Goal: Task Accomplishment & Management: Manage account settings

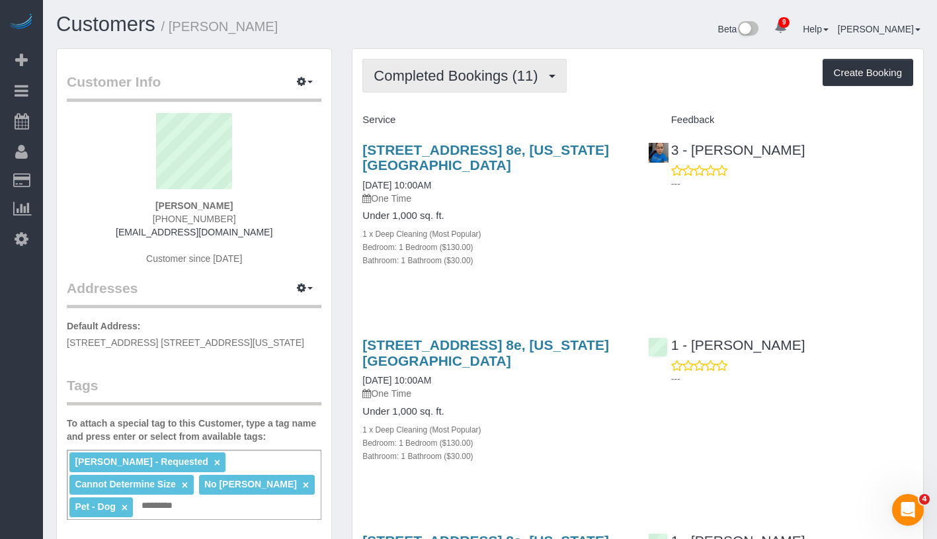
click at [497, 85] on button "Completed Bookings (11)" at bounding box center [465, 76] width 204 height 34
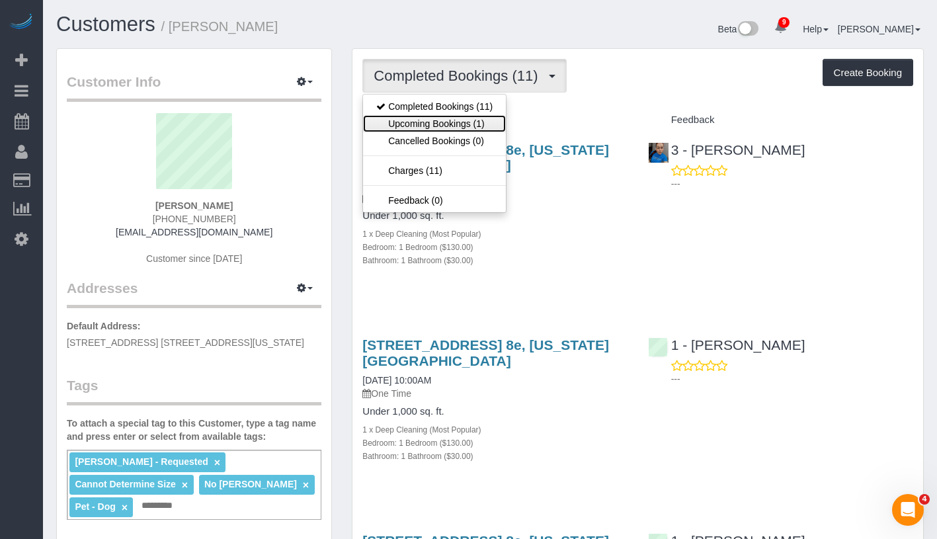
click at [474, 118] on link "Upcoming Bookings (1)" at bounding box center [434, 123] width 143 height 17
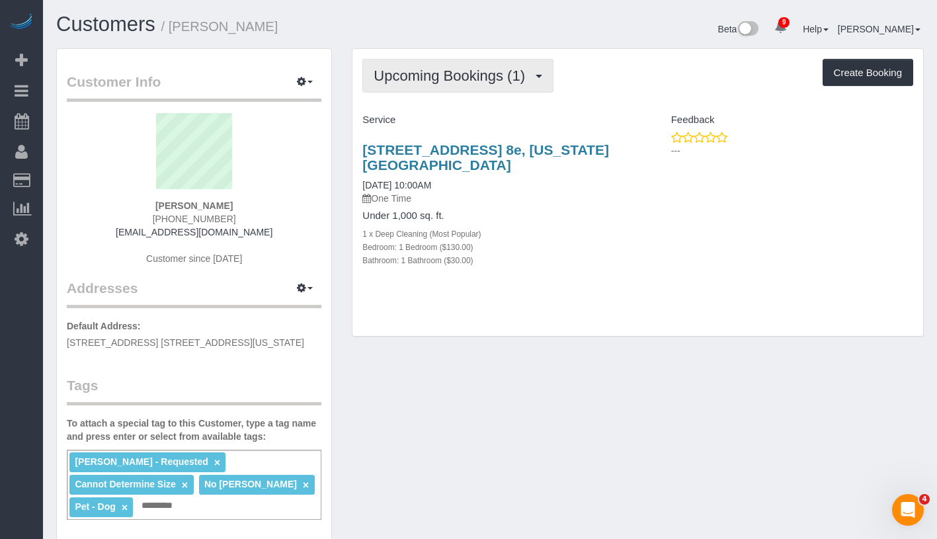
click at [496, 81] on span "Upcoming Bookings (1)" at bounding box center [453, 75] width 158 height 17
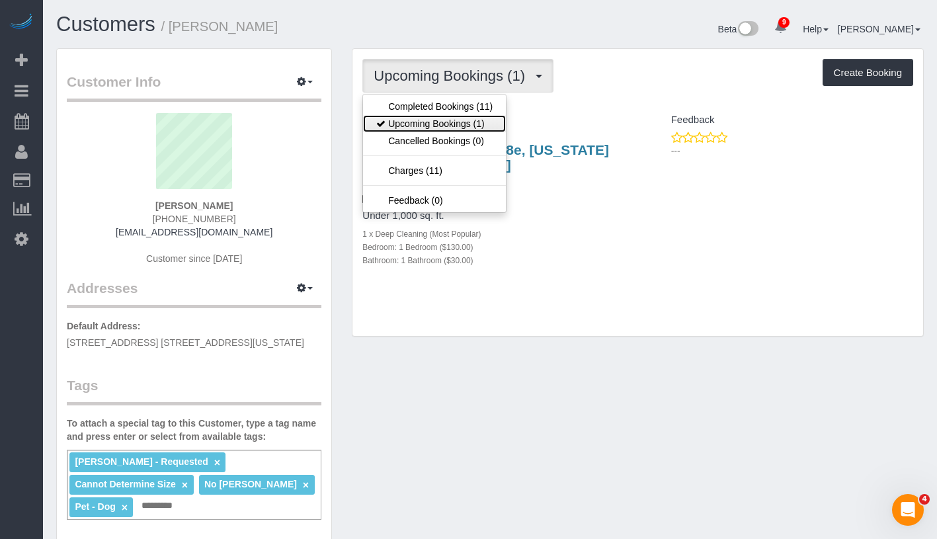
click at [462, 122] on link "Upcoming Bookings (1)" at bounding box center [434, 123] width 143 height 17
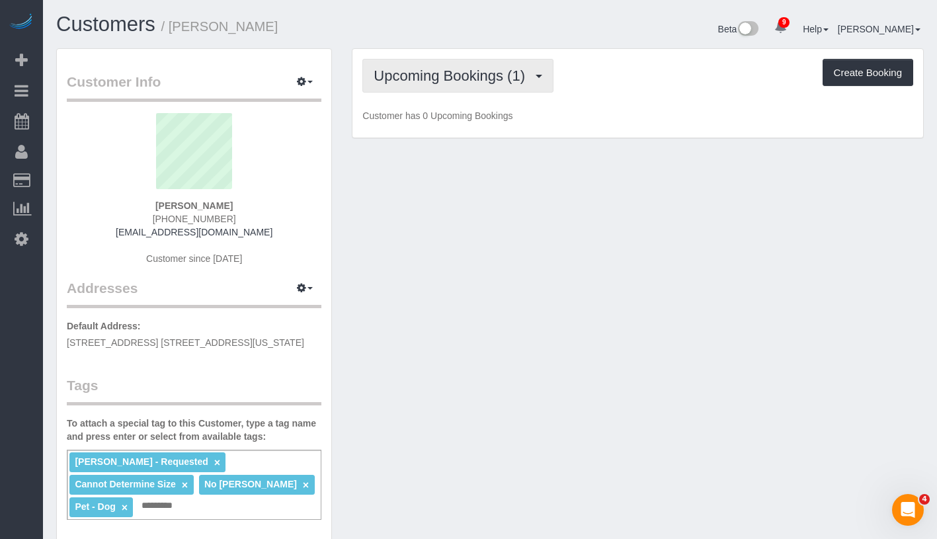
click at [473, 87] on button "Upcoming Bookings (1)" at bounding box center [458, 76] width 191 height 34
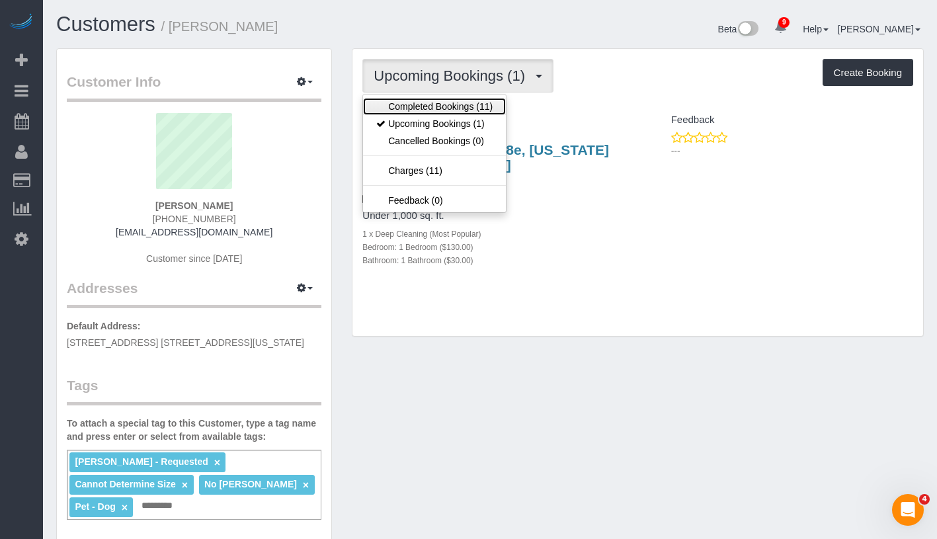
click at [467, 108] on link "Completed Bookings (11)" at bounding box center [434, 106] width 143 height 17
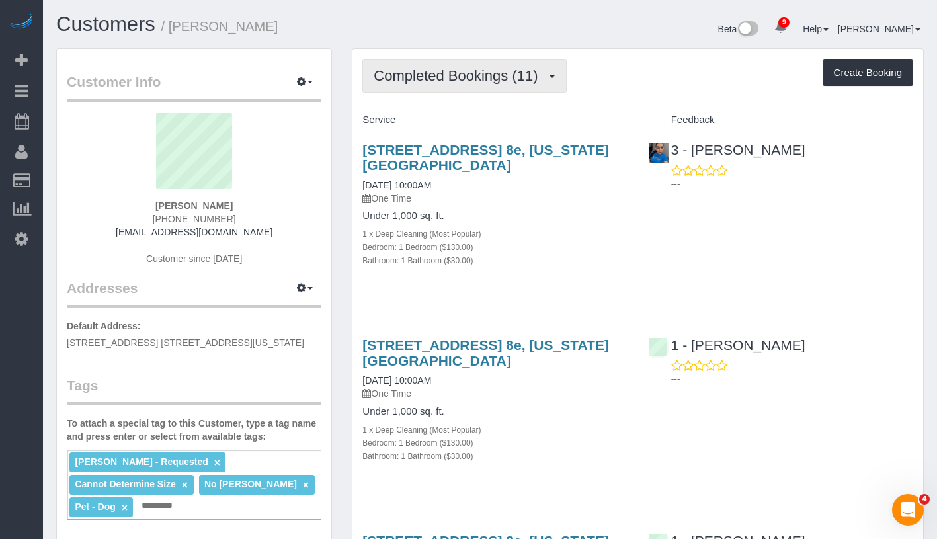
click at [484, 80] on span "Completed Bookings (11)" at bounding box center [459, 75] width 171 height 17
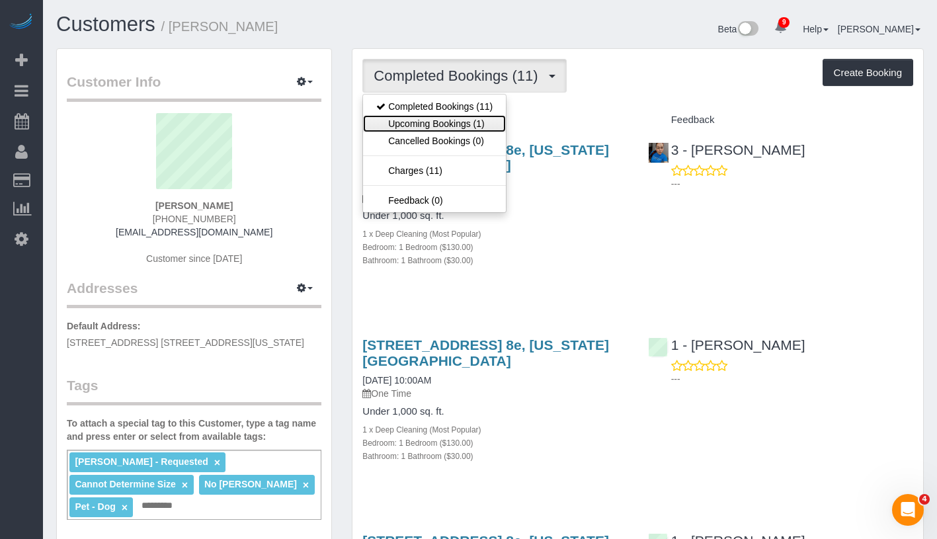
click at [483, 125] on link "Upcoming Bookings (1)" at bounding box center [434, 123] width 143 height 17
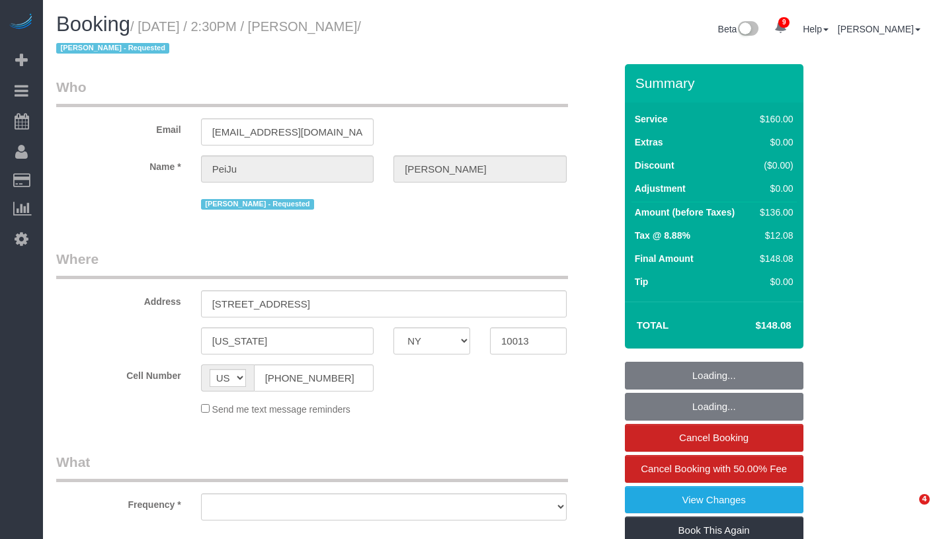
select select "NY"
select select "string:stripe-pm_1PrMVO4VGloSiKo7kgJ7yNhI"
select select "number:89"
select select "number:90"
select select "number:15"
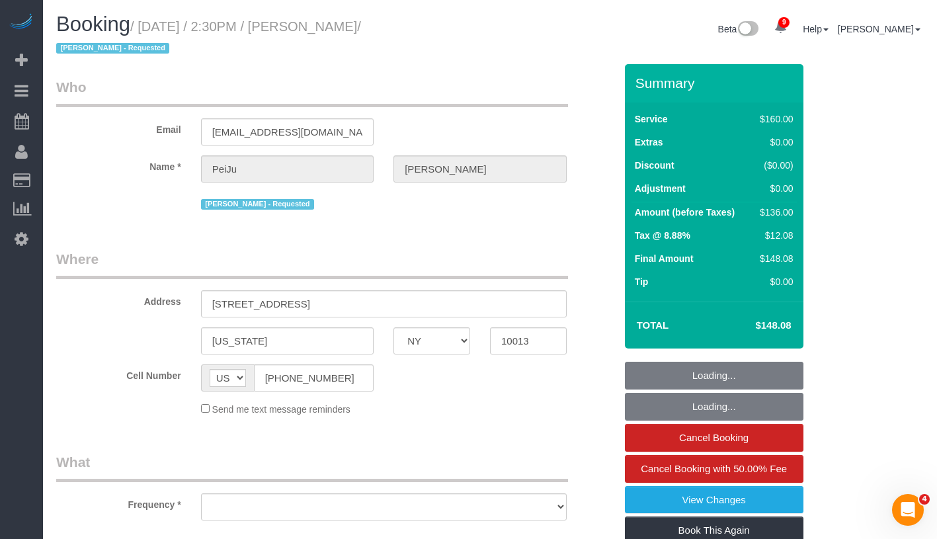
select select "number:6"
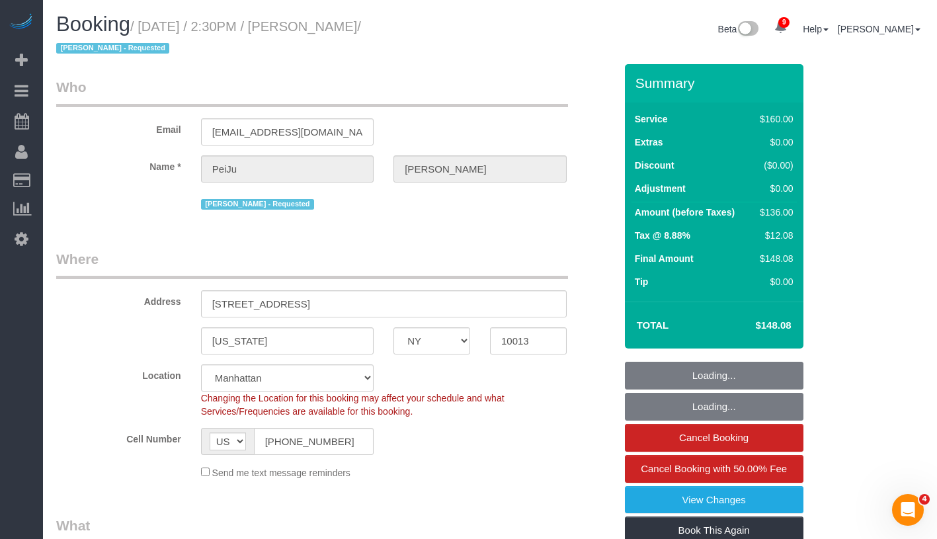
scroll to position [372, 0]
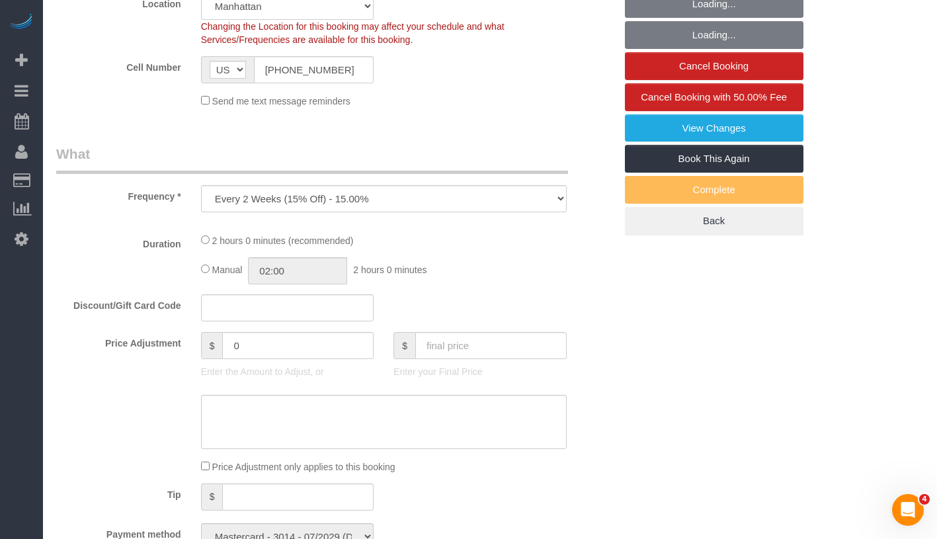
select select "object:1352"
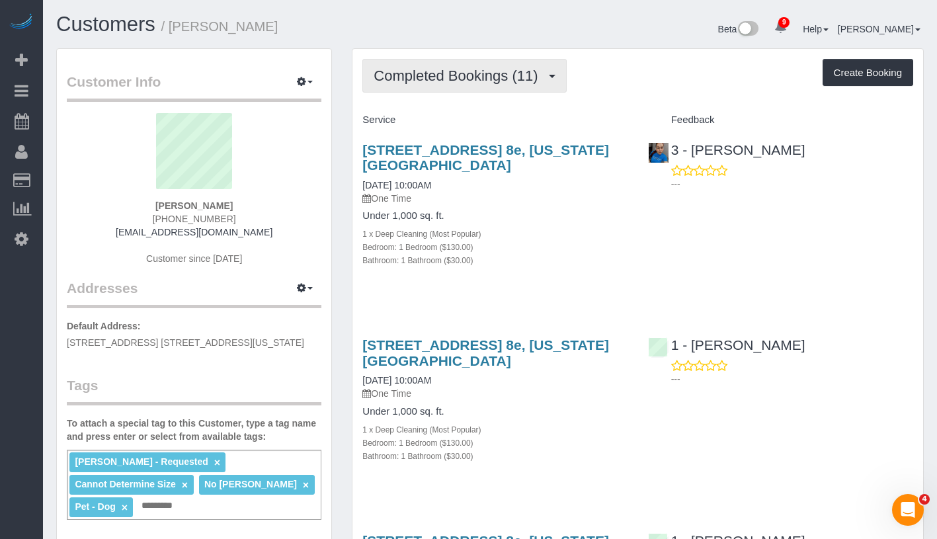
click at [487, 69] on span "Completed Bookings (11)" at bounding box center [459, 75] width 171 height 17
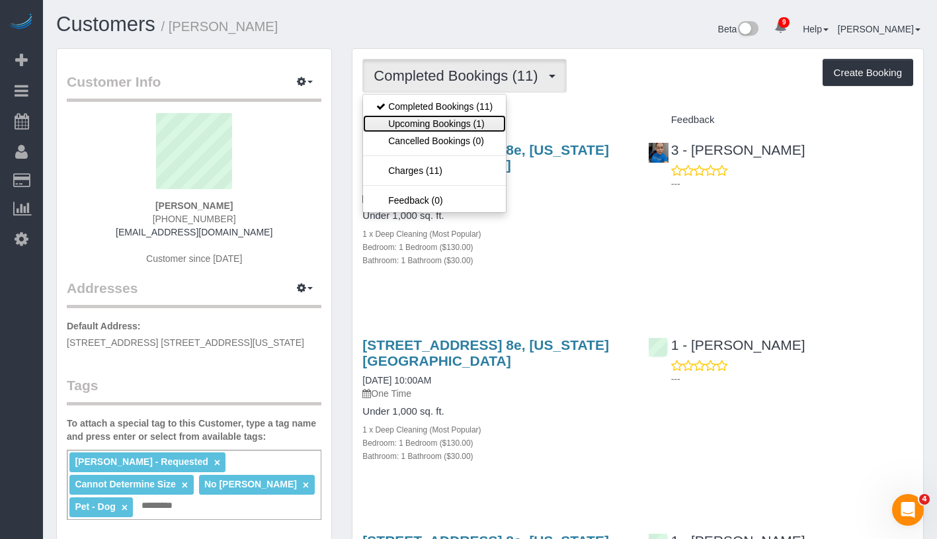
click at [465, 126] on link "Upcoming Bookings (1)" at bounding box center [434, 123] width 143 height 17
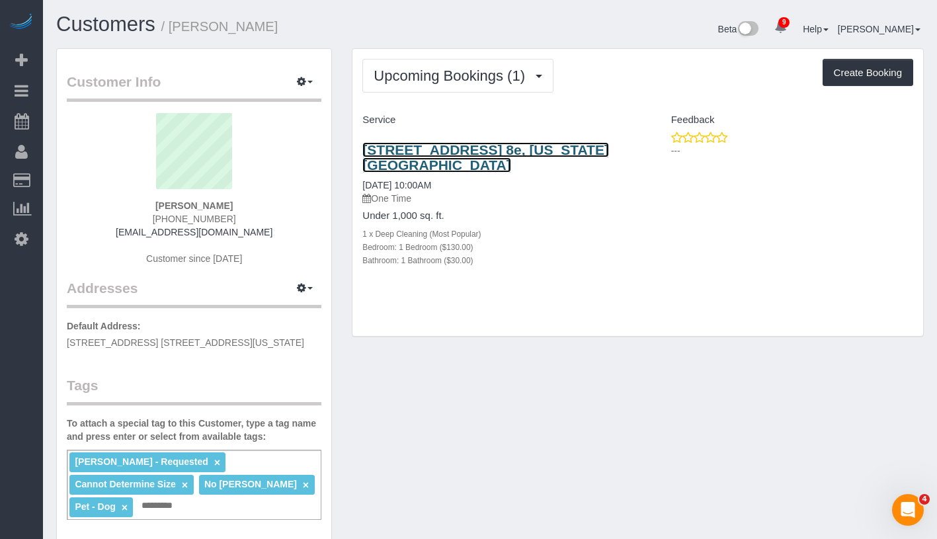
click at [437, 149] on link "94 East 111th Street, Apt. 8e, New York, NY 10029" at bounding box center [486, 157] width 247 height 30
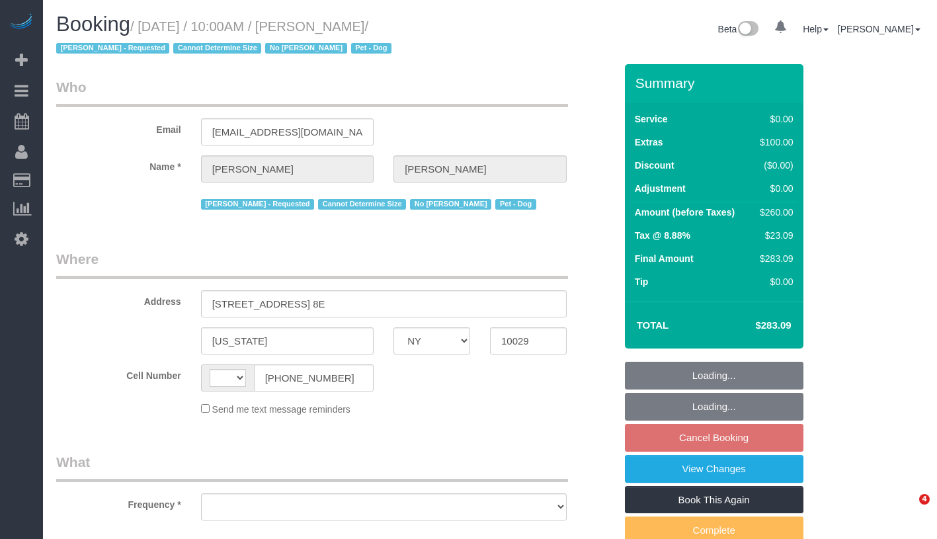
select select "NY"
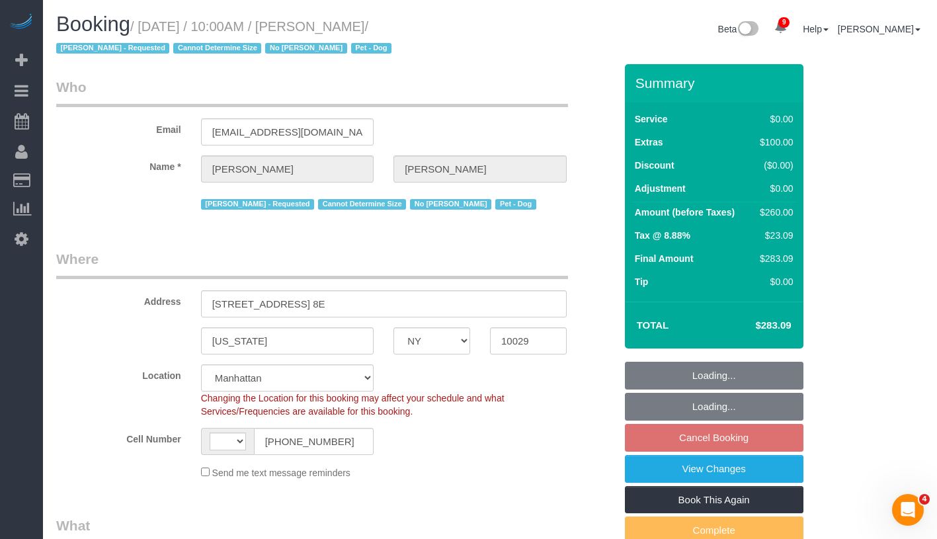
select select "string:stripe-pm_1NjqE54VGloSiKo7fONrauUm"
select select "string:[GEOGRAPHIC_DATA]"
select select "object:966"
select select "1"
select select "spot3"
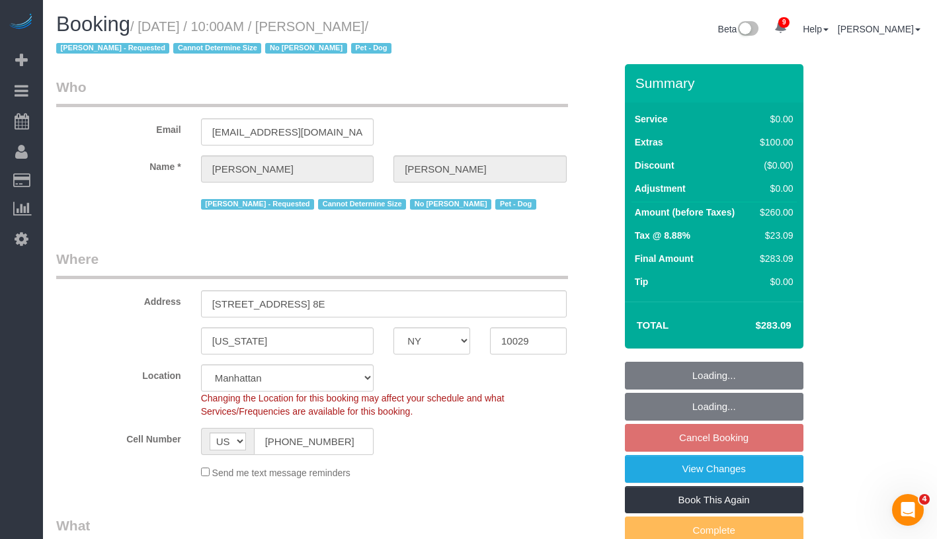
select select "number:57"
select select "number:70"
select select "number:13"
select select "number:5"
select select "1"
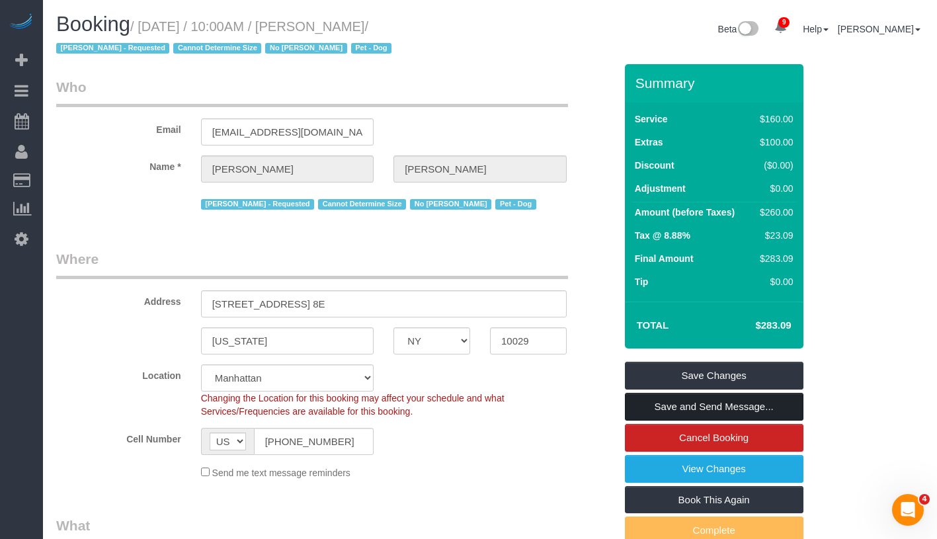
click at [786, 411] on link "Save and Send Message..." at bounding box center [714, 407] width 179 height 28
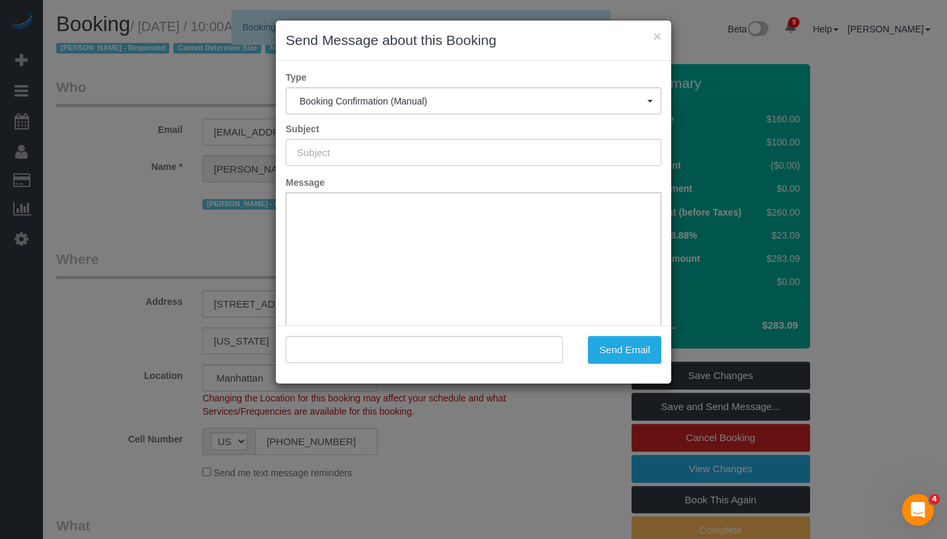
type input "Cleaning Confirmed for 09/09/2025 at 10:00am"
type input ""Megan Mitchell" <mmmitchell@me.com>"
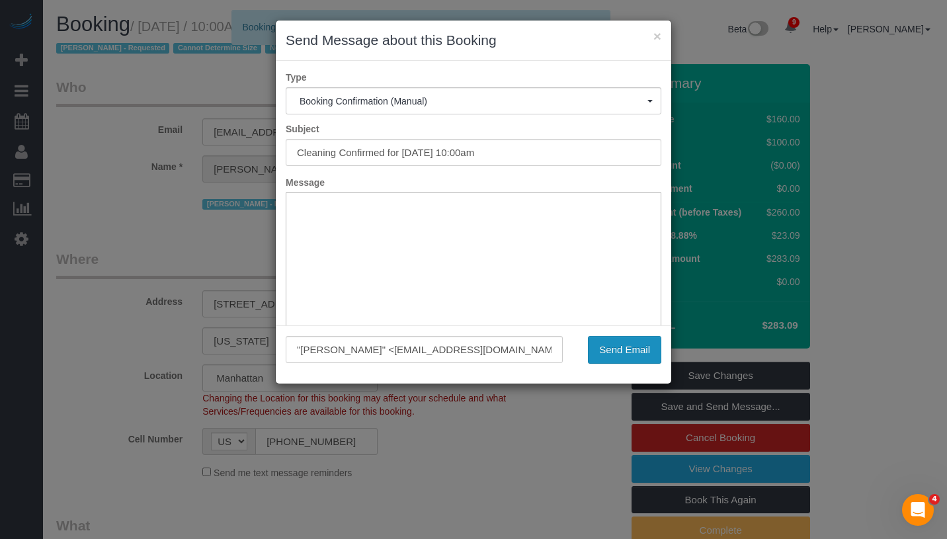
click at [611, 351] on button "Send Email" at bounding box center [624, 350] width 73 height 28
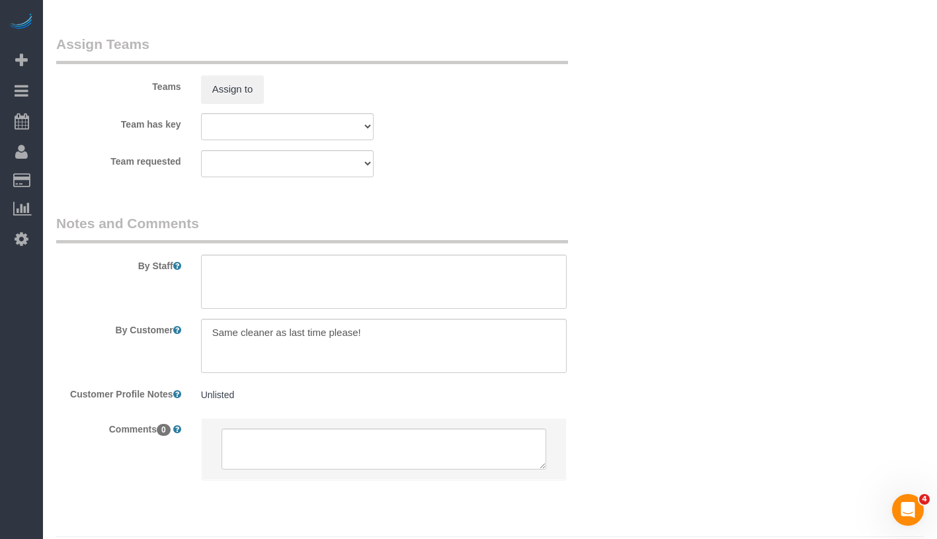
scroll to position [1834, 0]
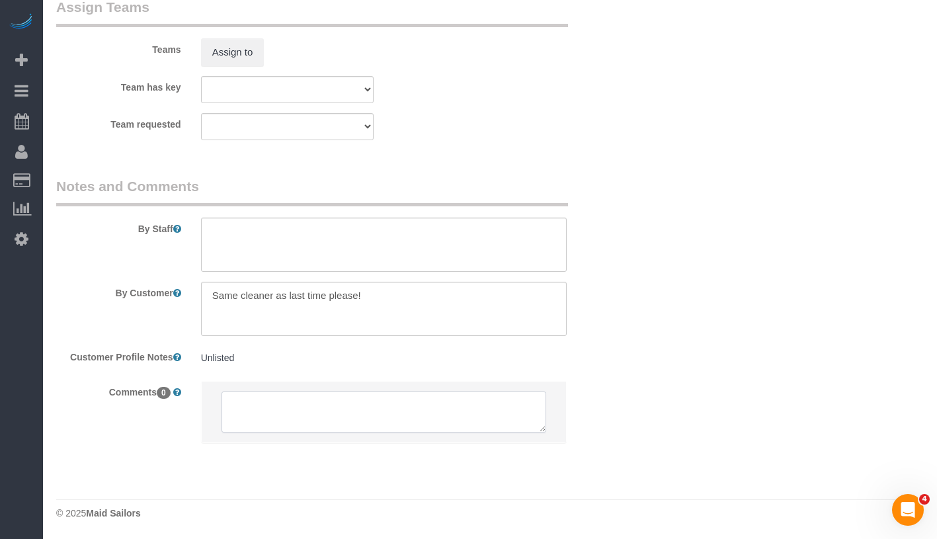
click at [367, 425] on textarea at bounding box center [384, 412] width 325 height 41
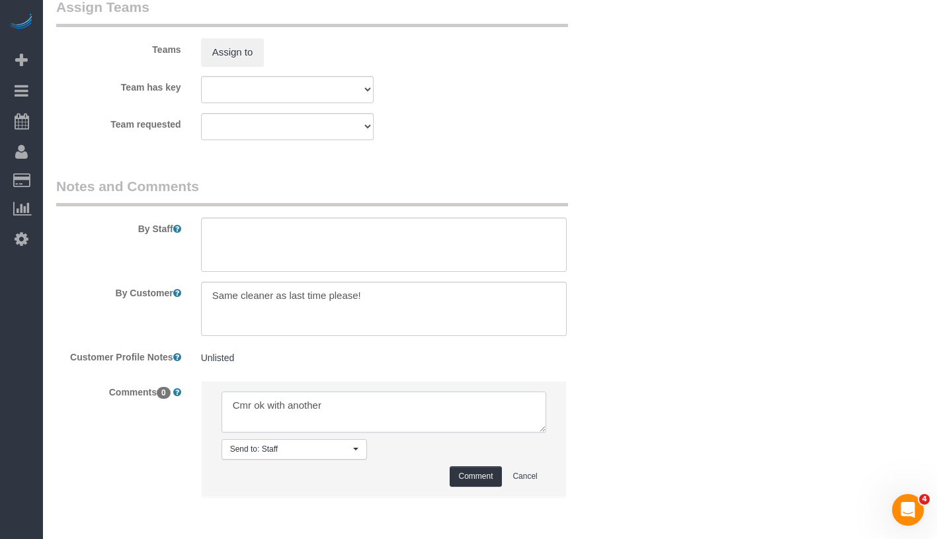
type textarea "Cmr ok with another"
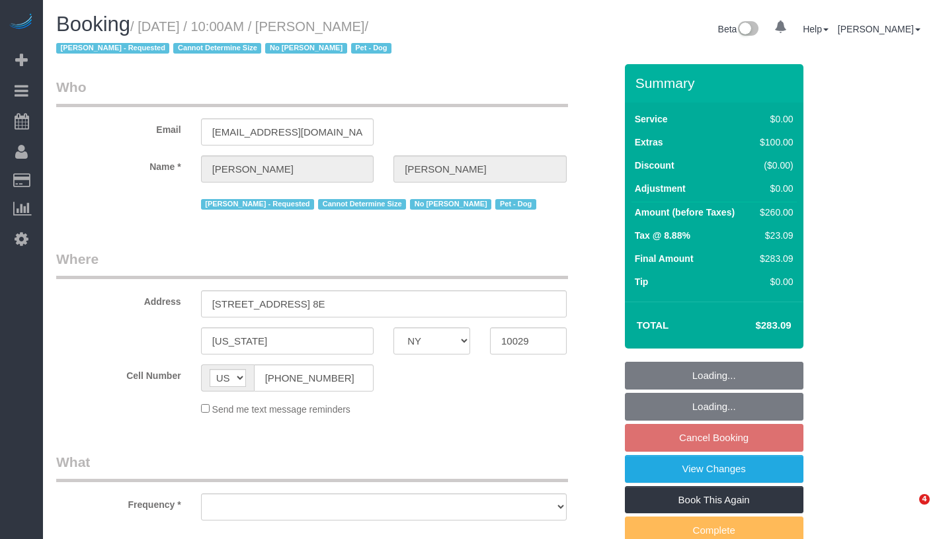
select select "NY"
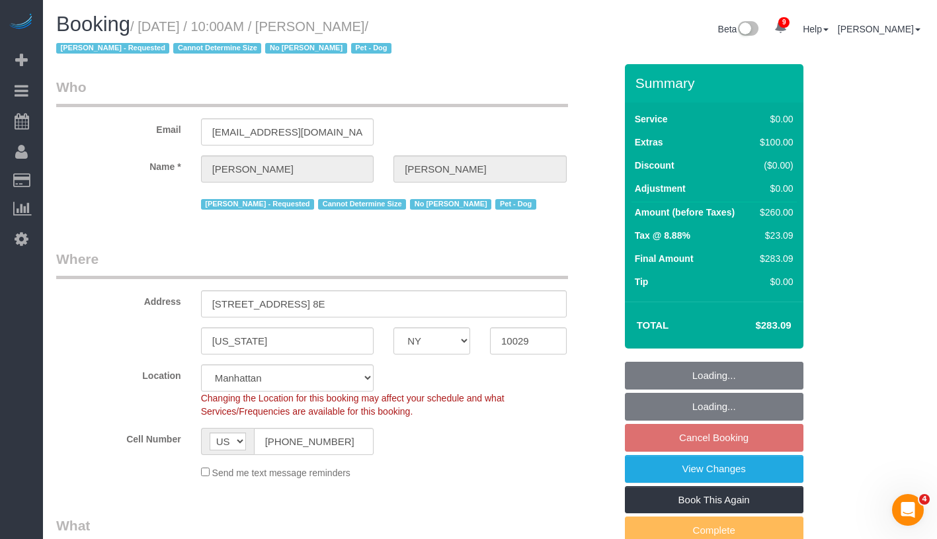
select select "string:stripe-pm_1NjqE54VGloSiKo7fONrauUm"
select select "number:57"
select select "number:70"
select select "number:13"
select select "number:5"
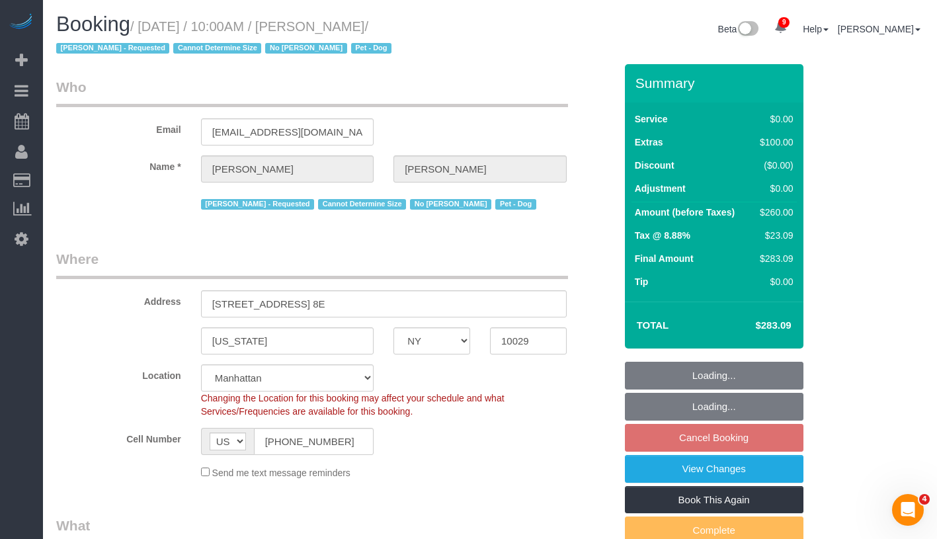
select select "object:854"
select select "spot3"
select select "object:1362"
select select "1"
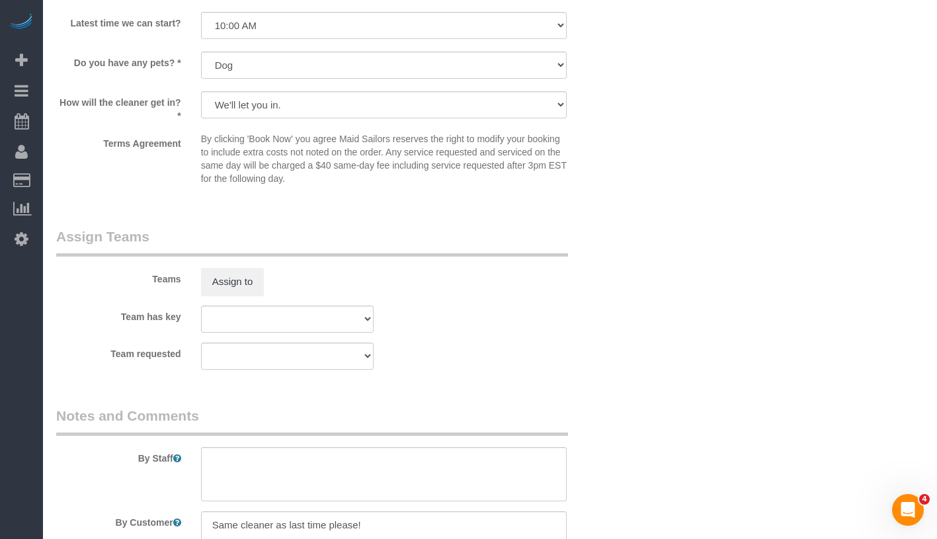
scroll to position [1786, 0]
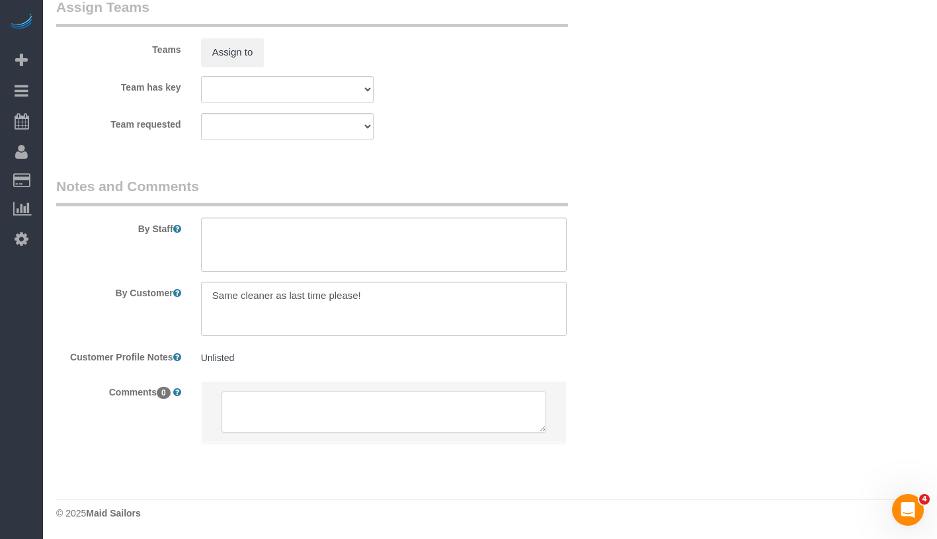
click at [294, 415] on textarea at bounding box center [384, 412] width 325 height 41
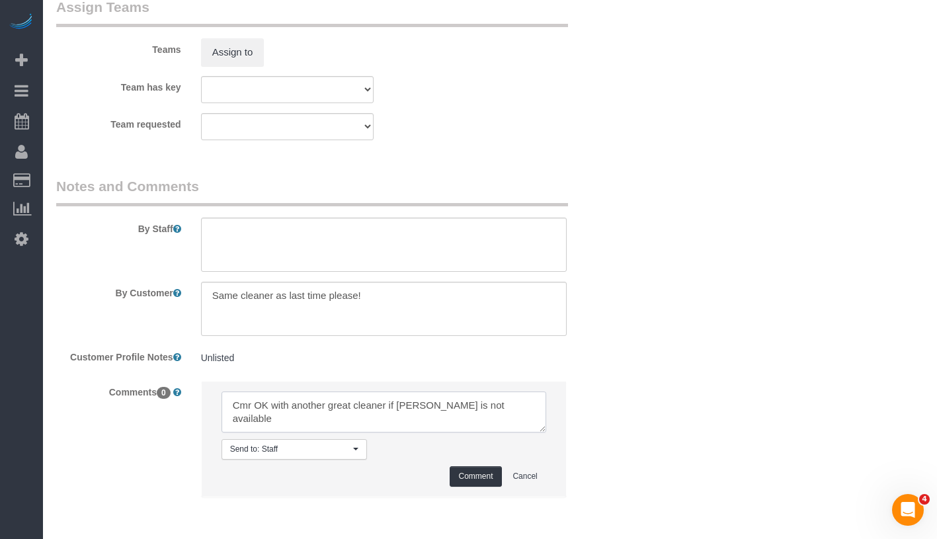
type textarea "Cmr OK with another great cleaner if Ana is not available"
click at [493, 488] on li "Send to: Staff Nothing selected Send to: Staff Send to: Customer Send to: Team …" at bounding box center [384, 439] width 365 height 115
click at [494, 476] on button "Comment" at bounding box center [476, 476] width 52 height 21
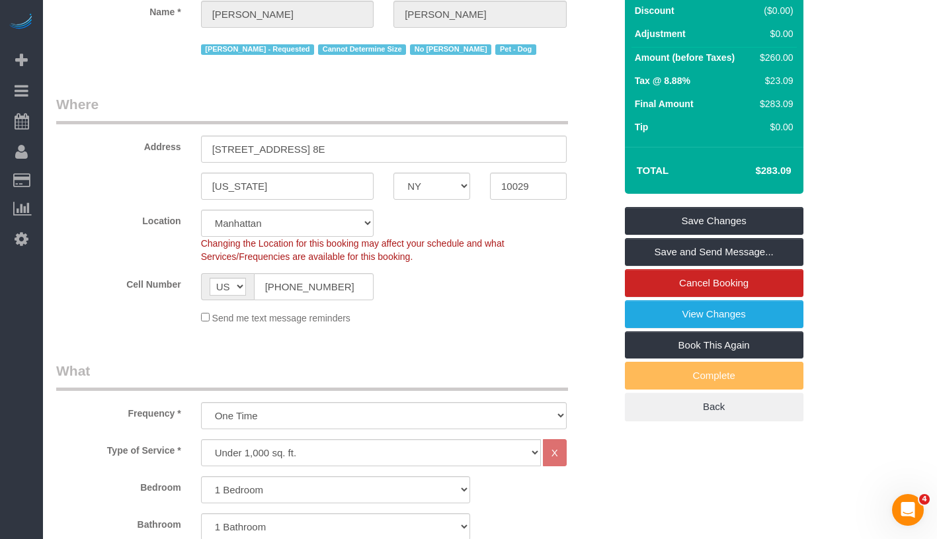
scroll to position [117, 0]
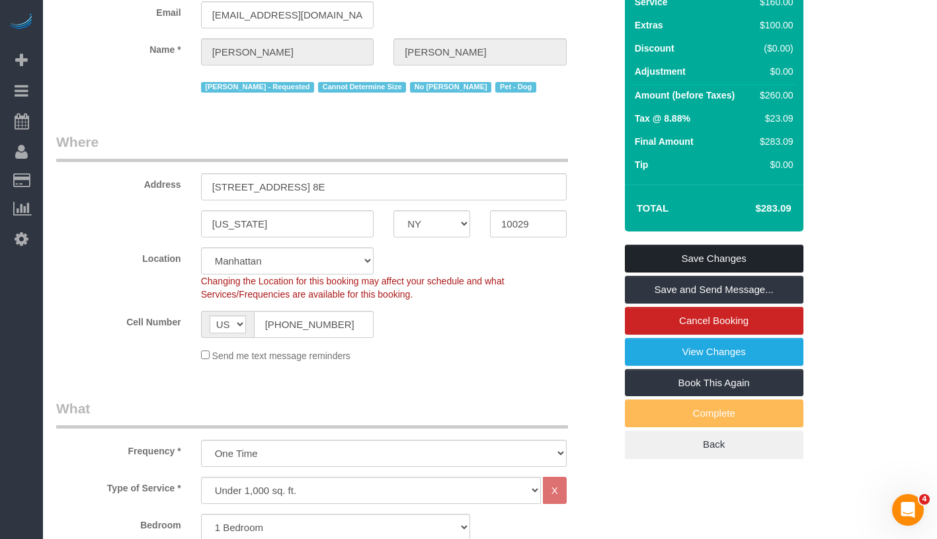
click at [772, 251] on link "Save Changes" at bounding box center [714, 259] width 179 height 28
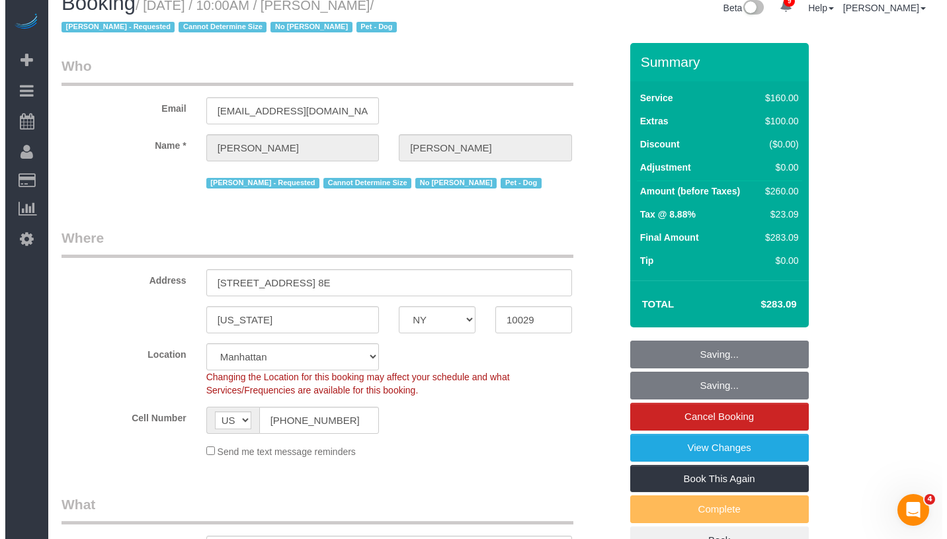
scroll to position [0, 0]
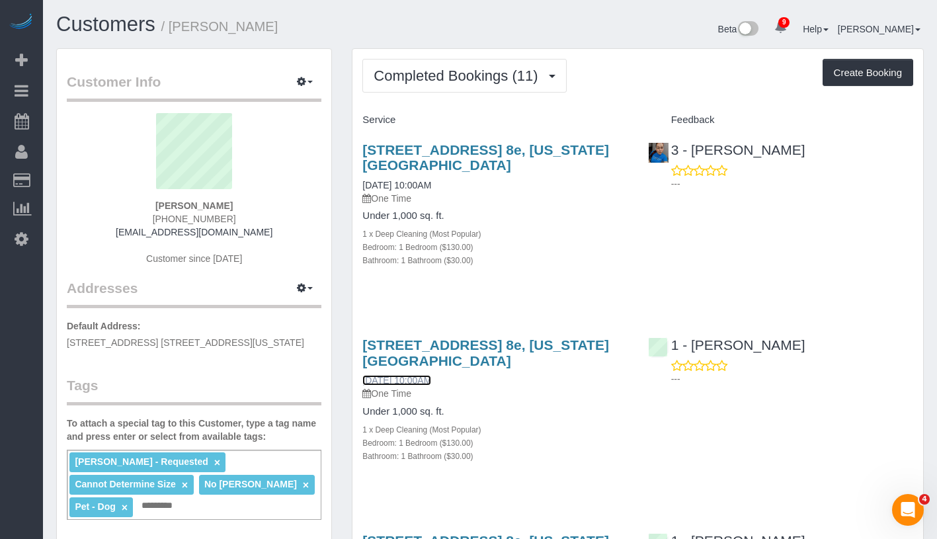
click at [403, 375] on link "[DATE] 10:00AM" at bounding box center [397, 380] width 69 height 11
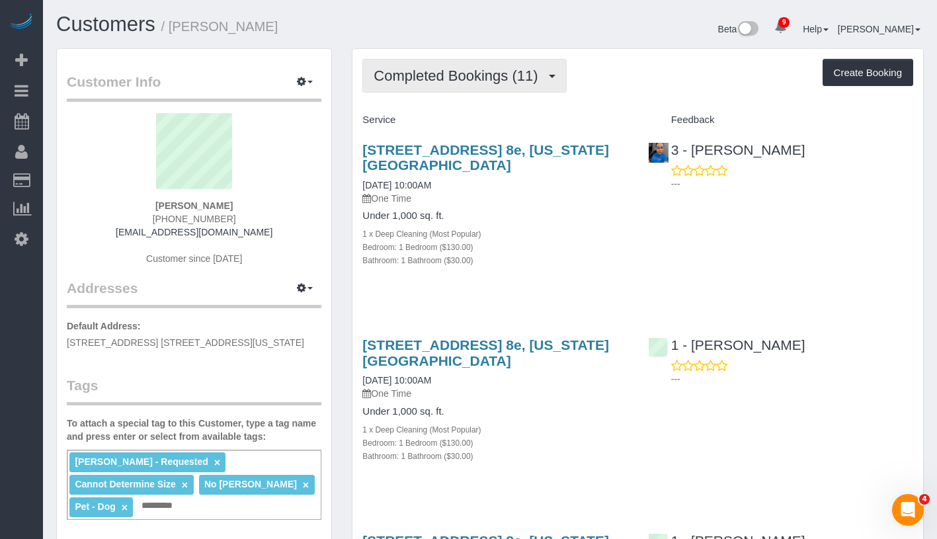
click at [458, 75] on span "Completed Bookings (11)" at bounding box center [459, 75] width 171 height 17
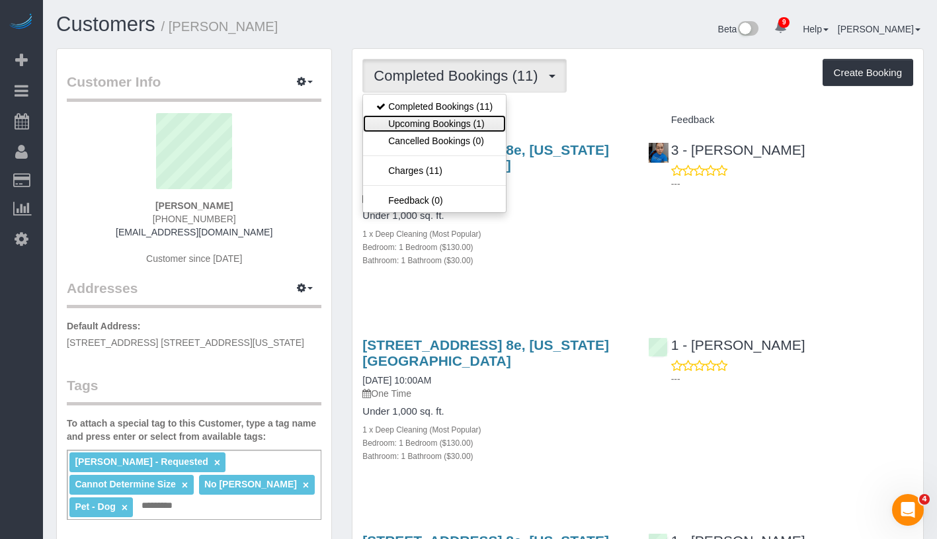
click at [449, 117] on link "Upcoming Bookings (1)" at bounding box center [434, 123] width 143 height 17
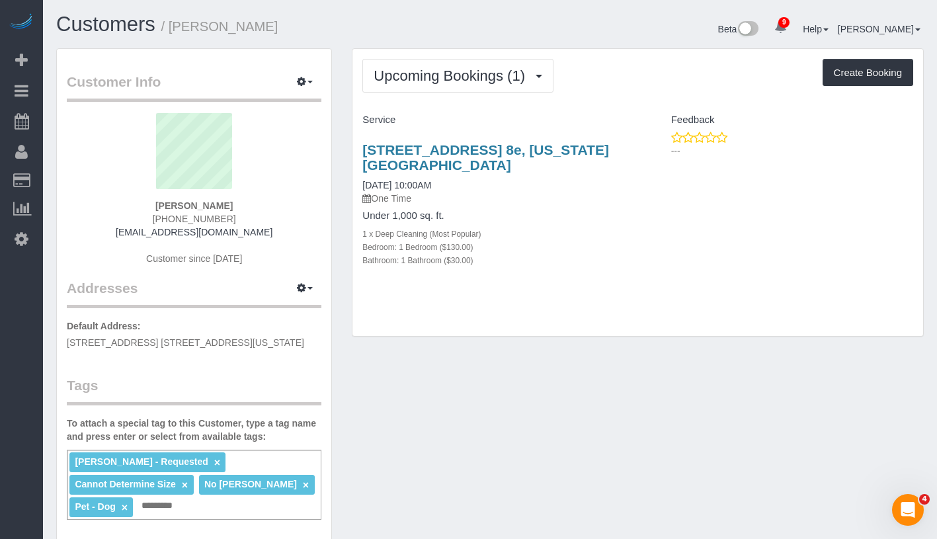
click at [401, 197] on p "One Time" at bounding box center [495, 198] width 265 height 13
click at [418, 185] on link "09/09/2025 10:00AM" at bounding box center [397, 185] width 69 height 11
click at [239, 513] on div "Ana Lopez - Requested × Cannot Determine Size × No Katiuska Suarez × Pet - Dog …" at bounding box center [194, 485] width 255 height 70
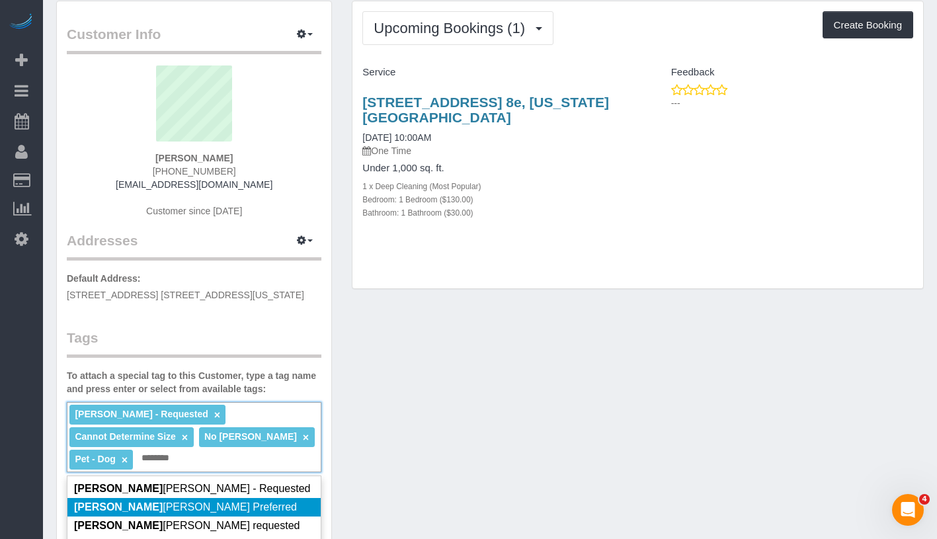
scroll to position [50, 0]
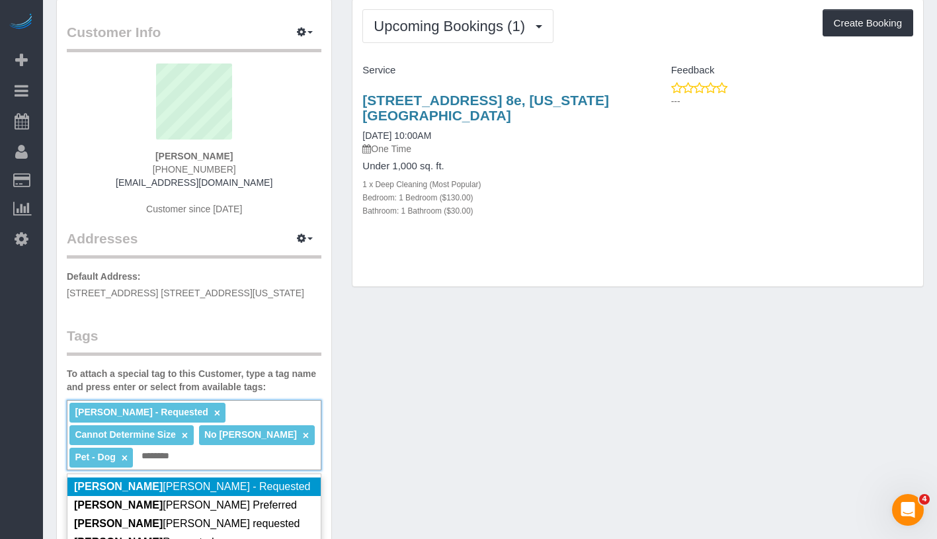
type input "********"
click at [291, 479] on li "Geraldin Bastidas - Requested" at bounding box center [193, 487] width 253 height 19
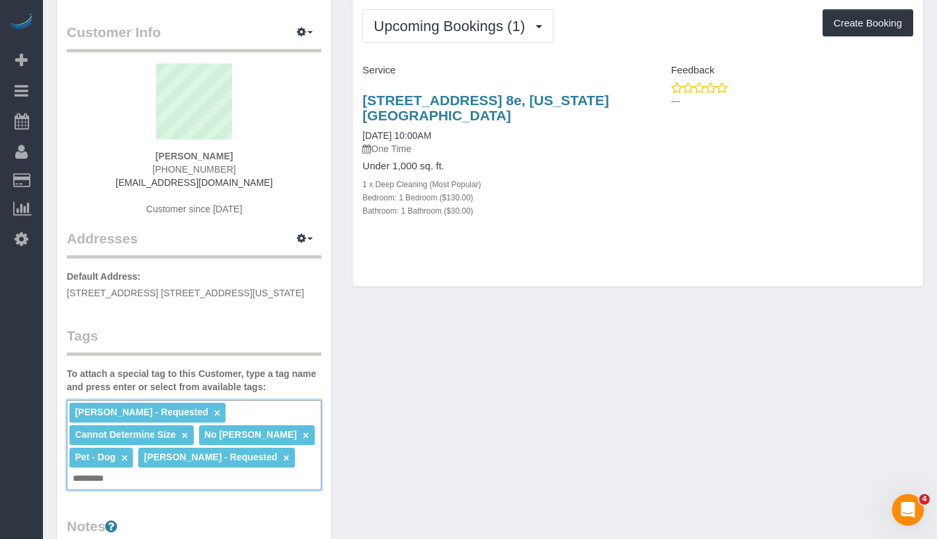
click at [541, 252] on div "Upcoming Bookings (1) Completed Bookings (11) Upcoming Bookings (1) Cancelled B…" at bounding box center [638, 143] width 571 height 288
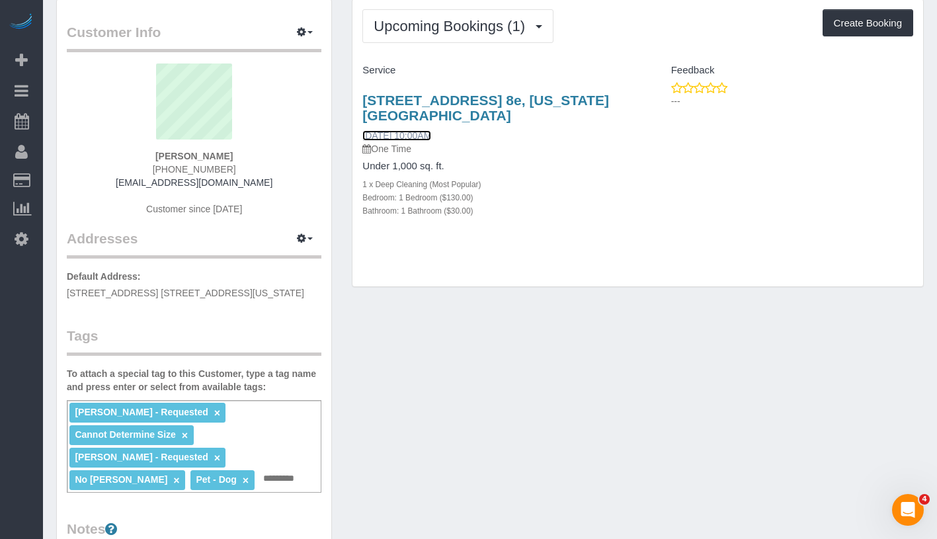
click at [413, 135] on link "09/09/2025 10:00AM" at bounding box center [397, 135] width 69 height 11
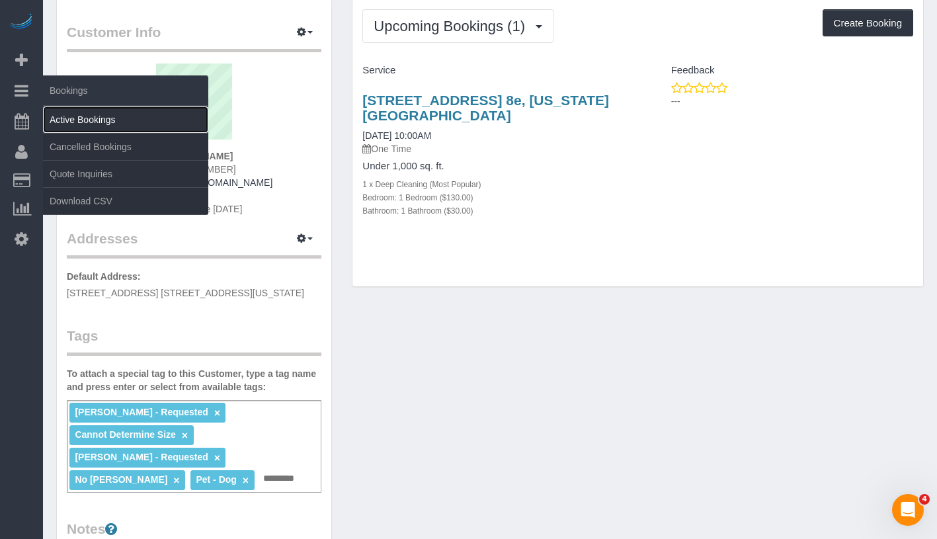
click at [107, 117] on link "Active Bookings" at bounding box center [125, 120] width 165 height 26
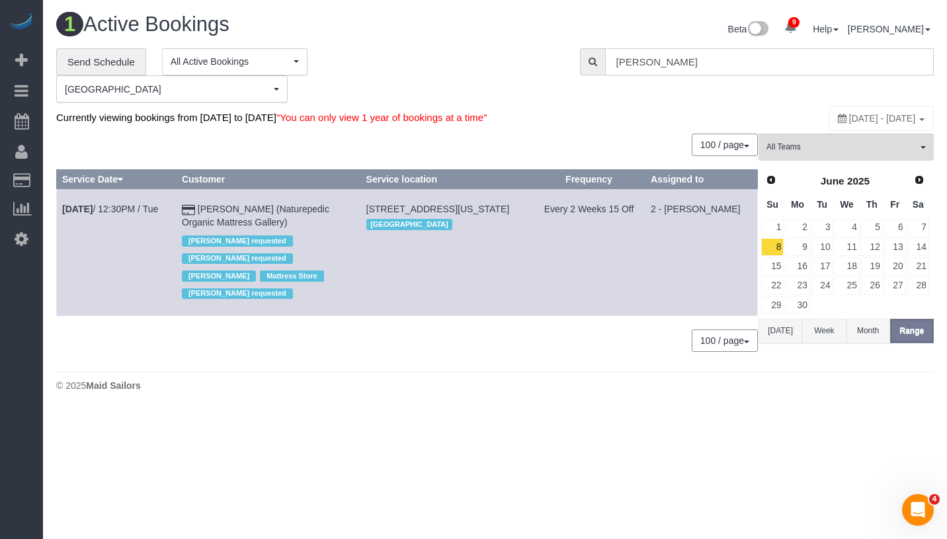
click at [670, 60] on input "luis chev" at bounding box center [769, 61] width 329 height 27
paste input "Joseph Gulla"
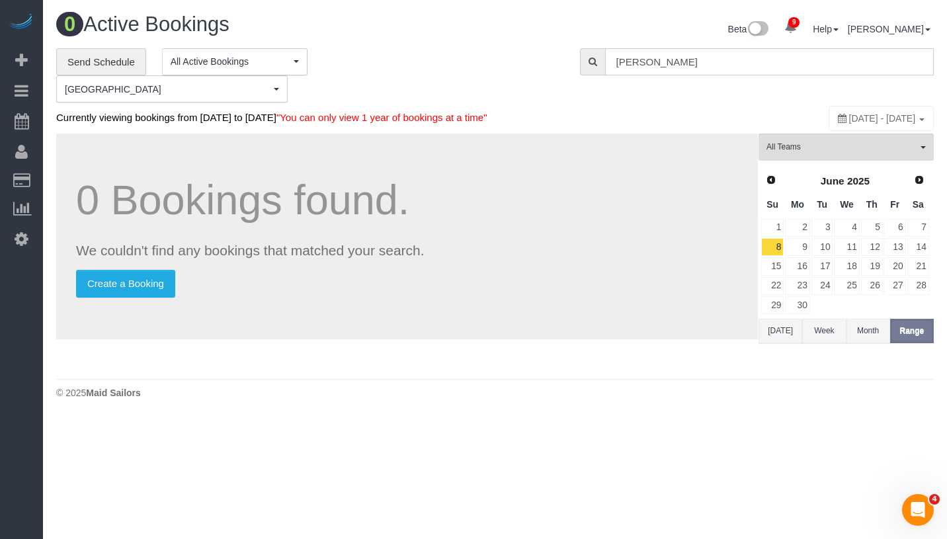
click at [615, 64] on input "Joseph Gulla" at bounding box center [769, 61] width 329 height 27
click at [617, 64] on input "Joseph Gulla" at bounding box center [769, 61] width 329 height 27
type input "Joseph Gulla"
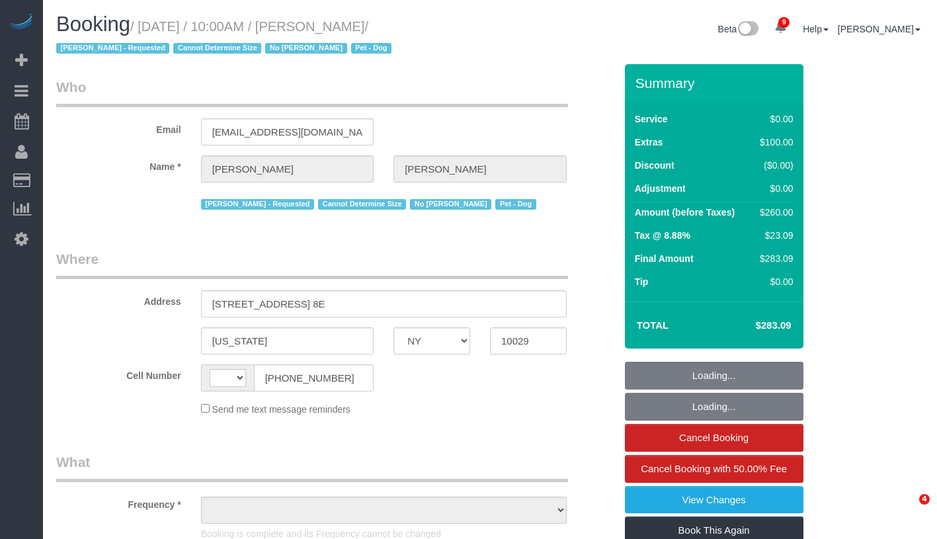
select select "NY"
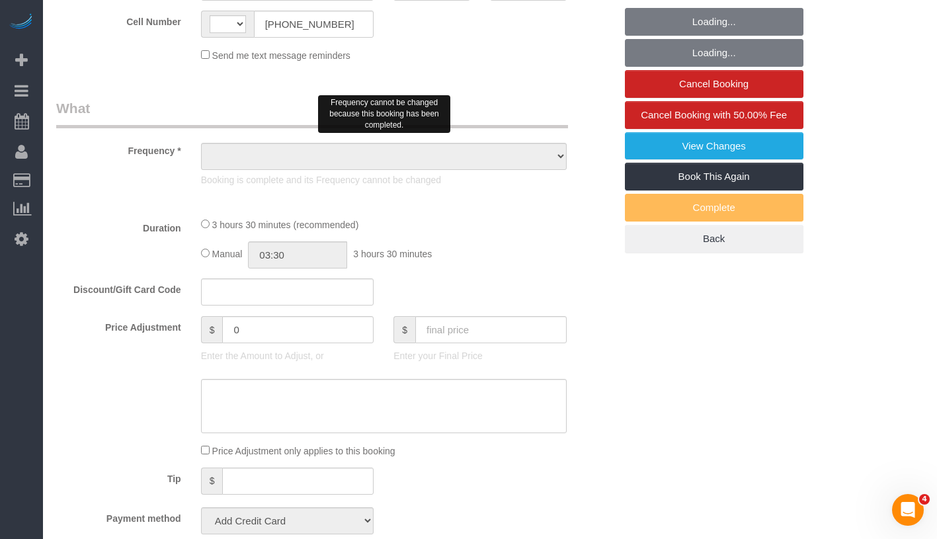
select select "string:[GEOGRAPHIC_DATA]"
select select "string:stripe-pm_1NjqE54VGloSiKo7fONrauUm"
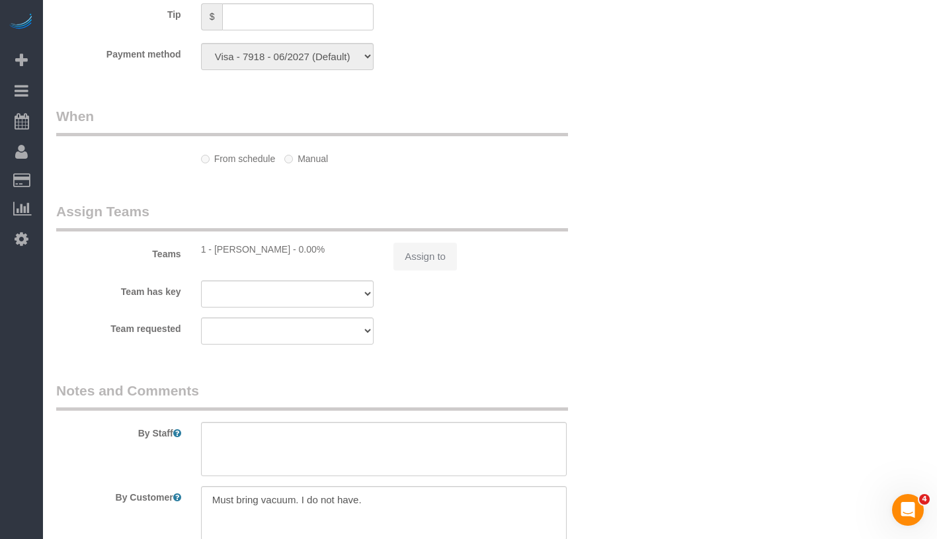
select select "object:727"
select select "1"
select select "number:58"
select select "number:72"
select select "number:13"
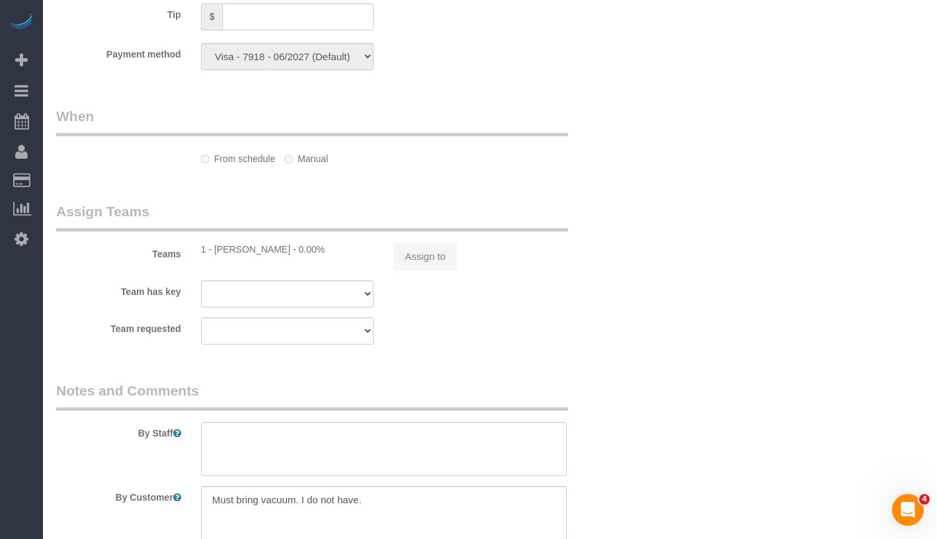
select select "number:5"
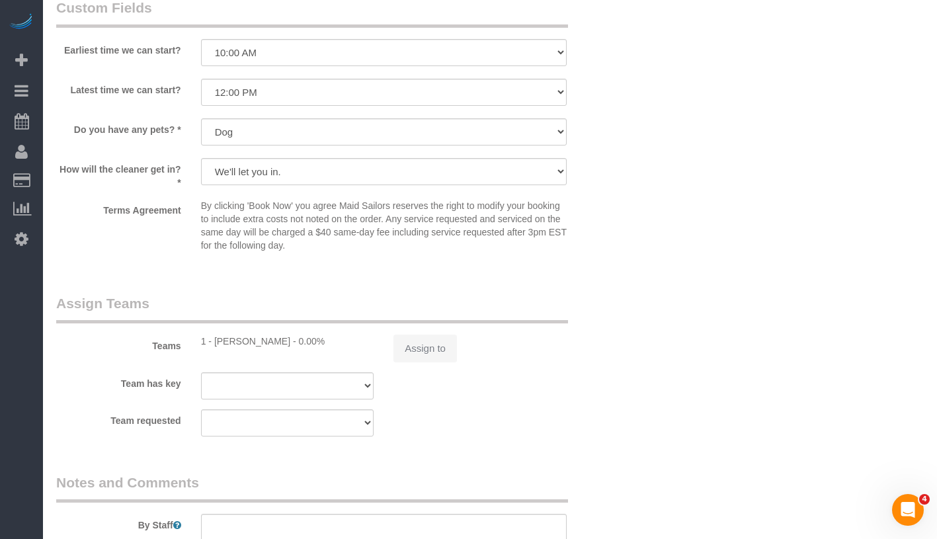
select select "object:979"
select select "spot1"
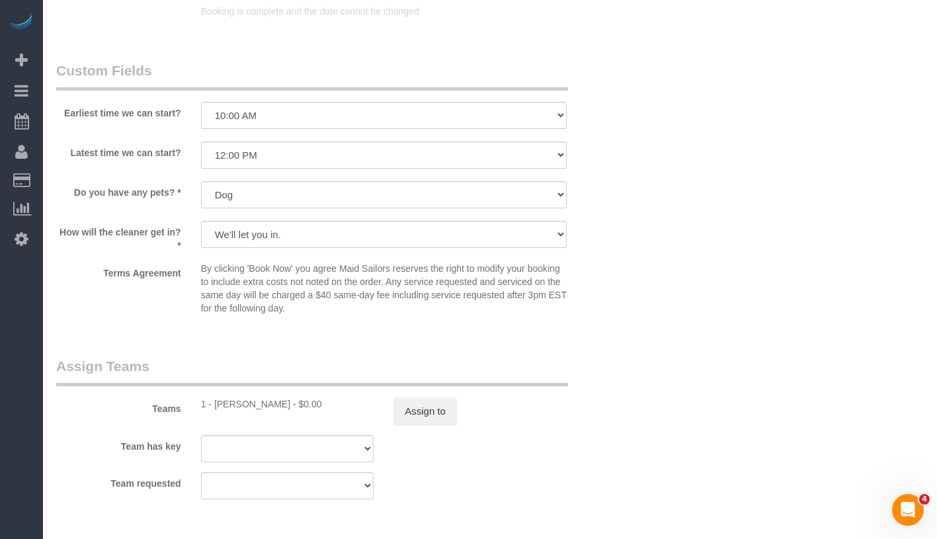
scroll to position [1839, 0]
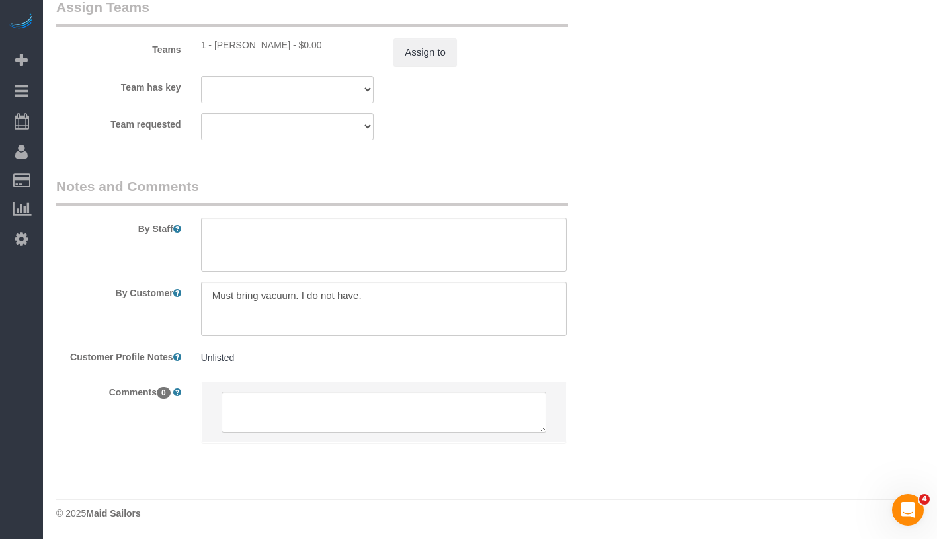
select select "1"
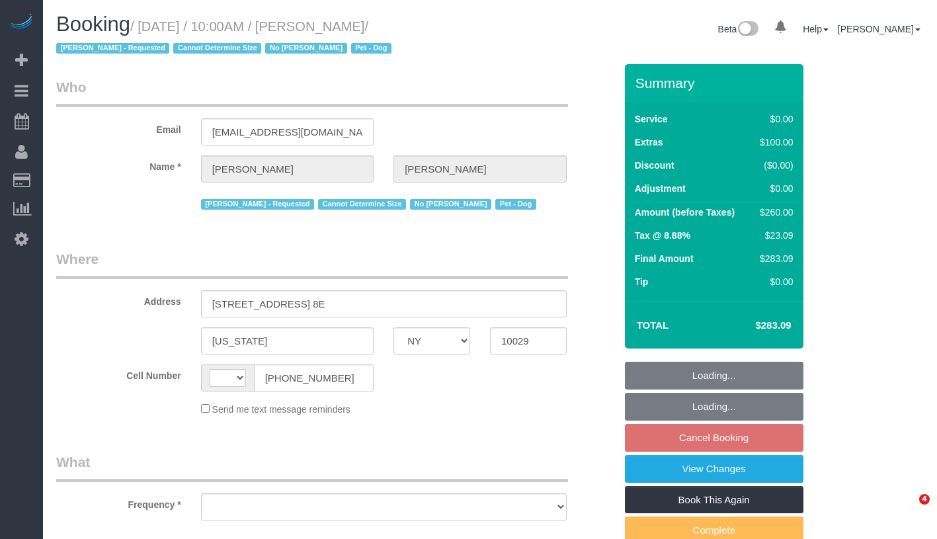
select select "NY"
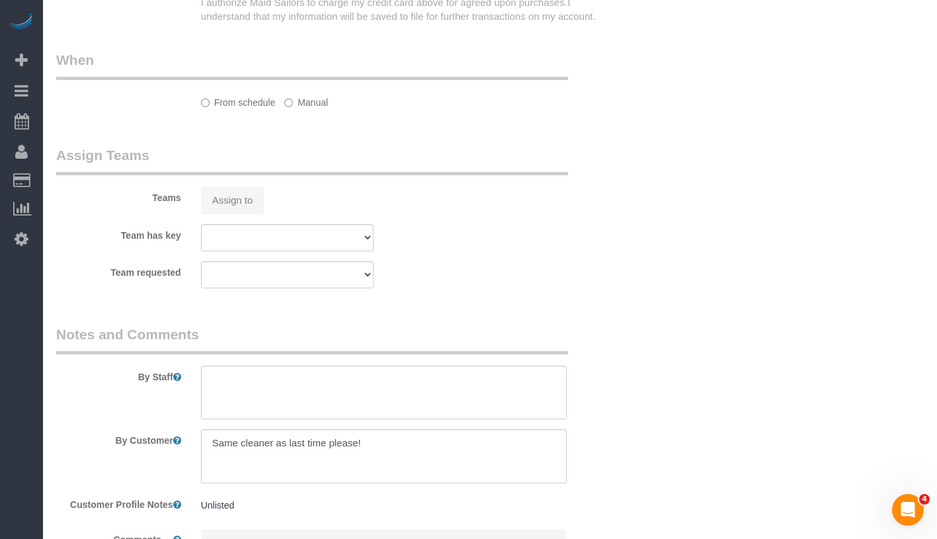
select select "string:[GEOGRAPHIC_DATA]"
select select "string:stripe-pm_1NjqE54VGloSiKo7fONrauUm"
select select "1"
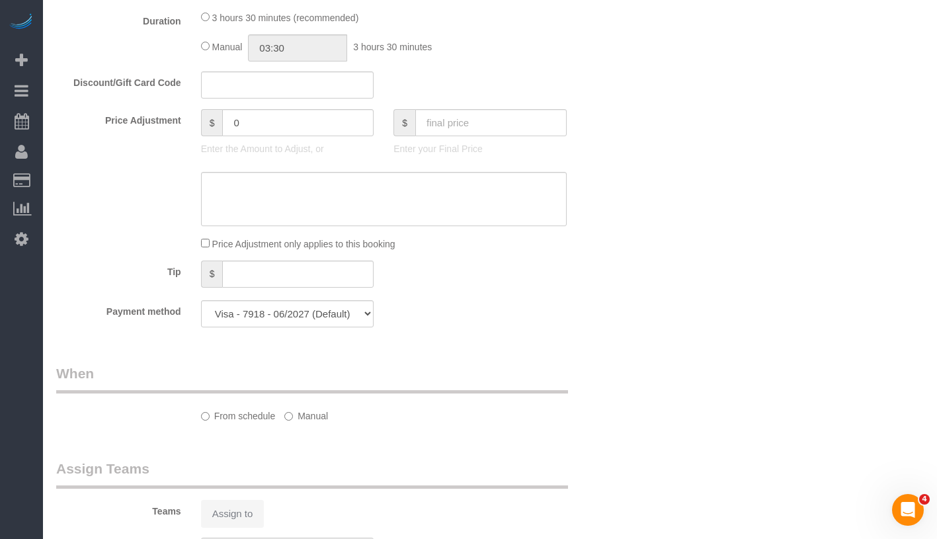
scroll to position [1383, 0]
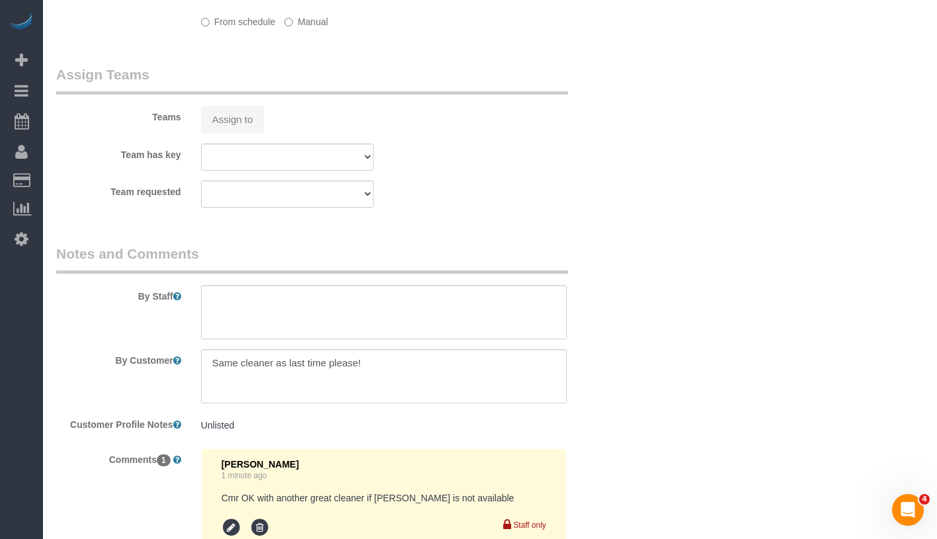
select select "object:1419"
select select "spot3"
select select "number:57"
select select "number:70"
select select "number:13"
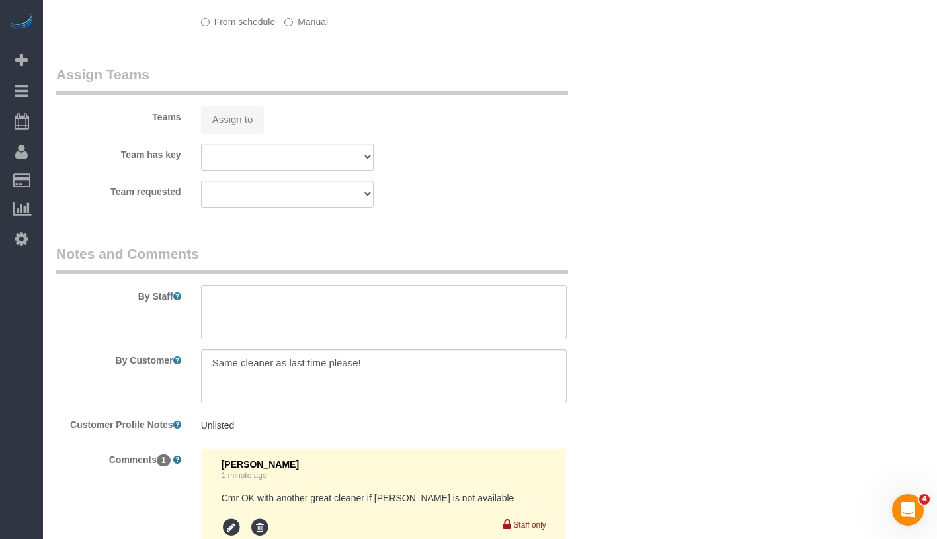
select select "number:5"
select select "1"
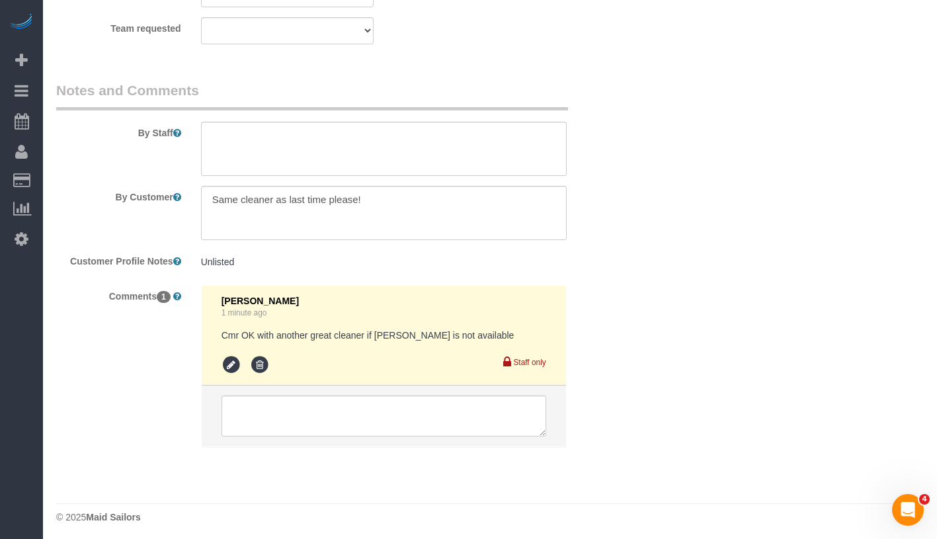
scroll to position [1885, 0]
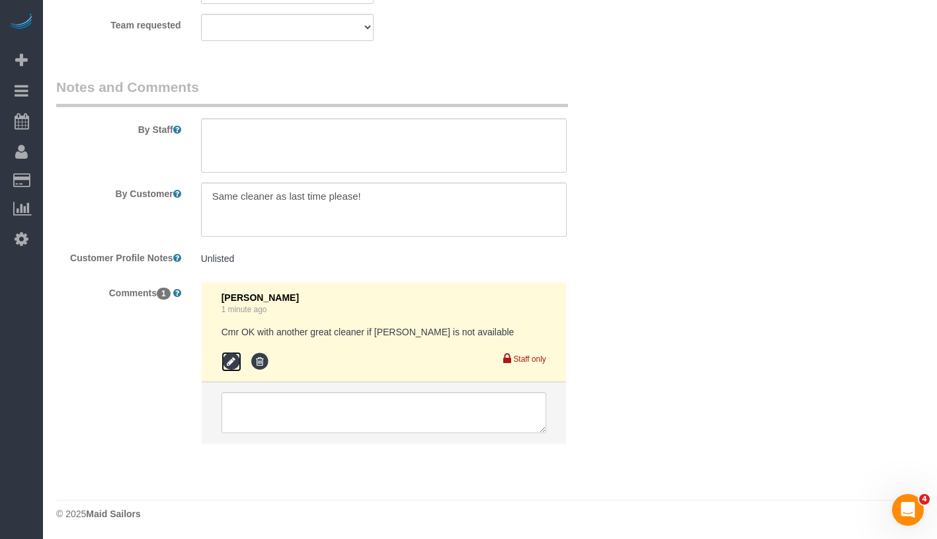
click at [234, 365] on icon at bounding box center [232, 362] width 20 height 20
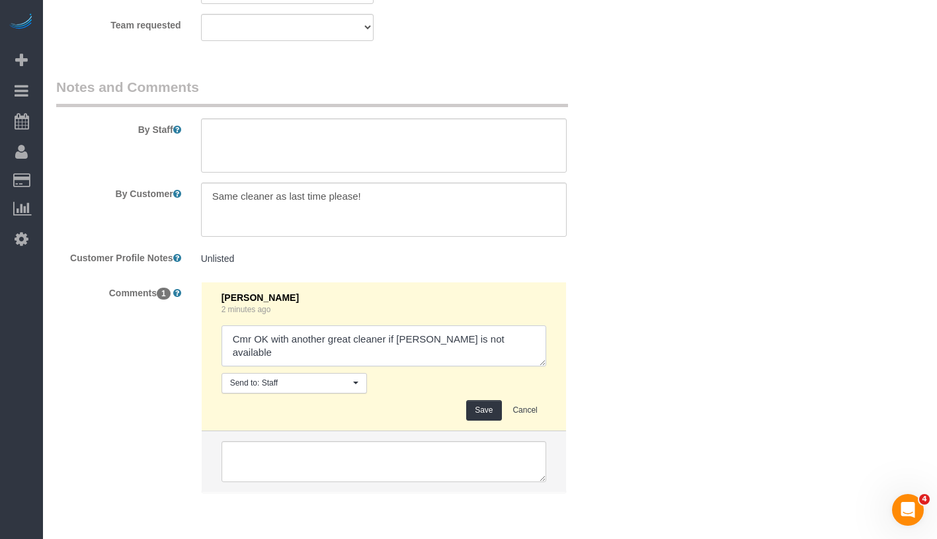
drag, startPoint x: 397, startPoint y: 339, endPoint x: 414, endPoint y: 339, distance: 17.2
click at [414, 339] on textarea at bounding box center [384, 345] width 325 height 41
type textarea "Cmr OK with another great cleaner if requested is not available"
click at [494, 409] on button "Save" at bounding box center [483, 410] width 35 height 21
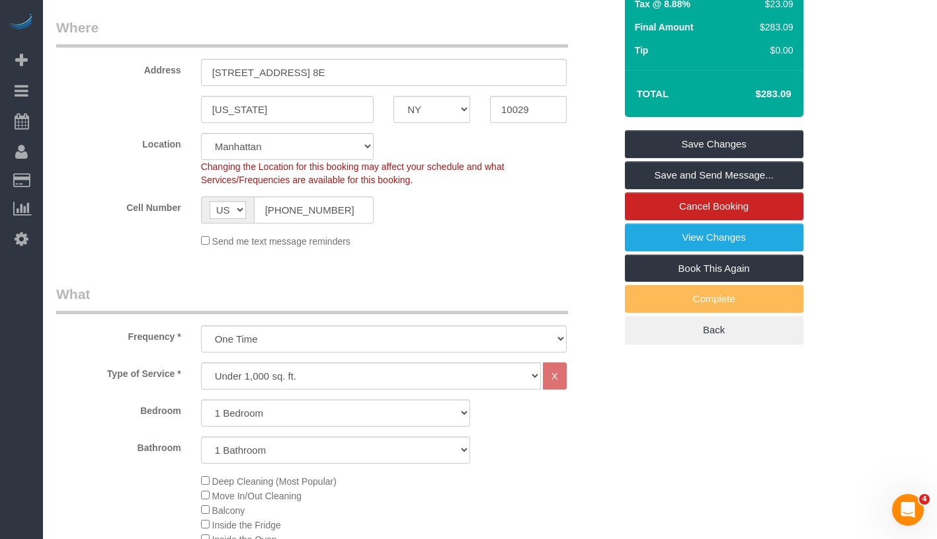
scroll to position [0, 0]
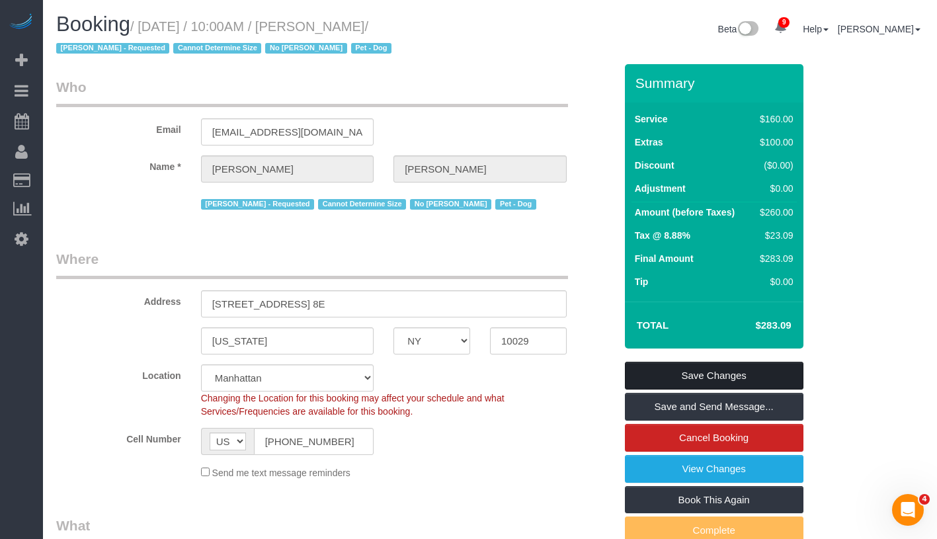
click at [796, 364] on link "Save Changes" at bounding box center [714, 376] width 179 height 28
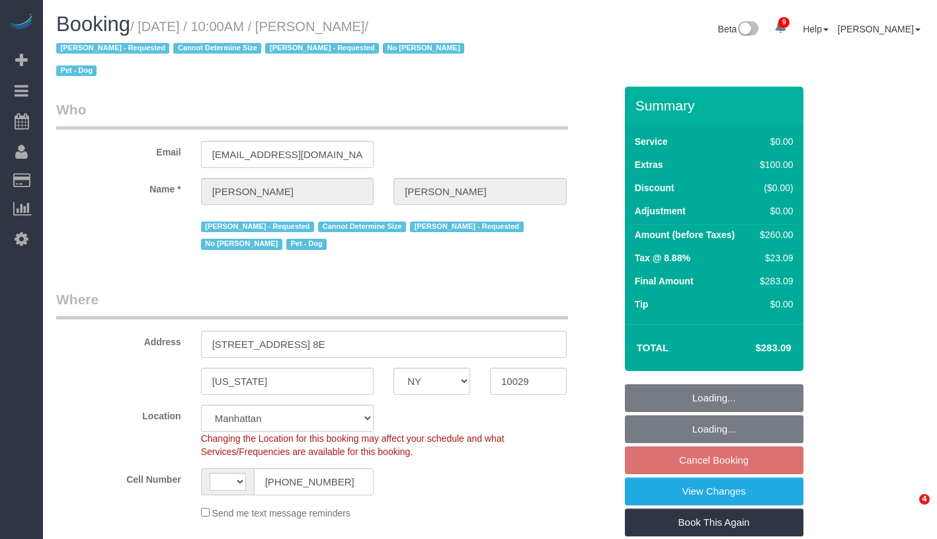
select select "NY"
select select "number:57"
select select "number:70"
select select "number:13"
select select "number:5"
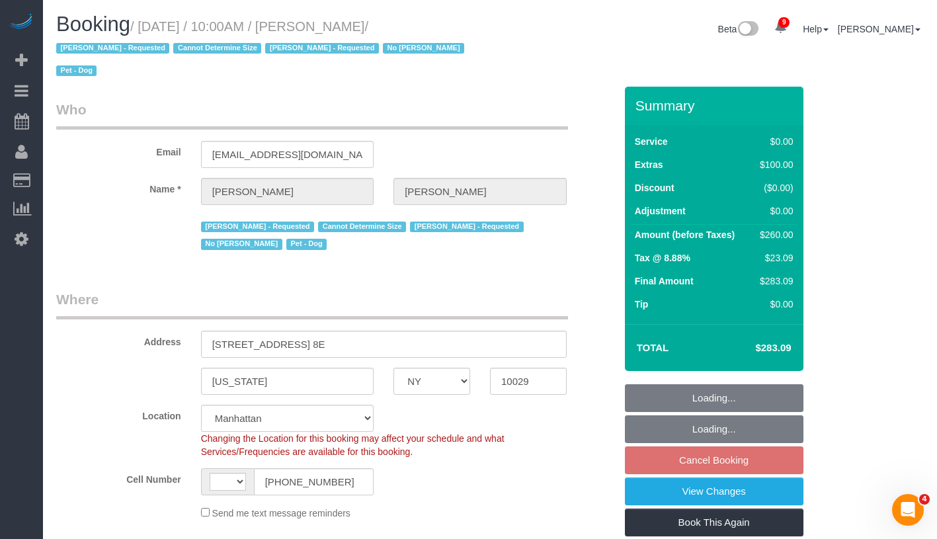
select select "string:[GEOGRAPHIC_DATA]"
select select "object:1390"
select select "1"
select select "spot3"
select select "1"
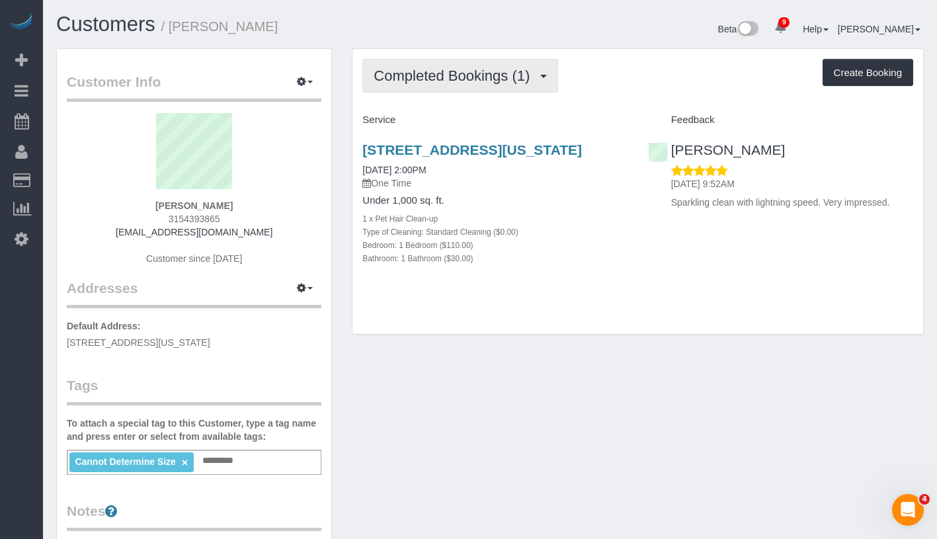
click at [487, 64] on button "Completed Bookings (1)" at bounding box center [461, 76] width 196 height 34
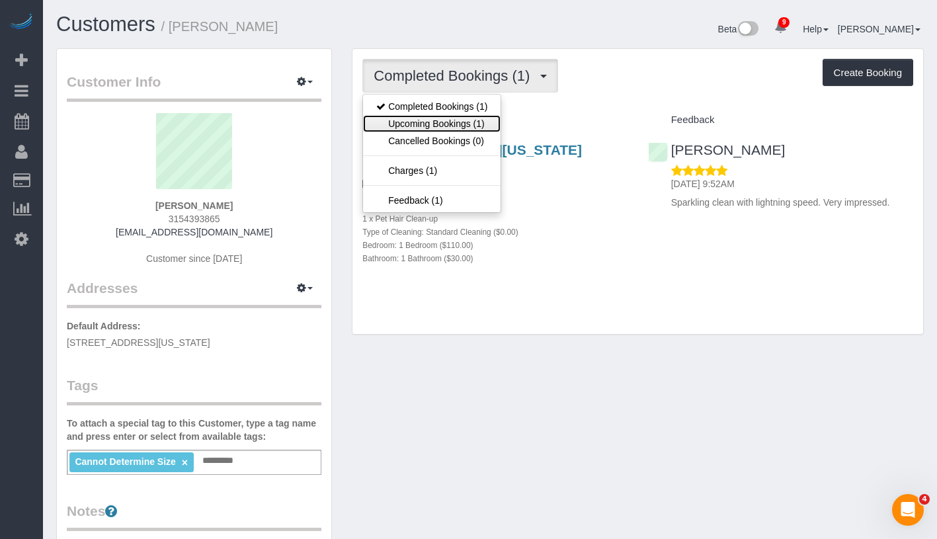
click at [470, 116] on link "Upcoming Bookings (1)" at bounding box center [432, 123] width 138 height 17
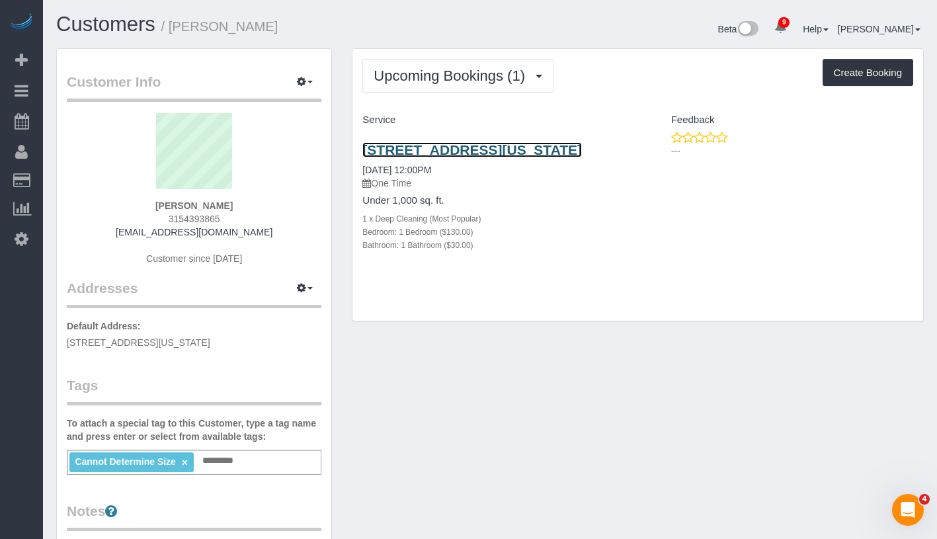
click at [439, 157] on link "303 West 66 Street, Apt. 12-Lw, New York, NY 10023" at bounding box center [473, 149] width 220 height 15
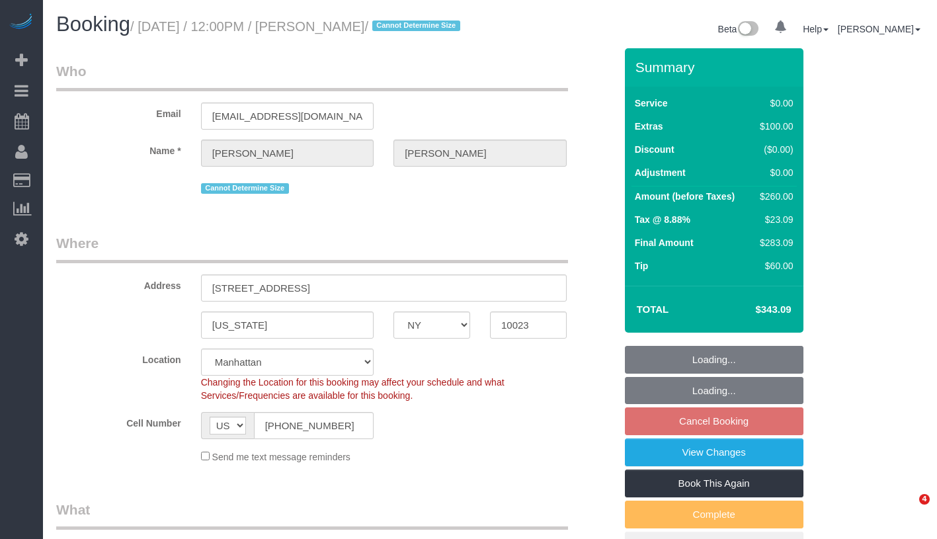
select select "NY"
select select "number:58"
select select "number:75"
select select "number:14"
select select "number:5"
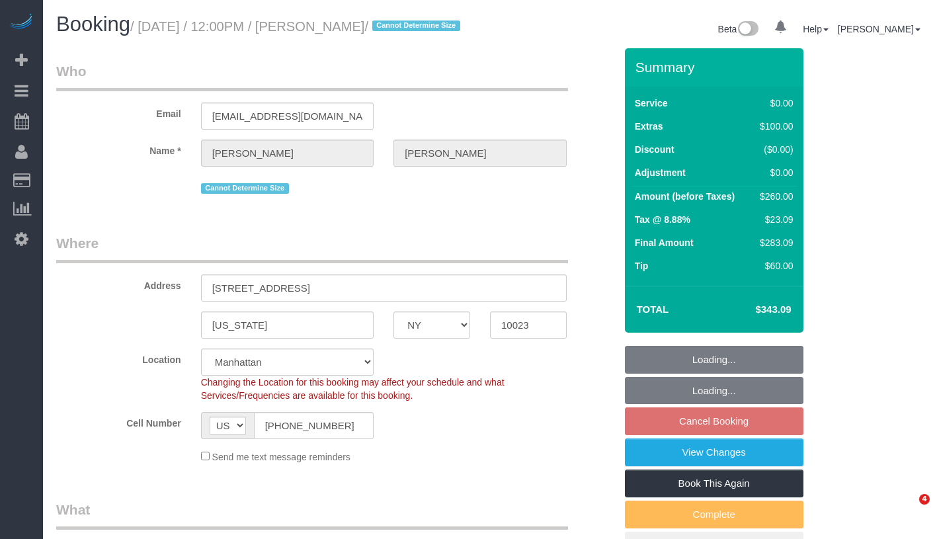
select select "1"
select select "spot5"
select select "1"
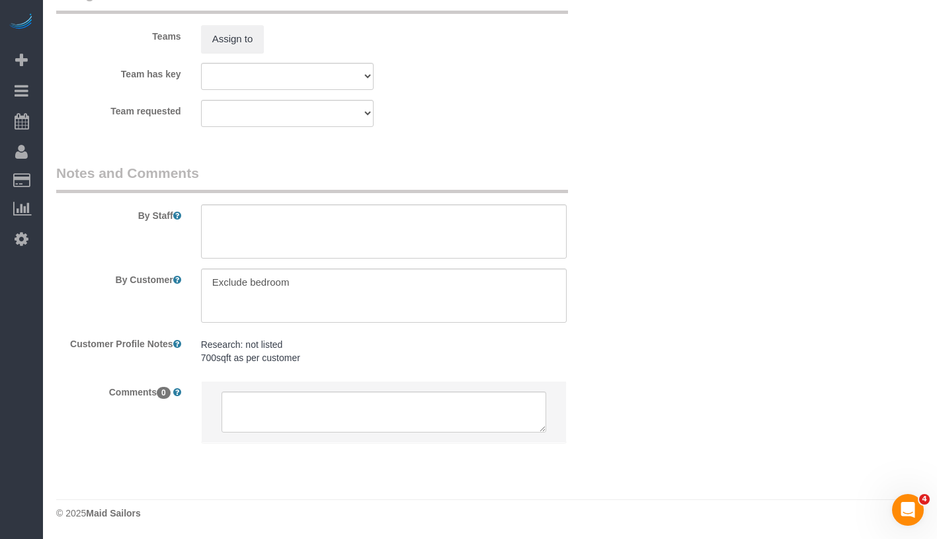
scroll to position [1797, 0]
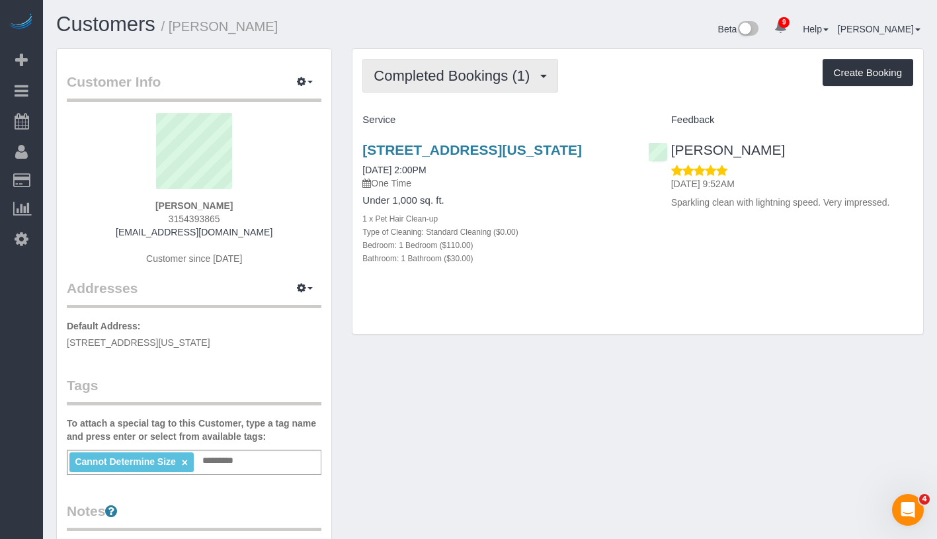
click at [458, 75] on span "Completed Bookings (1)" at bounding box center [455, 75] width 163 height 17
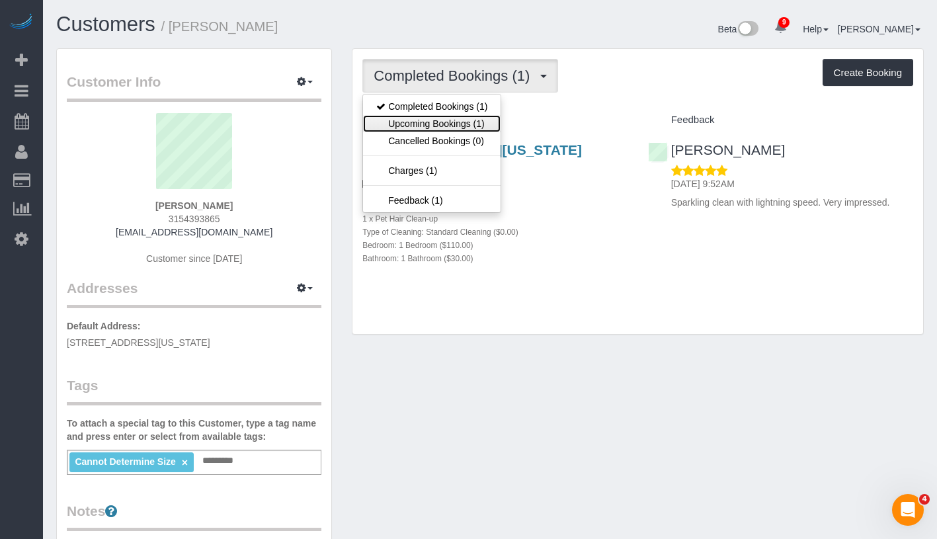
click at [449, 130] on link "Upcoming Bookings (1)" at bounding box center [432, 123] width 138 height 17
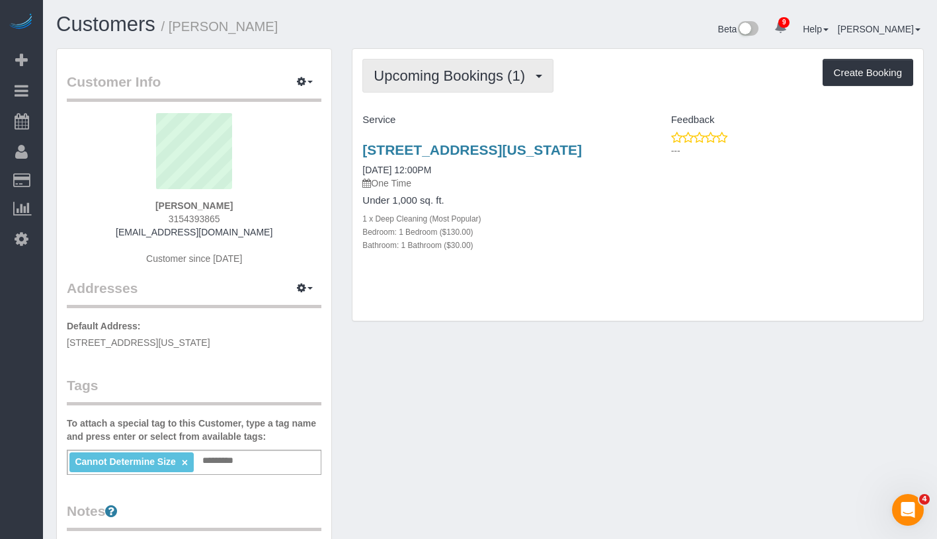
click at [442, 77] on span "Upcoming Bookings (1)" at bounding box center [453, 75] width 158 height 17
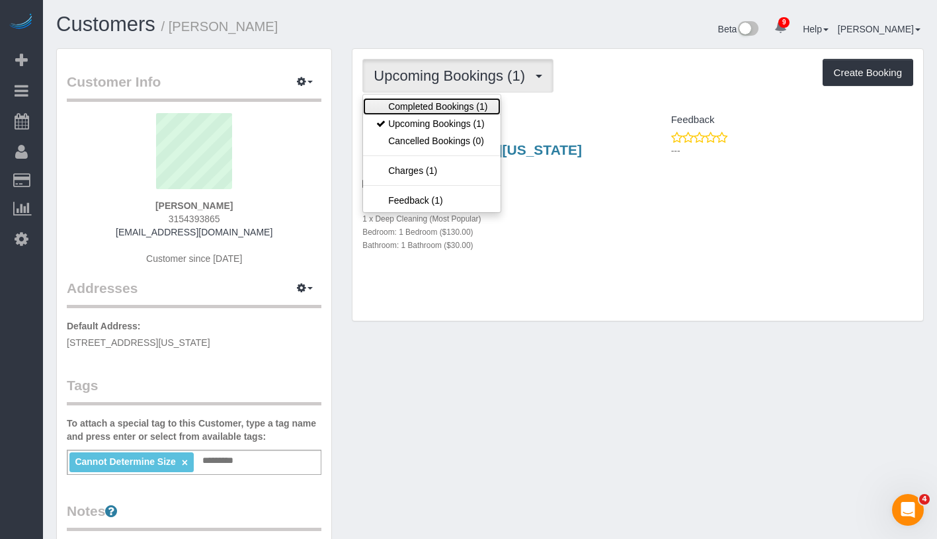
click at [456, 112] on link "Completed Bookings (1)" at bounding box center [432, 106] width 138 height 17
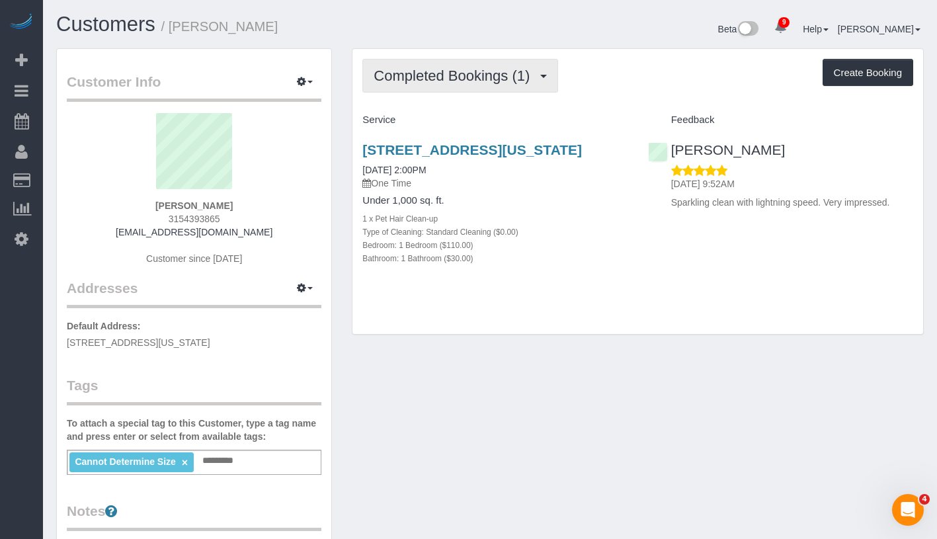
click at [476, 70] on span "Completed Bookings (1)" at bounding box center [455, 75] width 163 height 17
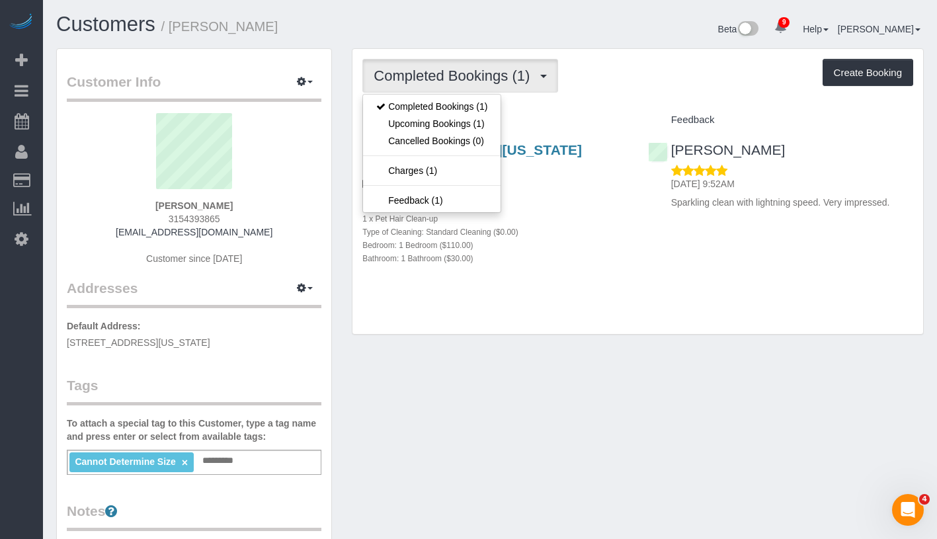
click at [577, 112] on div "Service" at bounding box center [495, 120] width 285 height 22
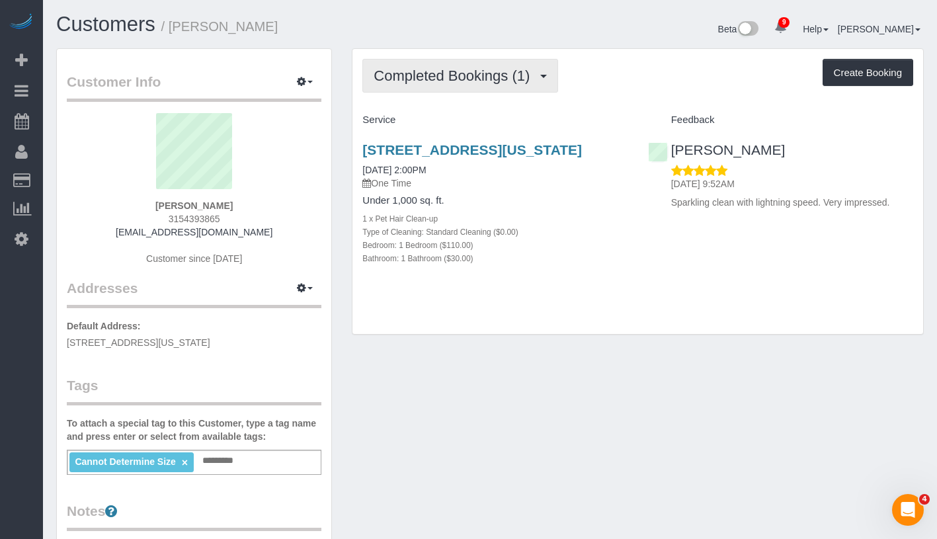
click at [482, 85] on button "Completed Bookings (1)" at bounding box center [461, 76] width 196 height 34
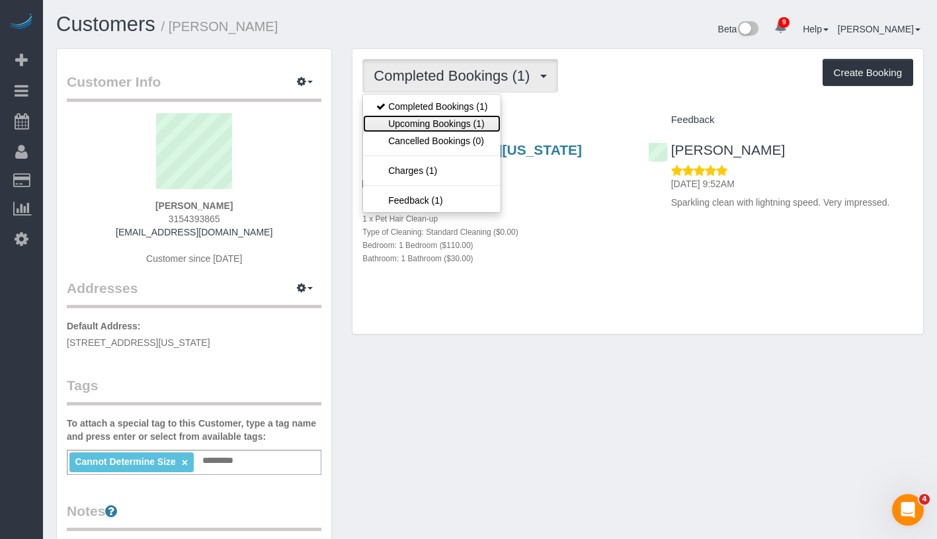
click at [451, 120] on link "Upcoming Bookings (1)" at bounding box center [432, 123] width 138 height 17
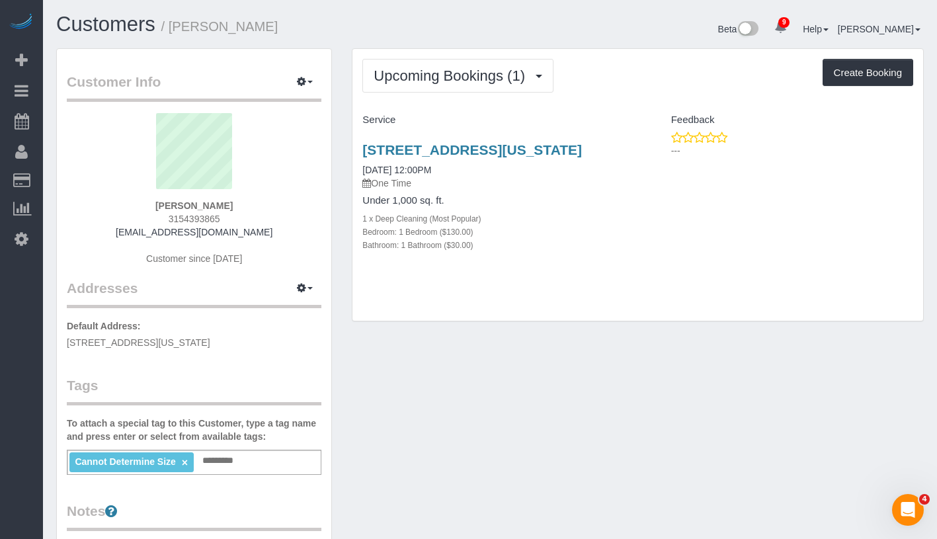
click at [267, 462] on div "Cannot Determine Size × Add a tag" at bounding box center [194, 462] width 255 height 25
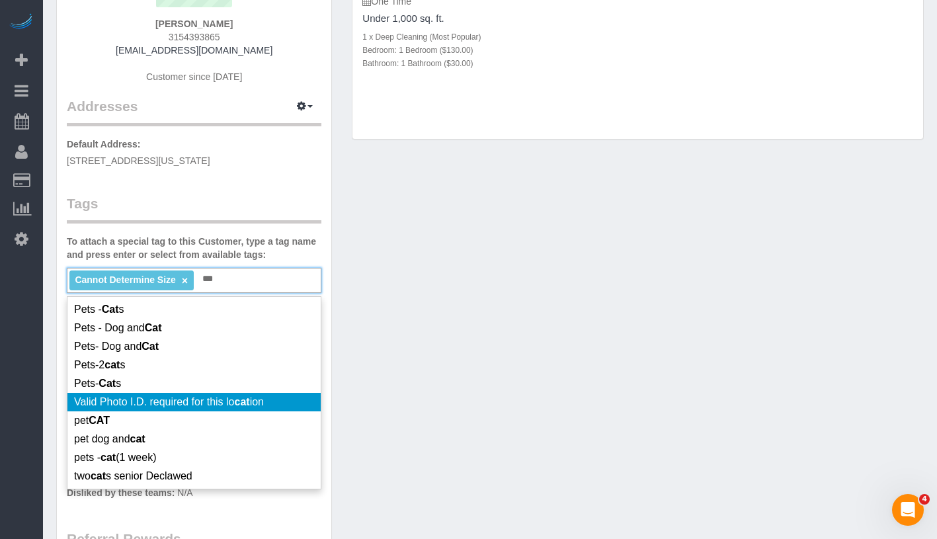
scroll to position [183, 0]
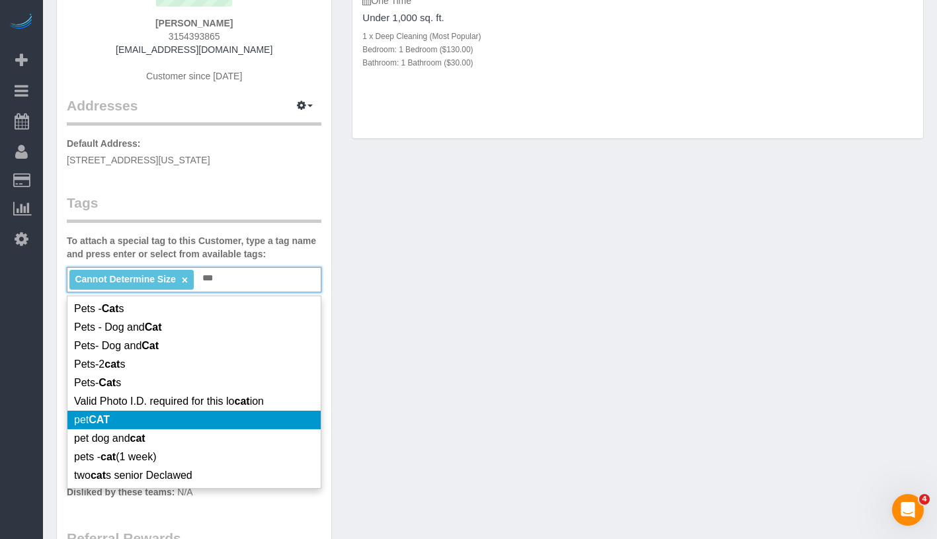
type input "***"
click at [238, 415] on li "pet CAT" at bounding box center [193, 420] width 253 height 19
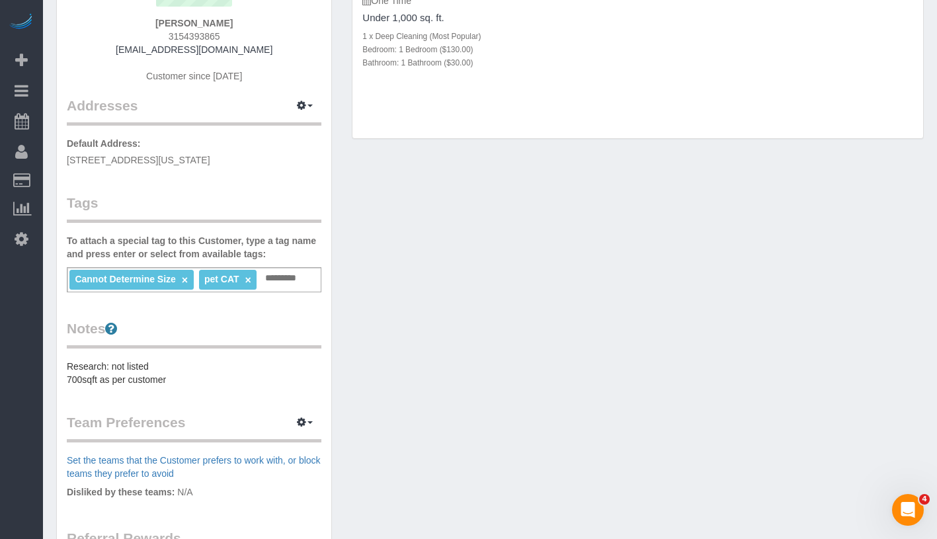
click at [490, 384] on div "Customer Info Edit Contact Info Send Message Email Preferences Special Sales Ta…" at bounding box center [490, 310] width 888 height 889
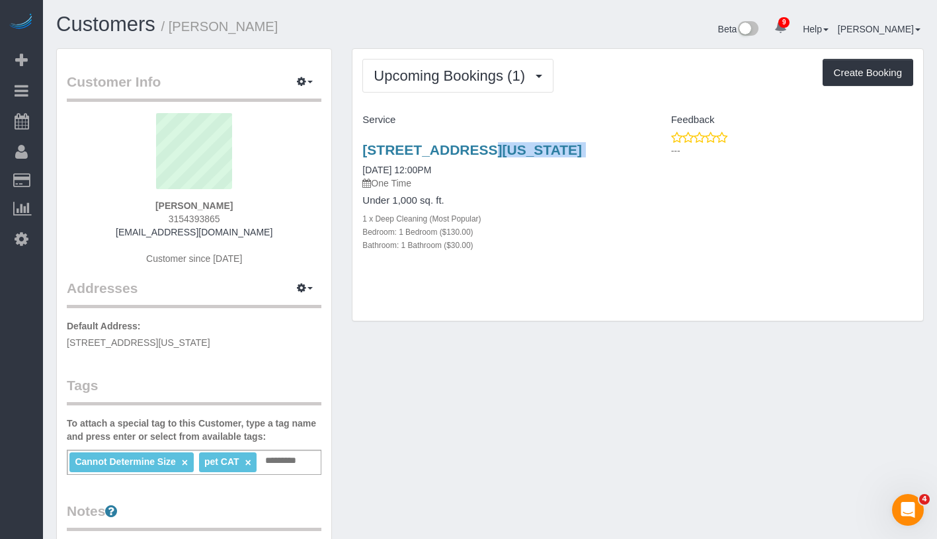
drag, startPoint x: 355, startPoint y: 139, endPoint x: 490, endPoint y: 174, distance: 139.4
click at [490, 174] on div "303 West 66 Street, Apt. 12-Lw, New York, NY 10023 09/04/2025 12:00PM One Time …" at bounding box center [495, 204] width 285 height 147
copy div "303 West 66 Street, Apt. 12-Lw, New York, NY 10023"
click at [464, 65] on button "Upcoming Bookings (1)" at bounding box center [458, 76] width 191 height 34
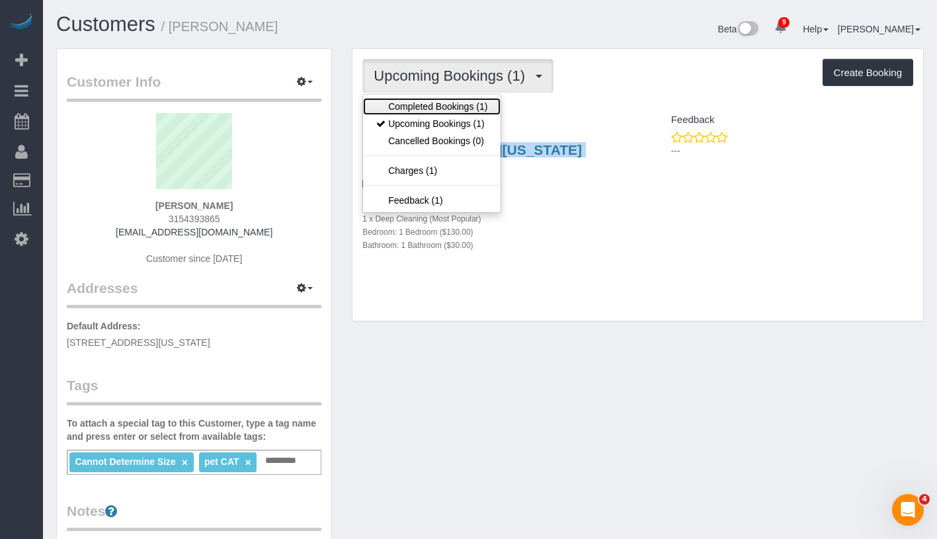
click at [443, 105] on link "Completed Bookings (1)" at bounding box center [432, 106] width 138 height 17
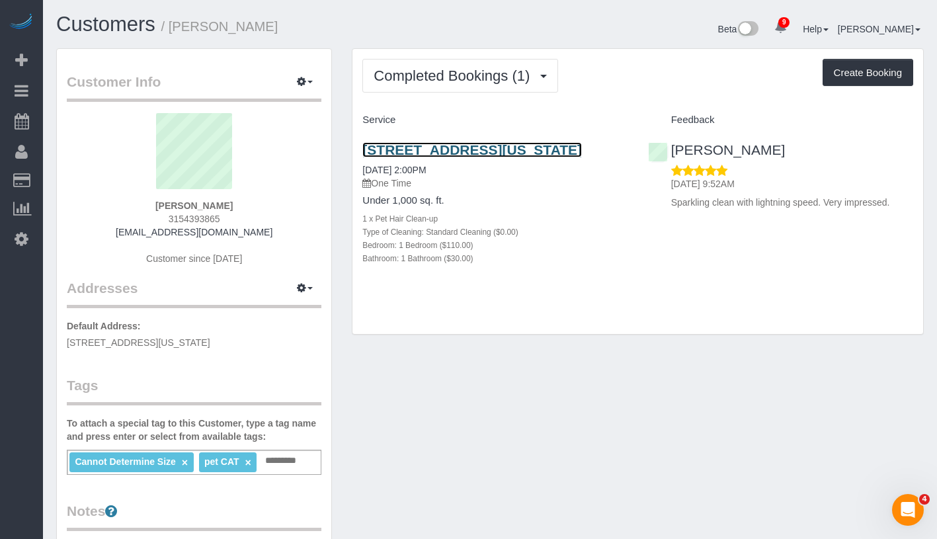
click at [427, 154] on link "303 West 66 Street, Apt. 12-Lw, New York, NY 10023" at bounding box center [473, 149] width 220 height 15
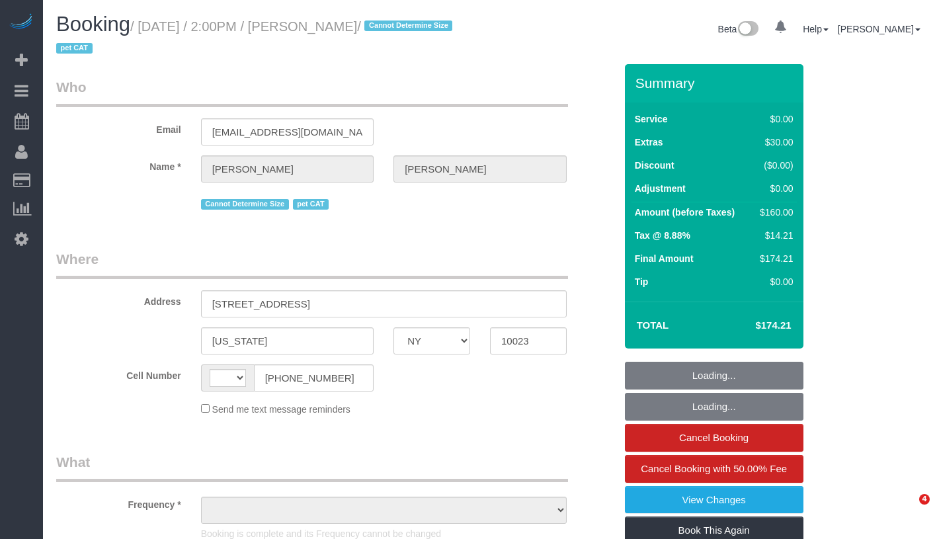
select select "NY"
select select "string:US"
select select "object:687"
select select "string:stripe-pm_1FW18p4VGloSiKo7pVWgIMvq"
select select "number:89"
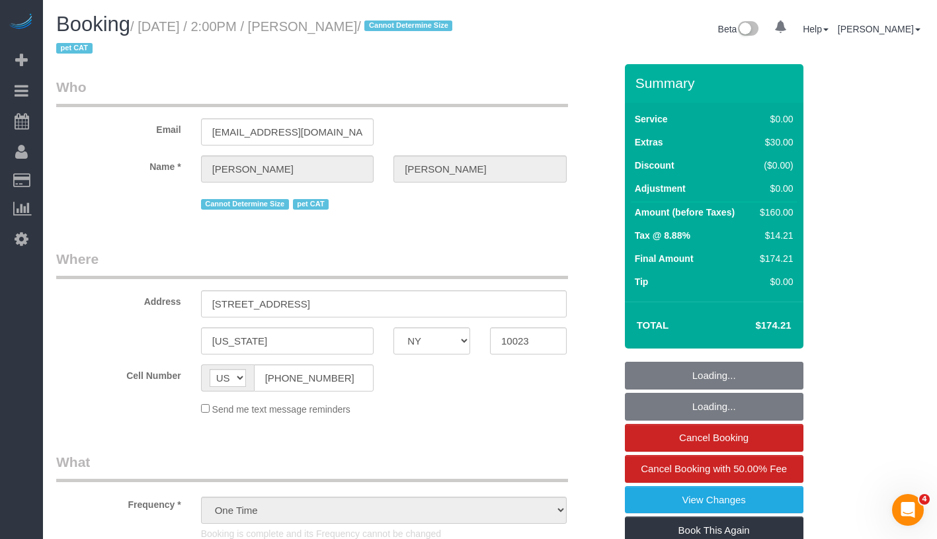
select select "number:90"
select select "number:14"
select select "number:5"
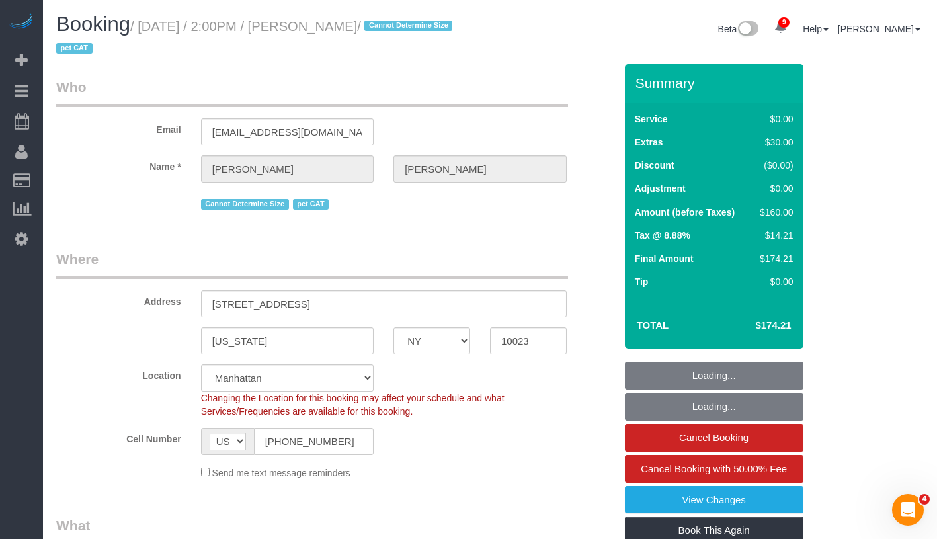
select select "object:890"
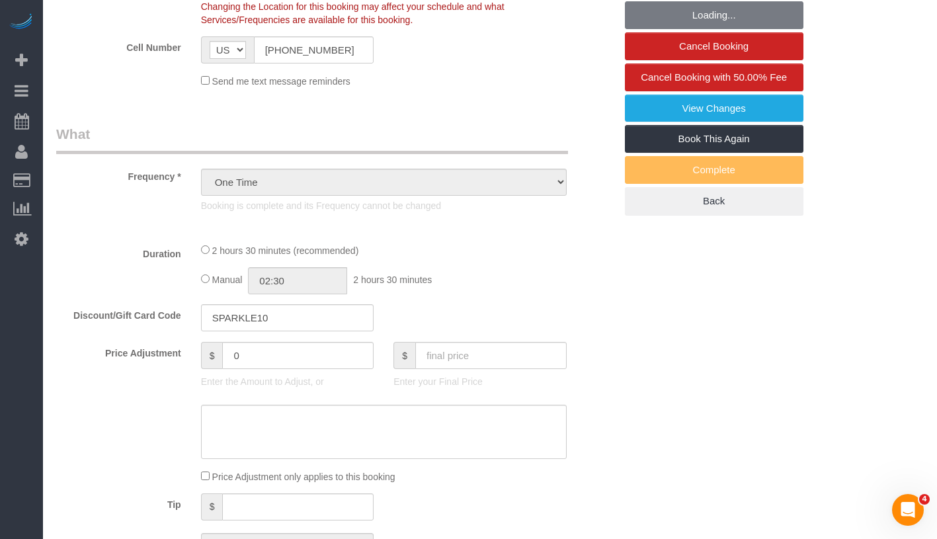
select select "1"
select select "spot1"
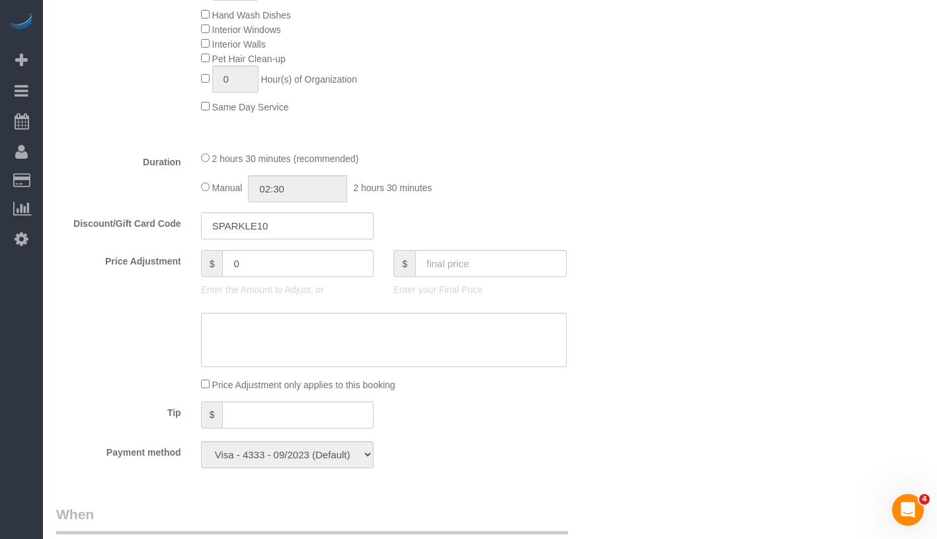
scroll to position [863, 0]
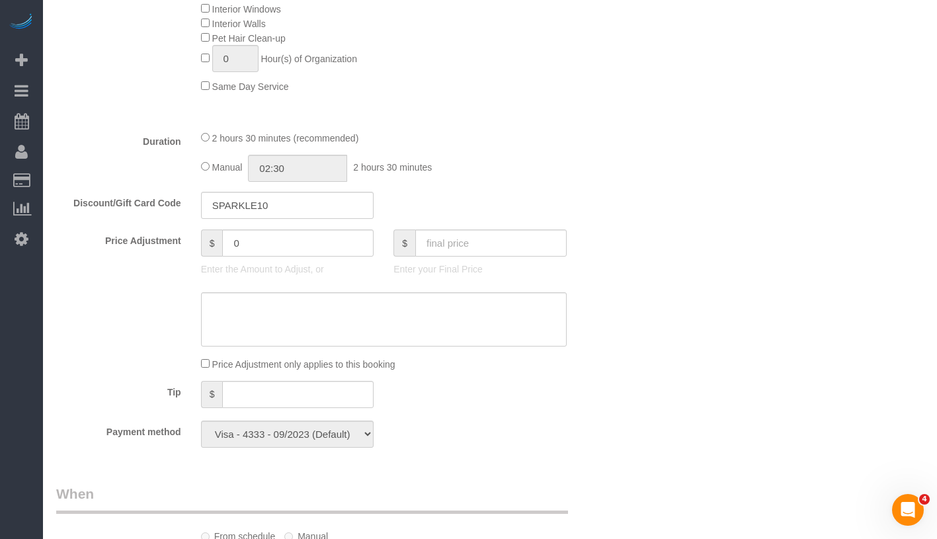
select select "1"
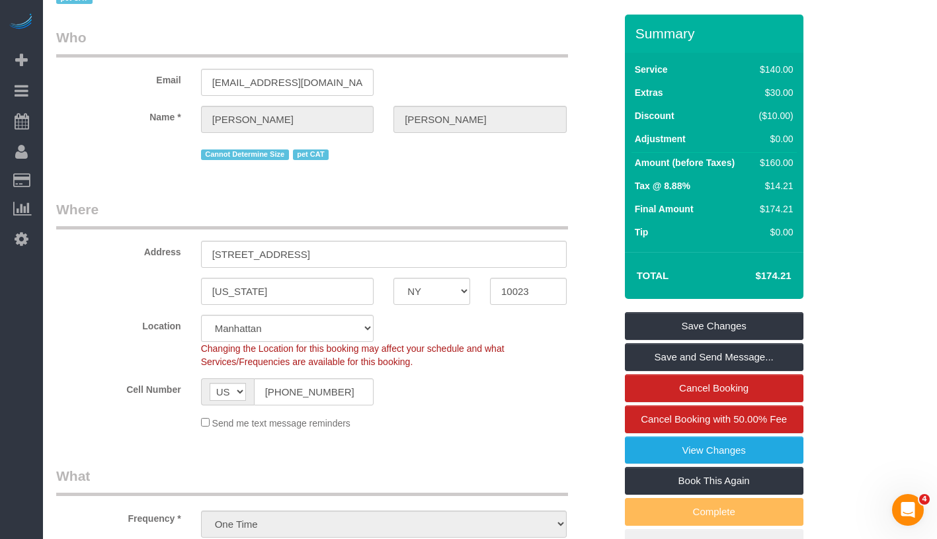
scroll to position [0, 0]
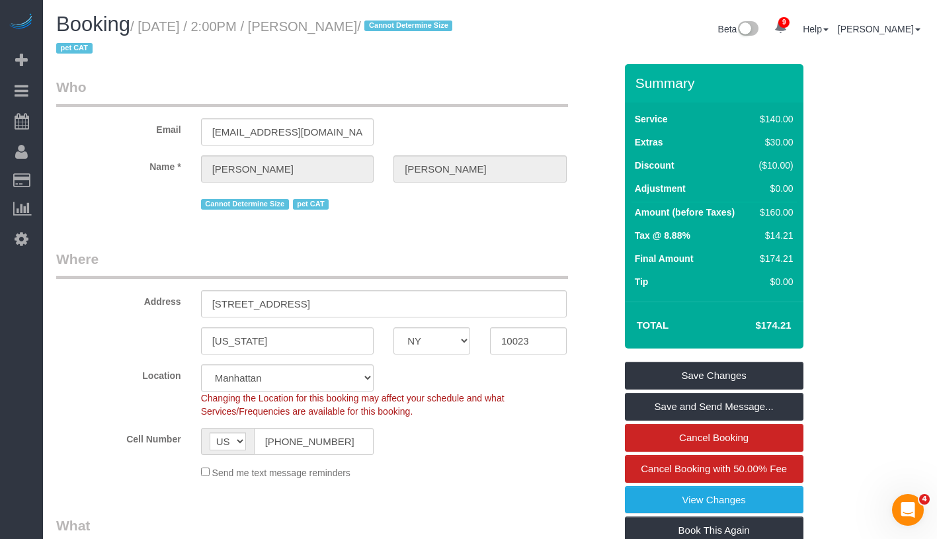
drag, startPoint x: 322, startPoint y: 31, endPoint x: 410, endPoint y: 36, distance: 88.1
click at [410, 36] on h1 "Booking / October 24, 2019 / 2:00PM / Logan Gittelson / Cannot Determine Size p…" at bounding box center [268, 35] width 424 height 45
copy small "Logan Gittelson / Cannot Determine Size pet CAT"
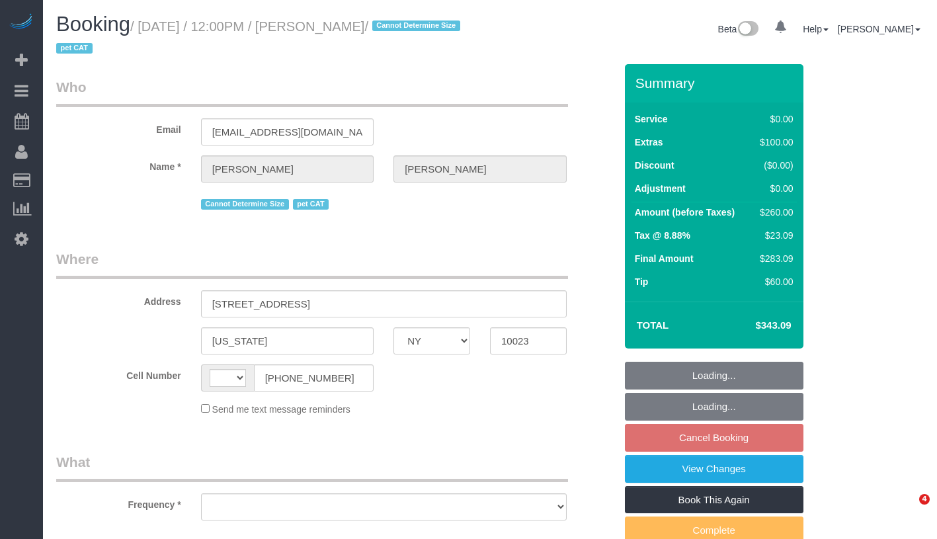
select select "NY"
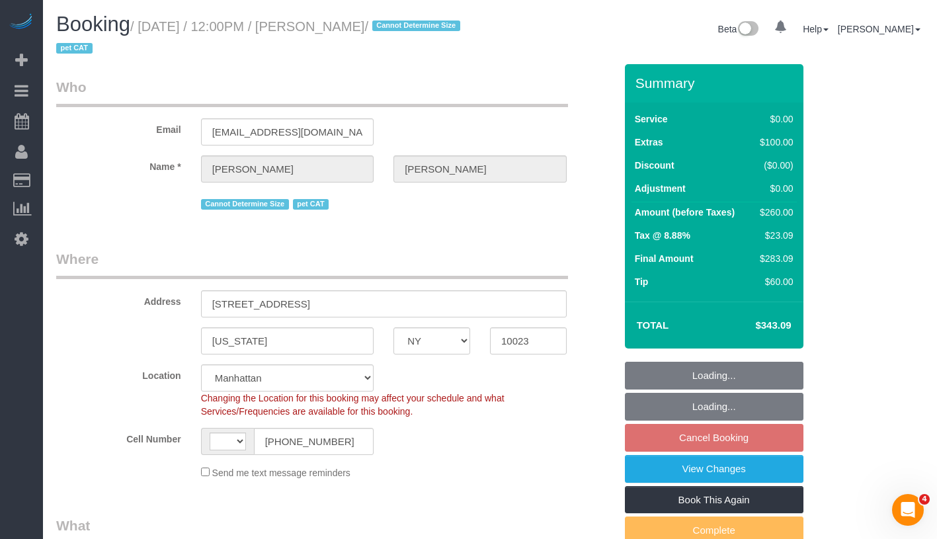
select select "string:US"
select select "string:stripe-pm_1FW18p4VGloSiKo7pVWgIMvq"
select select "number:58"
select select "number:75"
select select "number:14"
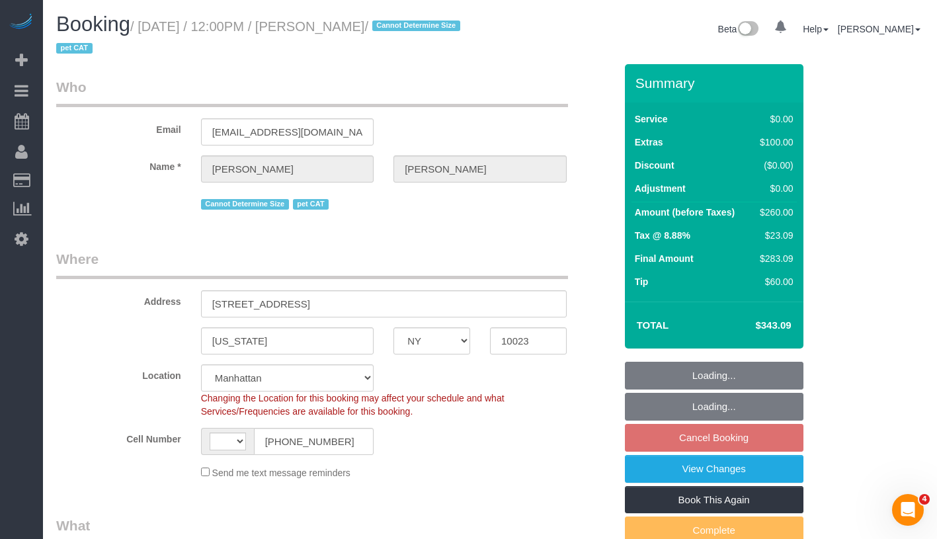
select select "number:5"
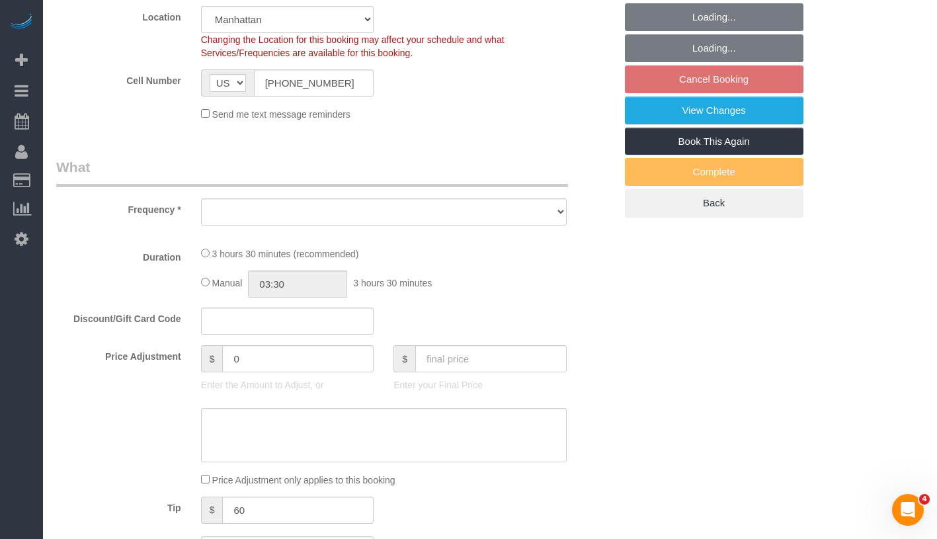
scroll to position [457, 0]
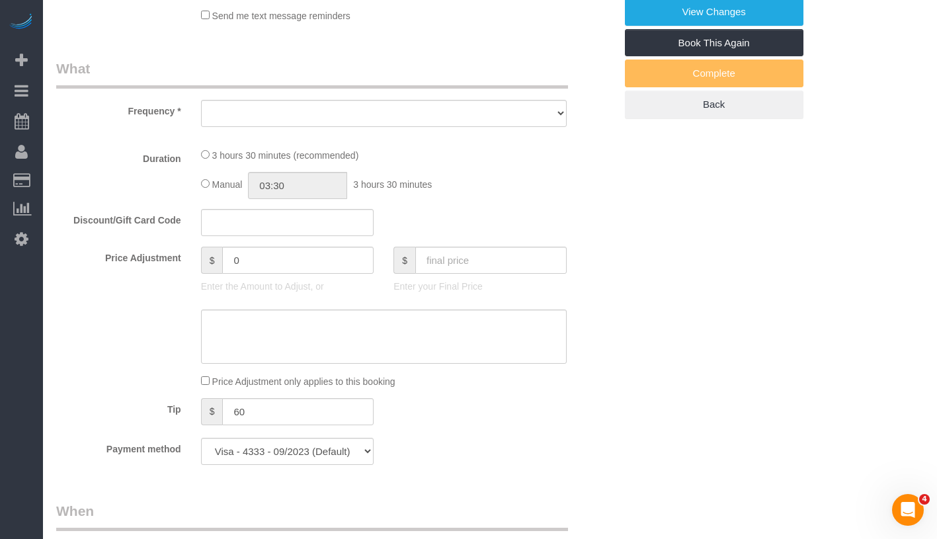
select select "object:846"
select select "spot5"
select select "object:1354"
select select "1"
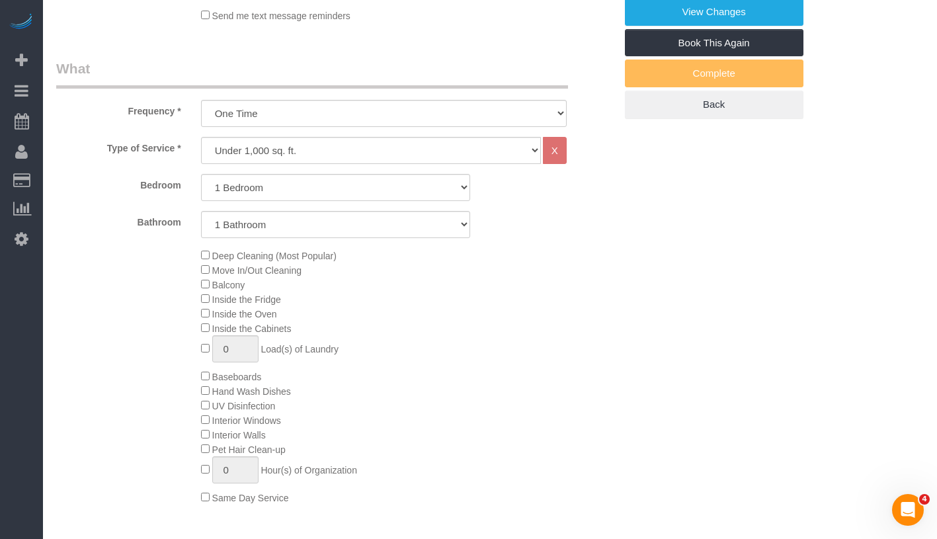
select select "1"
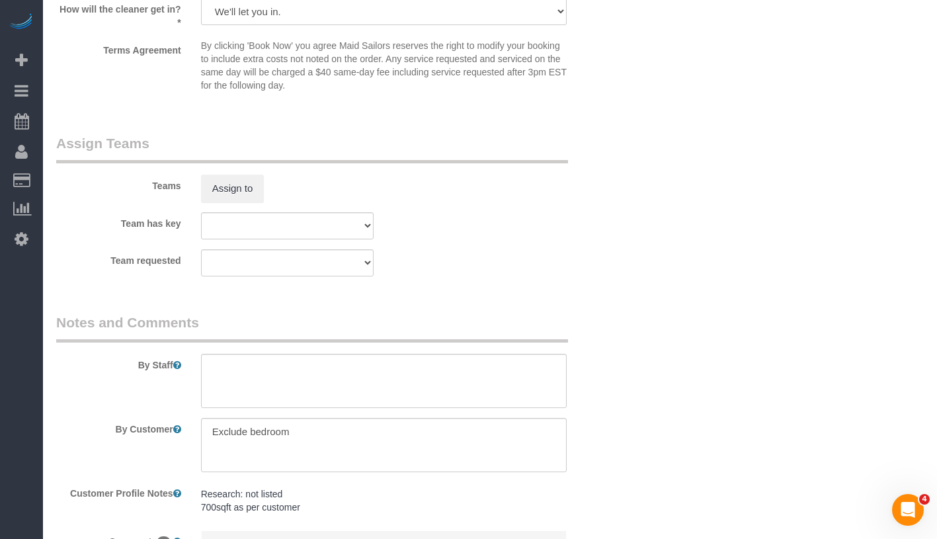
scroll to position [1799, 0]
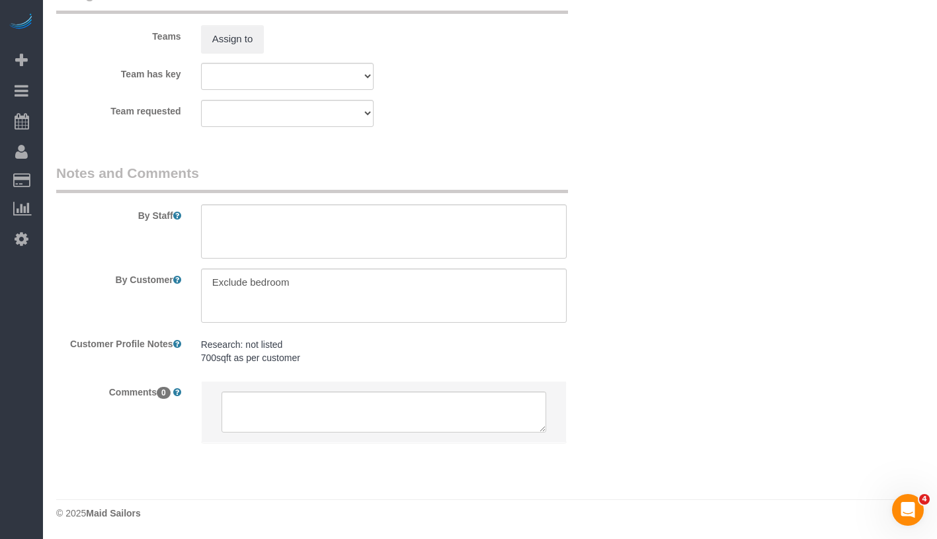
click at [364, 355] on pre "Research: not listed 700sqft as per customer" at bounding box center [384, 351] width 366 height 26
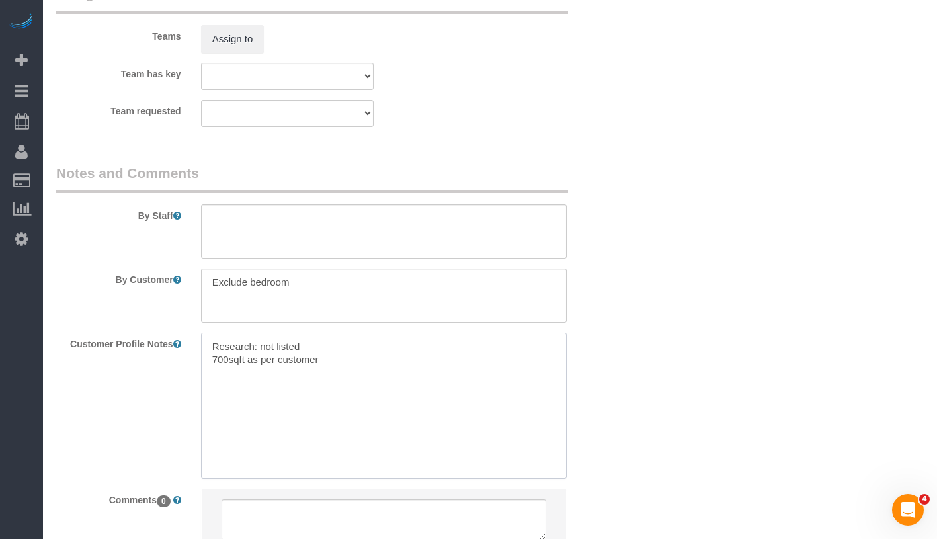
click at [382, 361] on textarea "Research: not listed 700sqft as per customer" at bounding box center [384, 406] width 366 height 146
paste textarea "The apartment is 1 bed, 1 bath. The bedroom will not need to be cleaned."
drag, startPoint x: 204, startPoint y: 400, endPoint x: 548, endPoint y: 403, distance: 344.0
click at [548, 403] on textarea "Research: not listed 700sqft as per customer 1 bed/ 1 bath The apartment is 1 b…" at bounding box center [384, 406] width 366 height 146
type textarea "Research: not listed 700sqft as per customer 1 bed/ 1 bath per cmr"
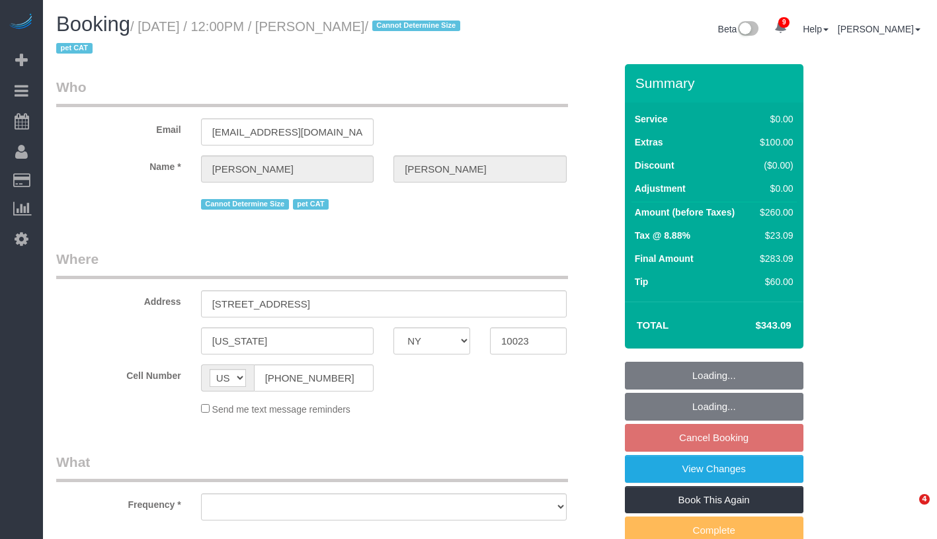
select select "NY"
select select "object:699"
select select "number:58"
select select "number:75"
select select "number:14"
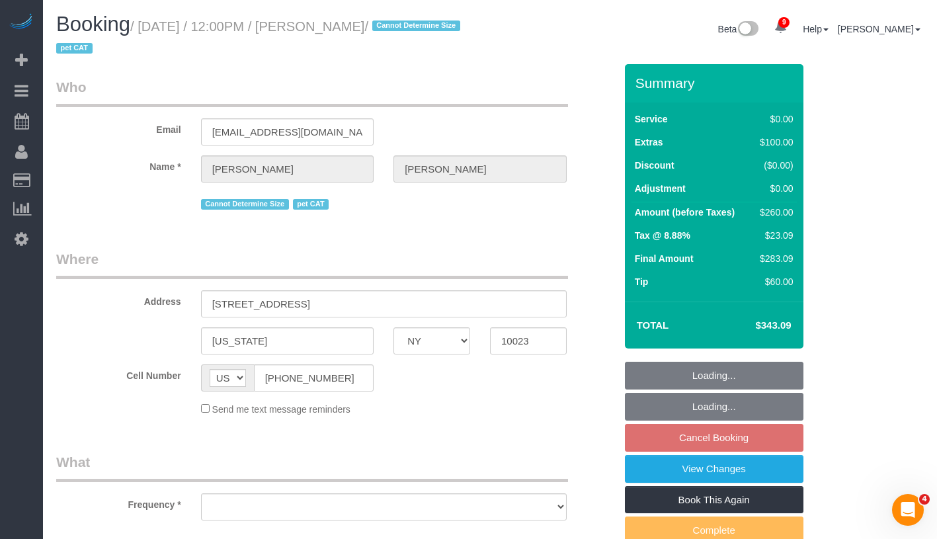
select select "number:5"
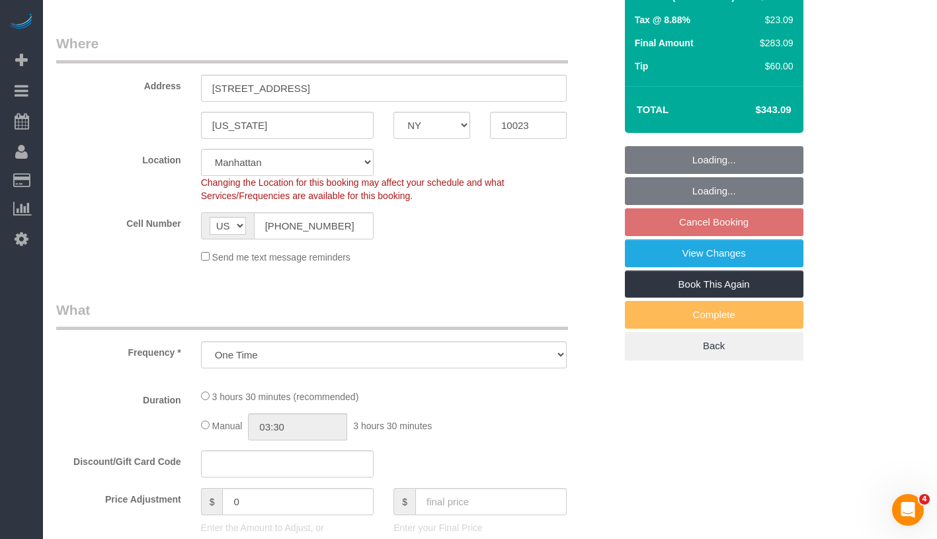
select select "object:850"
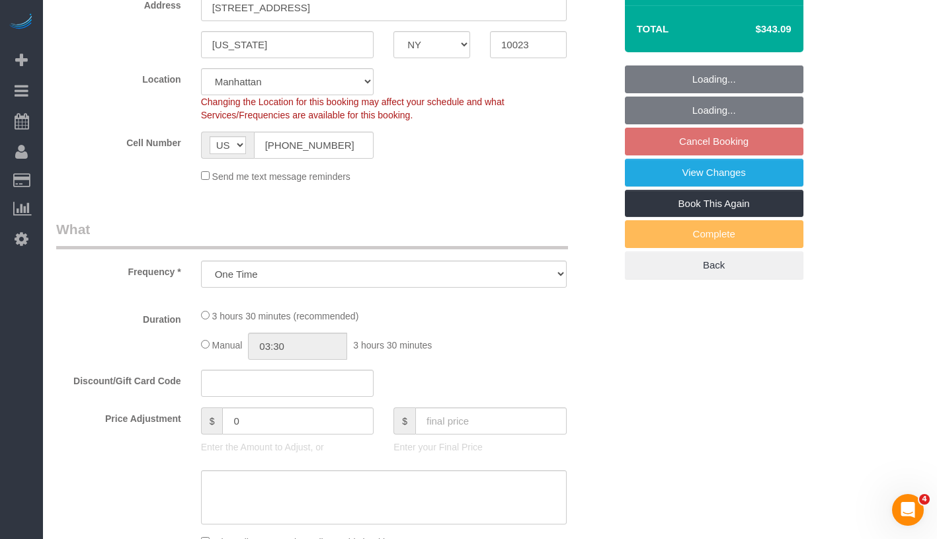
select select "string:stripe-pm_1FW18p4VGloSiKo7pVWgIMvq"
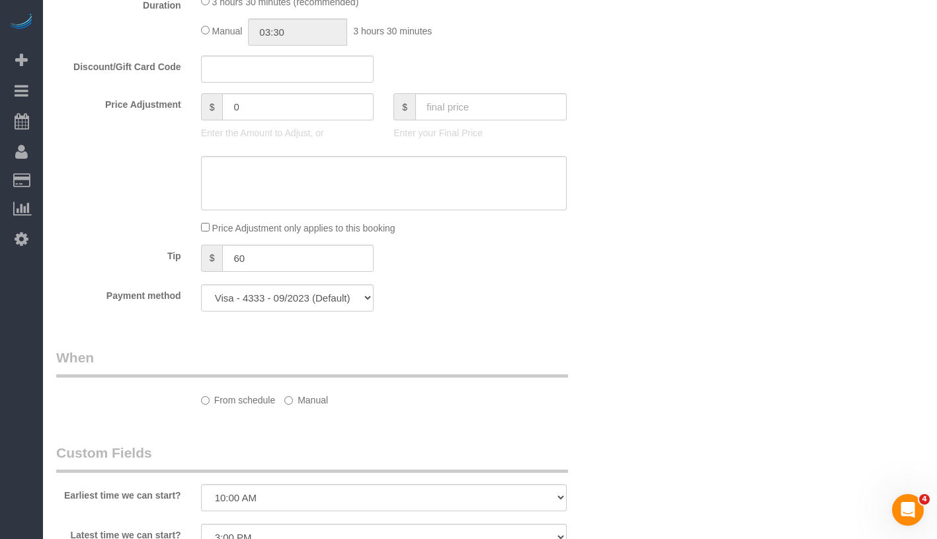
select select "spot5"
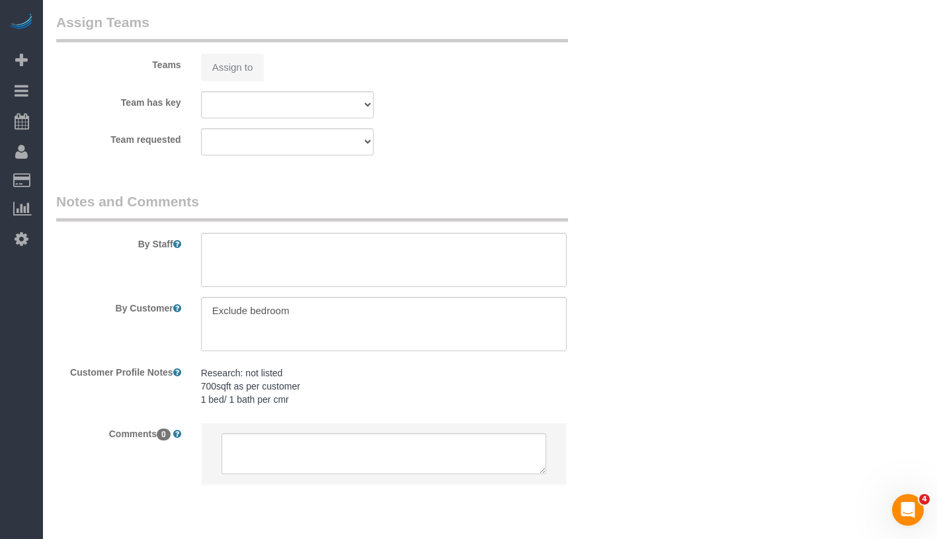
select select "1"
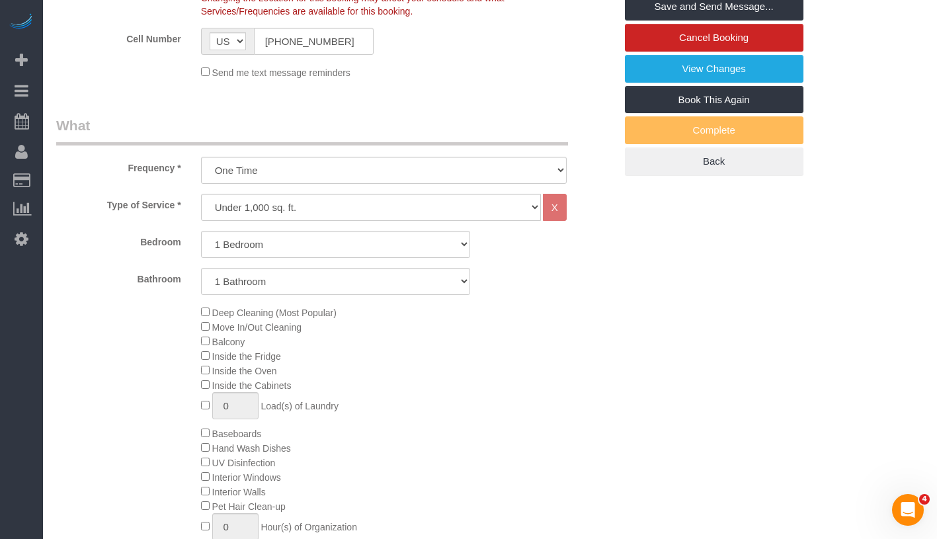
scroll to position [400, 0]
click at [337, 239] on select "Studio 1 Bedroom 2 Bedrooms 3 Bedrooms" at bounding box center [335, 244] width 269 height 27
select select "0"
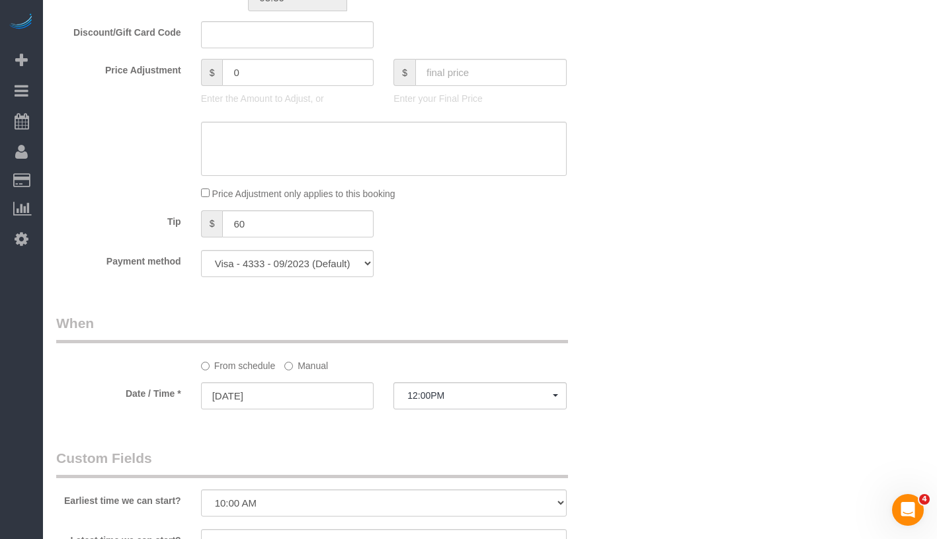
select select "spot60"
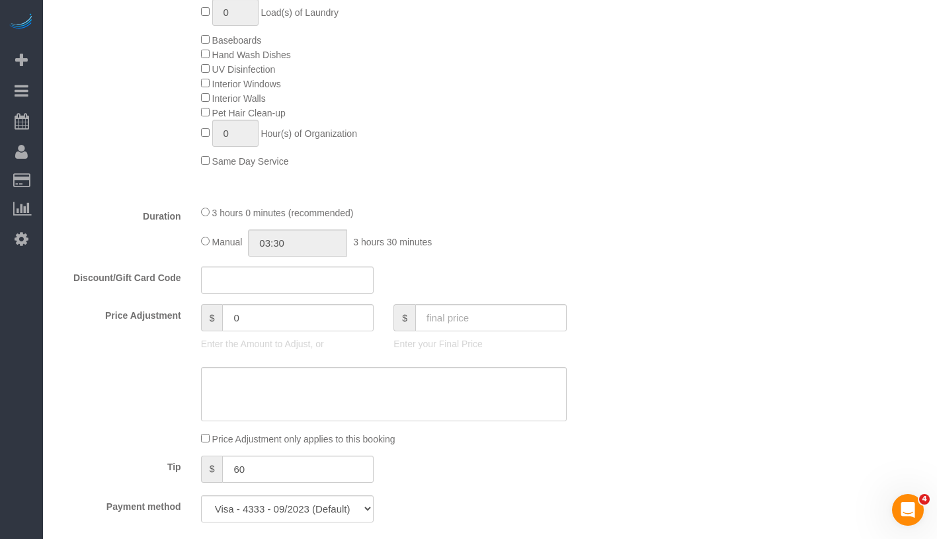
scroll to position [750, 0]
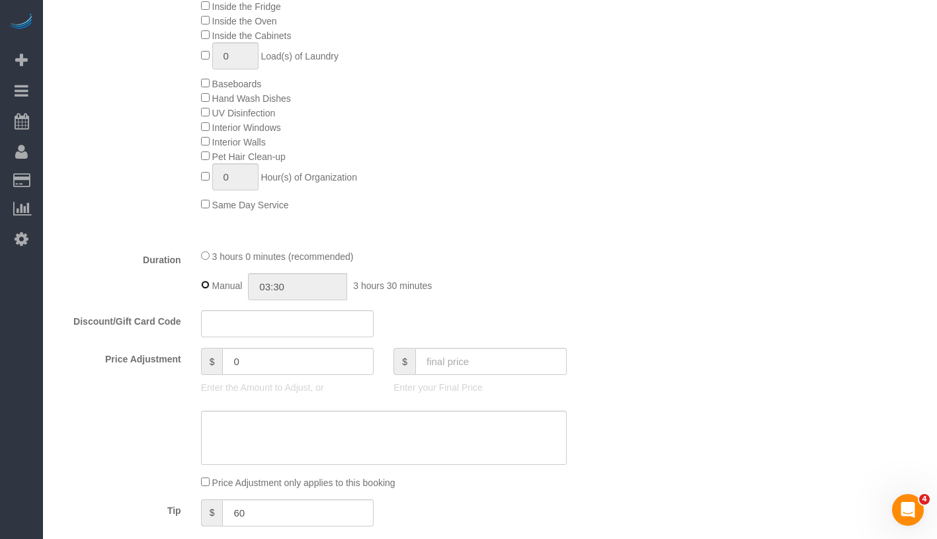
type input "03:00"
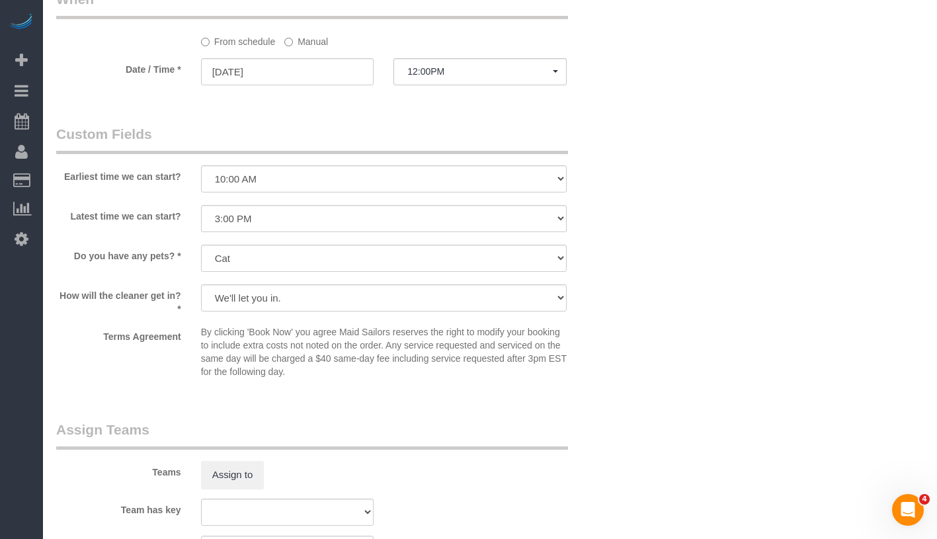
scroll to position [1724, 0]
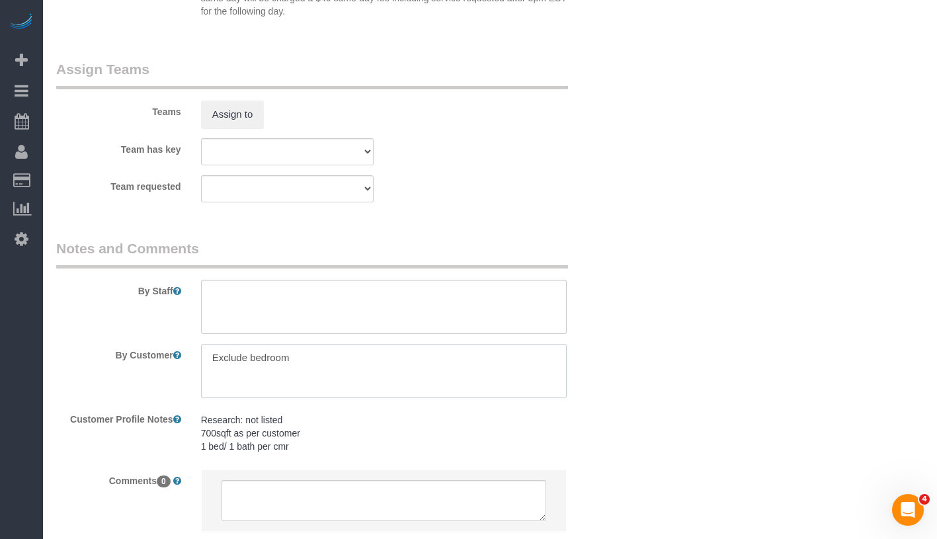
click at [346, 367] on textarea at bounding box center [384, 371] width 366 height 54
click at [419, 300] on textarea at bounding box center [384, 307] width 366 height 54
paste textarea "The bedroom will not need to be cleaned."
type textarea "The bedroom will not need to be cleaned."
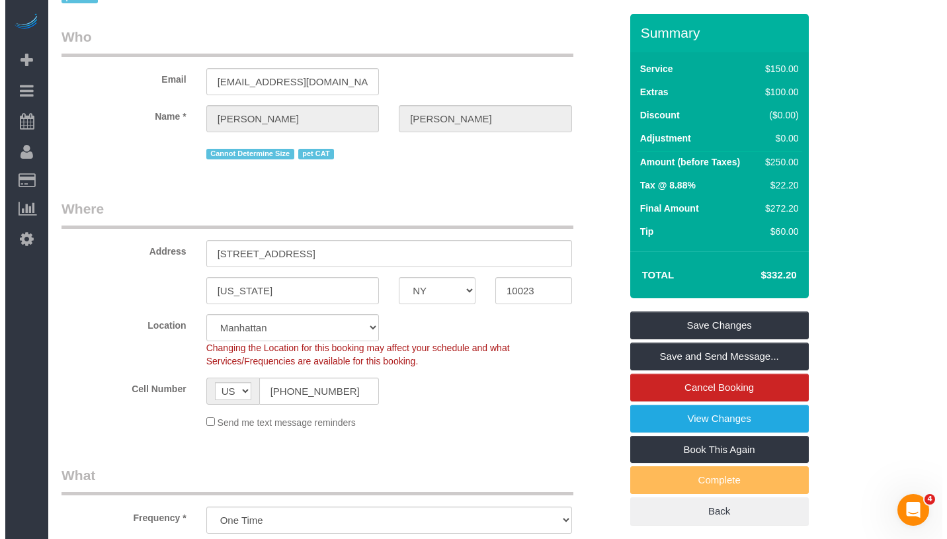
scroll to position [0, 0]
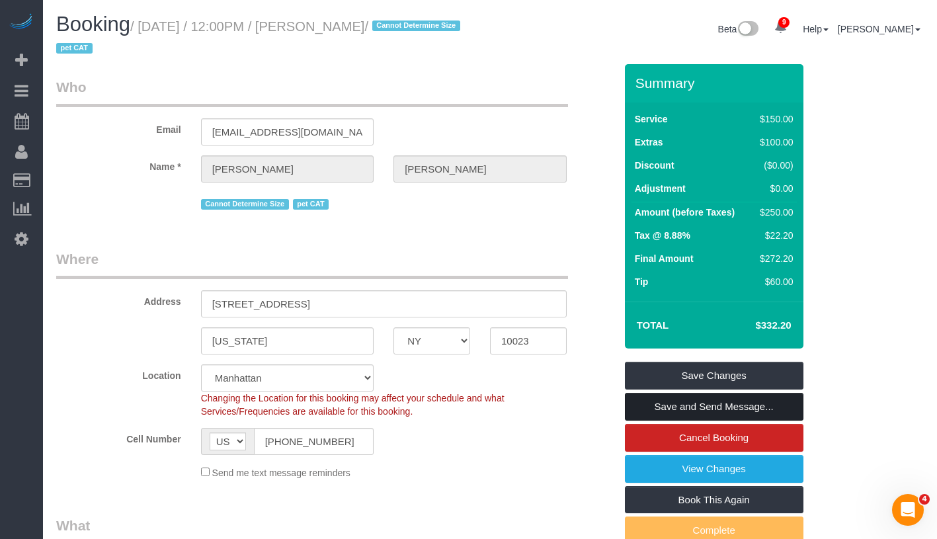
click at [787, 405] on link "Save and Send Message..." at bounding box center [714, 407] width 179 height 28
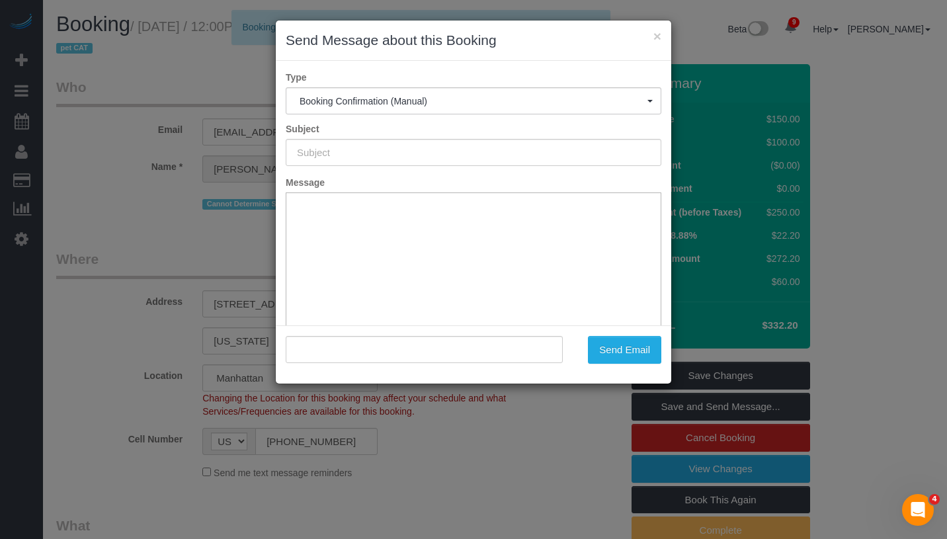
type input "Cleaning Confirmed for 09/04/2025 at 12:00pm"
type input ""Logan Gittelson" <logjac@gmail.com>"
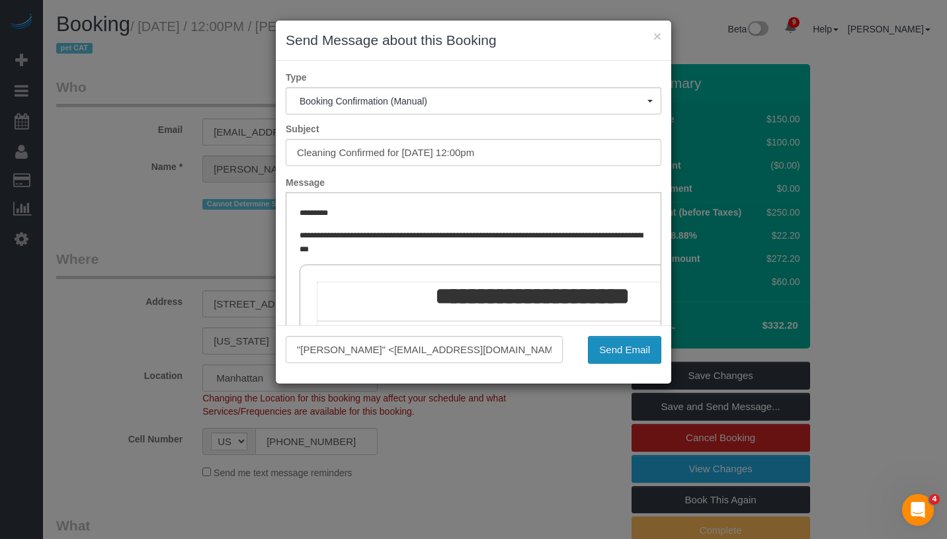
click at [617, 348] on button "Send Email" at bounding box center [624, 350] width 73 height 28
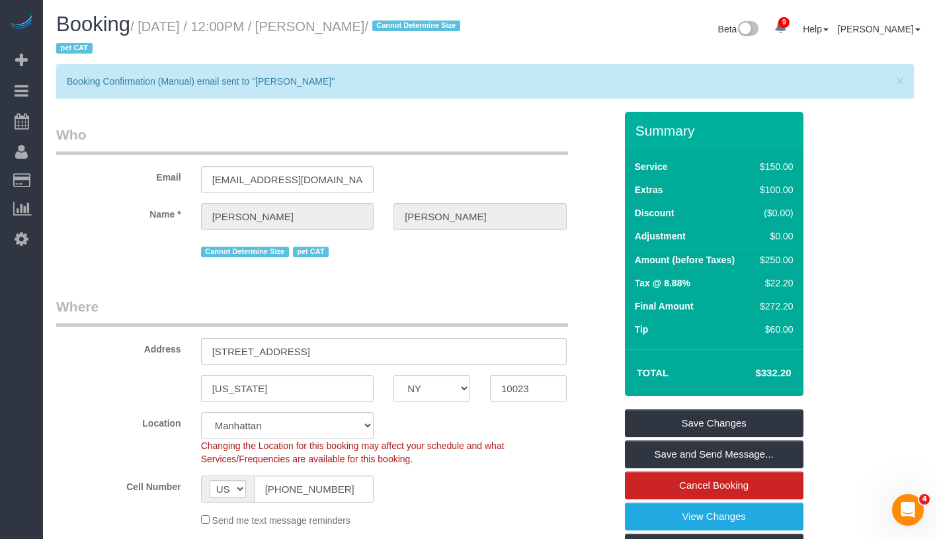
drag, startPoint x: 750, startPoint y: 376, endPoint x: 795, endPoint y: 375, distance: 44.3
click at [795, 375] on td "$332.20" at bounding box center [754, 373] width 86 height 33
copy h4 "$332.20"
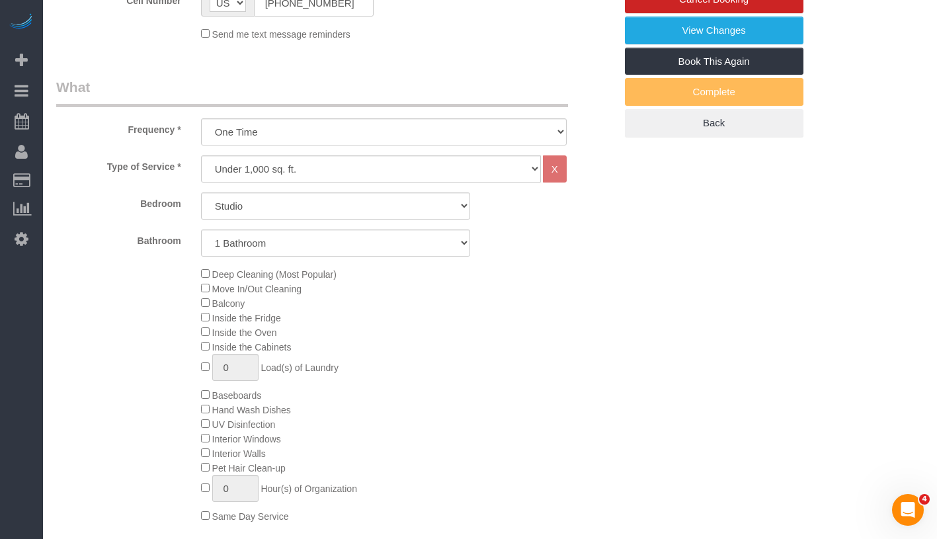
scroll to position [560, 0]
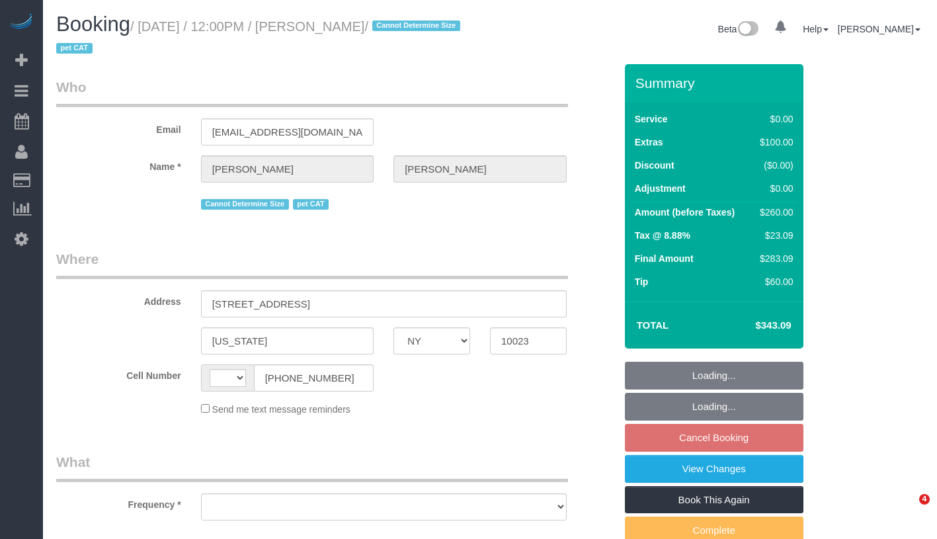
select select "NY"
select select "number:58"
select select "number:75"
select select "number:14"
select select "number:5"
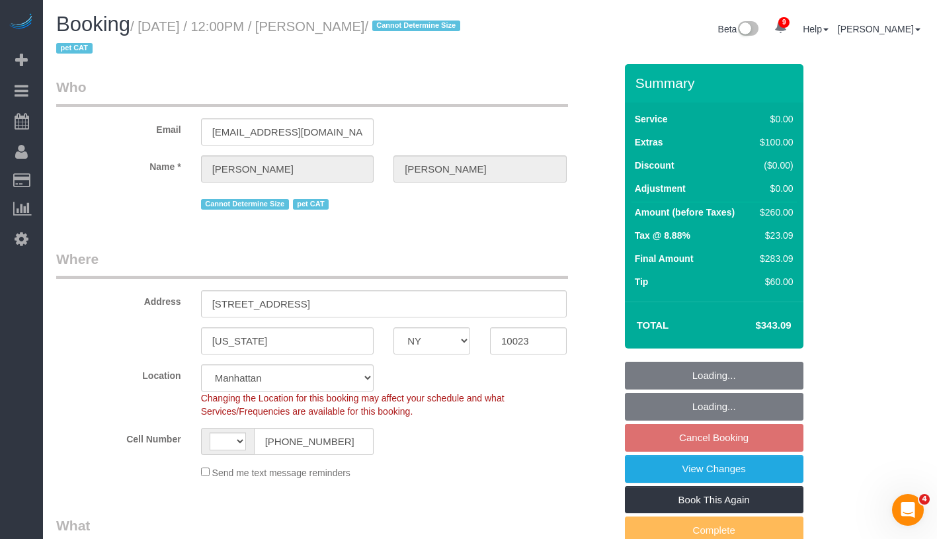
select select "string:stripe-pm_1FW18p4VGloSiKo7pVWgIMvq"
select select "string:[GEOGRAPHIC_DATA]"
select select "object:599"
select select "spot5"
select select "object:1251"
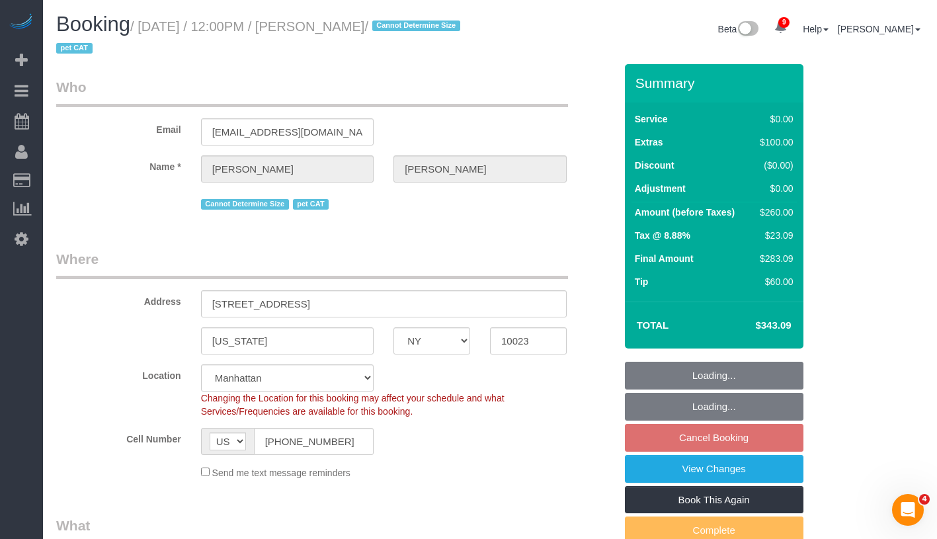
select select "1"
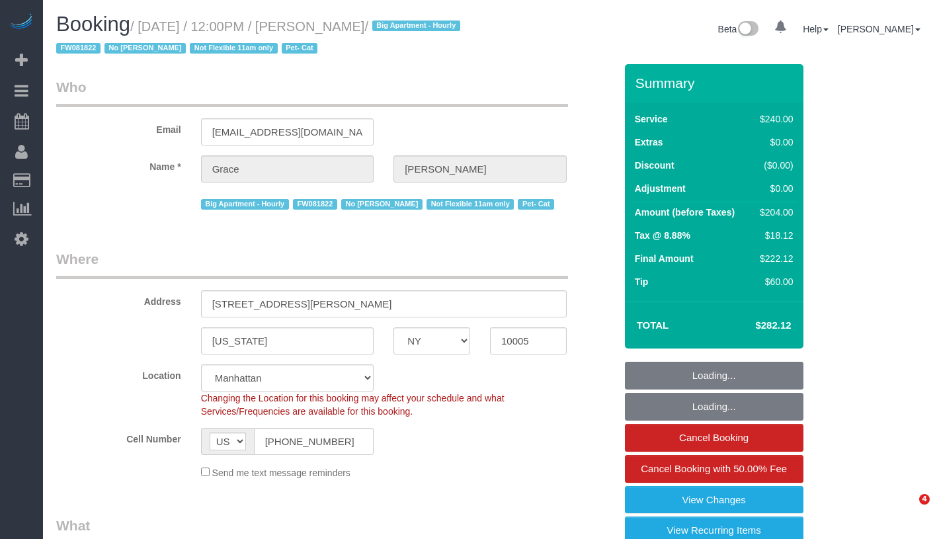
select select "NY"
select select "number:89"
select select "number:90"
select select "number:14"
select select "number:5"
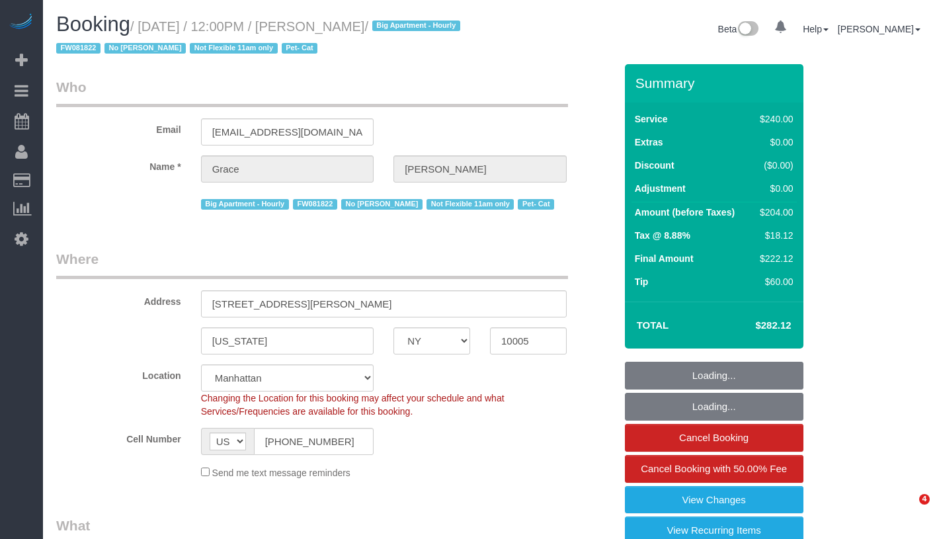
select select "object:967"
select select "180"
select select "spot1"
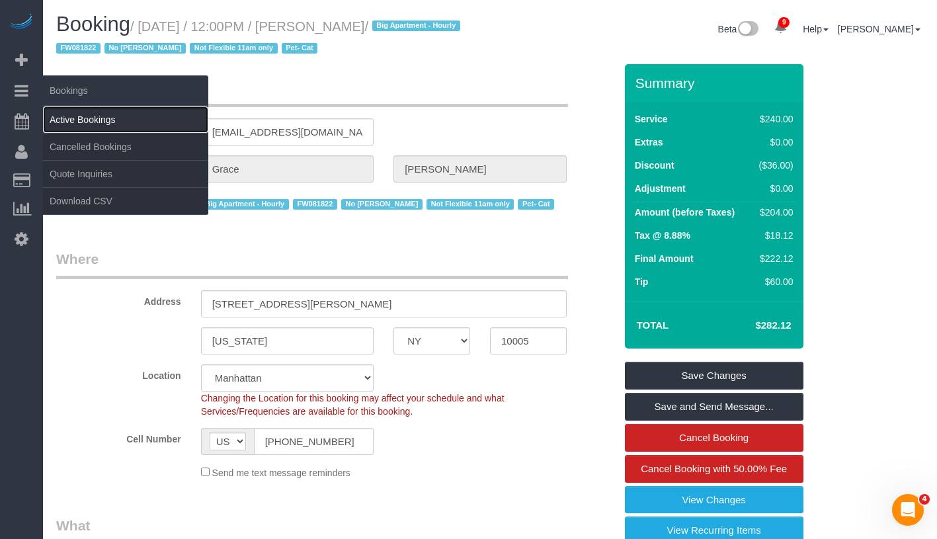
click at [101, 122] on link "Active Bookings" at bounding box center [125, 120] width 165 height 26
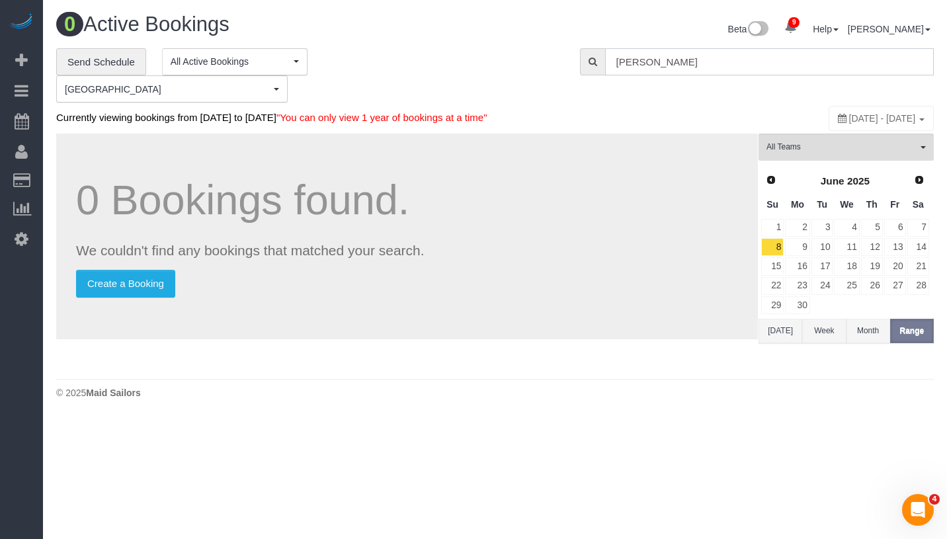
click at [690, 60] on input "Joseph Gulla" at bounding box center [769, 61] width 329 height 27
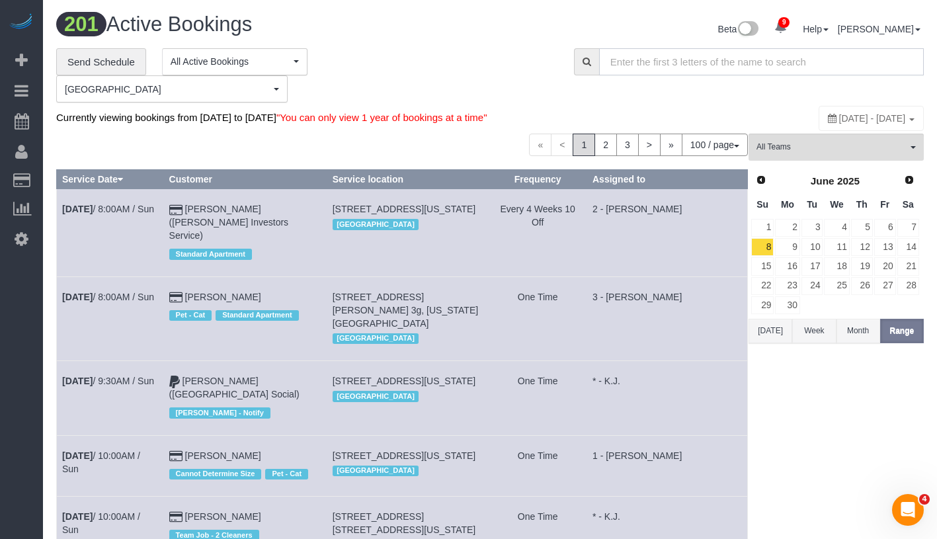
click at [744, 57] on input "text" at bounding box center [761, 61] width 325 height 27
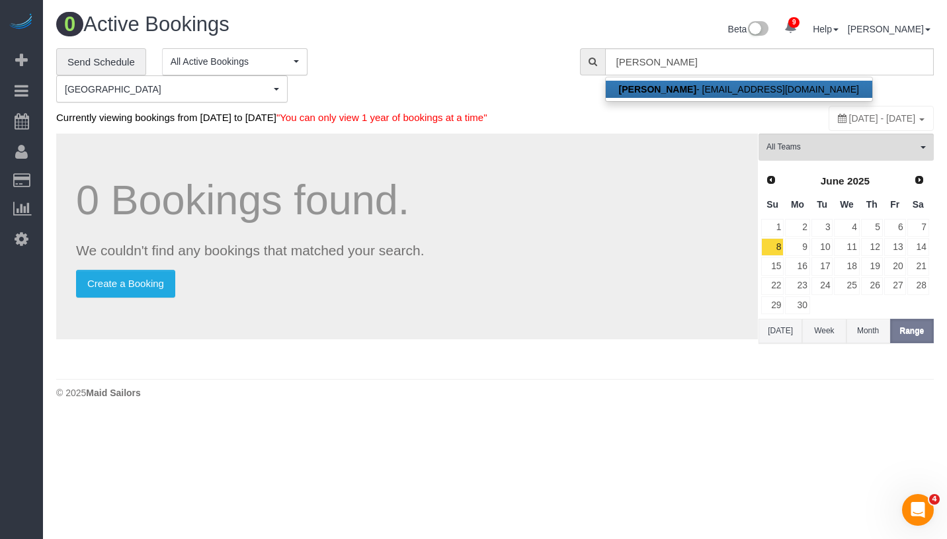
click at [755, 85] on link "Grace Lehman - covetconvent@gmail.com" at bounding box center [739, 89] width 267 height 17
type input "covetconvent@gmail.com"
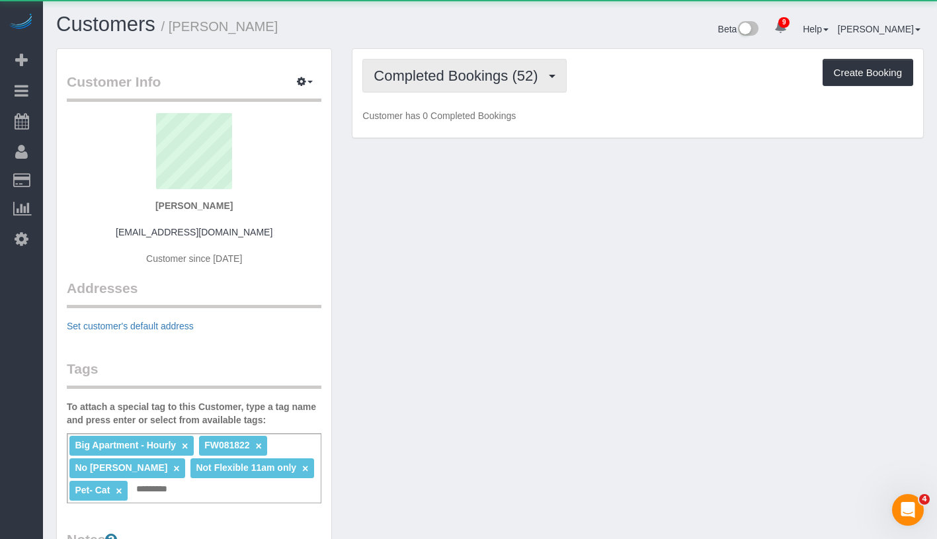
click at [411, 82] on span "Completed Bookings (52)" at bounding box center [459, 75] width 171 height 17
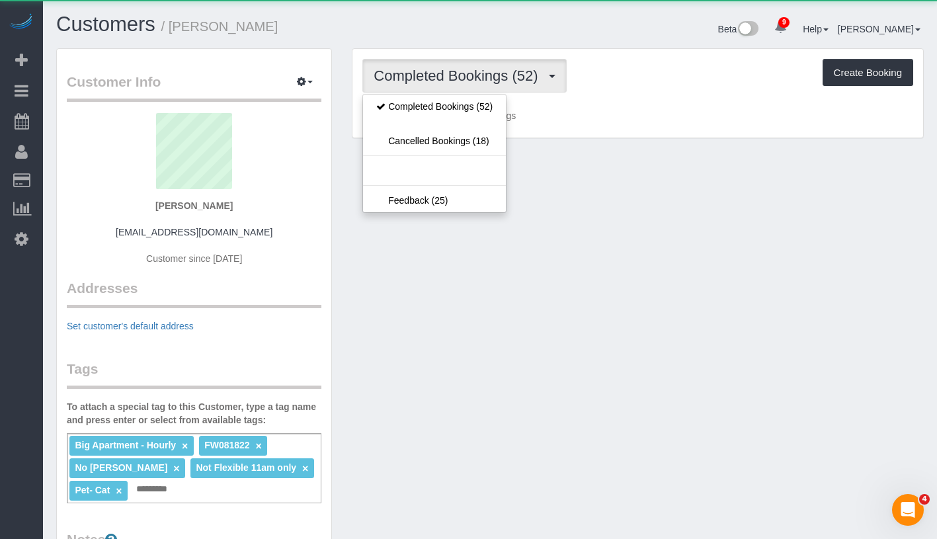
click at [411, 82] on span "Completed Bookings (52)" at bounding box center [459, 75] width 171 height 17
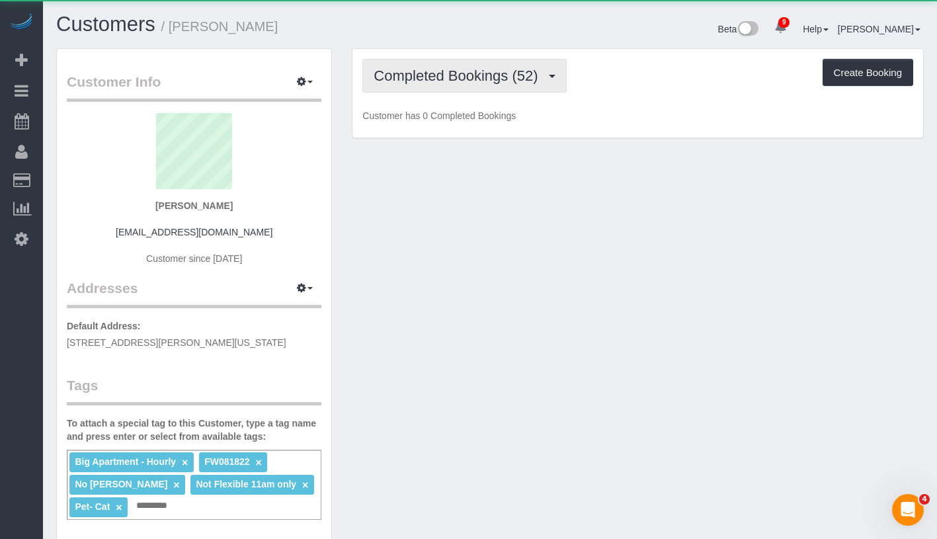
click at [411, 82] on span "Completed Bookings (52)" at bounding box center [459, 75] width 171 height 17
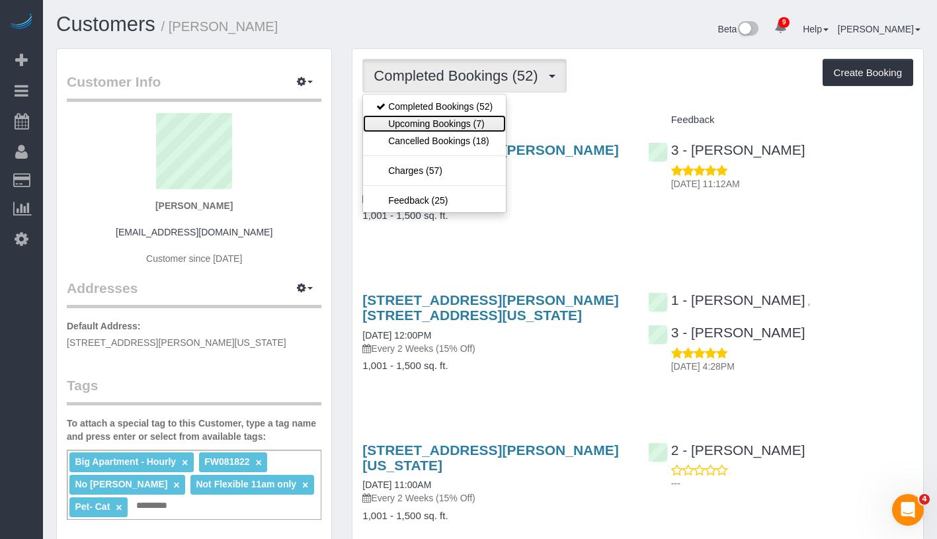
click at [423, 120] on link "Upcoming Bookings (7)" at bounding box center [434, 123] width 143 height 17
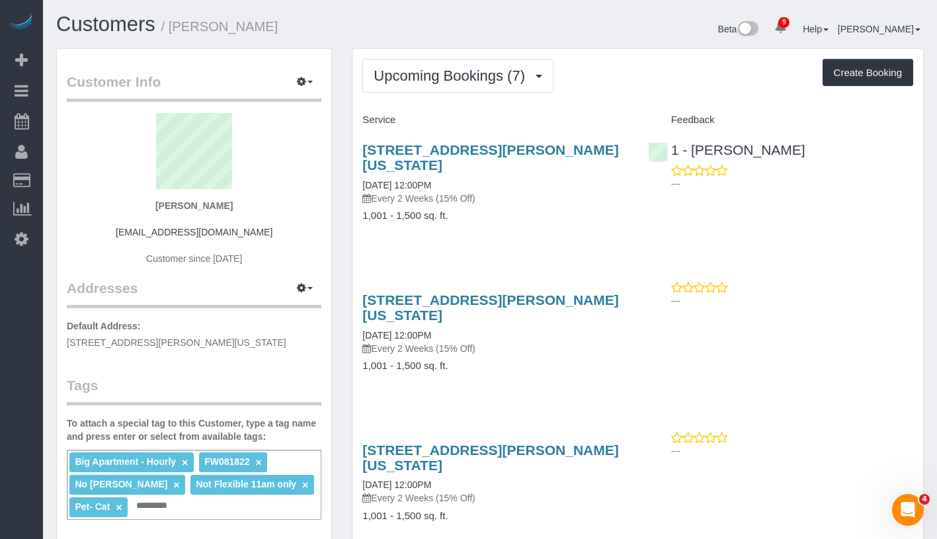
click at [417, 190] on div "15 William Street , Apt 25e, New York, NY 10005 09/02/2025 12:00PM Every 2 Week…" at bounding box center [495, 173] width 265 height 63
click at [431, 189] on link "09/02/2025 12:00PM" at bounding box center [397, 185] width 69 height 11
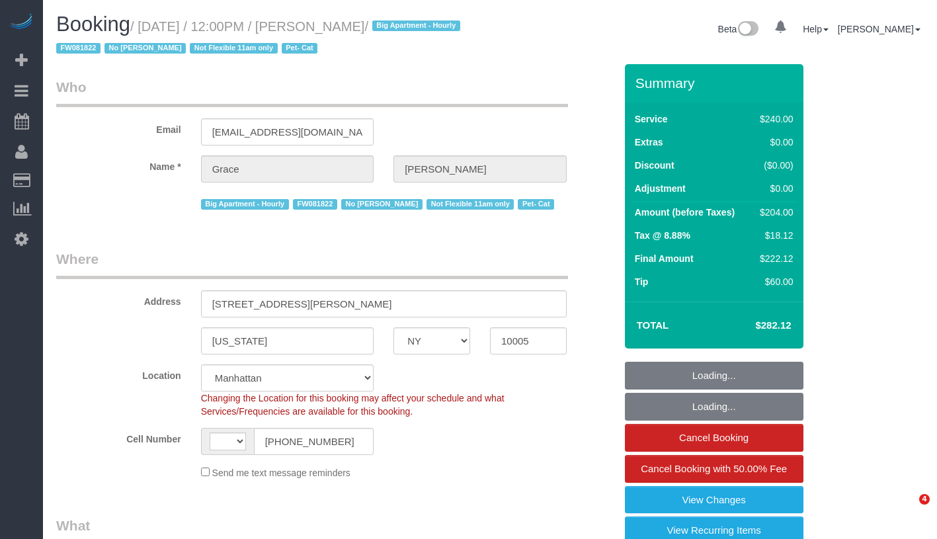
select select "NY"
select select "string:stripe-pm_1J7Nir4VGloSiKo7YfTDYo6F"
select select "string:[GEOGRAPHIC_DATA]"
select select "object:725"
select select "number:89"
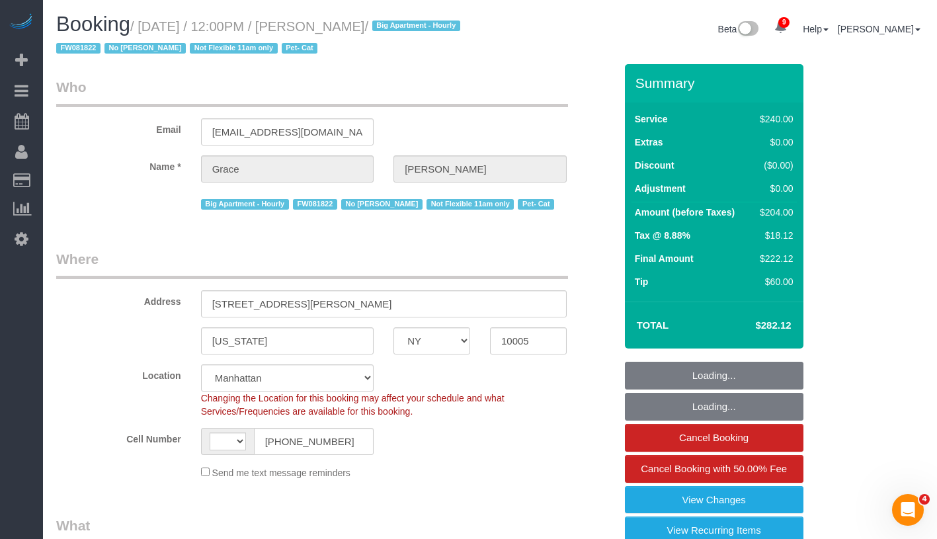
select select "number:90"
select select "number:14"
select select "number:5"
select select "180"
select select "spot1"
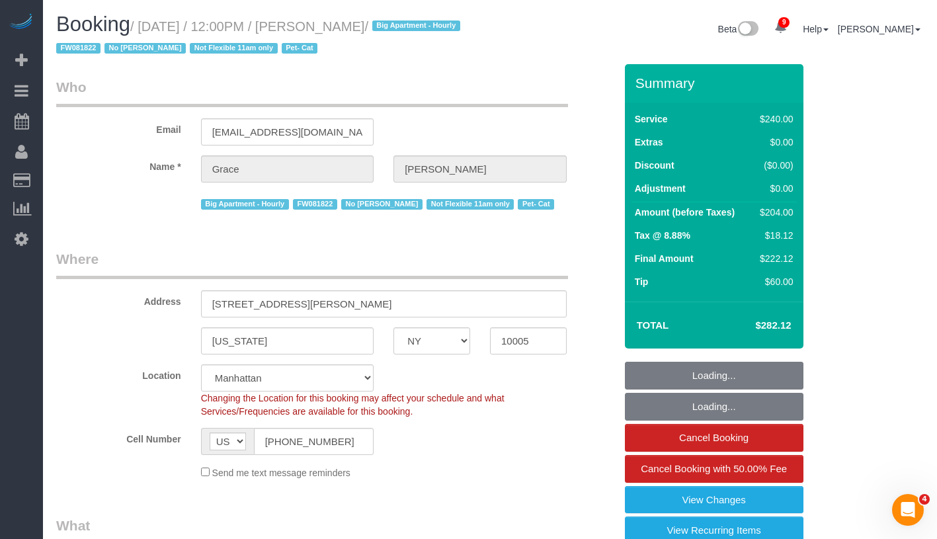
select select "object:1361"
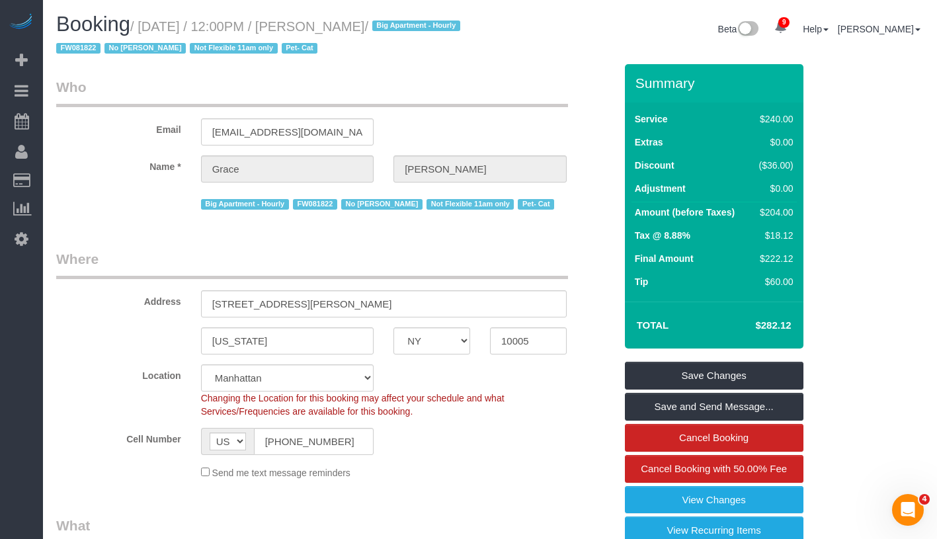
drag, startPoint x: 146, startPoint y: 28, endPoint x: 396, endPoint y: 39, distance: 250.3
click at [396, 39] on h1 "Booking / September 02, 2025 / 12:00PM / Grace Lehman / Big Apartment - Hourly …" at bounding box center [268, 35] width 424 height 45
copy small "September 02, 2025 / 12:00PM / Grace Lehman / Big Apartment - Hourly FW081822 N…"
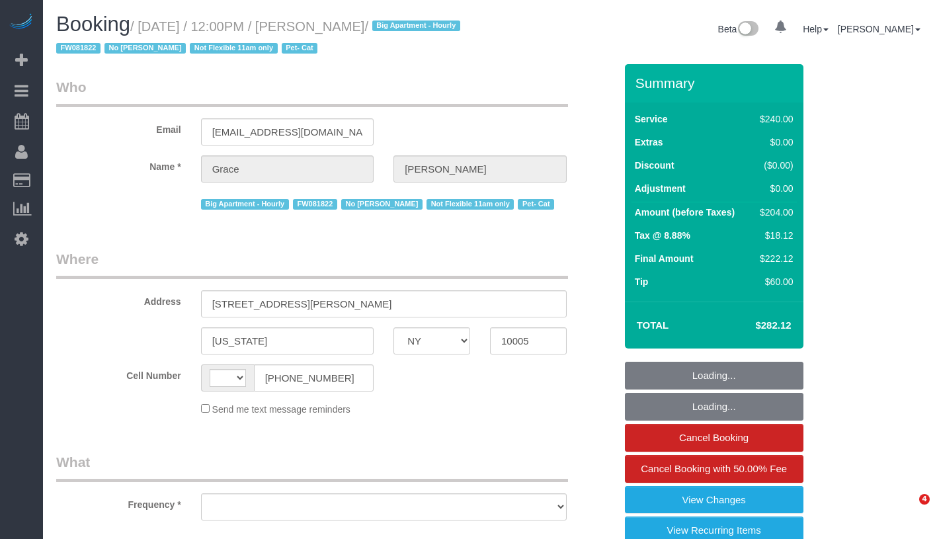
select select "NY"
select select "string:[GEOGRAPHIC_DATA]"
select select "object:723"
select select "number:89"
select select "number:90"
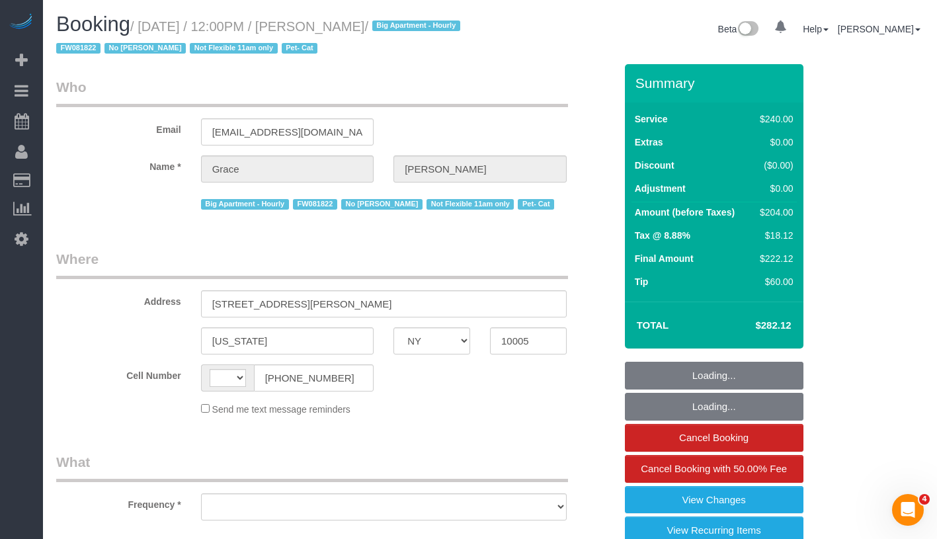
select select "number:14"
select select "number:5"
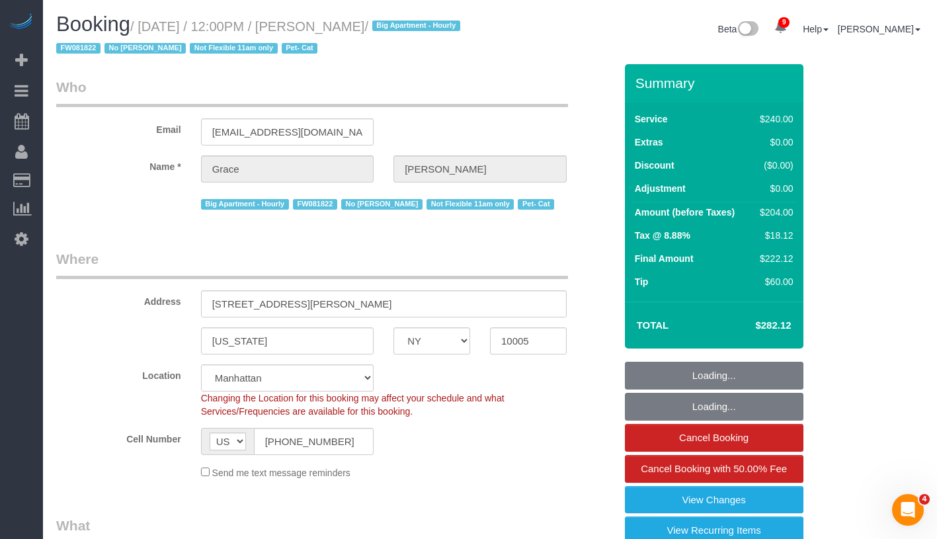
select select "object:878"
select select "string:stripe-pm_1J7Nir4VGloSiKo7YfTDYo6F"
select select "spot1"
select select "180"
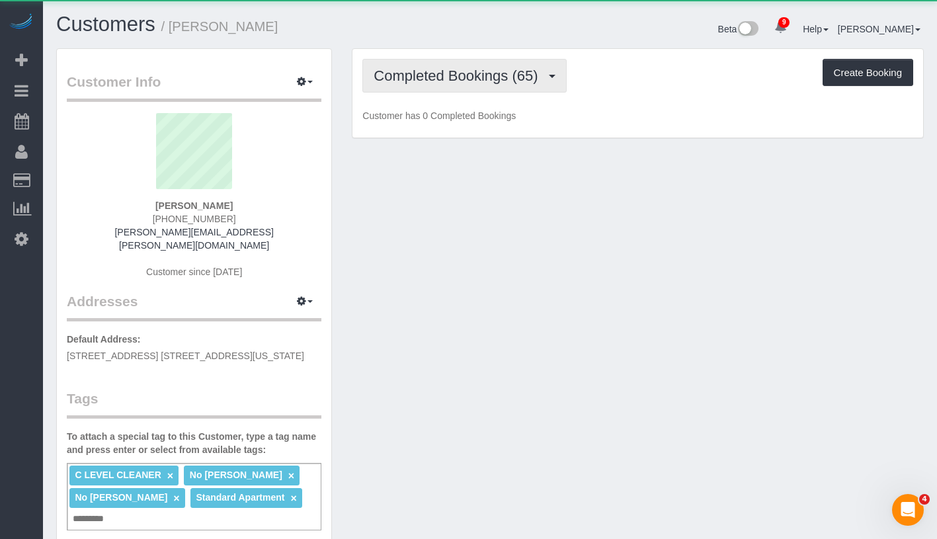
click at [407, 83] on span "Completed Bookings (65)" at bounding box center [459, 75] width 171 height 17
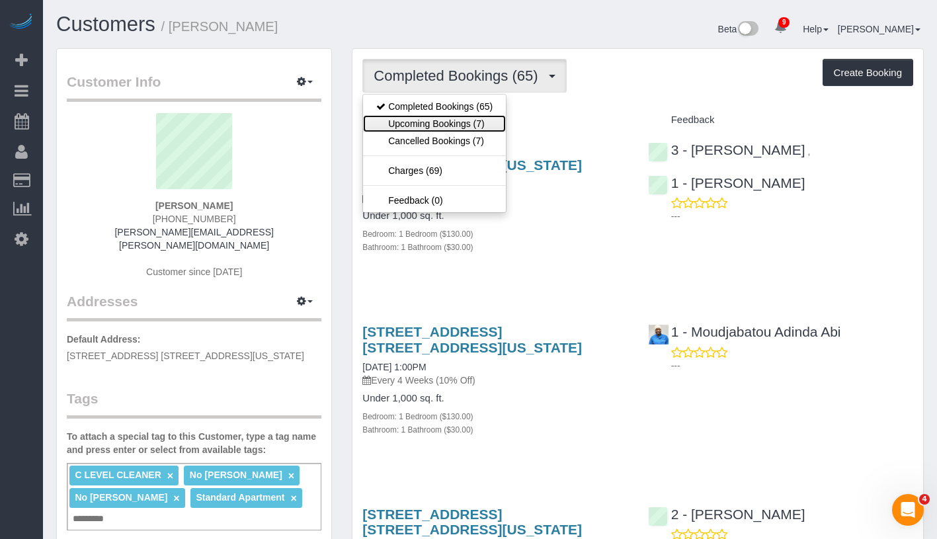
click at [415, 124] on link "Upcoming Bookings (7)" at bounding box center [434, 123] width 143 height 17
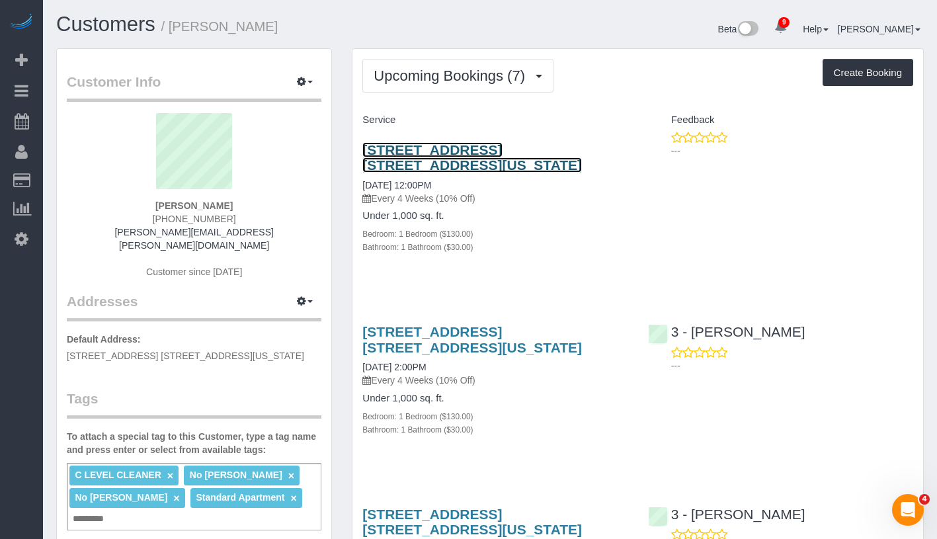
click at [424, 153] on link "84 White Street, Apt. 4b, New York, NY 10013" at bounding box center [473, 157] width 220 height 30
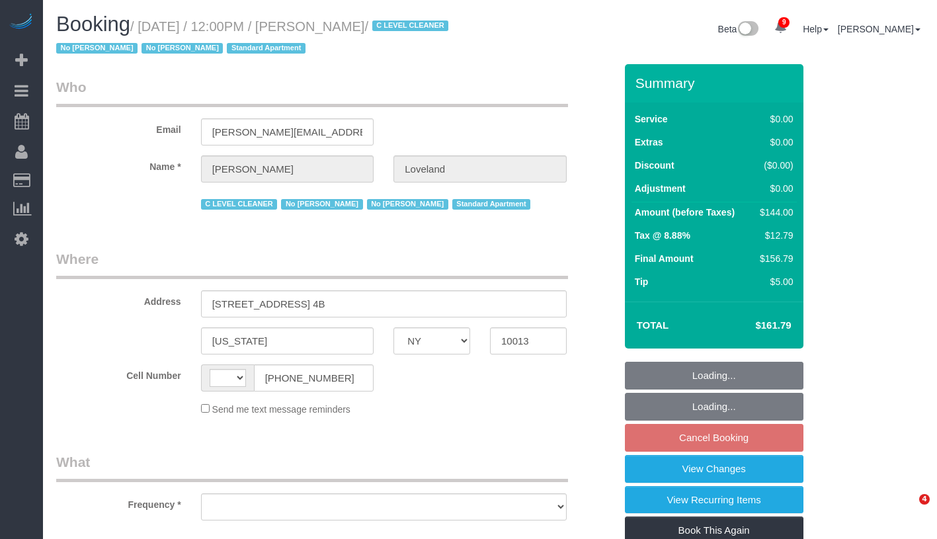
select select "NY"
select select "string:US"
select select "1"
select select "number:89"
select select "number:90"
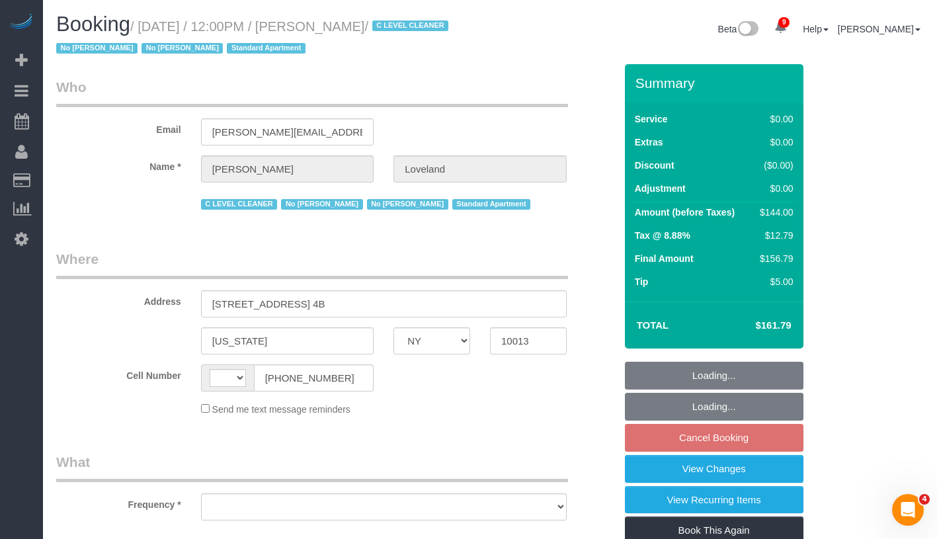
select select "number:15"
select select "number:5"
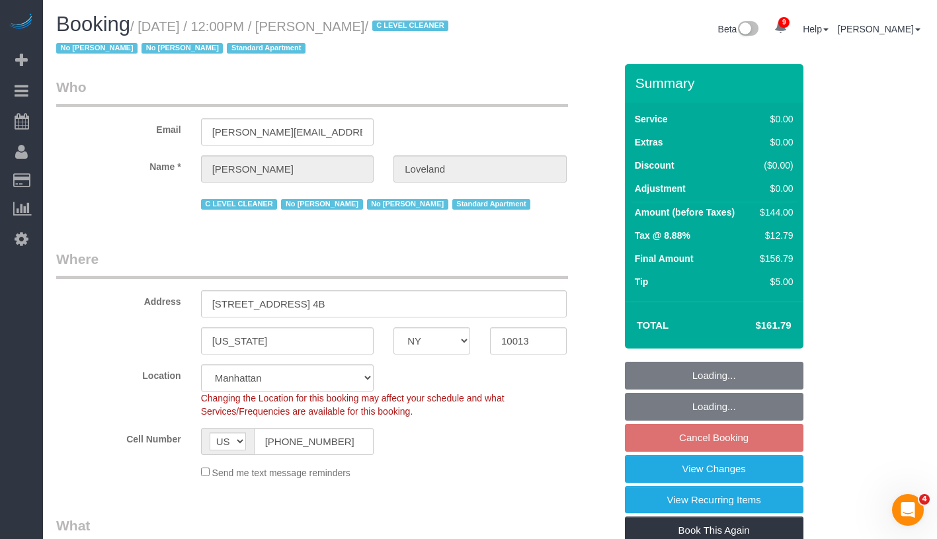
select select "object:963"
select select "spot5"
select select "1"
select select "object:1007"
select select "string:stripe-pm_1I3l7J4VGloSiKo7u5a91gzw"
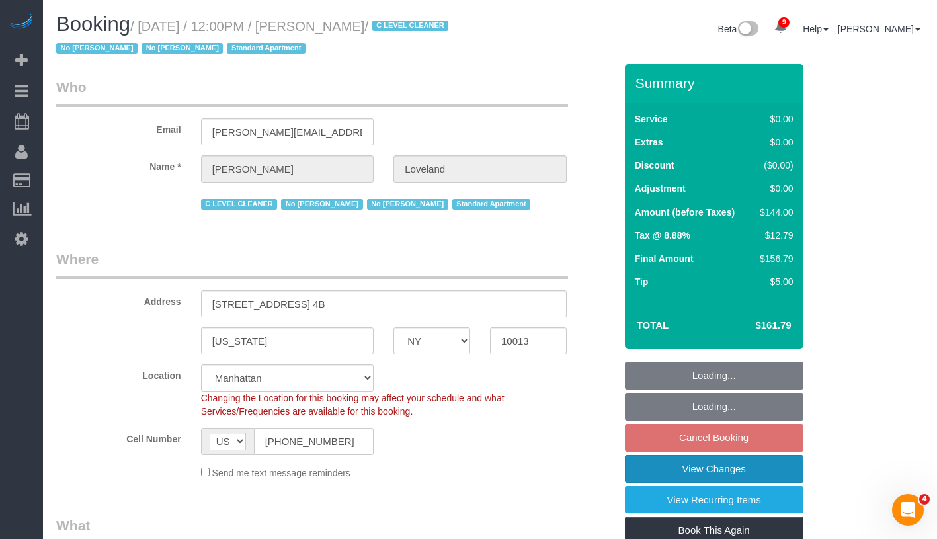
click at [748, 472] on link "View Changes" at bounding box center [714, 469] width 179 height 28
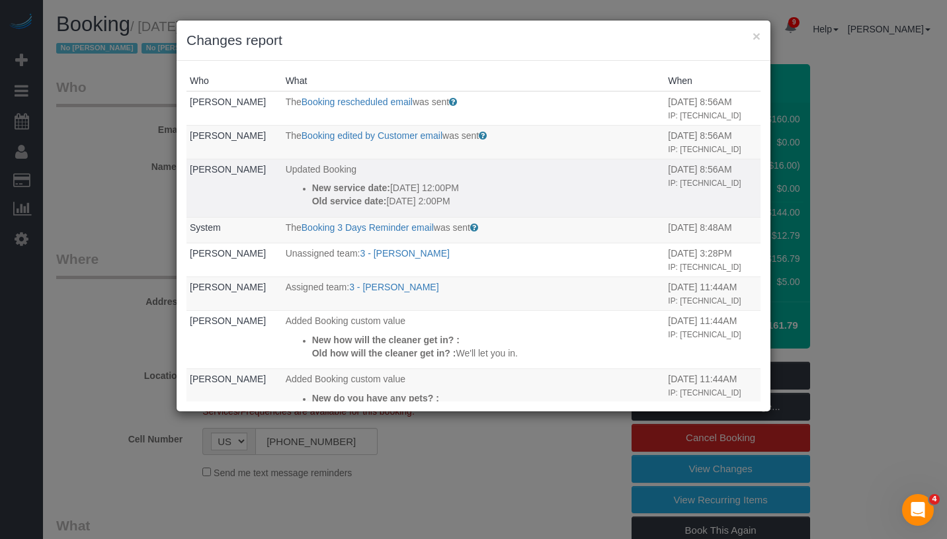
drag, startPoint x: 296, startPoint y: 184, endPoint x: 496, endPoint y: 212, distance: 201.8
click at [496, 212] on td "Updated Booking New service date: 09/12/2025 12:00PM Old service date: 09/05/20…" at bounding box center [473, 188] width 383 height 58
copy div "New service date: 09/12/2025 12:00PM Old service date: 09/05/2025 2:00PM"
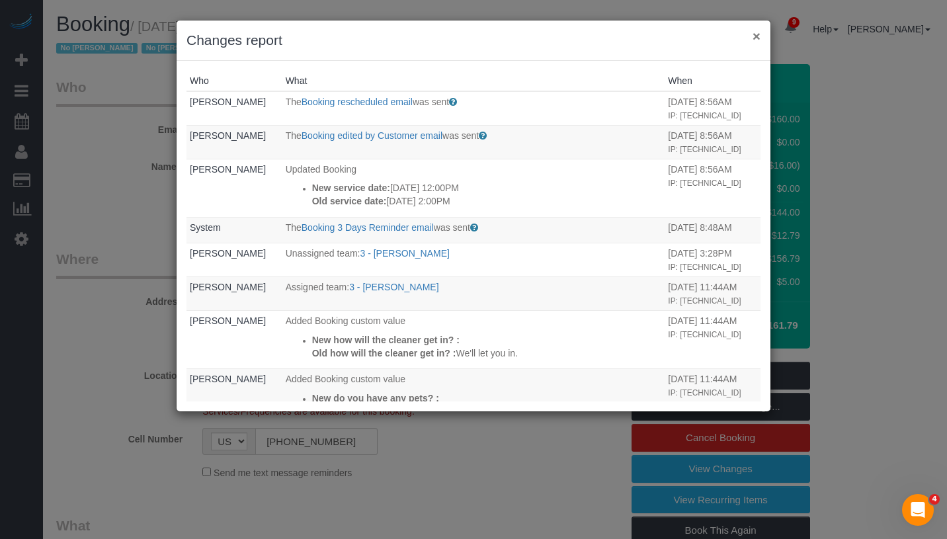
click at [756, 34] on button "×" at bounding box center [757, 36] width 8 height 14
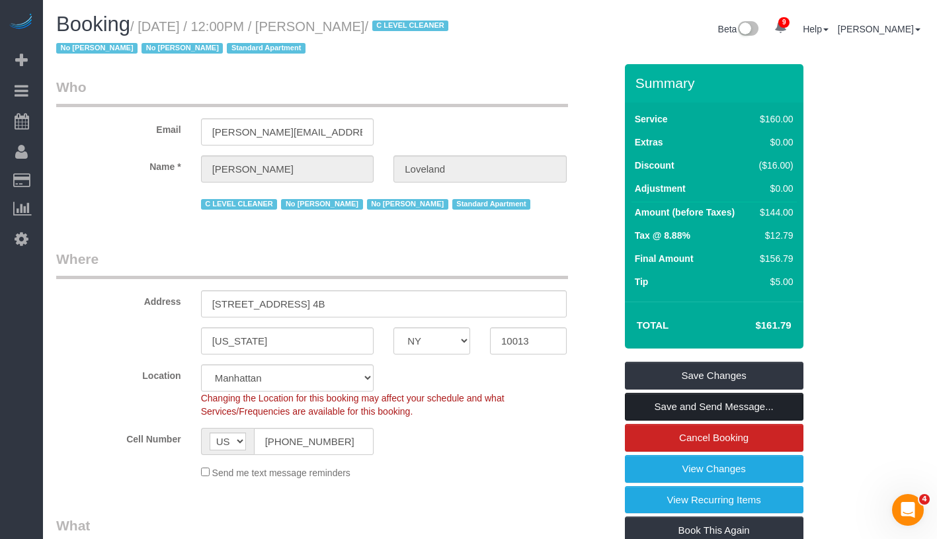
click at [765, 407] on link "Save and Send Message..." at bounding box center [714, 407] width 179 height 28
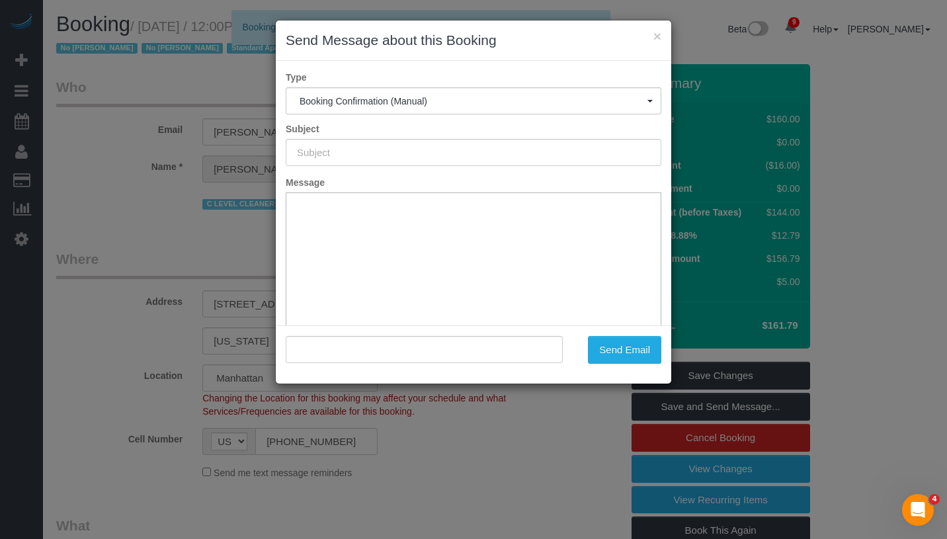
type input "Cleaning Confirmed for 09/12/2025 at 12:00pm"
type input ""Dave Loveland" <dave.loveland@gmail.com>"
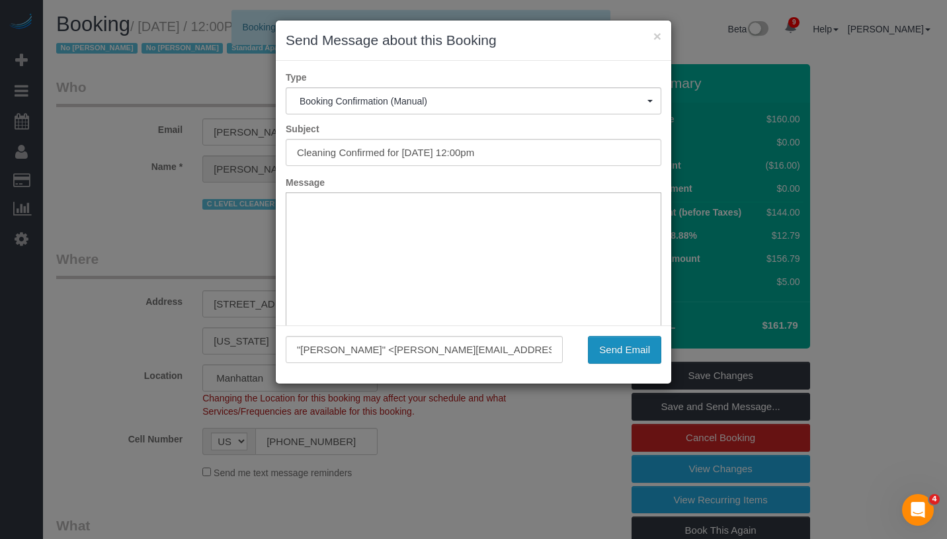
click at [630, 349] on button "Send Email" at bounding box center [624, 350] width 73 height 28
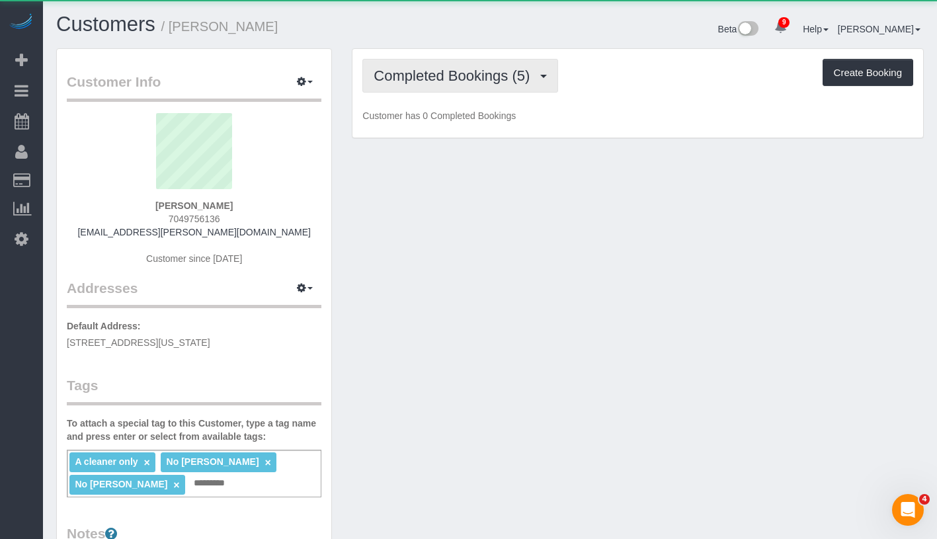
click at [489, 84] on button "Completed Bookings (5)" at bounding box center [461, 76] width 196 height 34
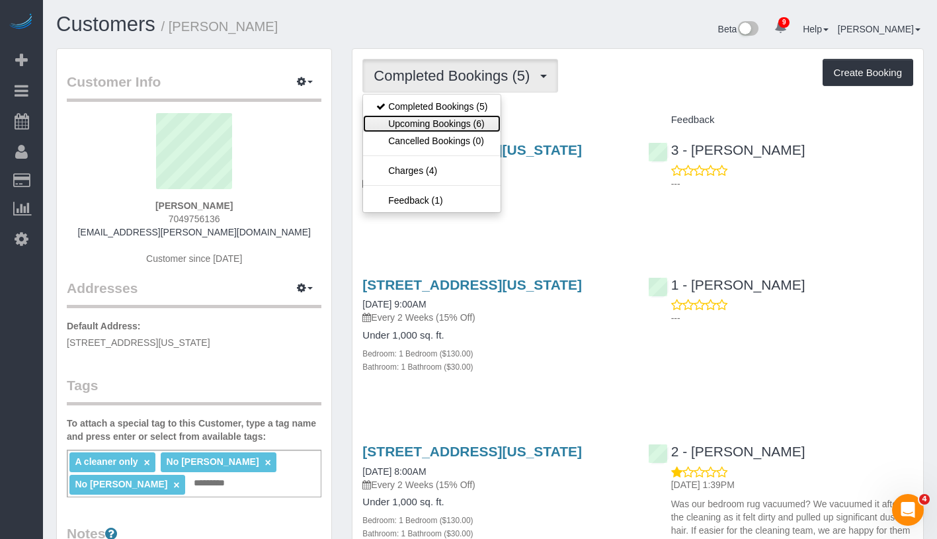
click at [466, 119] on link "Upcoming Bookings (6)" at bounding box center [432, 123] width 138 height 17
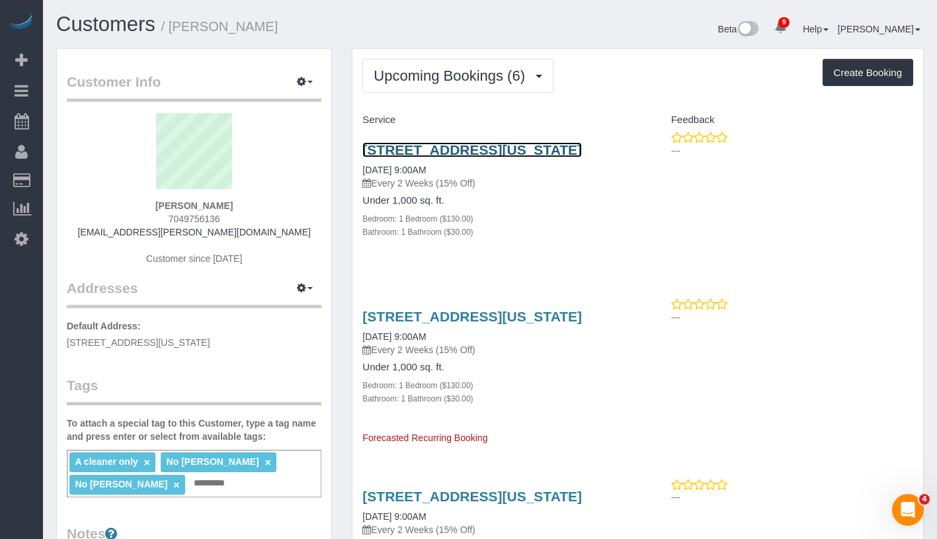
click at [464, 148] on link "189 West 89th Street, Apt 18f, New York, NY 10024" at bounding box center [473, 149] width 220 height 15
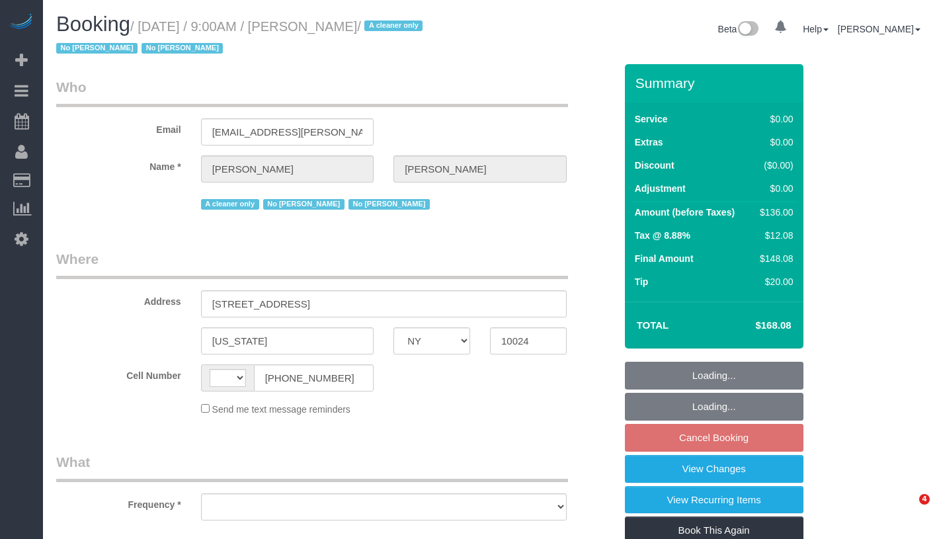
select select "NY"
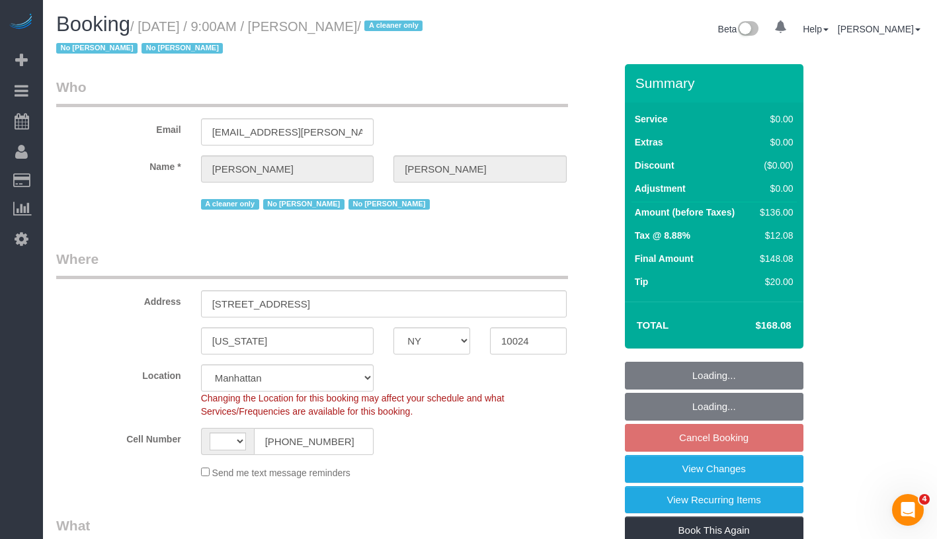
select select "string:[GEOGRAPHIC_DATA]"
select select "object:955"
select select "1"
select select "number:57"
select select "number:76"
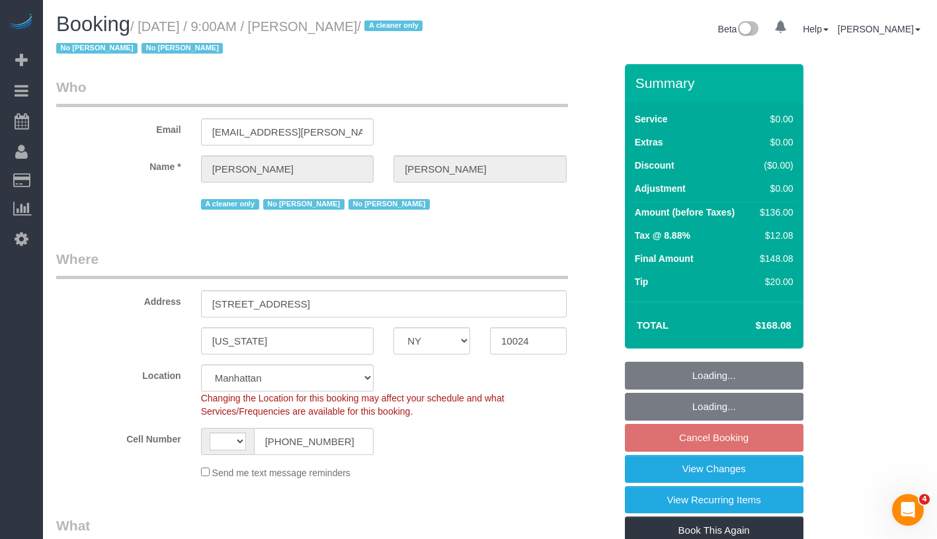
select select "number:15"
select select "number:6"
select select "string:stripe-pm_1Rguhq4VGloSiKo7JLqEDpVT"
select select "1"
select select "object:995"
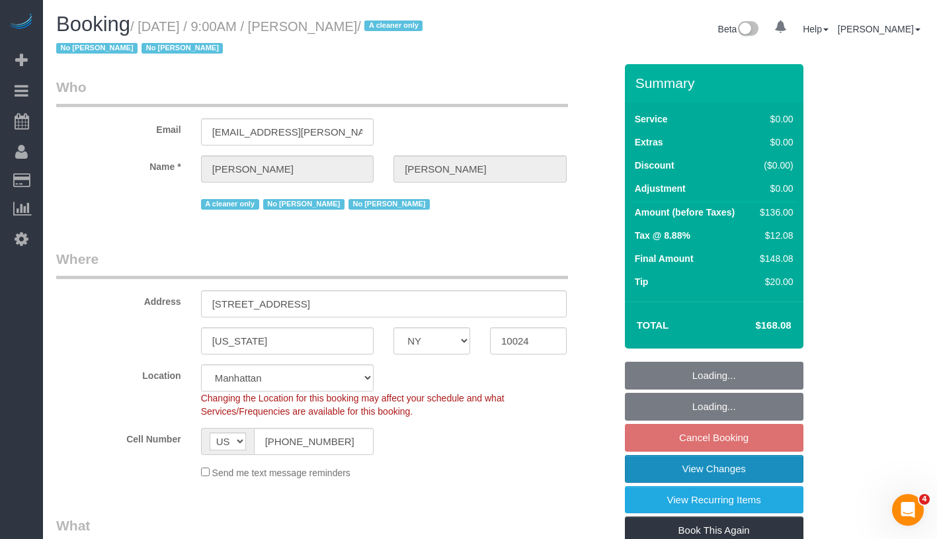
click at [737, 473] on link "View Changes" at bounding box center [714, 469] width 179 height 28
select select "spot2"
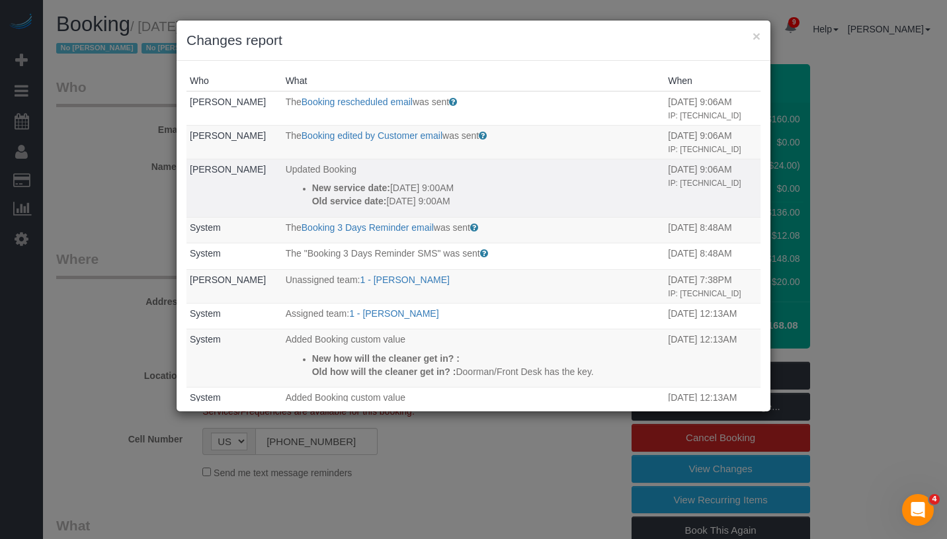
drag, startPoint x: 292, startPoint y: 182, endPoint x: 507, endPoint y: 214, distance: 218.1
click at [507, 214] on td "Updated Booking New service date: 09/11/2025 9:00AM Old service date: 09/05/202…" at bounding box center [473, 188] width 383 height 58
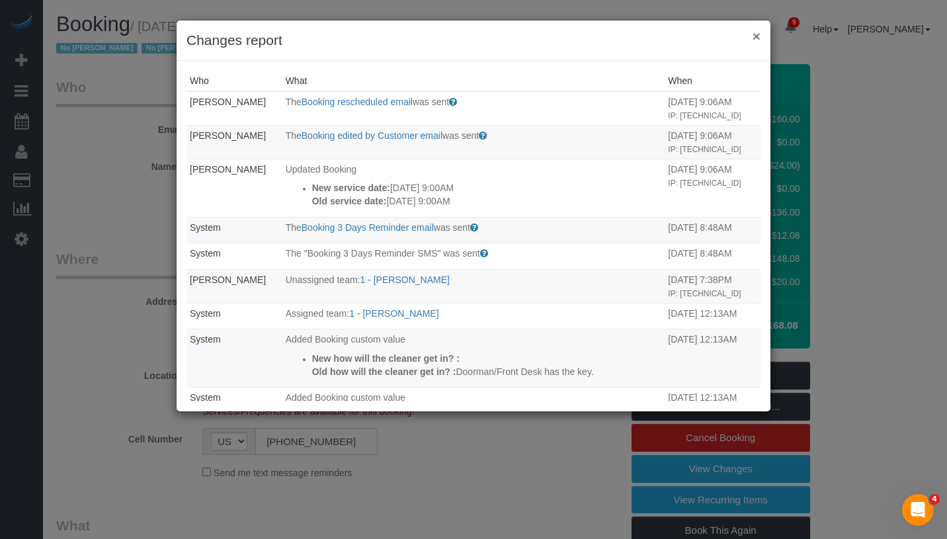
click at [756, 37] on button "×" at bounding box center [757, 36] width 8 height 14
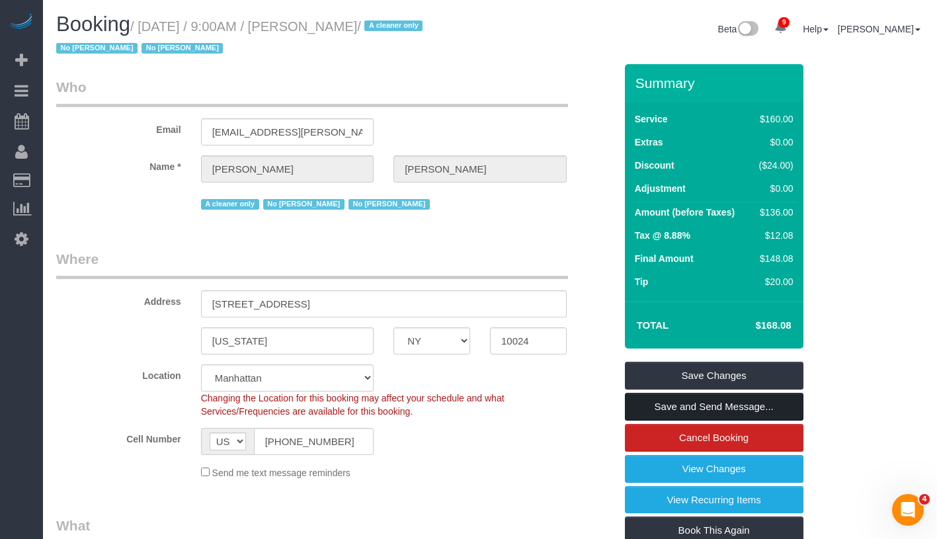
click at [785, 406] on link "Save and Send Message..." at bounding box center [714, 407] width 179 height 28
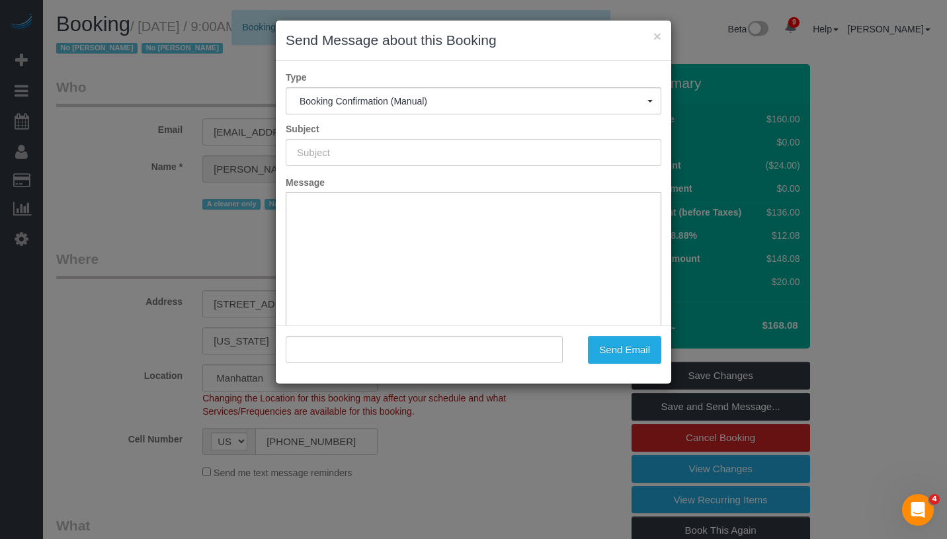
type input "Cleaning Confirmed for 09/11/2025 at 9:00am"
type input ""Matthew Marlow" <matt.d.marlow@gmail.com>"
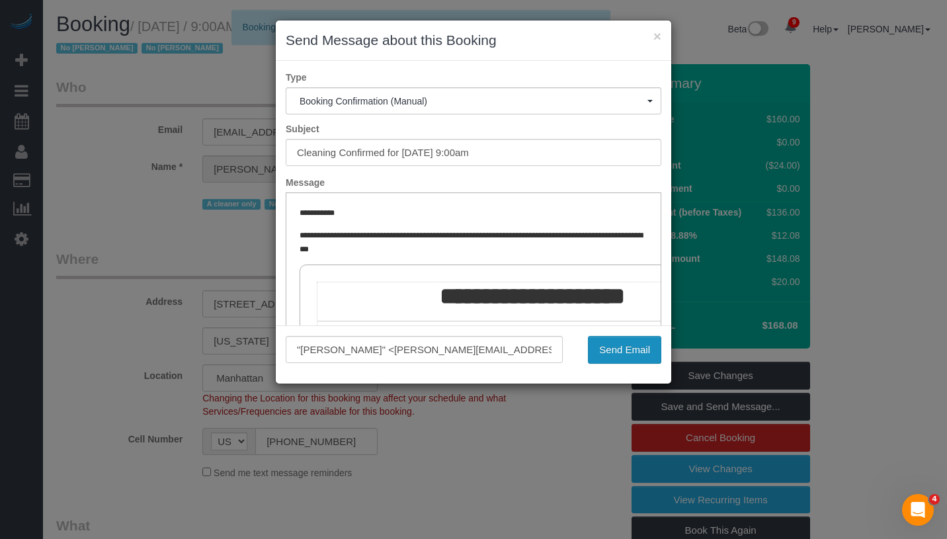
click at [628, 341] on button "Send Email" at bounding box center [624, 350] width 73 height 28
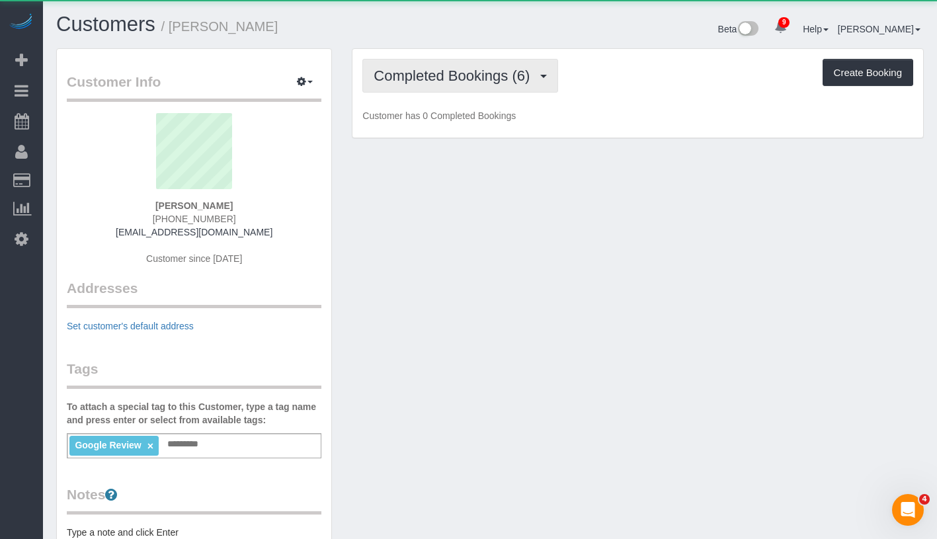
click at [471, 77] on span "Completed Bookings (6)" at bounding box center [455, 75] width 163 height 17
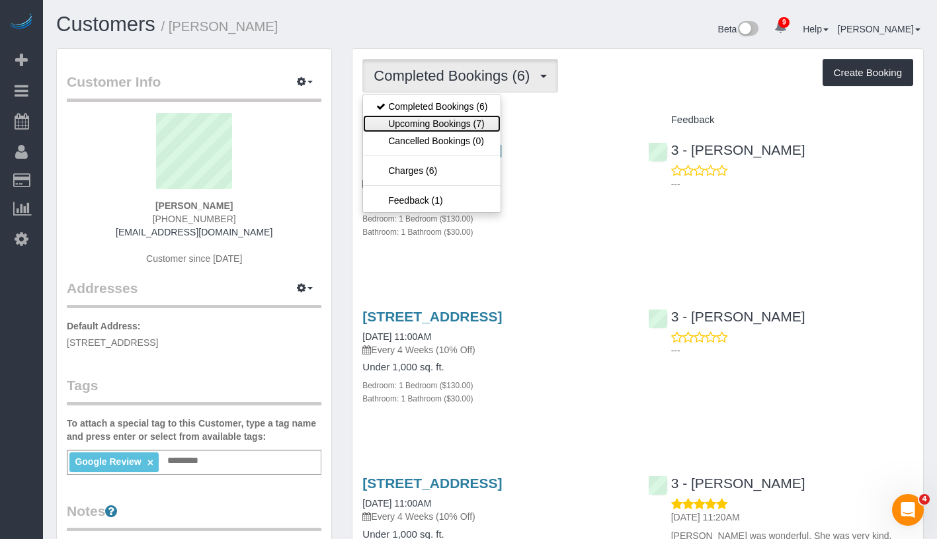
click at [464, 121] on link "Upcoming Bookings (7)" at bounding box center [432, 123] width 138 height 17
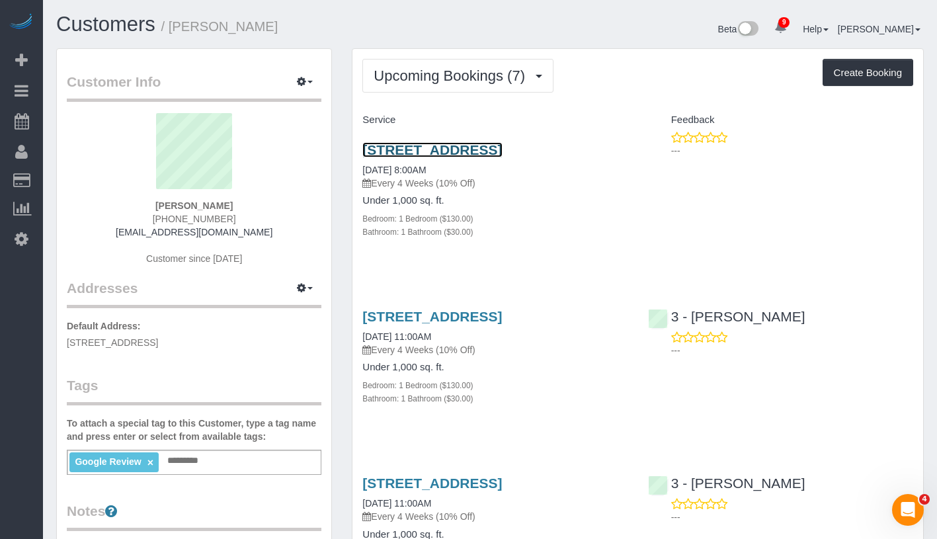
click at [502, 146] on link "536 47th Road, Apt 1r, Long Island City, NY 11101" at bounding box center [433, 149] width 140 height 15
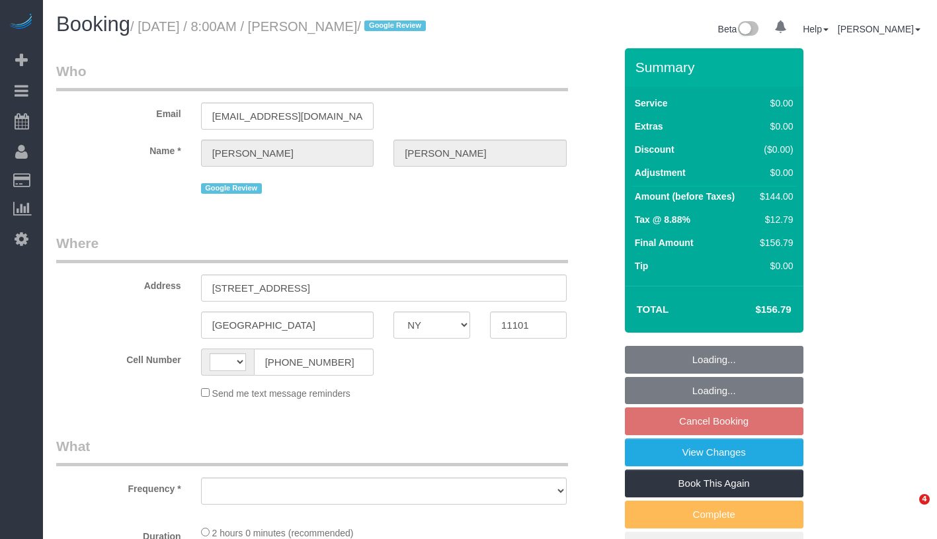
select select "NY"
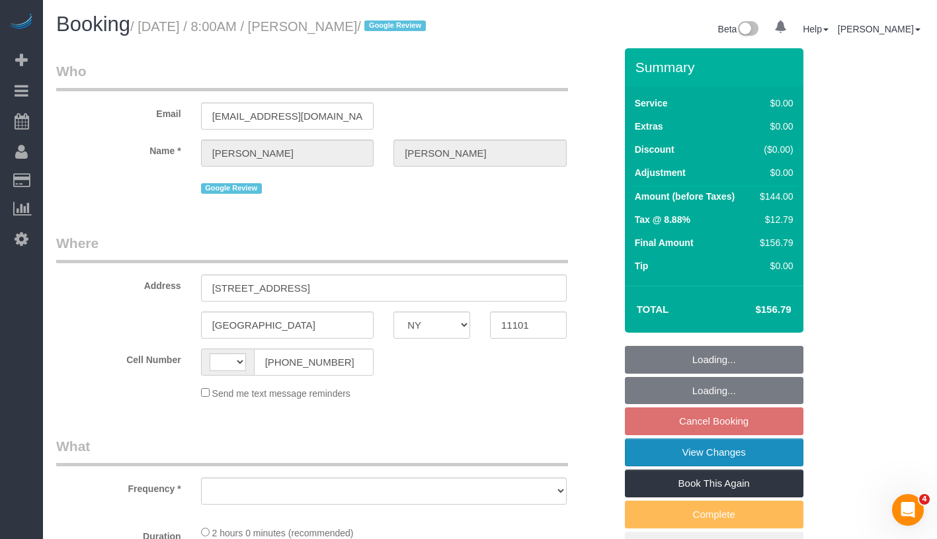
select select "string:[GEOGRAPHIC_DATA]"
select select "number:59"
select select "number:77"
select select "number:15"
select select "number:5"
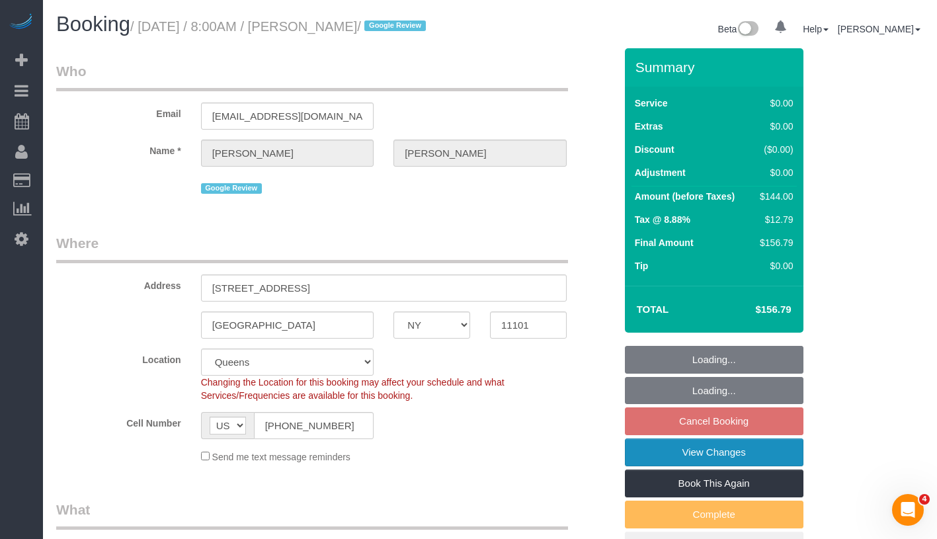
select select "object:949"
select select "string:stripe-pm_1QjjH74VGloSiKo7fbMxWiHv"
select select "1"
click at [759, 466] on link "View Changes" at bounding box center [714, 453] width 179 height 28
select select "spot1"
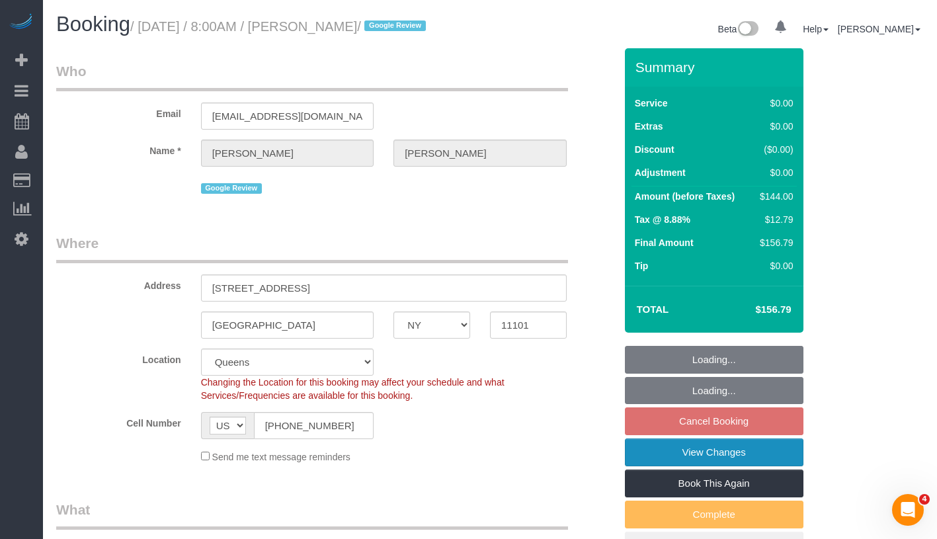
select select "1"
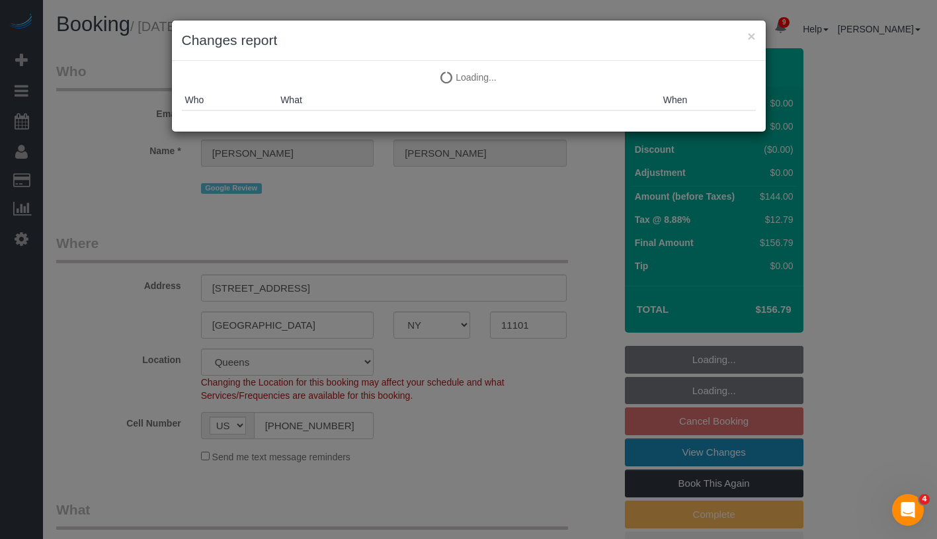
select select "object:1381"
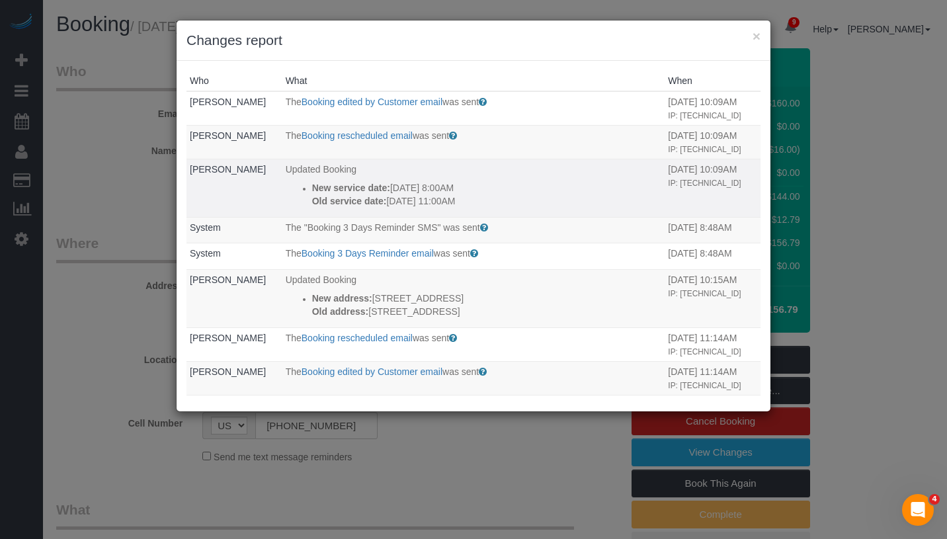
drag, startPoint x: 294, startPoint y: 210, endPoint x: 495, endPoint y: 228, distance: 202.0
click at [495, 208] on ul "New service date: 09/11/2025 8:00AM Old service date: 09/05/2025 11:00AM" at bounding box center [474, 194] width 376 height 26
copy div "New service date: 09/11/2025 8:00AM Old service date: 09/05/2025 11:00AM"
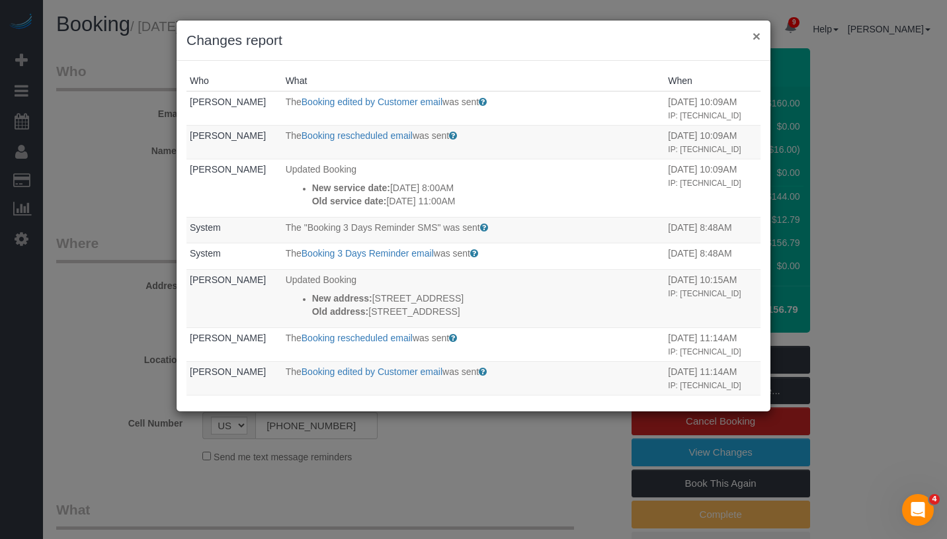
click at [753, 34] on button "×" at bounding box center [757, 36] width 8 height 14
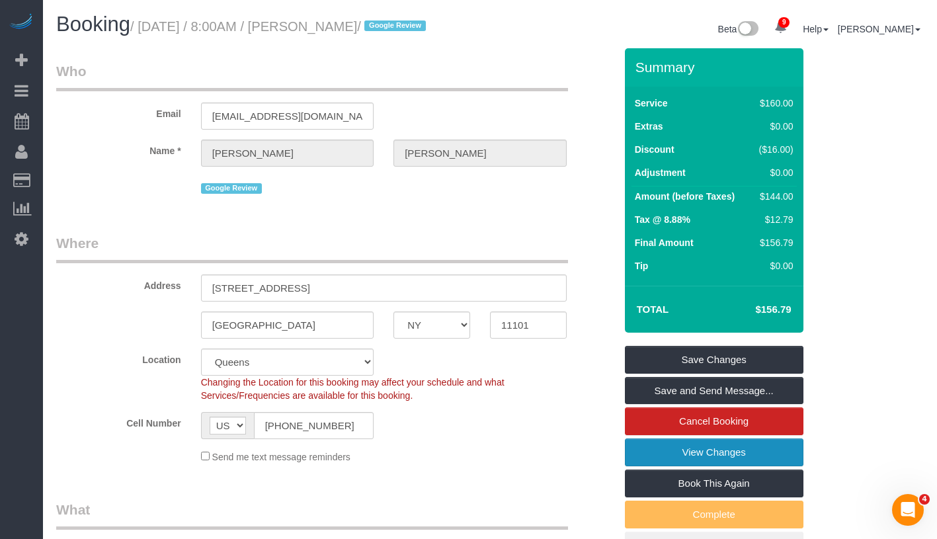
click at [765, 458] on link "View Changes" at bounding box center [714, 453] width 179 height 28
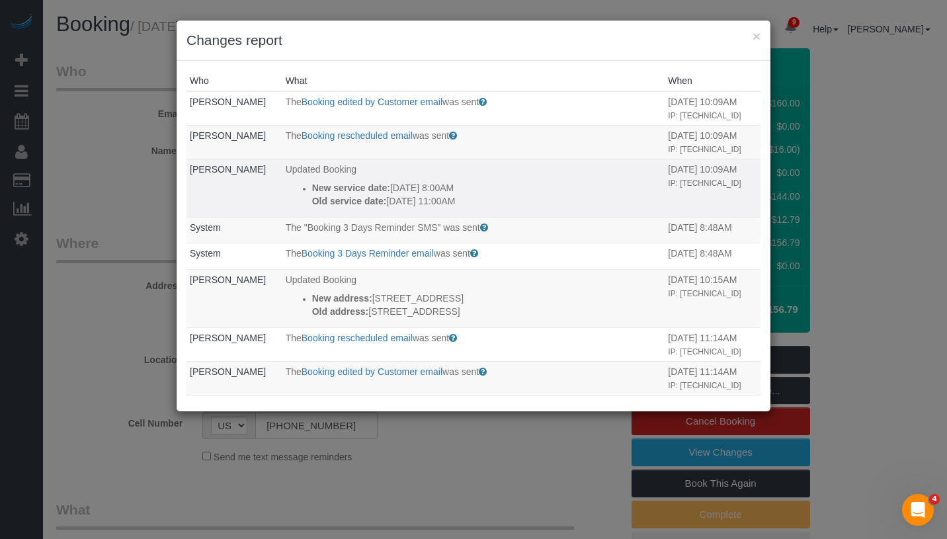
drag, startPoint x: 299, startPoint y: 212, endPoint x: 473, endPoint y: 234, distance: 175.3
click at [473, 208] on ul "New service date: 09/11/2025 8:00AM Old service date: 09/05/2025 11:00AM" at bounding box center [474, 194] width 376 height 26
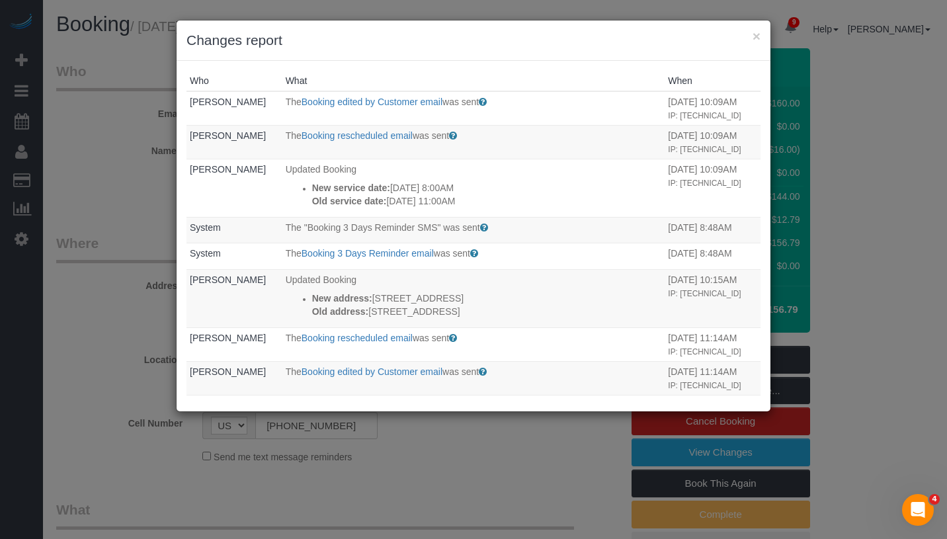
copy div "New service date: 09/11/2025 8:00AM Old service date: 09/05/2025 11:00AM"
click at [757, 37] on button "×" at bounding box center [757, 36] width 8 height 14
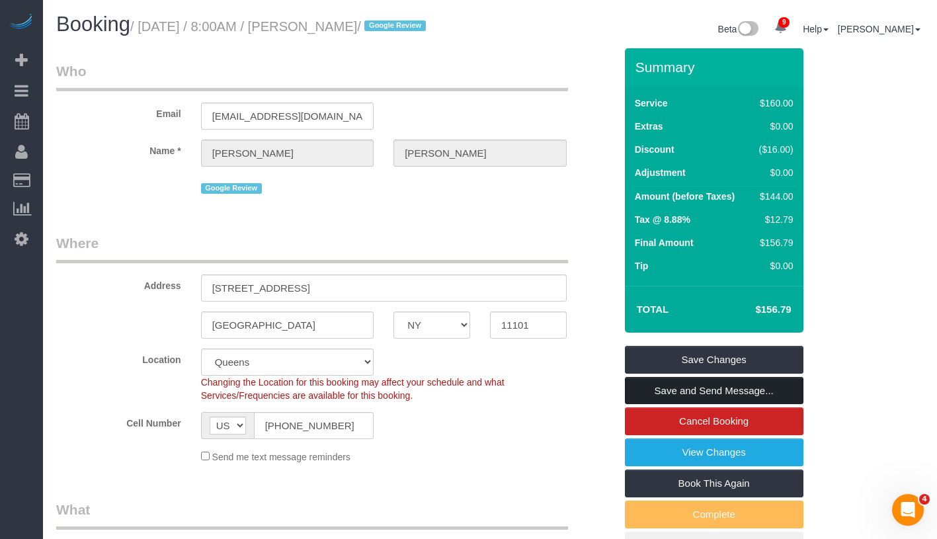
click at [779, 405] on link "Save and Send Message..." at bounding box center [714, 391] width 179 height 28
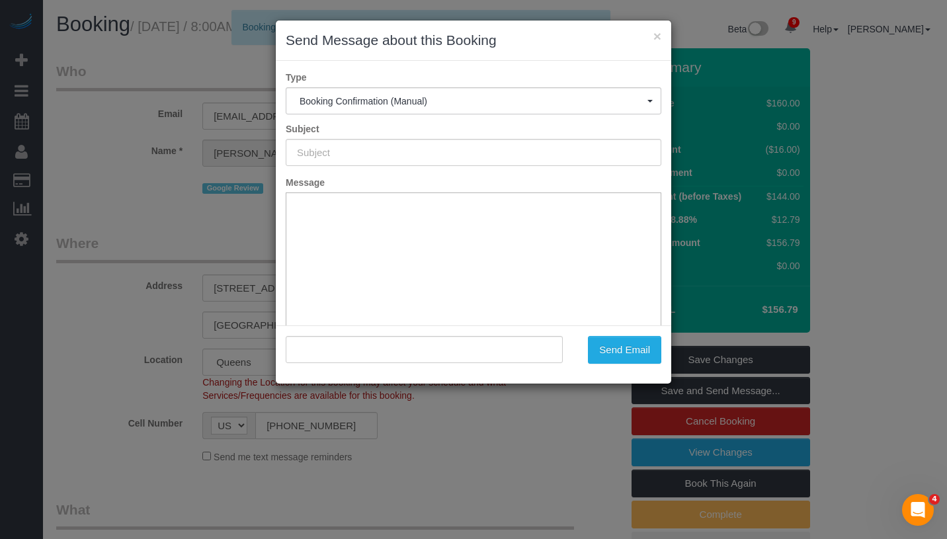
type input "Cleaning Confirmed for 09/11/2025 at 8:00am"
type input ""Brady Richter" <richterbc93@gmail.com>"
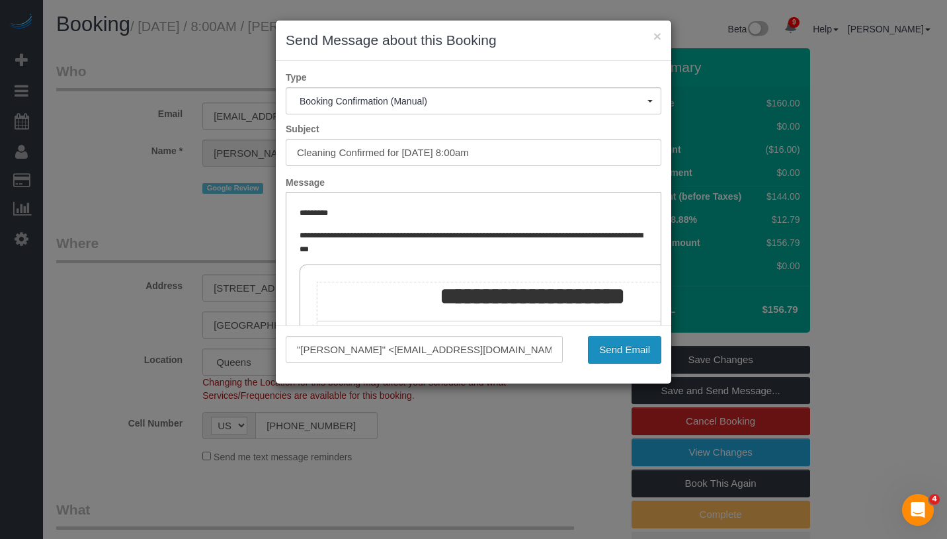
click at [631, 345] on button "Send Email" at bounding box center [624, 350] width 73 height 28
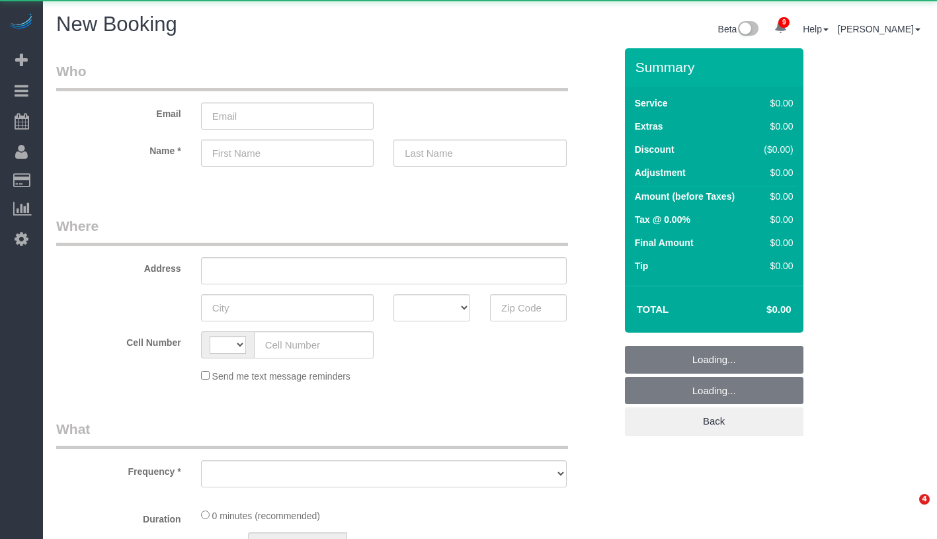
select select "number:89"
select select "number:90"
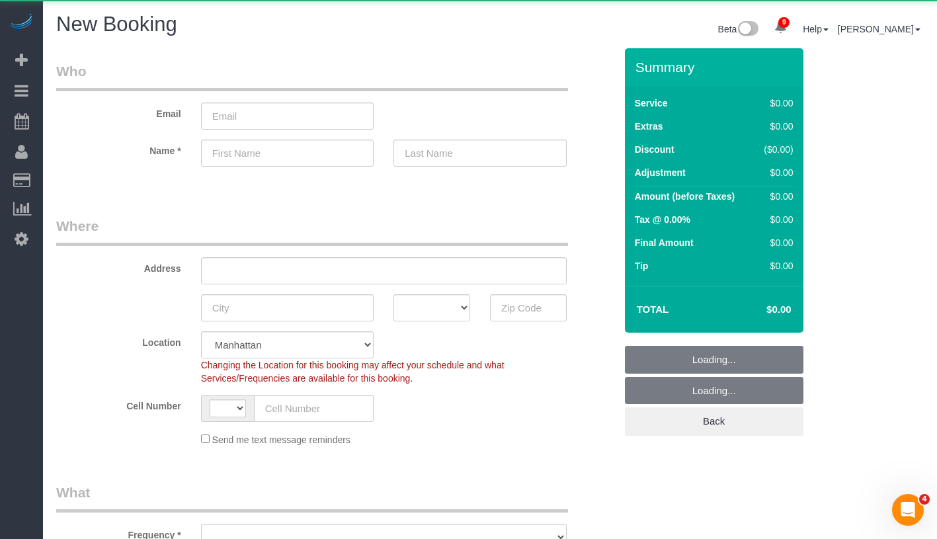
select select "string:[GEOGRAPHIC_DATA]"
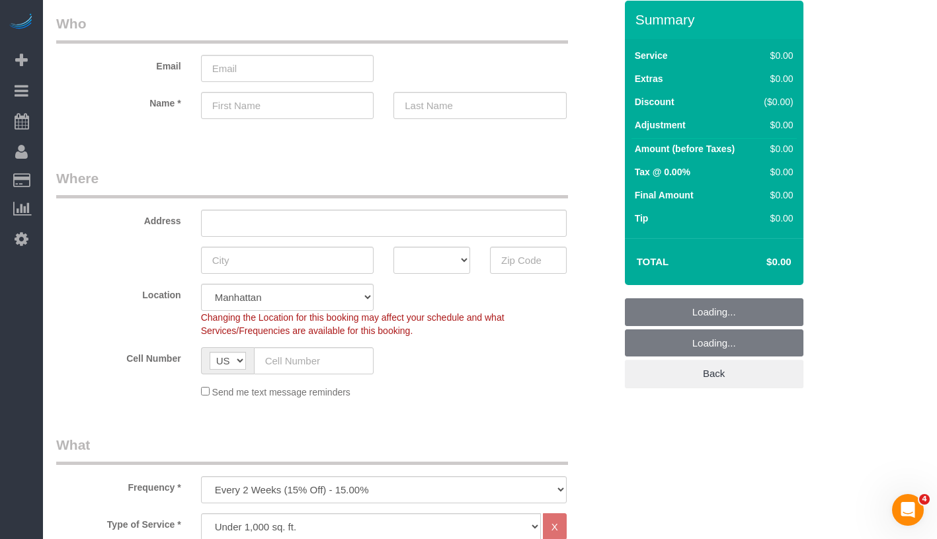
scroll to position [173, 0]
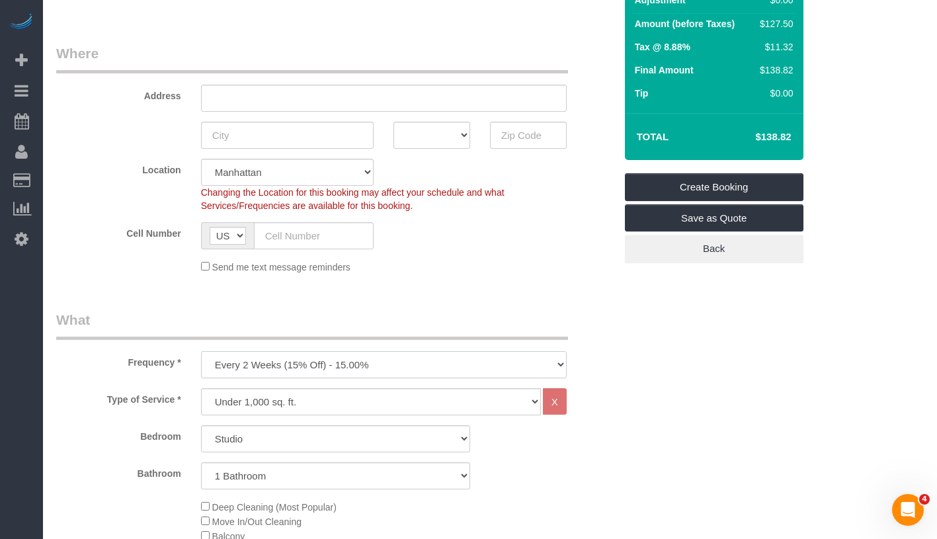
click at [441, 359] on select "One Time Weekly (20% Off) - 20.00% Every 2 Weeks (15% Off) - 15.00% Every 4 Wee…" at bounding box center [384, 364] width 366 height 27
select select "object:1147"
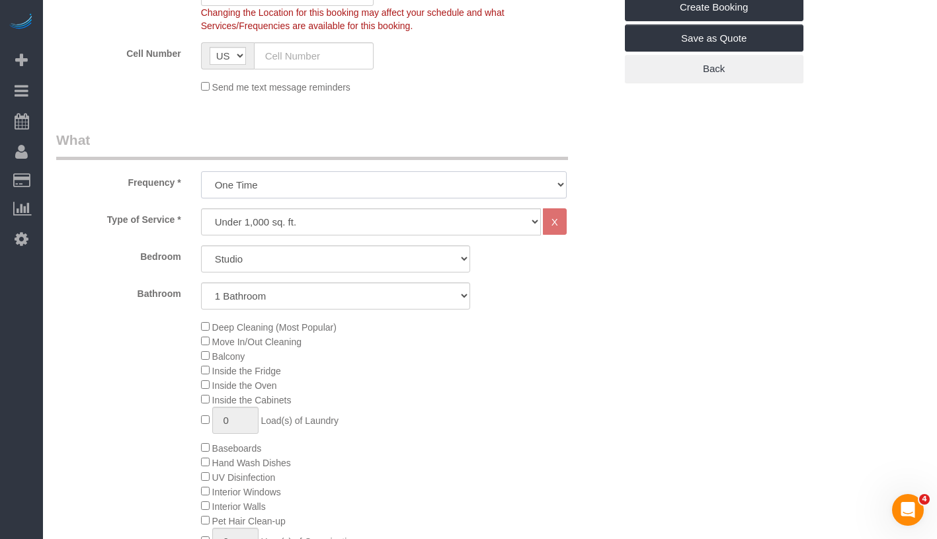
scroll to position [362, 0]
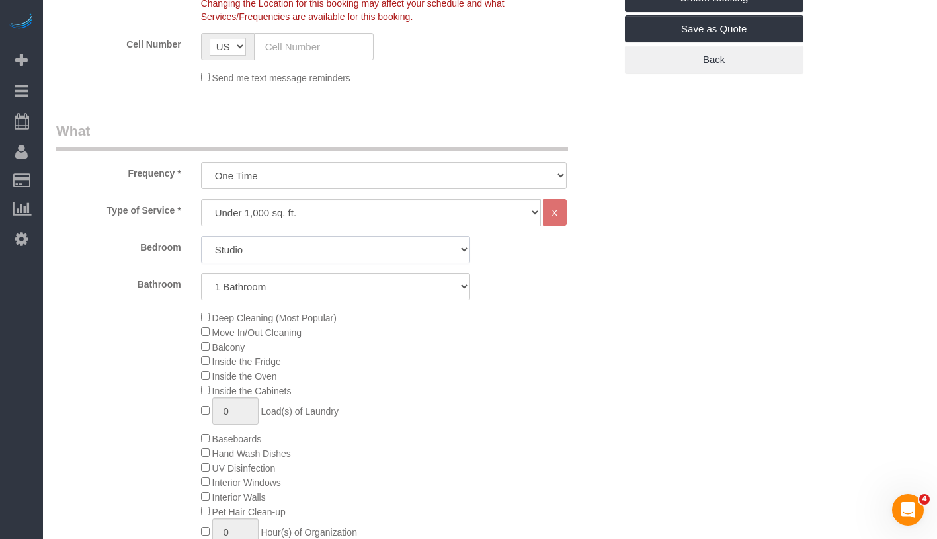
click at [353, 255] on select "Studio 1 Bedroom 2 Bedrooms 3 Bedrooms" at bounding box center [335, 249] width 269 height 27
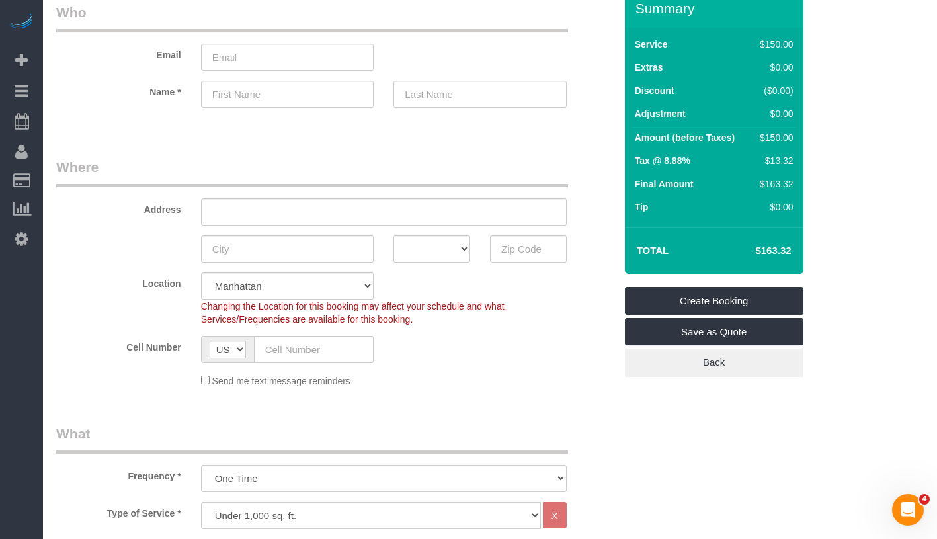
scroll to position [0, 0]
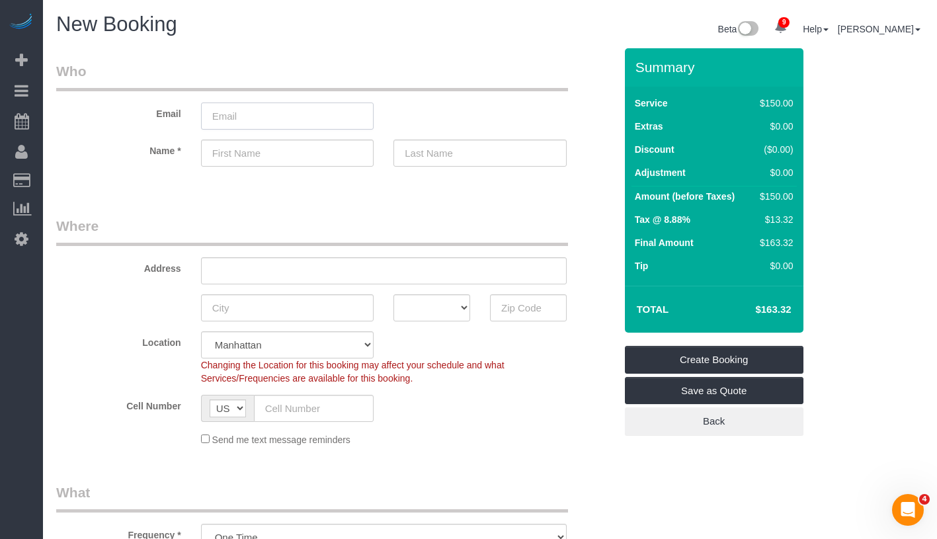
click at [292, 120] on input "email" at bounding box center [287, 116] width 173 height 27
type input "scott.s.talman@gmail.com"
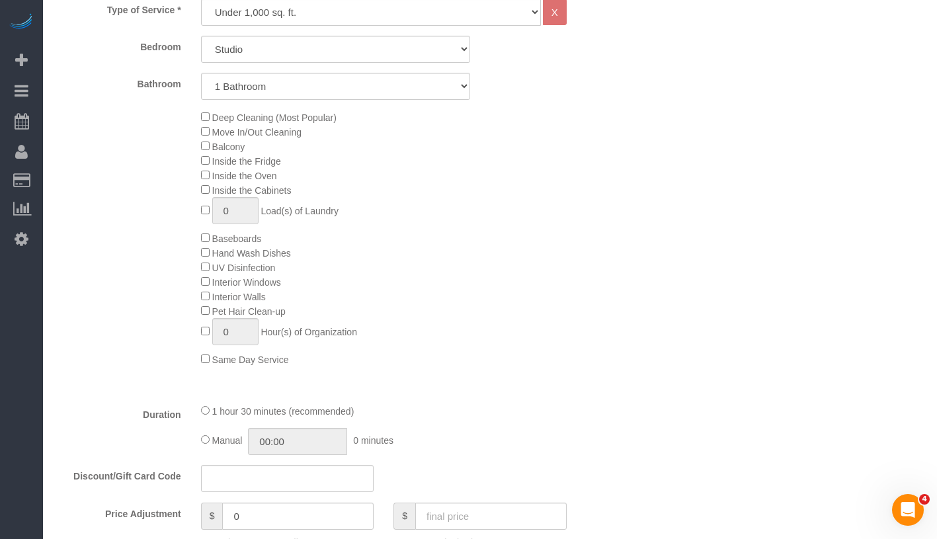
scroll to position [652, 0]
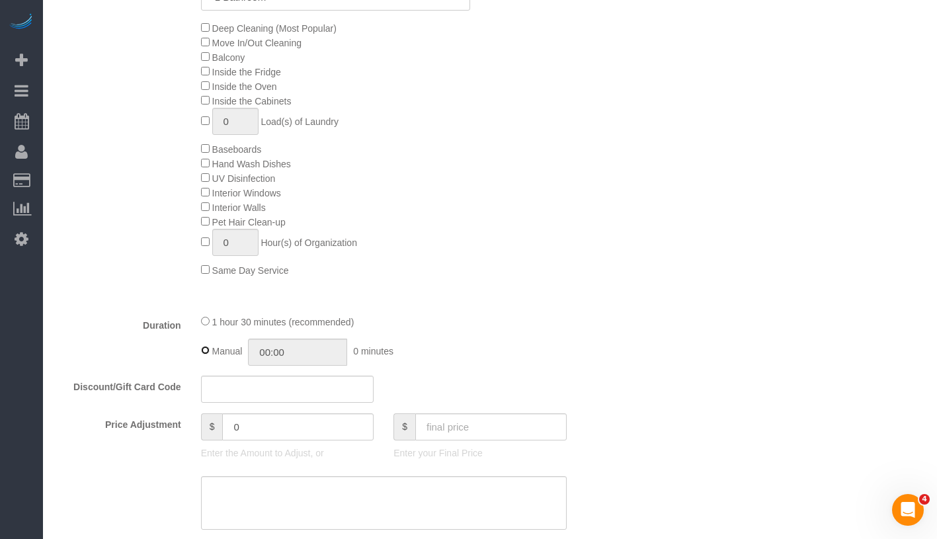
type input "01:30"
click at [280, 390] on input "text" at bounding box center [287, 389] width 173 height 27
type input "MS15"
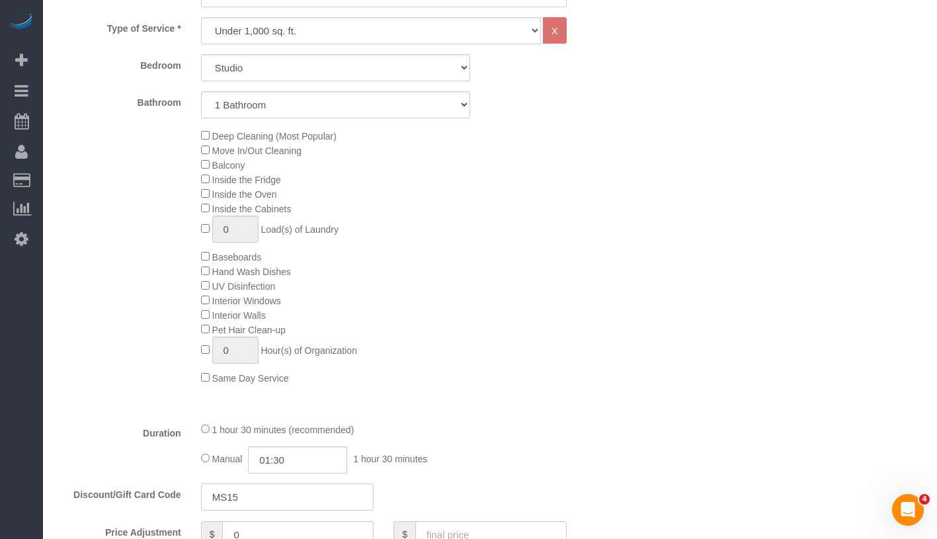
scroll to position [593, 0]
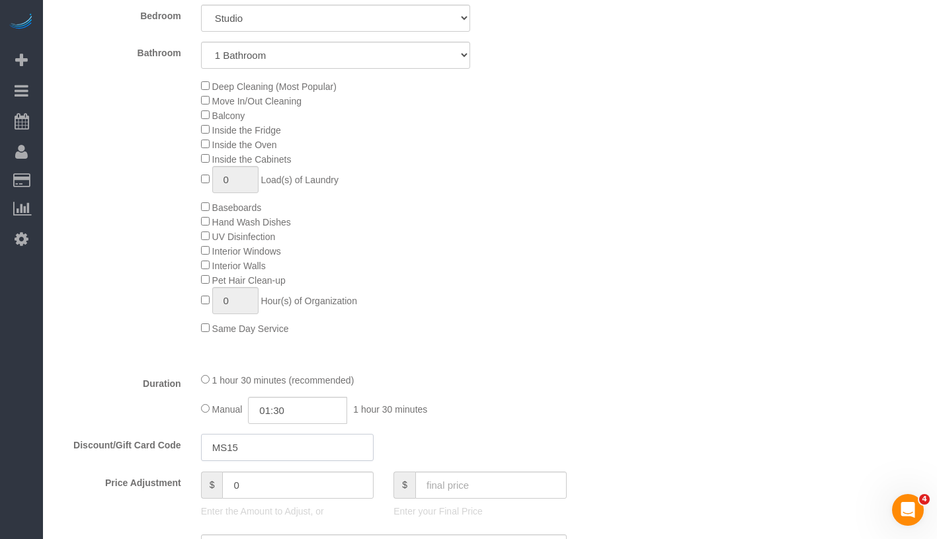
click at [234, 447] on input "MS15" at bounding box center [287, 447] width 173 height 27
click at [252, 492] on input "0" at bounding box center [297, 485] width 151 height 27
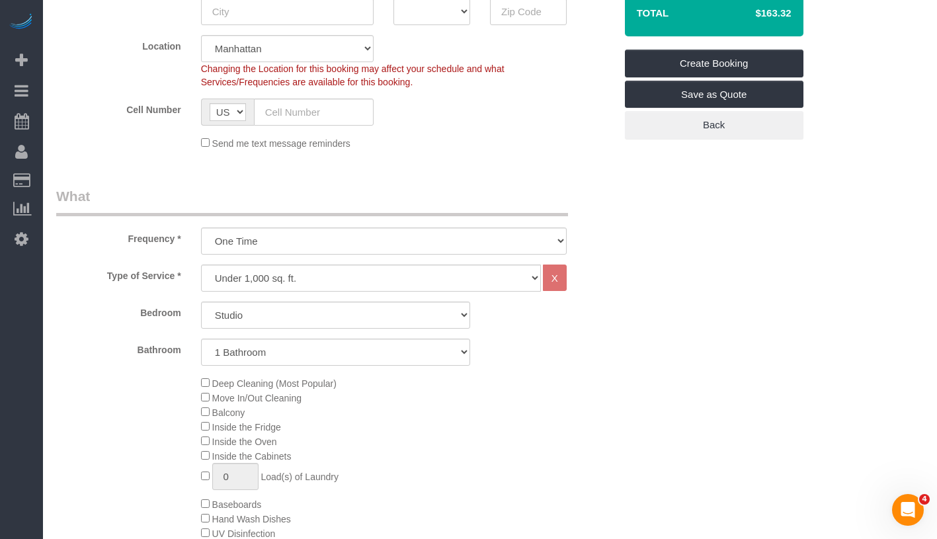
scroll to position [79, 0]
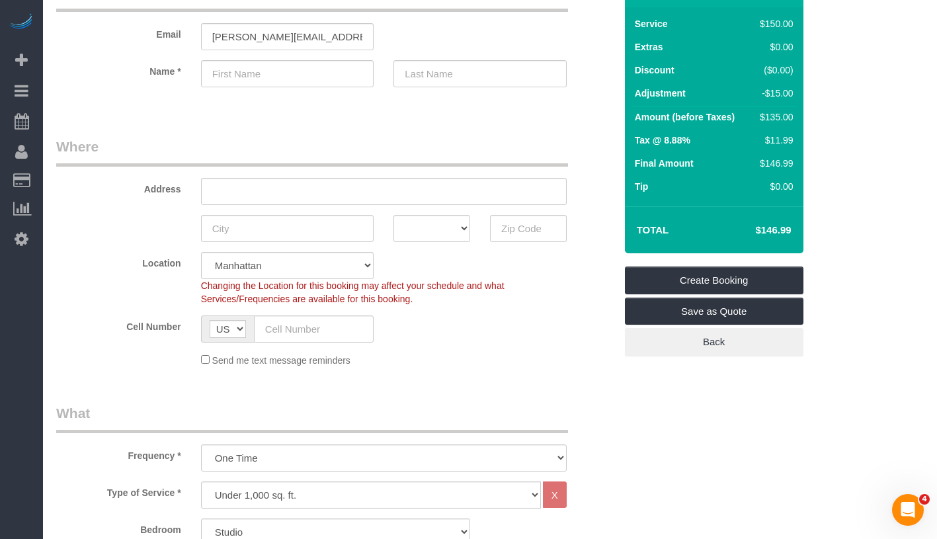
type input "-15"
click at [300, 77] on input "text" at bounding box center [287, 73] width 173 height 27
type input "Scott"
click at [445, 75] on input "text" at bounding box center [480, 73] width 173 height 27
type input "T"
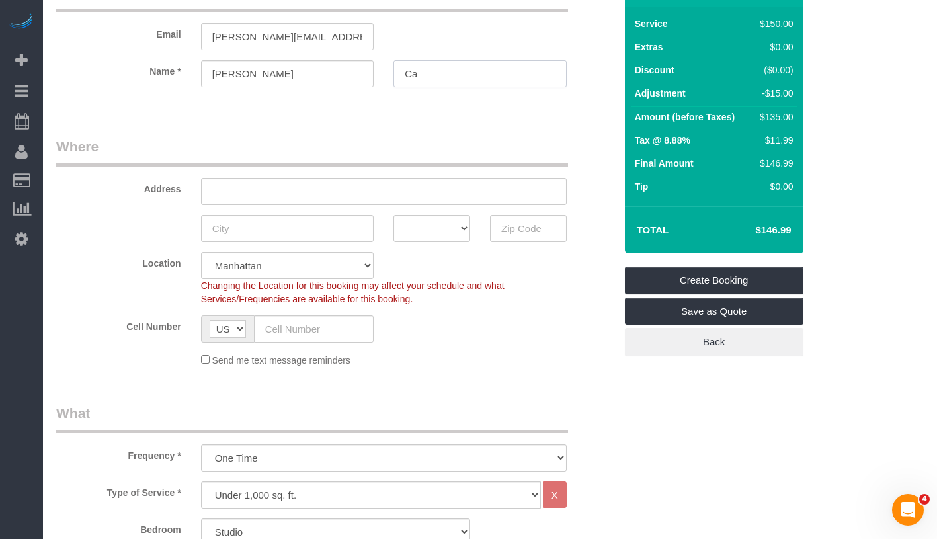
type input "C"
type input "Talnan"
click at [263, 34] on input "scott.s.talman@gmail.com" at bounding box center [287, 36] width 173 height 27
type input "scott.s.talnan@gmail.com"
click at [410, 75] on input "Talnan" at bounding box center [480, 73] width 173 height 27
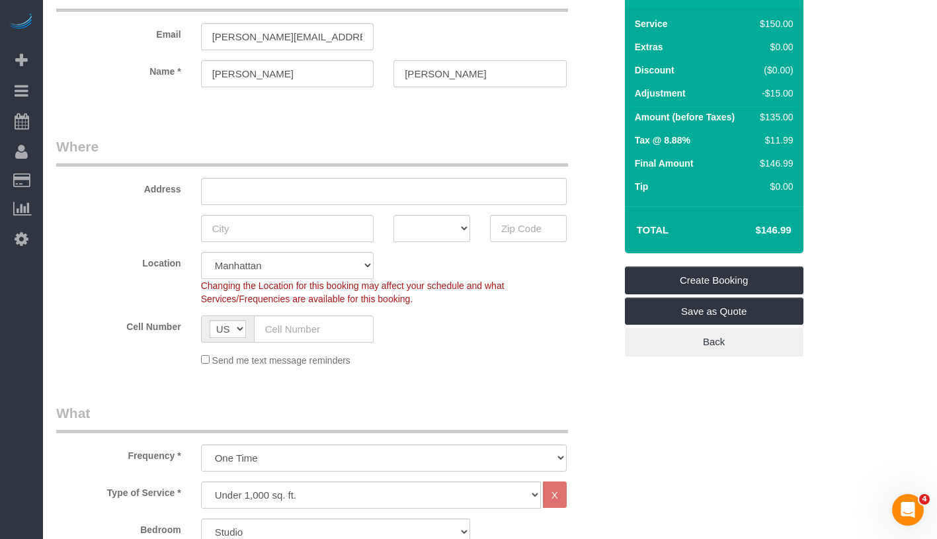
type input "Calnan"
drag, startPoint x: 248, startPoint y: 35, endPoint x: 259, endPoint y: 32, distance: 11.1
click at [248, 35] on input "scott.s.talnan@gmail.com" at bounding box center [287, 36] width 173 height 27
type input "scott.s.calnan@gmail.com"
click at [345, 196] on input "text" at bounding box center [384, 191] width 366 height 27
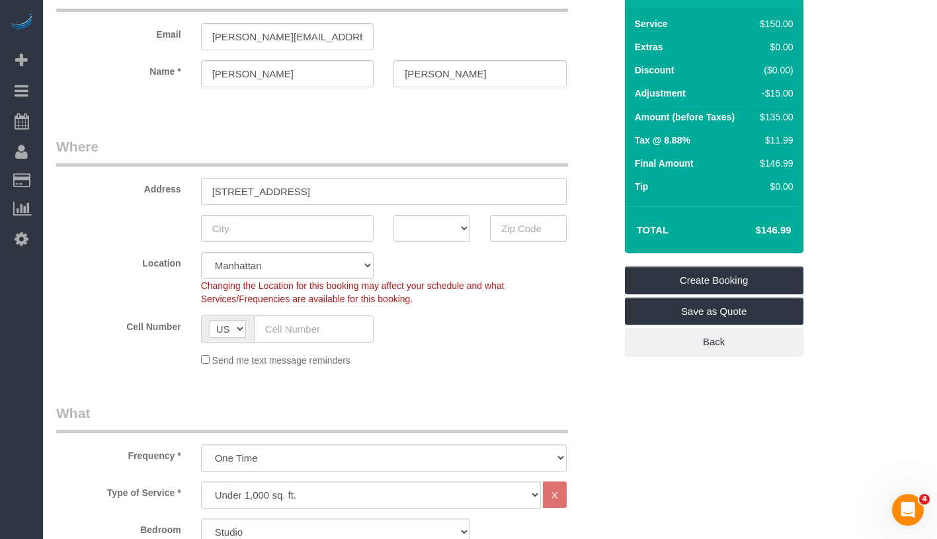
type input "45 Wall Street Apt. 617"
click at [253, 222] on input "text" at bounding box center [287, 228] width 173 height 27
type input "New York"
click at [425, 233] on select "AK AL AR AZ CA CO CT DC DE FL GA HI IA ID IL IN KS KY LA MA MD ME MI MN MO MS M…" at bounding box center [432, 228] width 77 height 27
select select "NY"
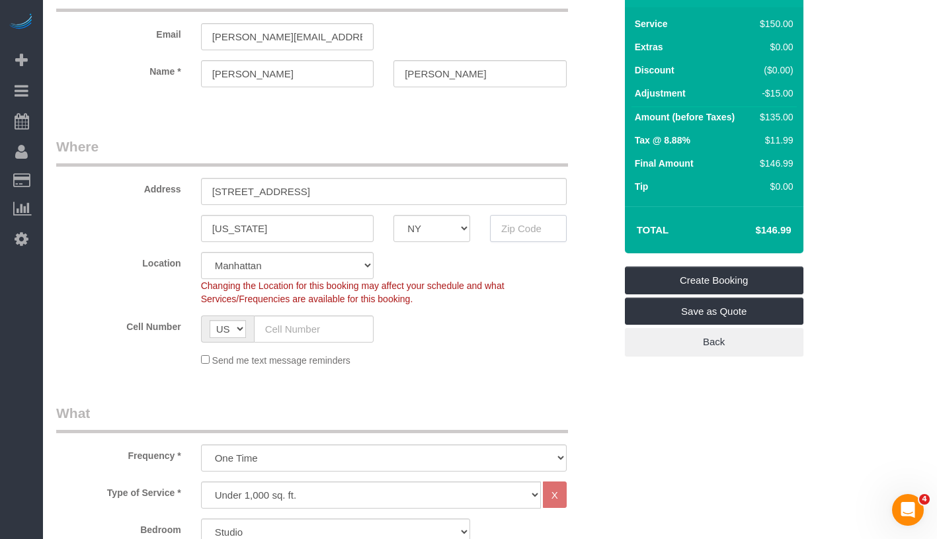
click at [527, 227] on input "text" at bounding box center [528, 228] width 77 height 27
paste input "10005"
type input "10005"
click at [310, 338] on input "text" at bounding box center [314, 329] width 120 height 27
paste input "1 (781) 987-4771"
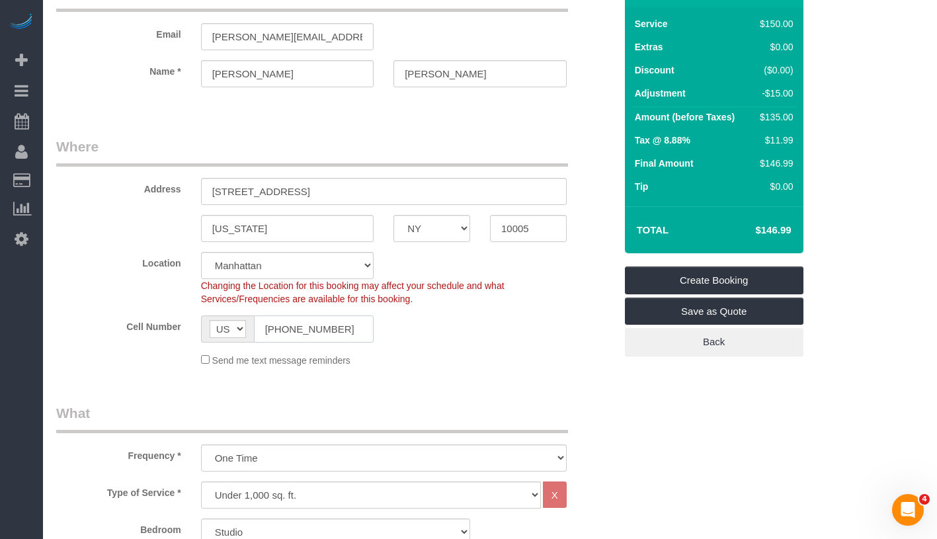
click at [274, 327] on input "1 (781) 987-4771" at bounding box center [314, 329] width 120 height 27
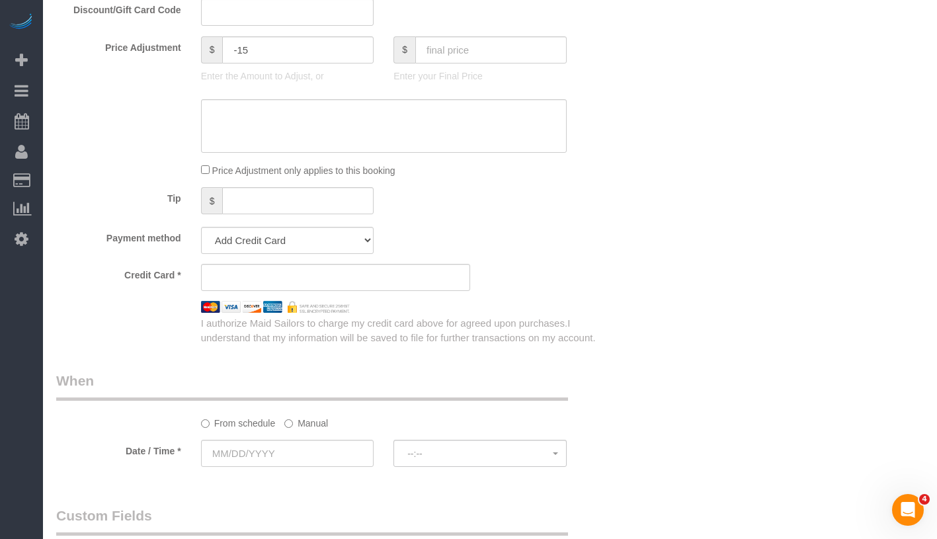
scroll to position [1261, 0]
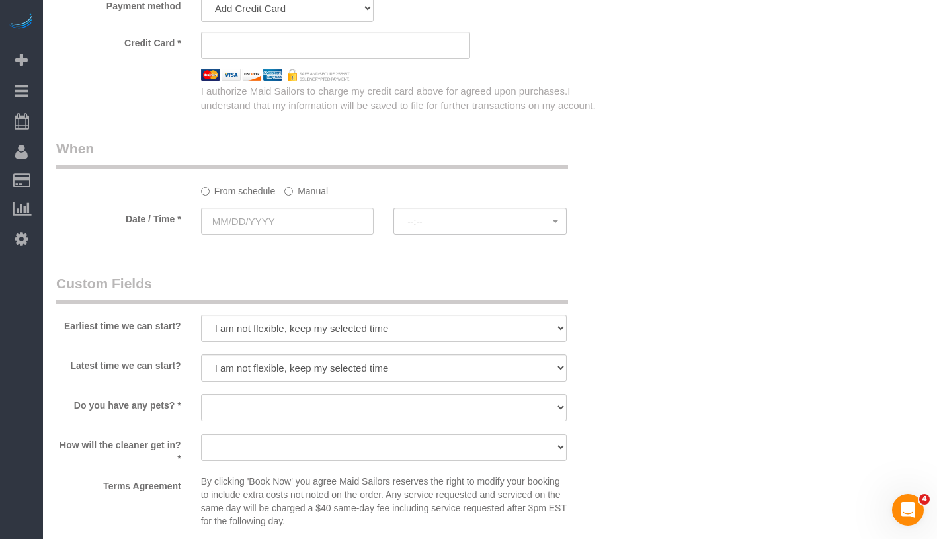
type input "(781) 987-4771"
click at [294, 187] on label "Manual" at bounding box center [306, 189] width 44 height 18
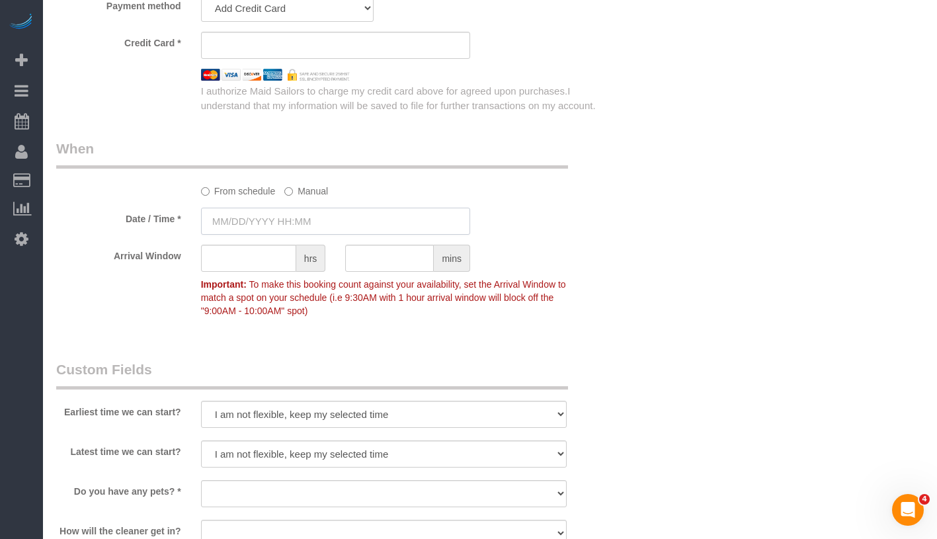
click at [301, 222] on input "text" at bounding box center [335, 221] width 269 height 27
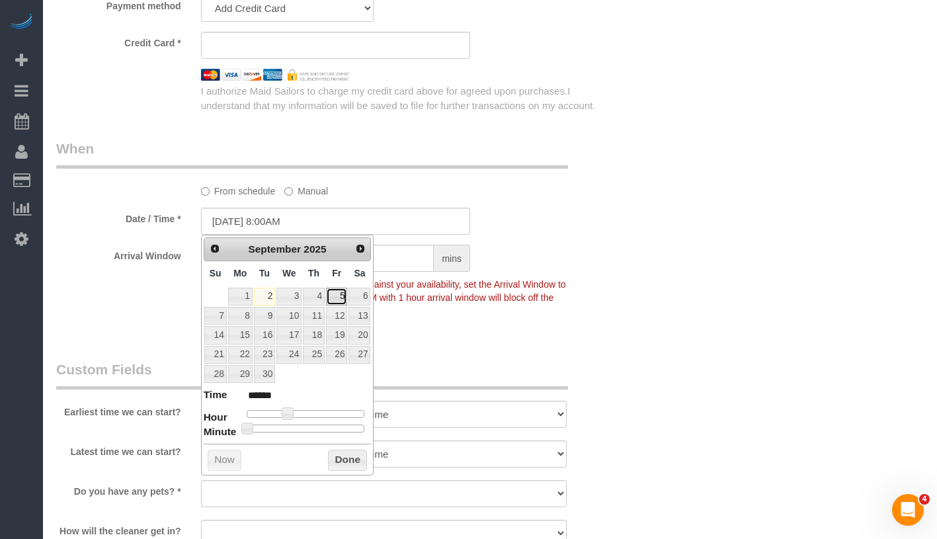
click at [336, 296] on link "5" at bounding box center [336, 297] width 21 height 18
type input "09/05/2025 8:00AM"
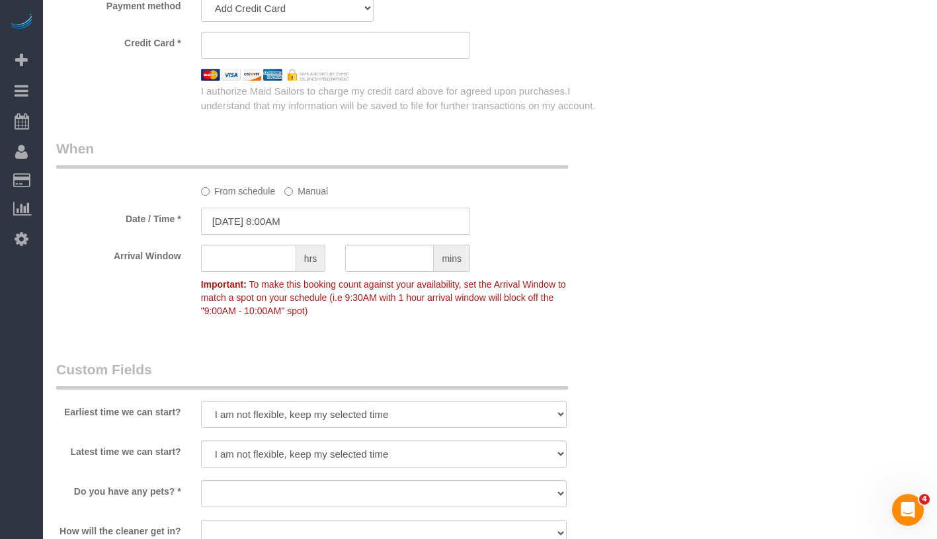
click at [302, 218] on input "09/05/2025 8:00AM" at bounding box center [335, 221] width 269 height 27
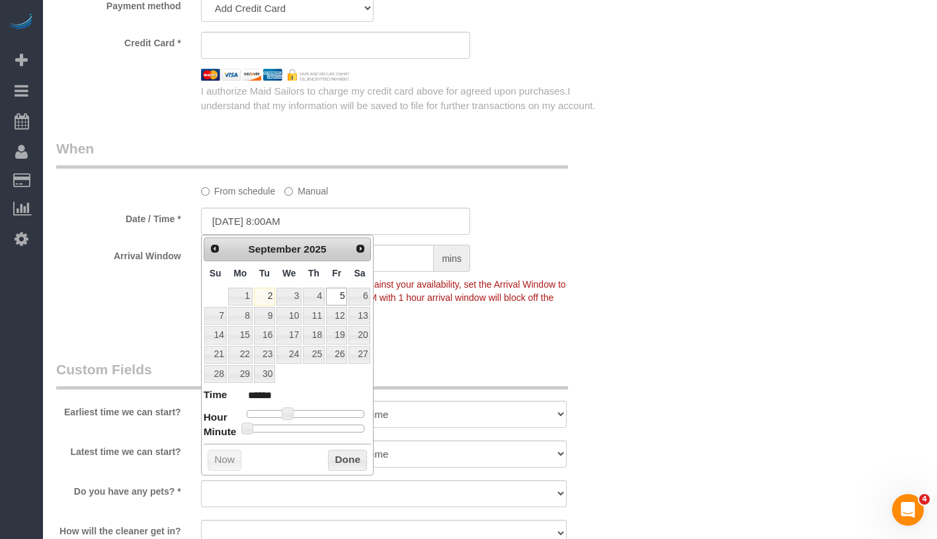
click at [576, 190] on div "From schedule Manual" at bounding box center [384, 189] width 386 height 18
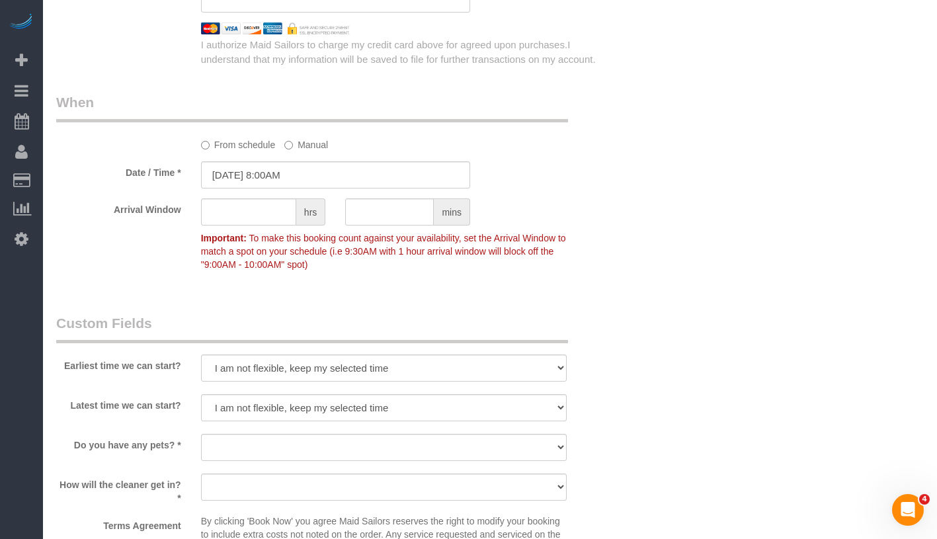
scroll to position [1388, 0]
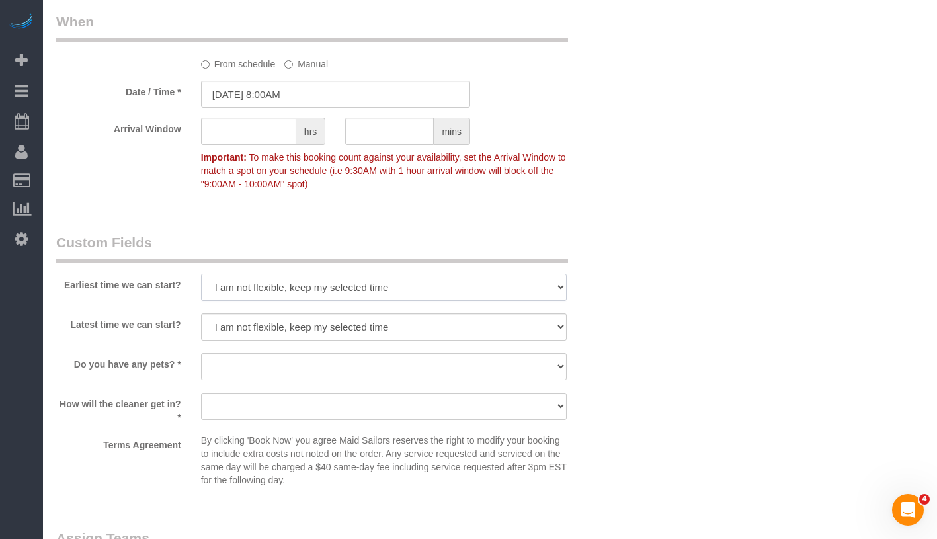
click at [339, 279] on select "I am not flexible, keep my selected time 8:00 AM 9:00 AM 10:00 AM 11:00 AM 12:0…" at bounding box center [384, 287] width 366 height 27
select select "number:56"
click at [313, 325] on select "I am not flexible, keep my selected time 8:00 AM 9:00 AM 10:00 AM 11:00 AM 12:0…" at bounding box center [384, 327] width 366 height 27
select select "number:77"
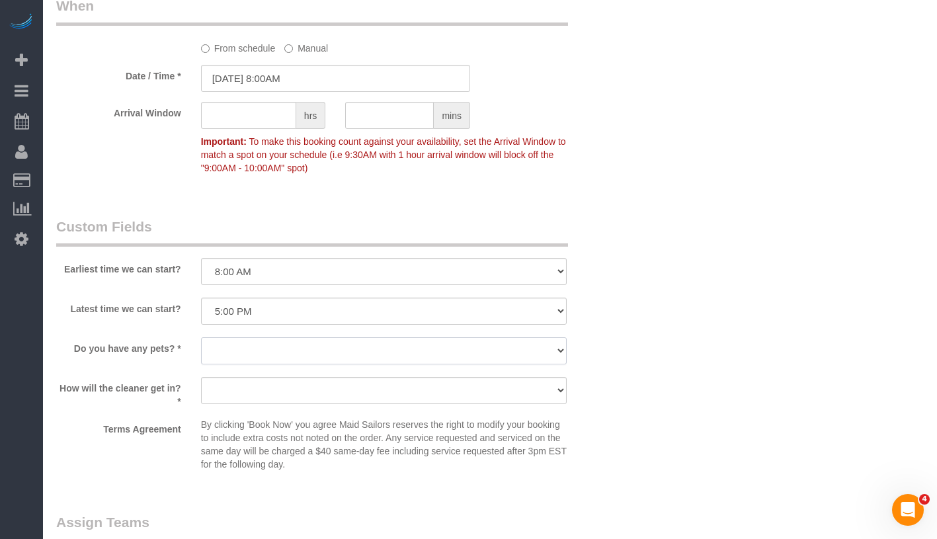
click at [349, 348] on select "Dog Cat None" at bounding box center [384, 350] width 366 height 27
select select "number:15"
click at [325, 384] on select "We'll let you in. Doorman/Front Desk has the key. Other (Provide details)" at bounding box center [384, 390] width 366 height 27
select select "number:5"
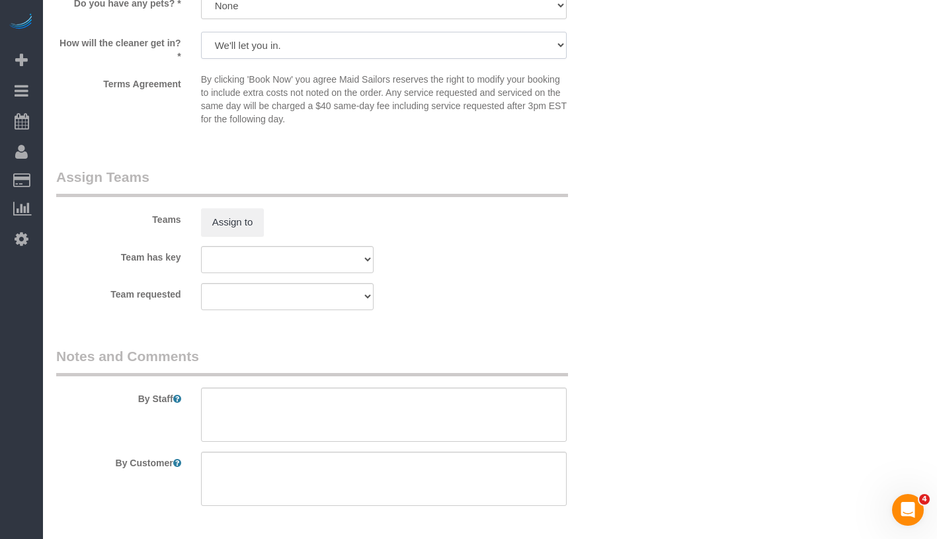
scroll to position [1798, 0]
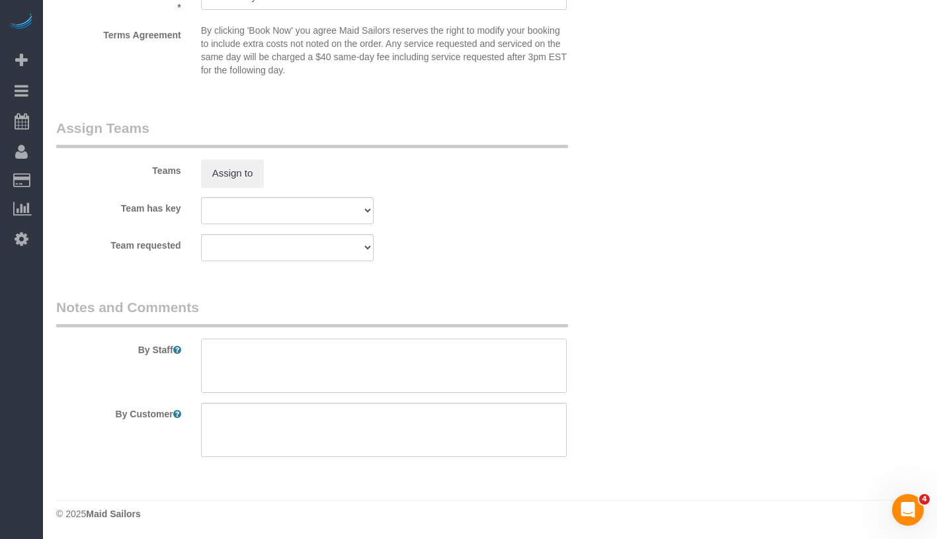
click at [497, 368] on textarea at bounding box center [384, 366] width 366 height 54
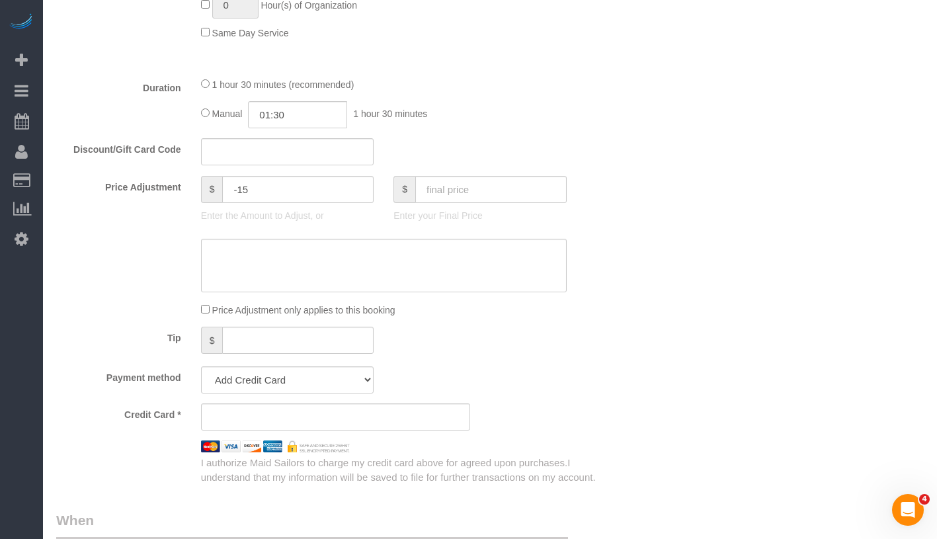
scroll to position [1141, 0]
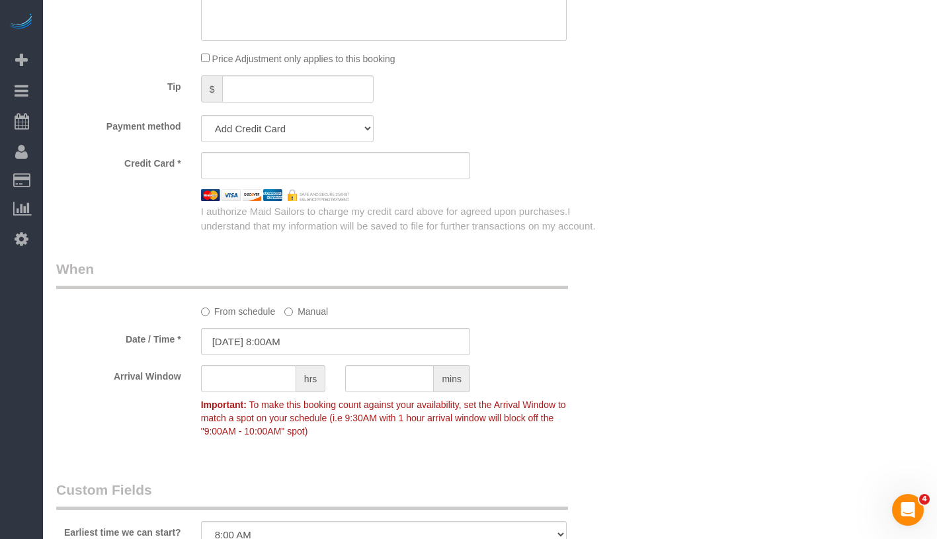
type textarea "Please inform the customer know 15 minutes before you arrive."
click at [746, 189] on div "Who Email scott.s.calnan@gmail.com Name * Scott Calnan Where Address 45 Wall St…" at bounding box center [490, 29] width 868 height 2243
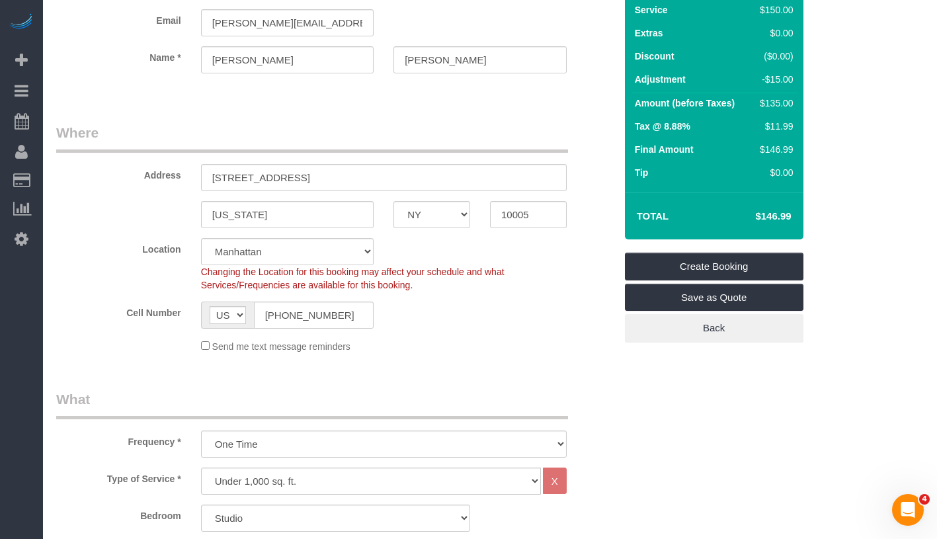
scroll to position [0, 0]
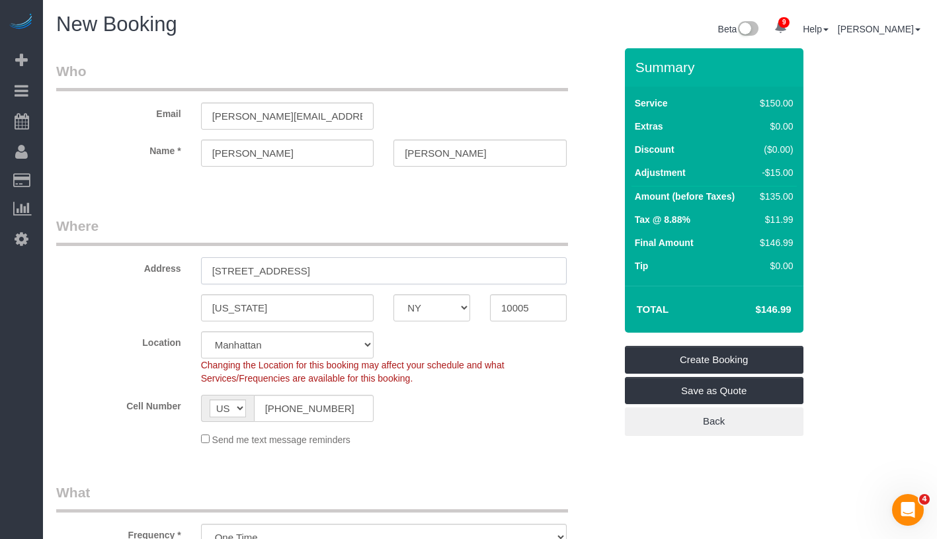
drag, startPoint x: 207, startPoint y: 267, endPoint x: 378, endPoint y: 269, distance: 170.7
click at [378, 269] on input "45 Wall Street Apt. 617" at bounding box center [384, 270] width 366 height 27
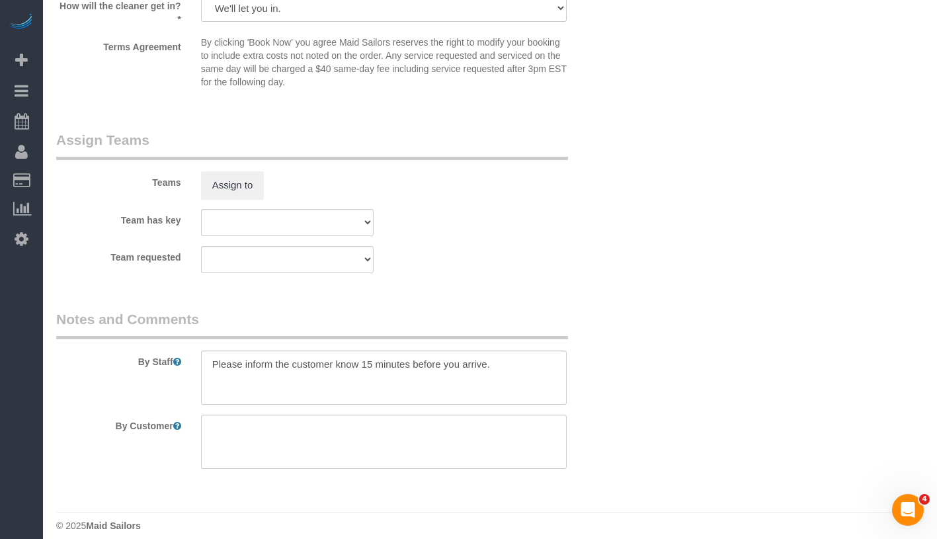
scroll to position [1798, 0]
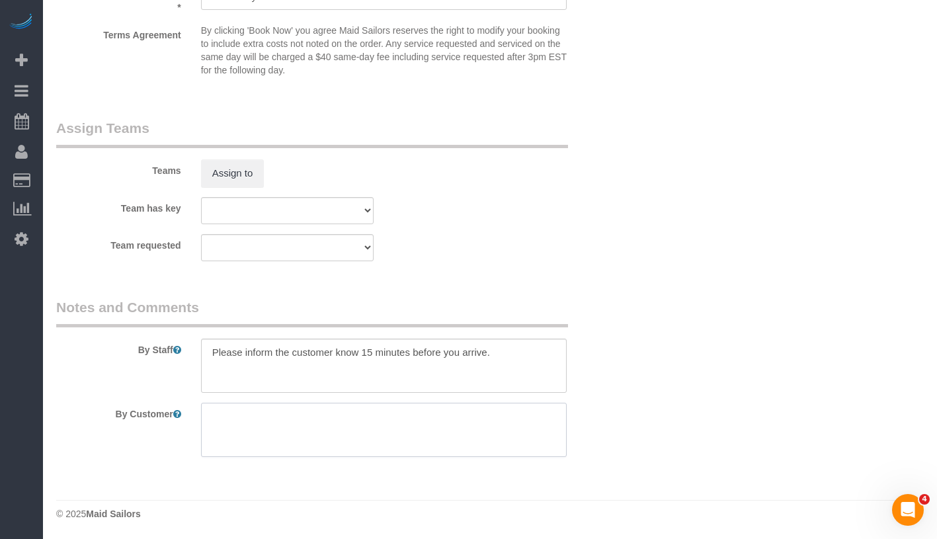
click at [390, 421] on textarea at bounding box center [384, 430] width 366 height 54
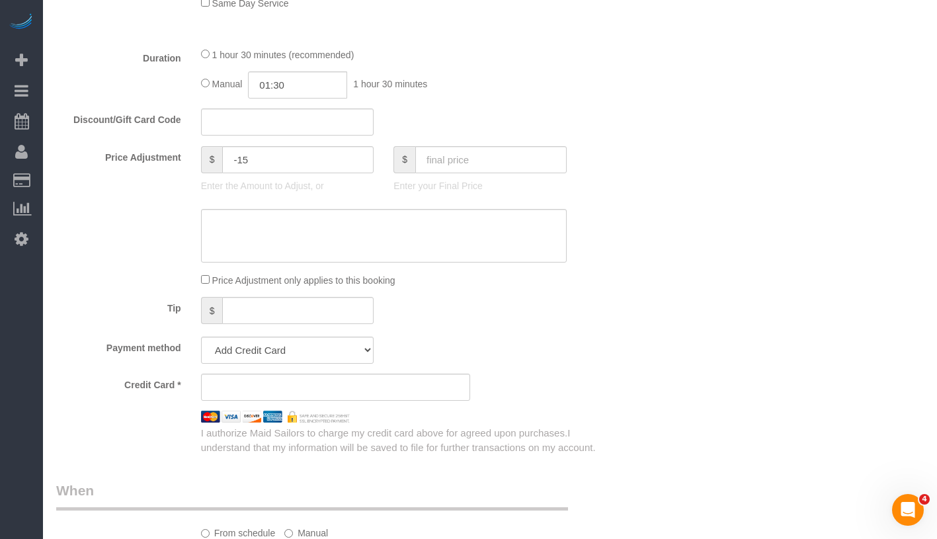
scroll to position [1037, 0]
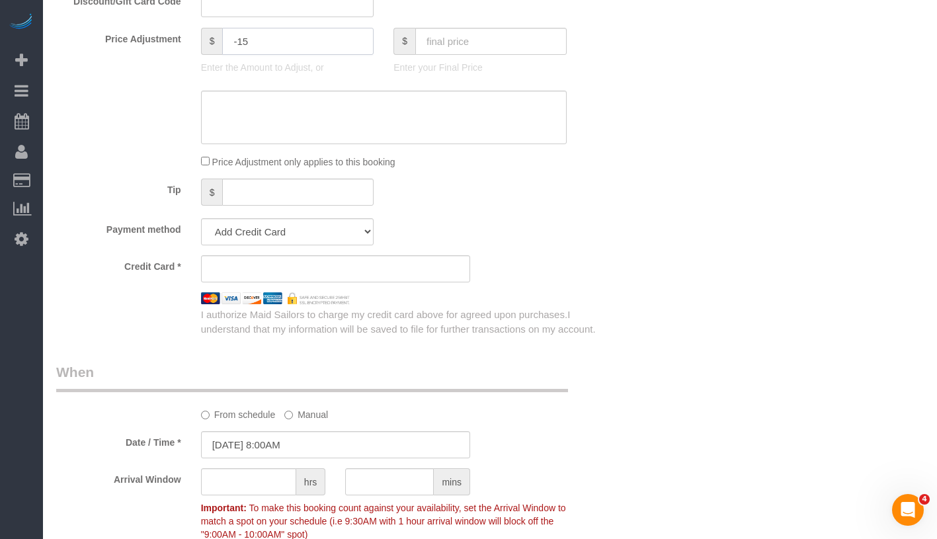
click at [254, 40] on input "-15" at bounding box center [297, 41] width 151 height 27
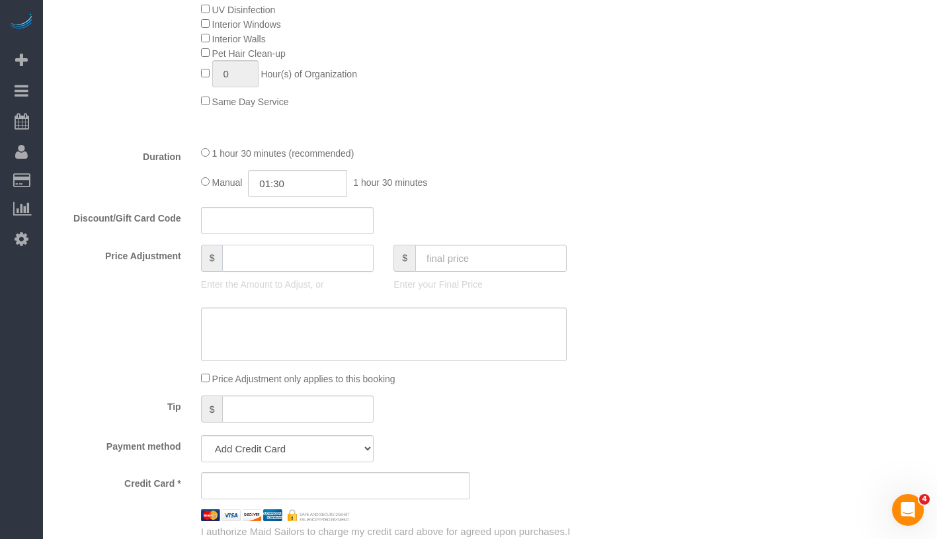
scroll to position [820, 0]
click at [239, 220] on input "text" at bounding box center [287, 221] width 173 height 27
type input "Sparkle15"
click at [331, 353] on textarea at bounding box center [384, 335] width 366 height 54
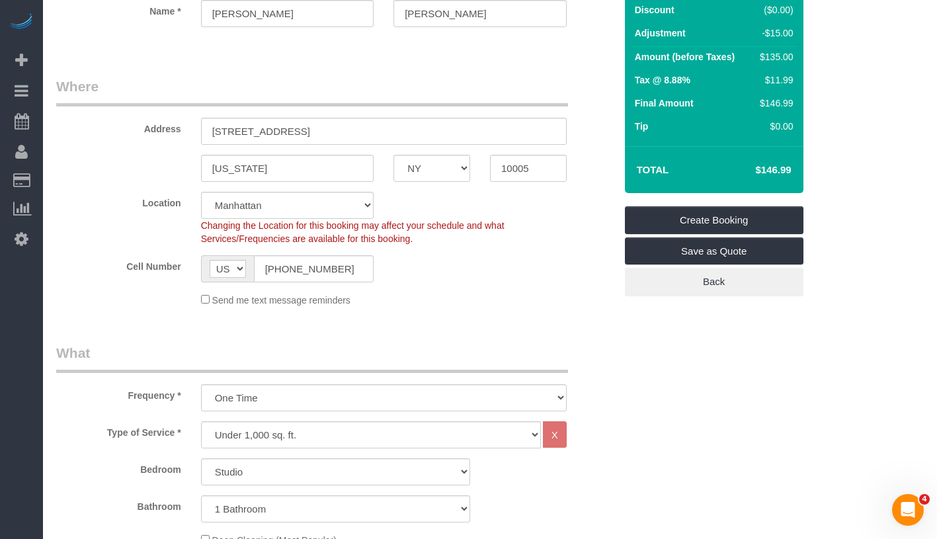
type input "0"
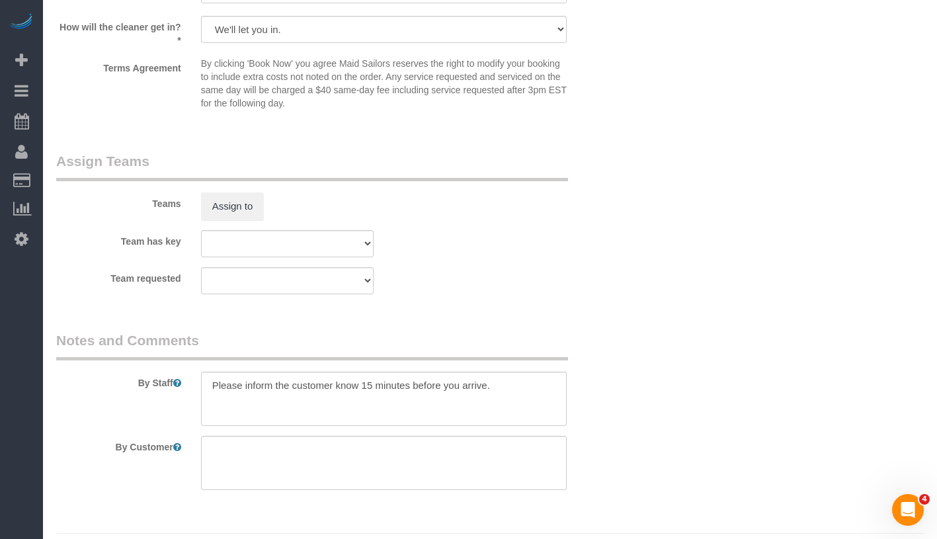
scroll to position [1798, 0]
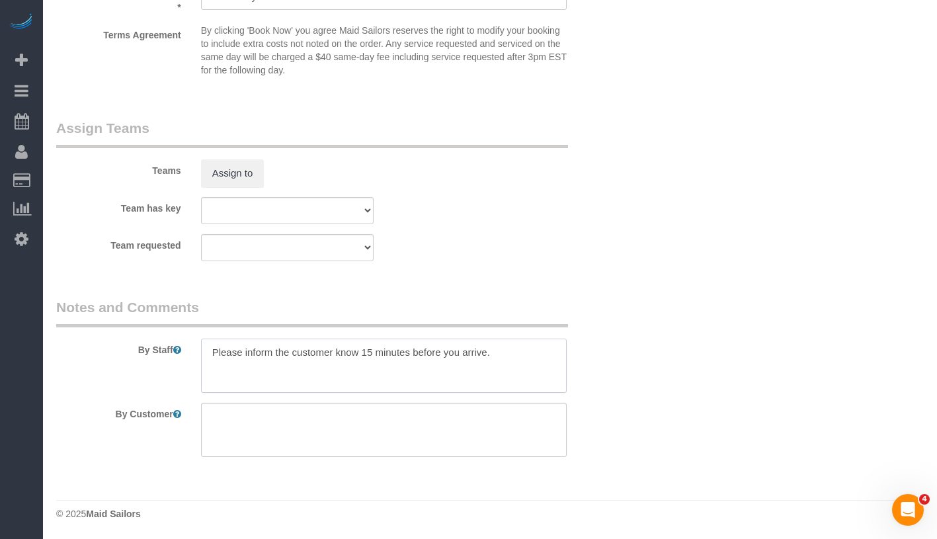
drag, startPoint x: 335, startPoint y: 353, endPoint x: 360, endPoint y: 353, distance: 24.5
click at [360, 353] on textarea at bounding box center [384, 366] width 366 height 54
click at [335, 352] on textarea at bounding box center [384, 366] width 366 height 54
drag, startPoint x: 406, startPoint y: 353, endPoint x: 542, endPoint y: 351, distance: 136.3
click at [542, 351] on textarea at bounding box center [384, 366] width 366 height 54
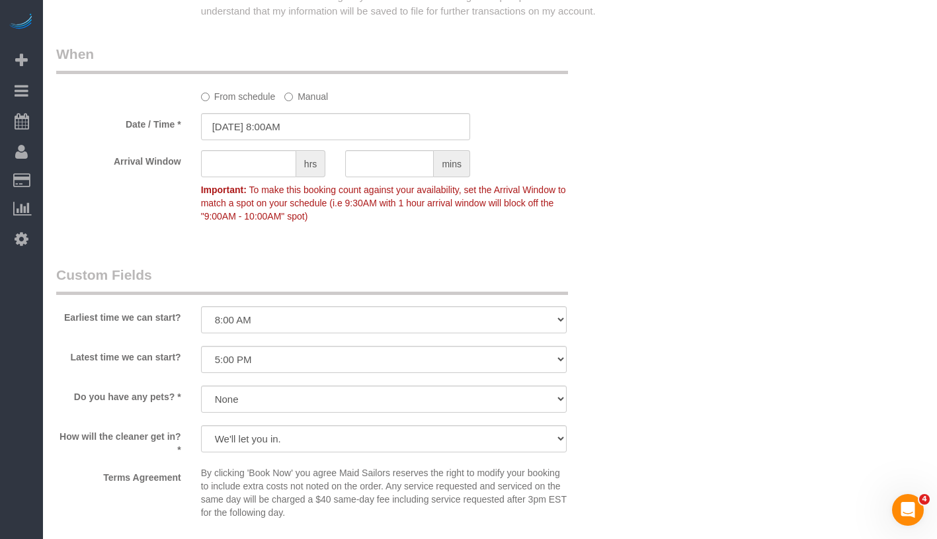
scroll to position [1355, 0]
type textarea "Please inform support if you're 15 minutes away so we can notify the customer."
click at [330, 118] on input "09/05/2025 8:00AM" at bounding box center [335, 127] width 269 height 27
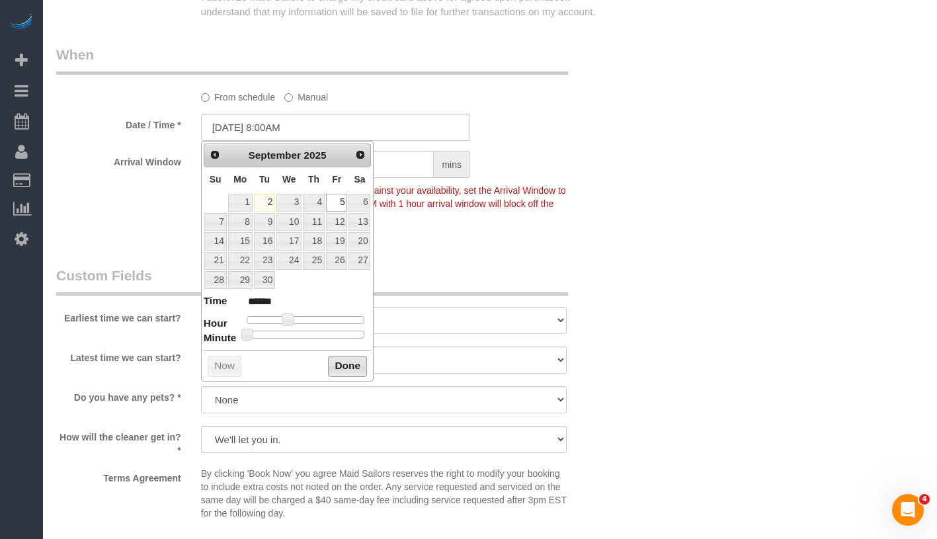
click at [351, 361] on button "Done" at bounding box center [347, 366] width 39 height 21
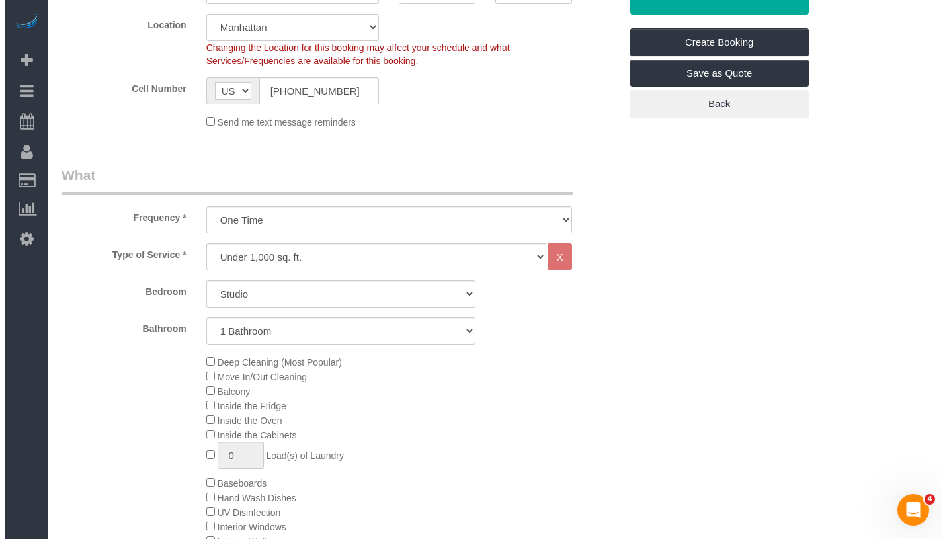
scroll to position [0, 0]
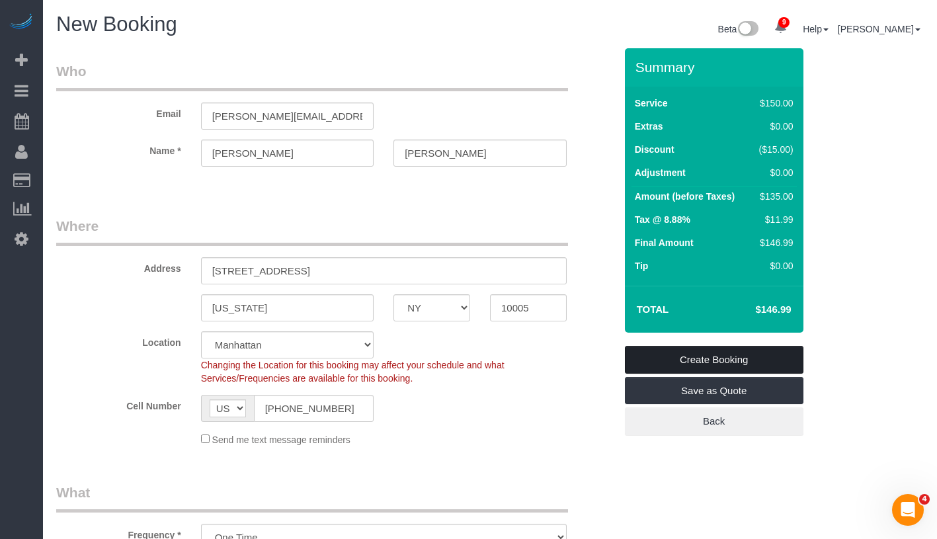
click at [714, 357] on link "Create Booking" at bounding box center [714, 360] width 179 height 28
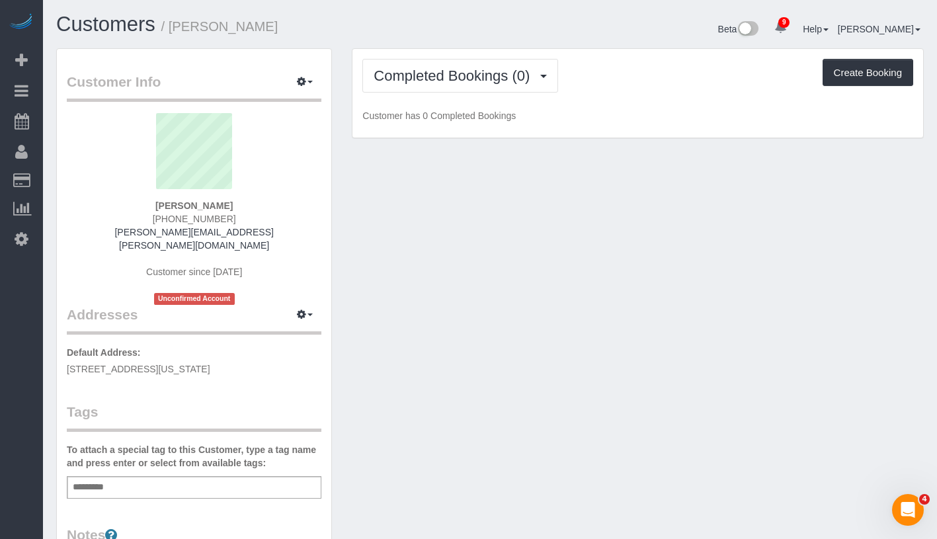
click at [230, 479] on div "Add a tag" at bounding box center [194, 487] width 255 height 22
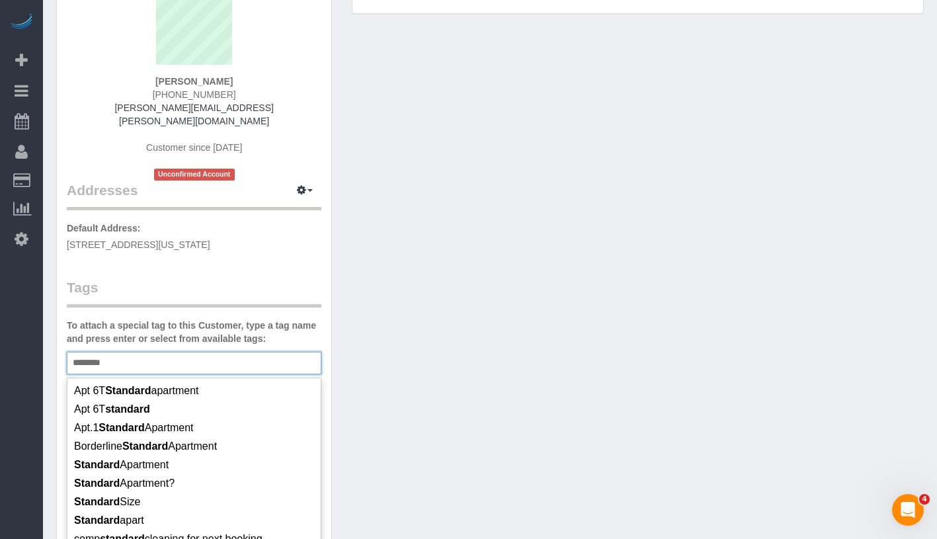
scroll to position [68, 0]
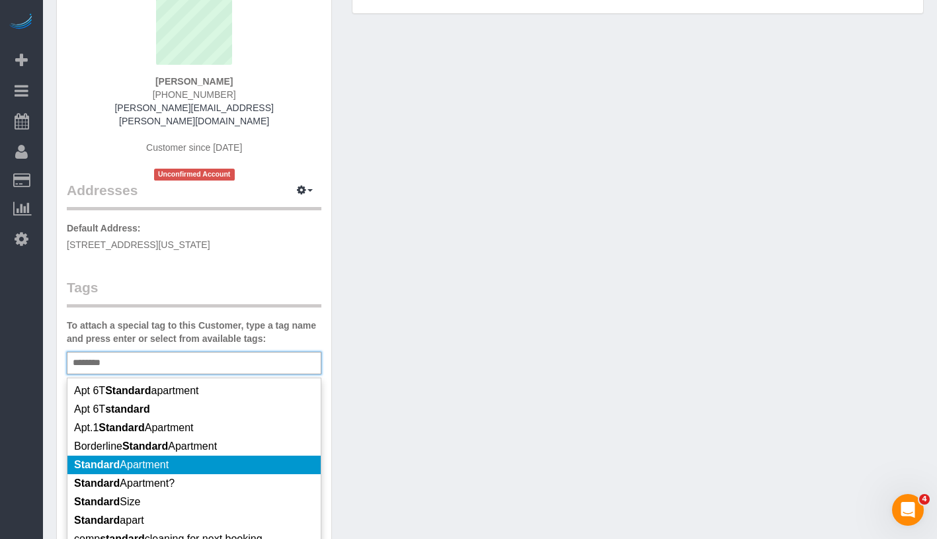
type input "********"
click at [193, 456] on li "Standard Apartment" at bounding box center [193, 465] width 253 height 19
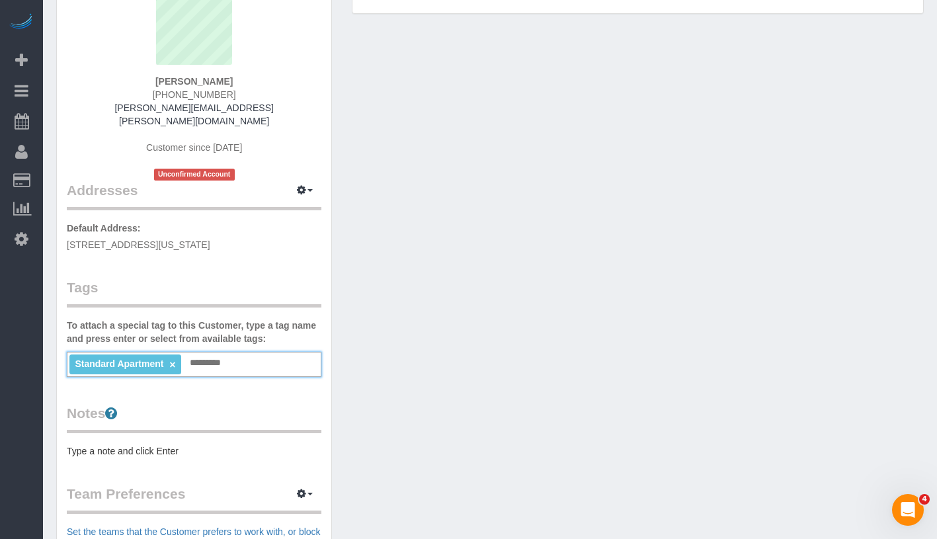
click at [481, 349] on div "Customer Info Edit Contact Info Send Message Email Preferences Special Sales Ta…" at bounding box center [490, 375] width 888 height 902
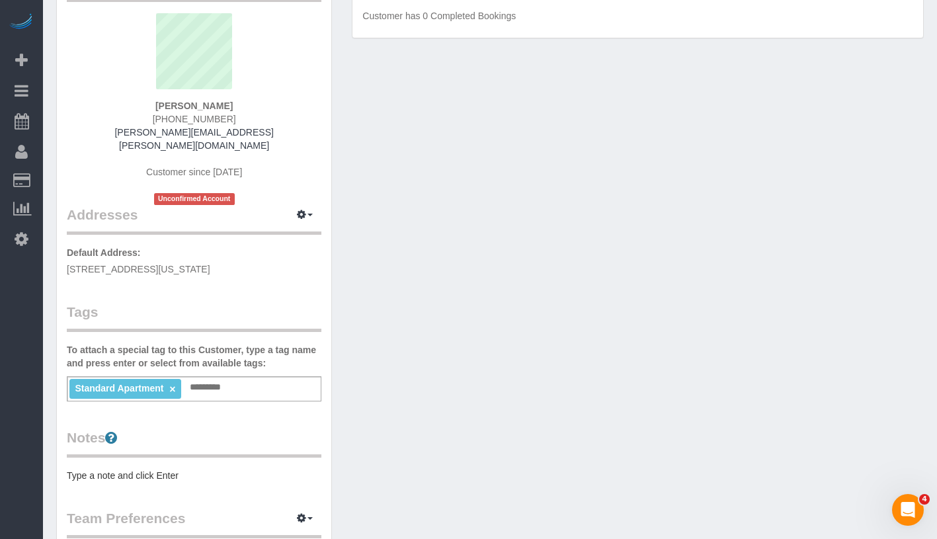
scroll to position [0, 0]
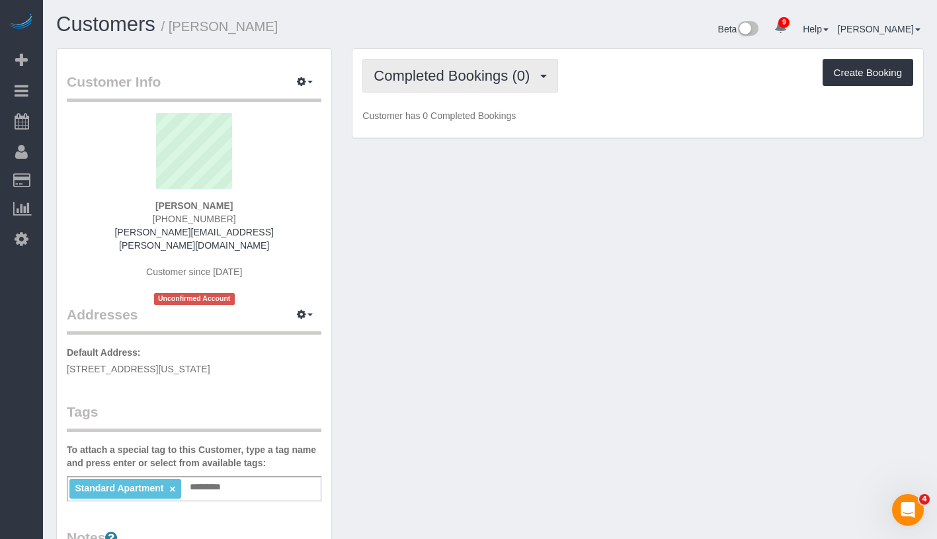
click at [490, 80] on span "Completed Bookings (0)" at bounding box center [455, 75] width 163 height 17
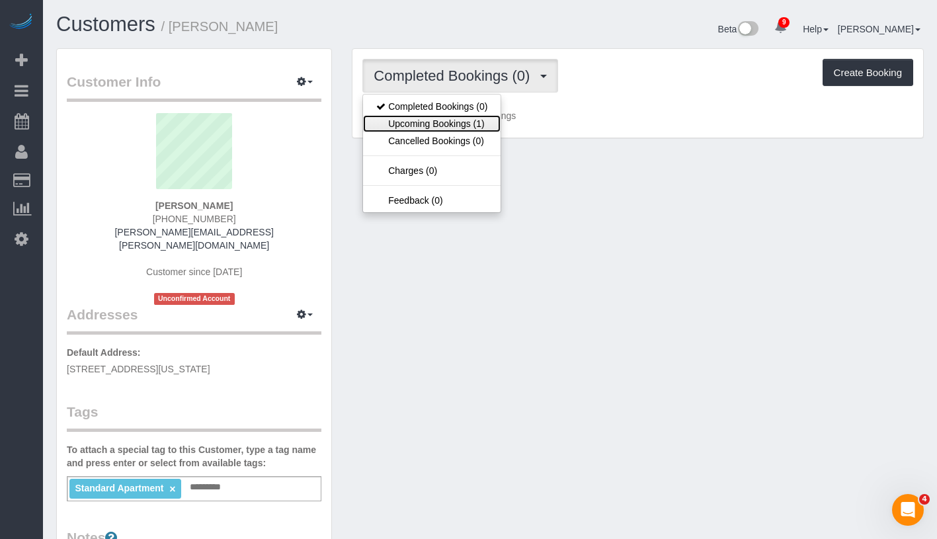
click at [472, 128] on link "Upcoming Bookings (1)" at bounding box center [432, 123] width 138 height 17
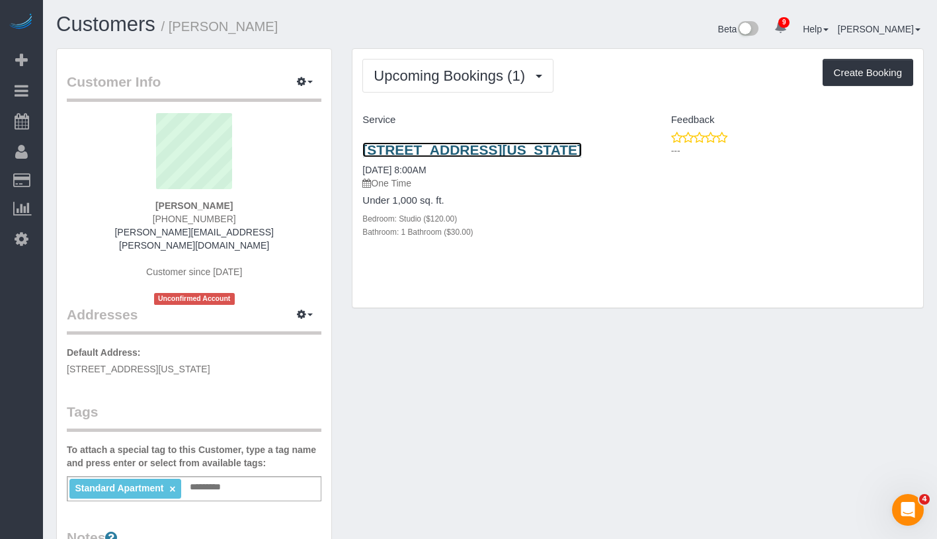
click at [445, 155] on link "[STREET_ADDRESS][US_STATE]" at bounding box center [473, 149] width 220 height 15
click at [261, 476] on div "Standard Apartment × Add a tag" at bounding box center [194, 488] width 255 height 25
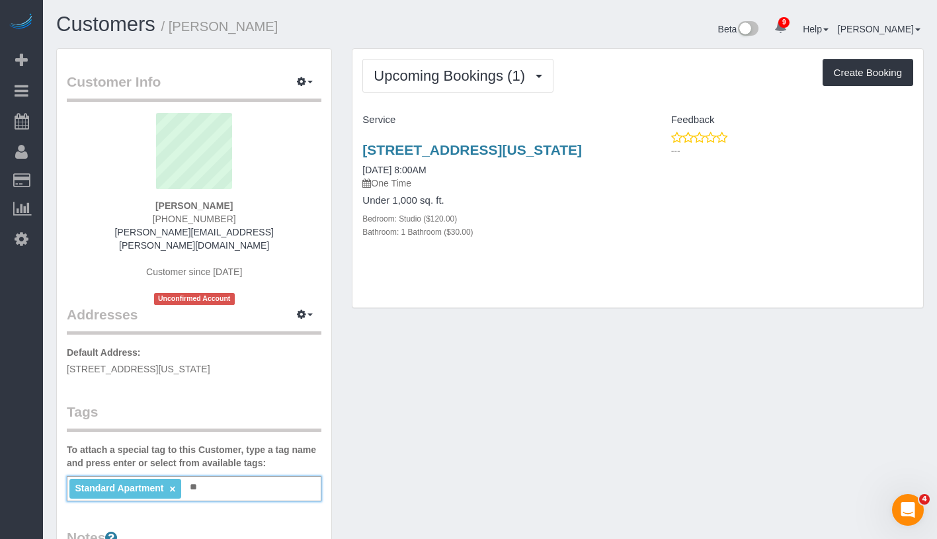
type input "*"
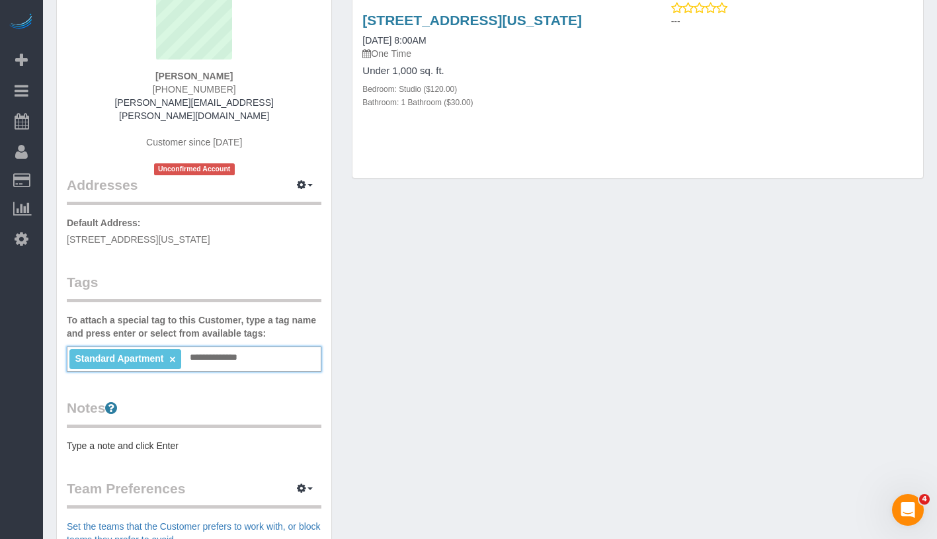
scroll to position [139, 0]
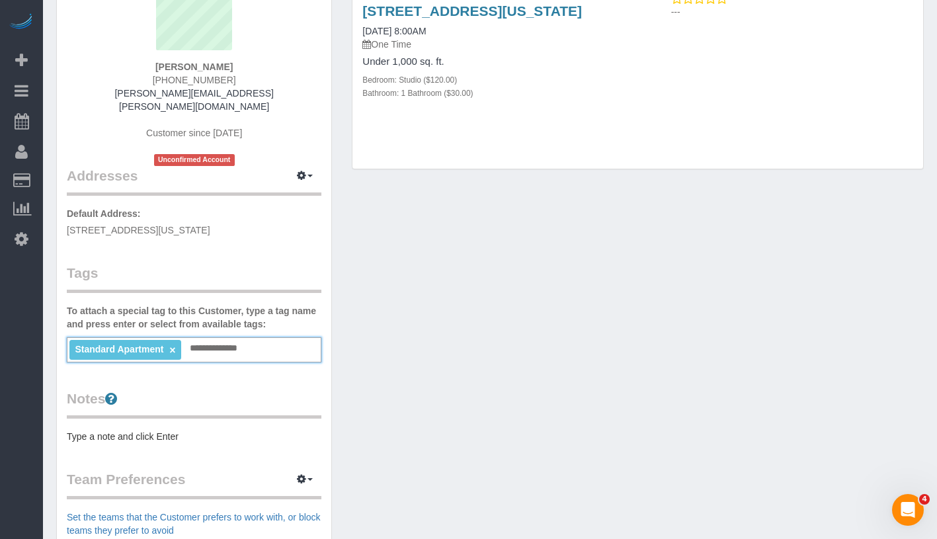
click at [201, 340] on input "**********" at bounding box center [219, 348] width 64 height 17
drag, startPoint x: 199, startPoint y: 335, endPoint x: 285, endPoint y: 336, distance: 86.0
click at [285, 337] on div "**********" at bounding box center [194, 349] width 255 height 25
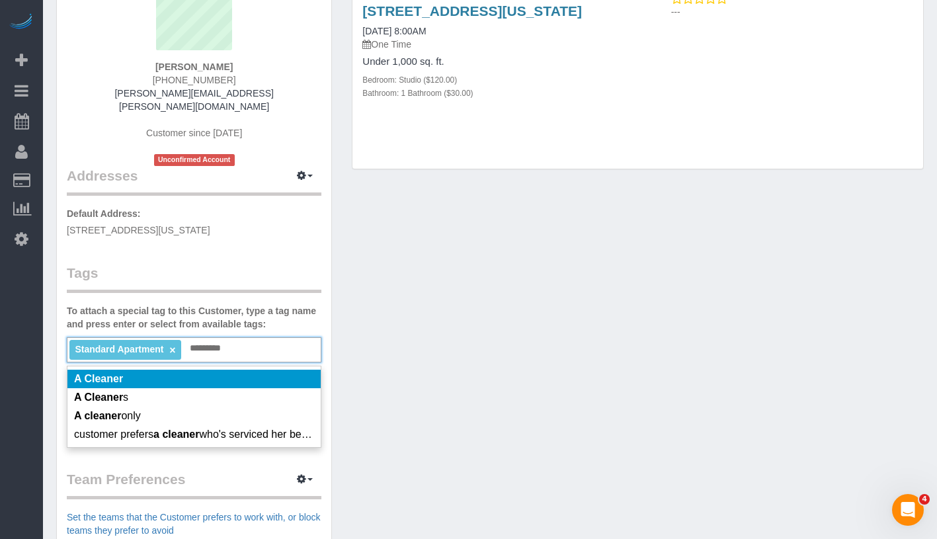
click at [193, 340] on input "*********" at bounding box center [210, 348] width 46 height 17
drag, startPoint x: 193, startPoint y: 335, endPoint x: 238, endPoint y: 335, distance: 45.0
click at [238, 337] on div "Standard Apartment × ********* A Cleaner" at bounding box center [194, 349] width 255 height 25
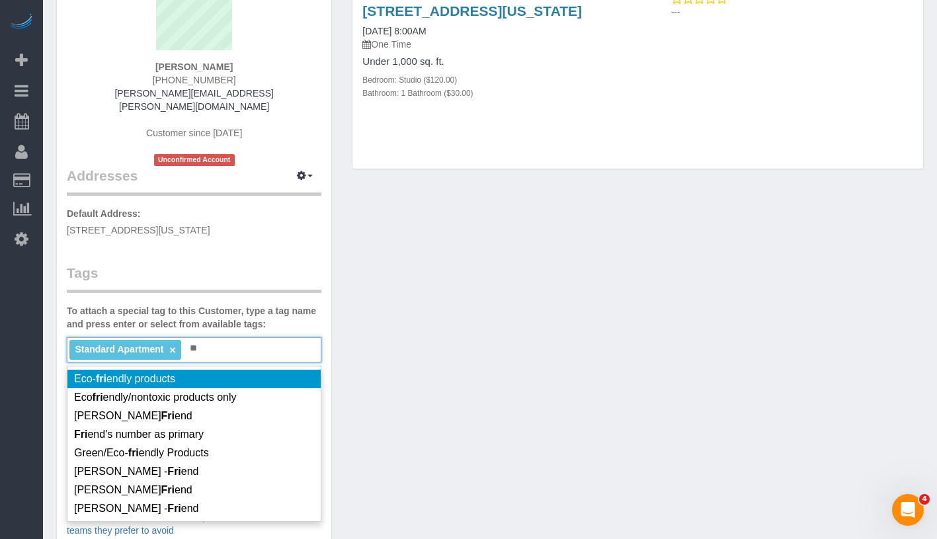
type input "*"
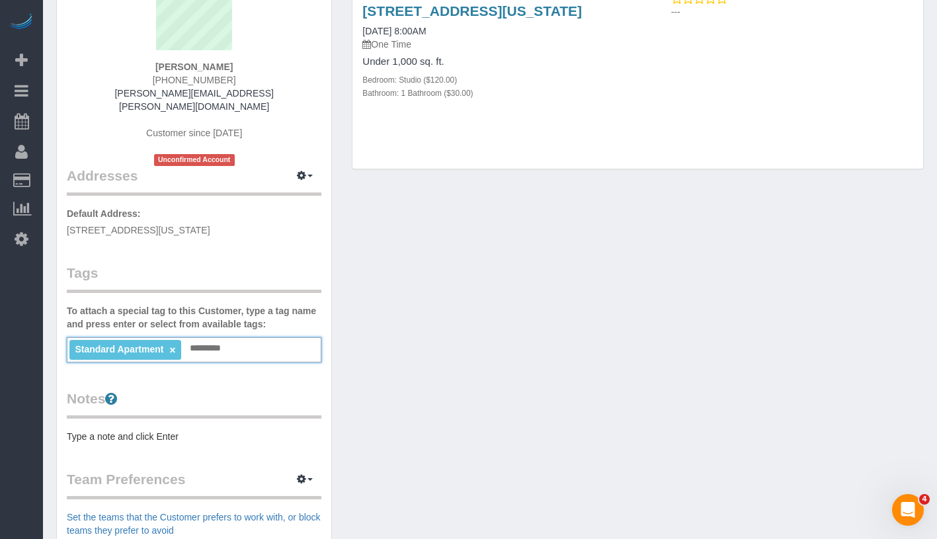
click at [671, 345] on div "Customer Info Edit Contact Info Send Message Email Preferences Special Sales Ta…" at bounding box center [490, 360] width 888 height 902
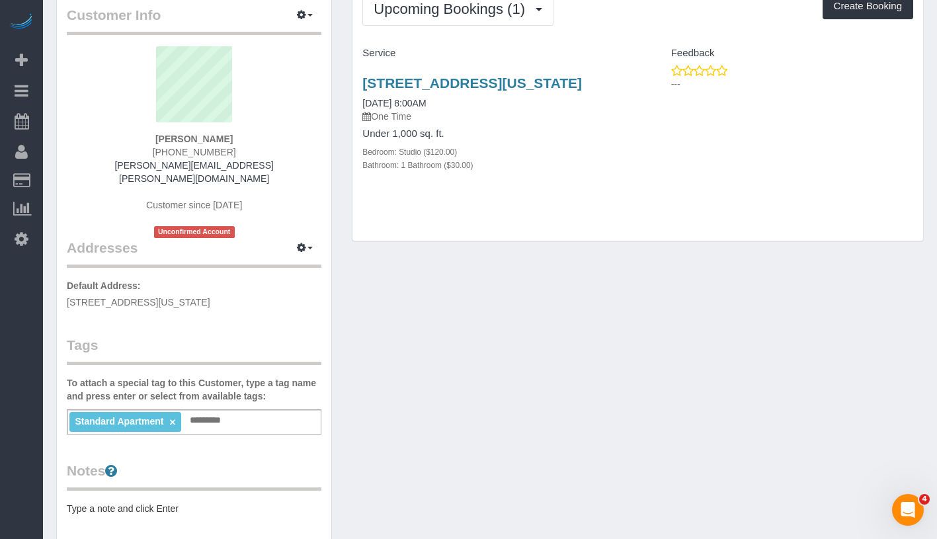
scroll to position [0, 0]
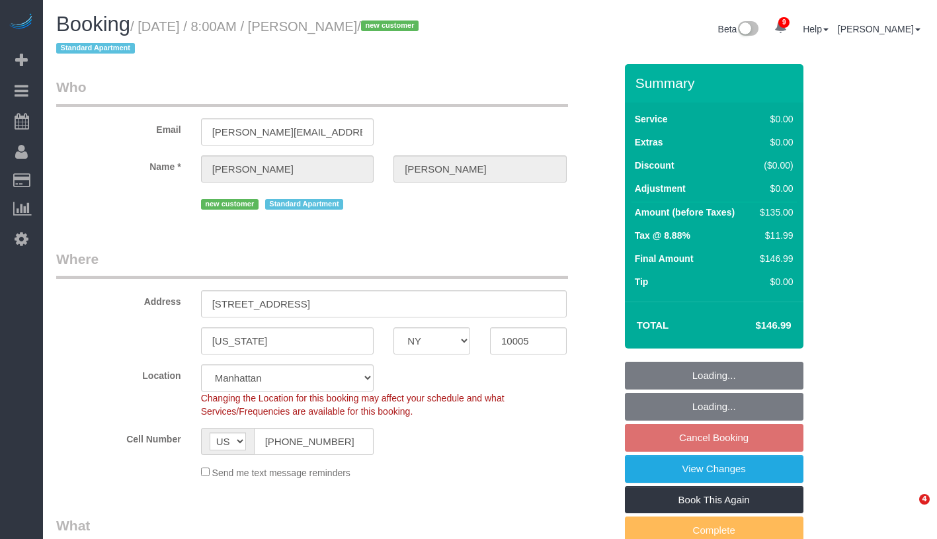
select select "NY"
select select "spot1"
select select "number:56"
select select "number:77"
select select "number:15"
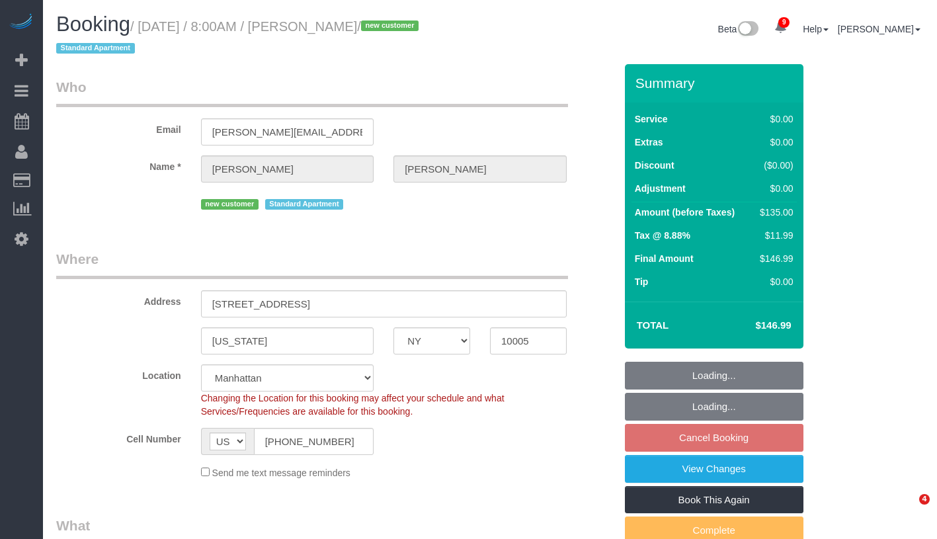
select select "number:5"
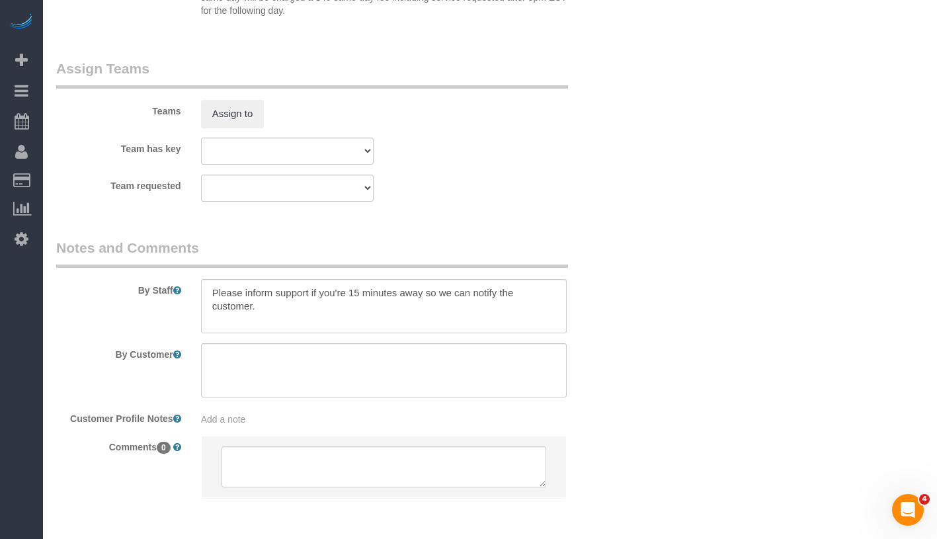
scroll to position [1780, 0]
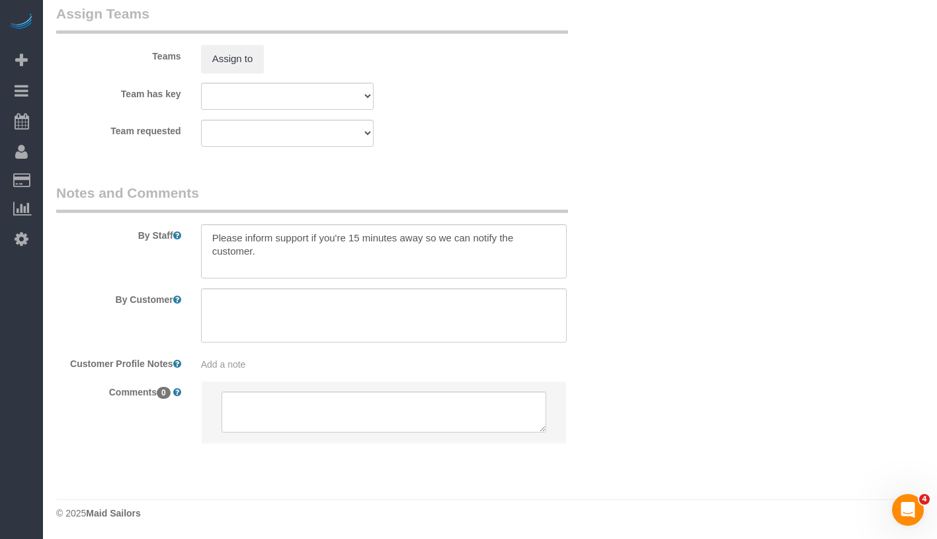
click at [289, 354] on div "Add a note" at bounding box center [384, 362] width 386 height 19
click at [296, 361] on div "Add a note" at bounding box center [384, 364] width 366 height 13
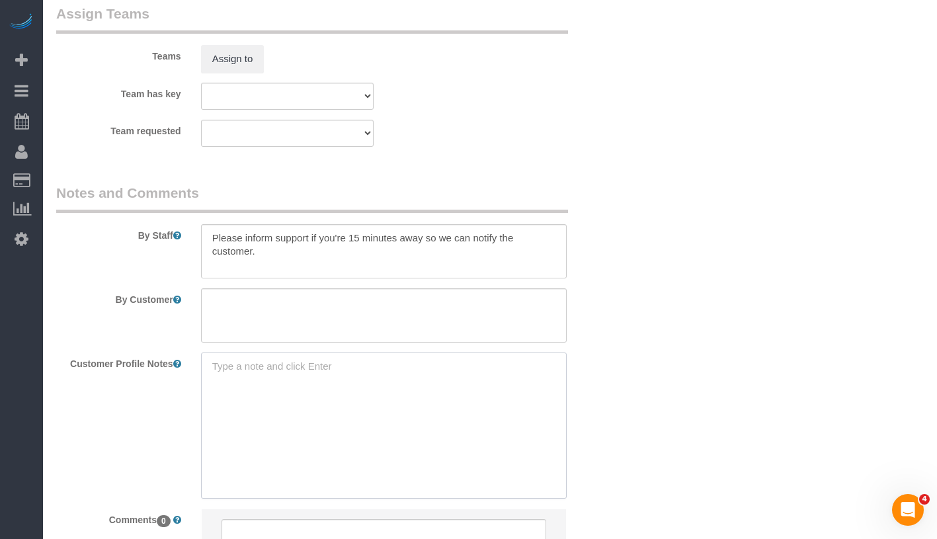
click at [294, 366] on textarea at bounding box center [384, 426] width 366 height 146
paste textarea "https://streeteasy.com/building/45-wall-street-new_york/617"
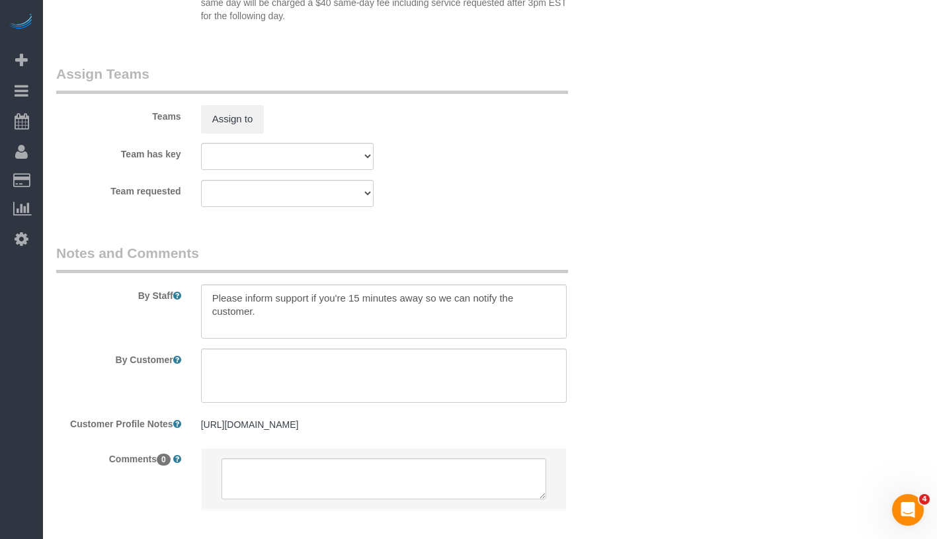
scroll to position [1786, 0]
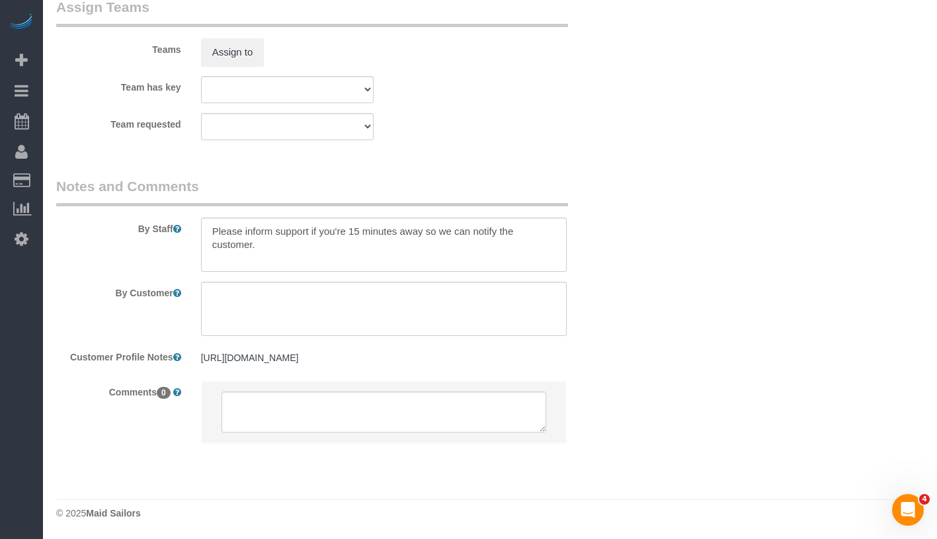
click at [472, 359] on pre "https://streeteasy.com/building/45-wall-street-new_york/617" at bounding box center [384, 357] width 366 height 13
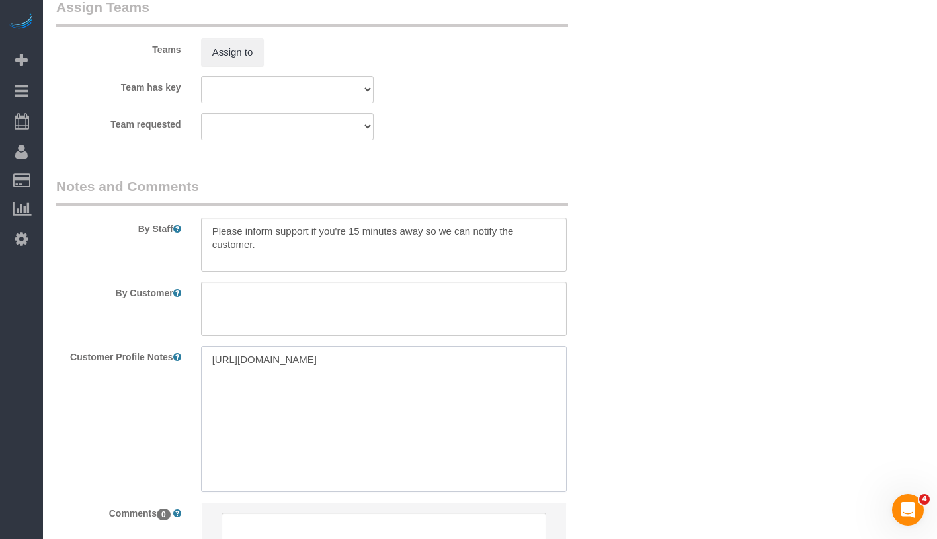
click at [497, 359] on textarea "https://streeteasy.com/building/45-wall-street-new_york/617" at bounding box center [384, 419] width 366 height 146
type textarea "https://streeteasy.com/building/45-wall-street-new_york/617 studio/ 1 bath"
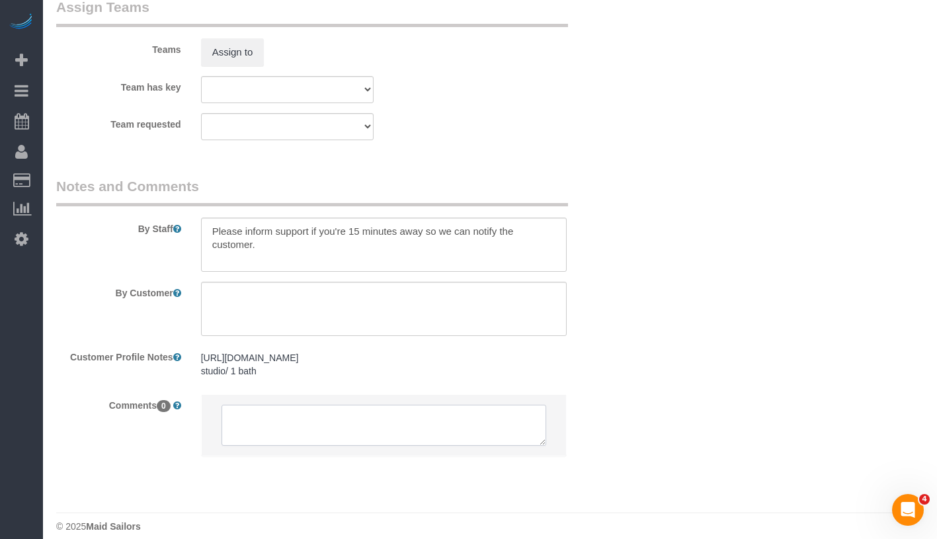
click at [339, 420] on textarea at bounding box center [384, 425] width 325 height 41
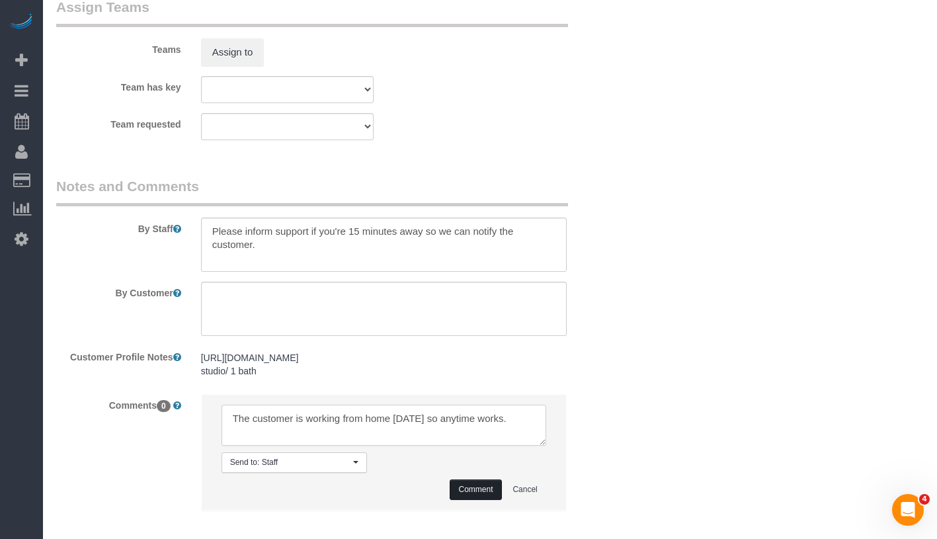
type textarea "The customer is working from home on Friday so anytime works."
click at [492, 488] on button "Comment" at bounding box center [476, 490] width 52 height 21
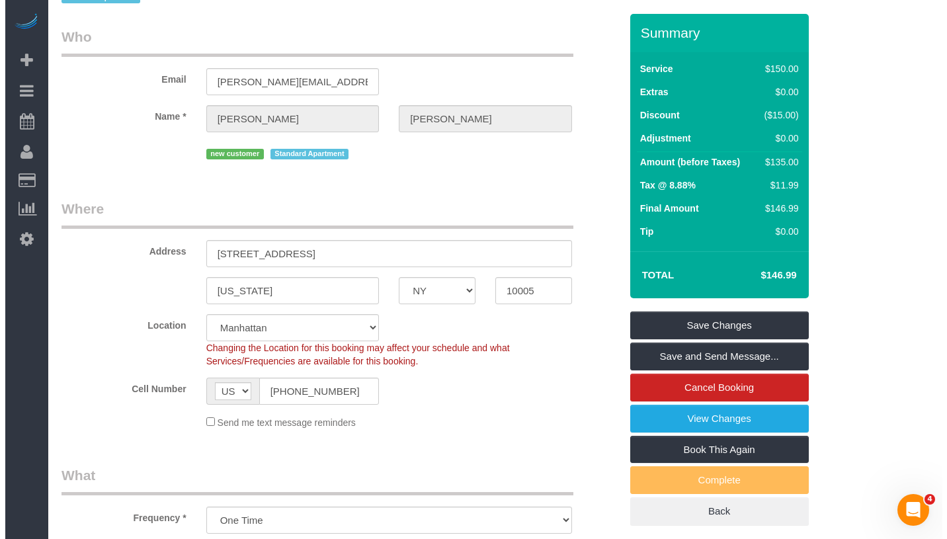
scroll to position [0, 0]
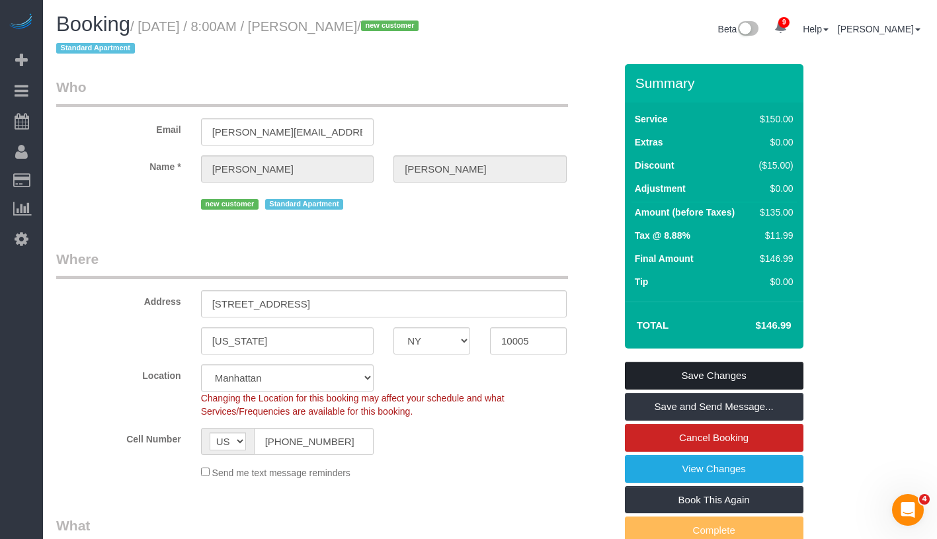
click at [744, 371] on link "Save Changes" at bounding box center [714, 376] width 179 height 28
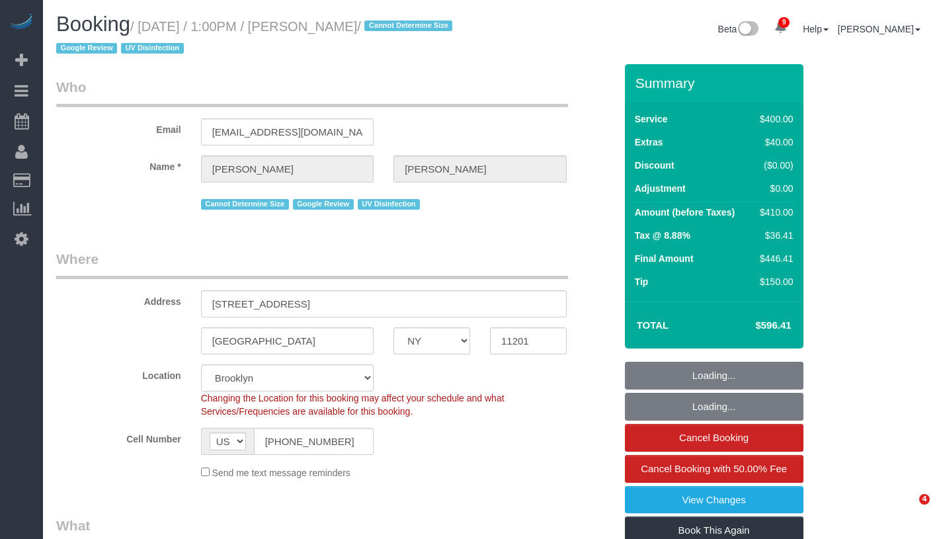
select select "NY"
select select "300"
select select "spot38"
select select "number:58"
select select "number:73"
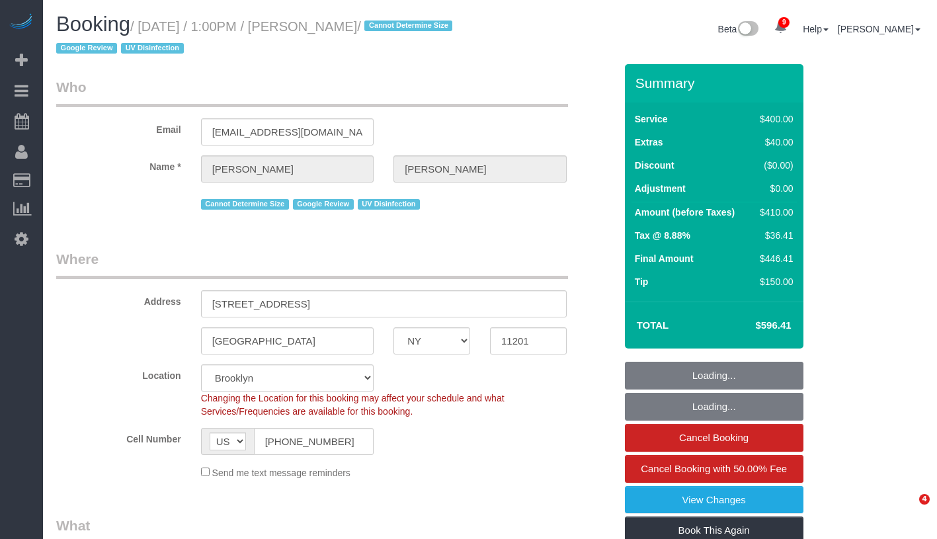
select select "number:15"
select select "number:6"
select select "NY"
select select "string:stripe-pm_1REf1F4VGloSiKo7YgU8u7OP"
select select "object:472"
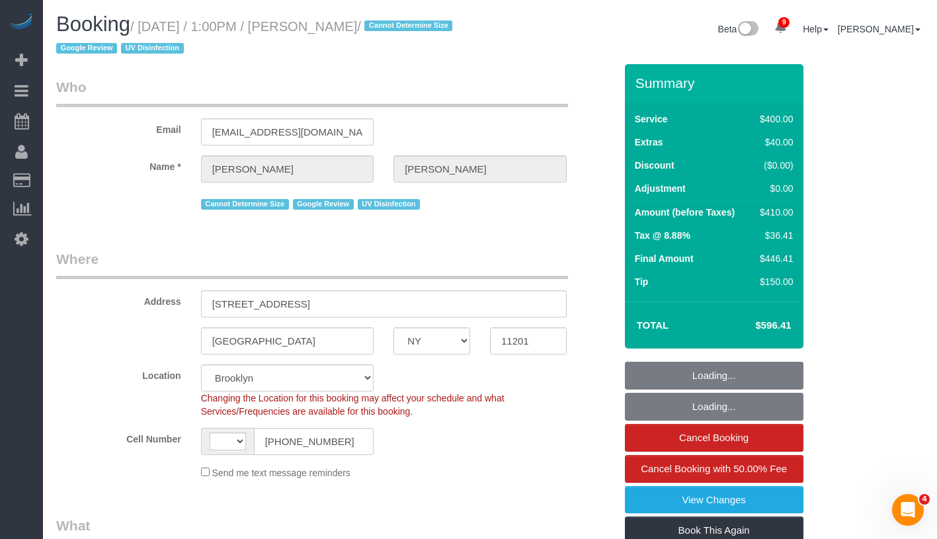
select select "string:[GEOGRAPHIC_DATA]"
select select "spot1"
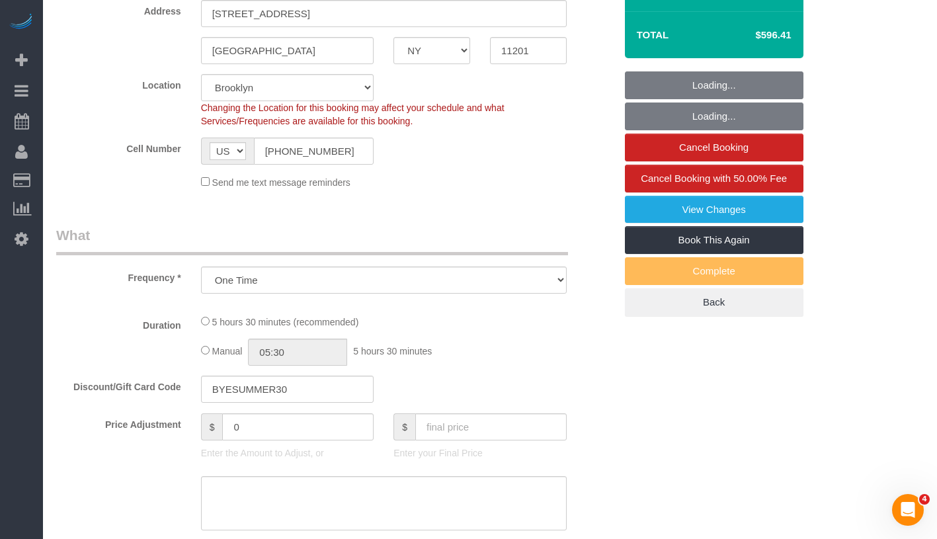
select select "number:58"
select select "number:73"
select select "number:15"
select select "number:6"
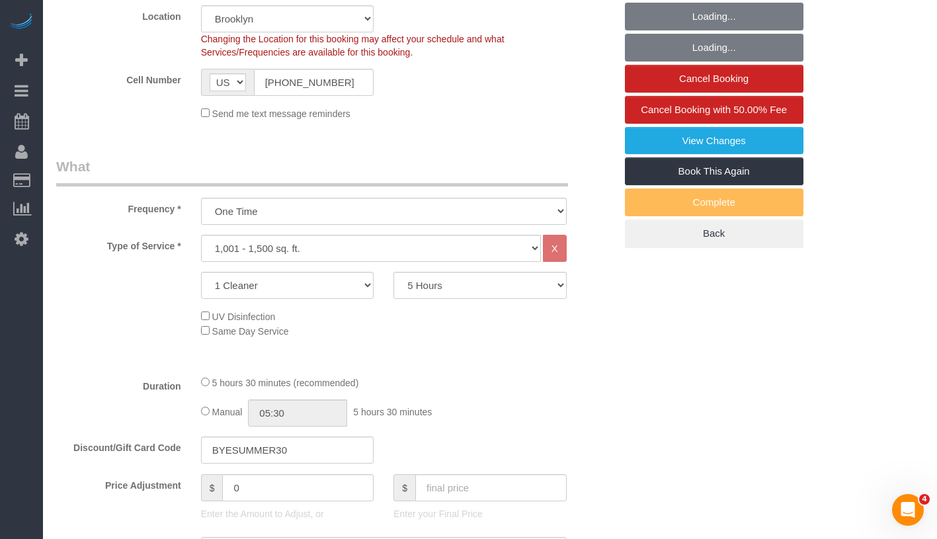
scroll to position [505, 0]
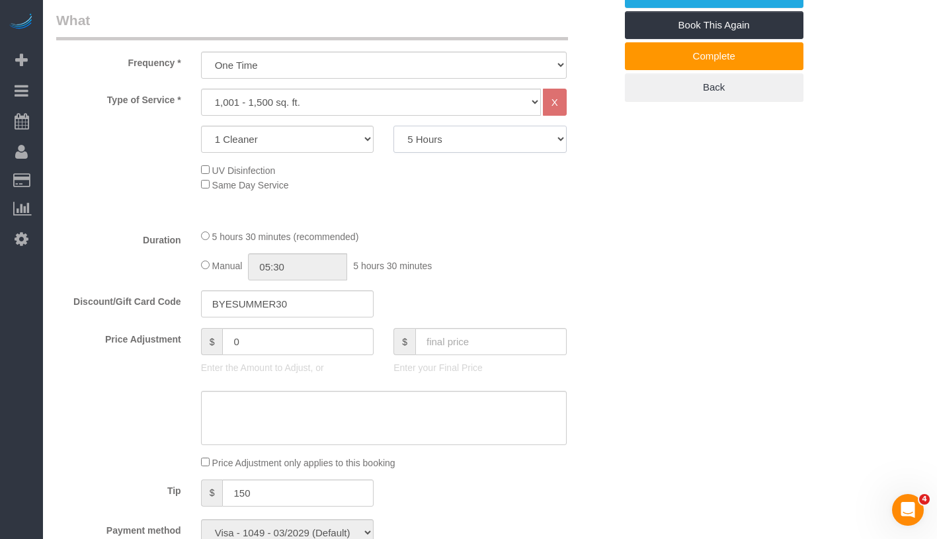
click at [486, 136] on select "2 Hours 2.5 Hours 3 Hours 3.5 Hours 4 Hours 4.5 Hours 5 Hours 5.5 Hours 6 Hours…" at bounding box center [480, 139] width 173 height 27
select select "270"
select select "spot38"
type input "05:00"
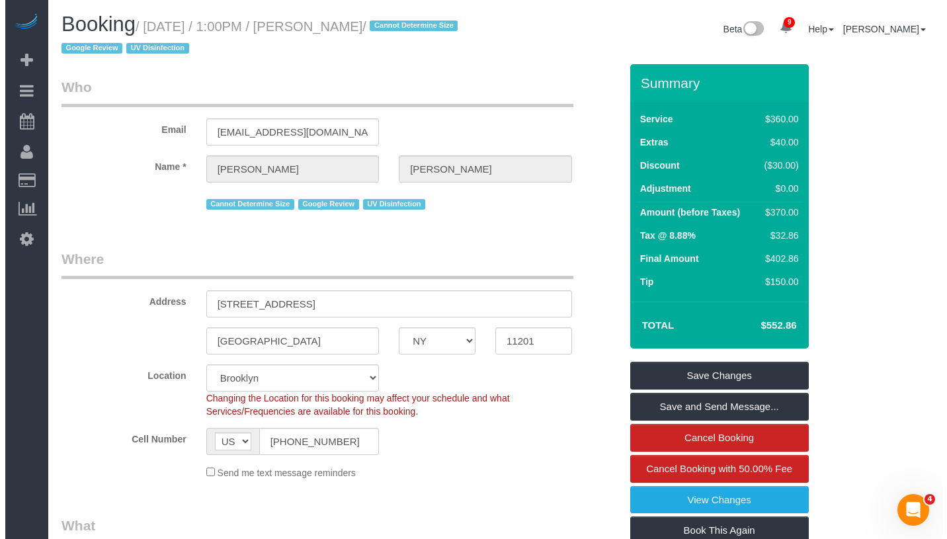
scroll to position [0, 0]
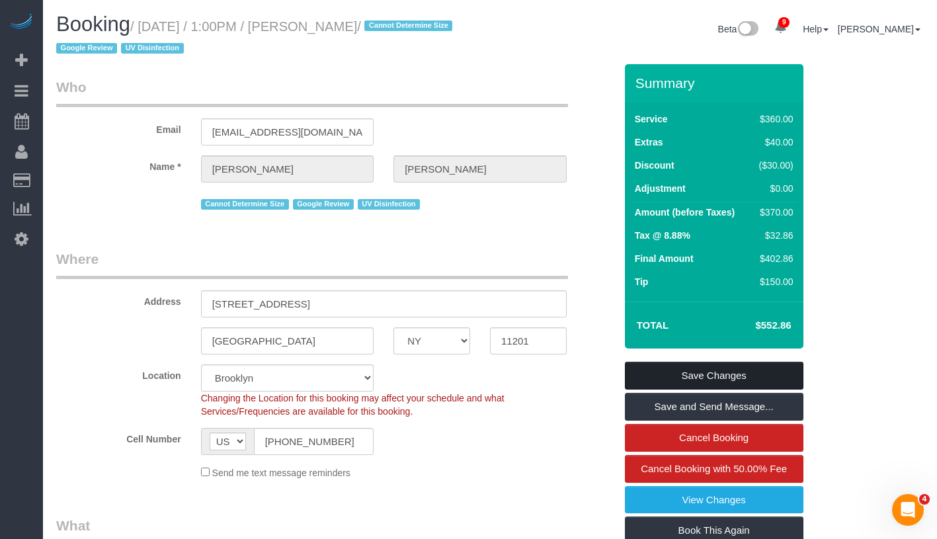
click at [782, 368] on link "Save Changes" at bounding box center [714, 376] width 179 height 28
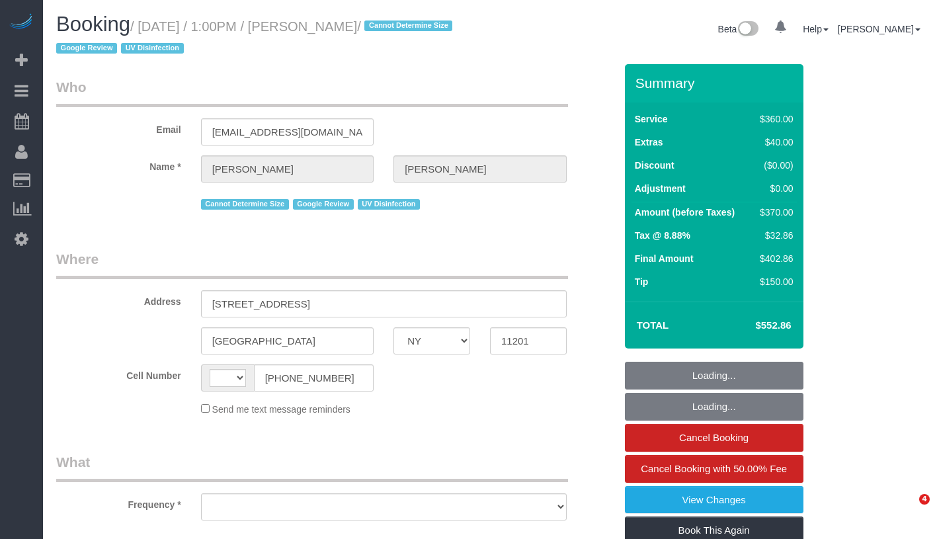
select select "NY"
select select "number:58"
select select "number:73"
select select "number:15"
select select "number:6"
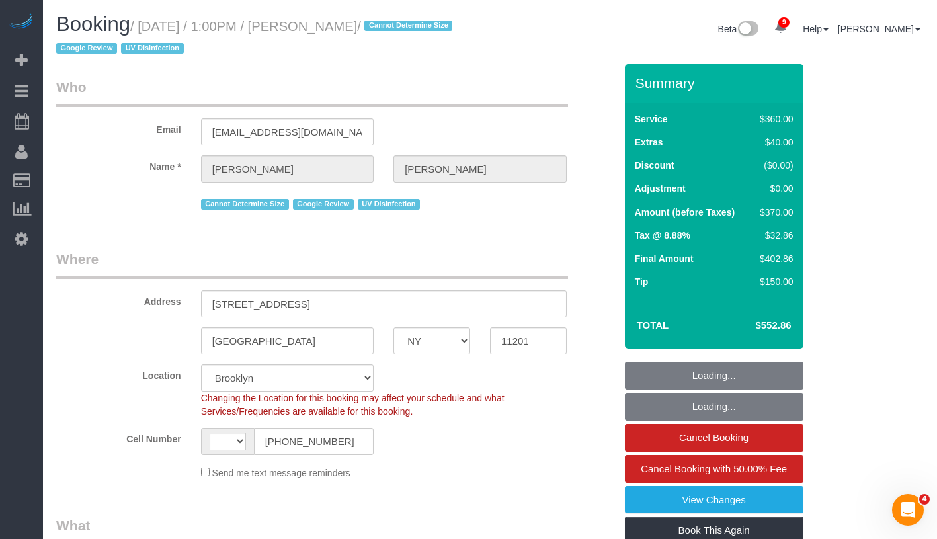
select select "string:stripe-pm_1REf1F4VGloSiKo7YgU8u7OP"
select select "string:[GEOGRAPHIC_DATA]"
select select "object:865"
select select "spot1"
select select "270"
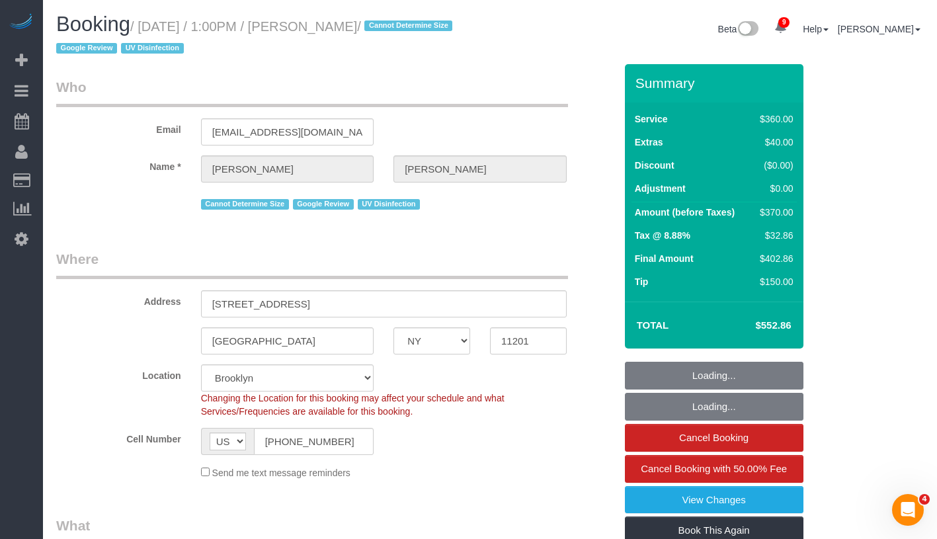
select select "object:1323"
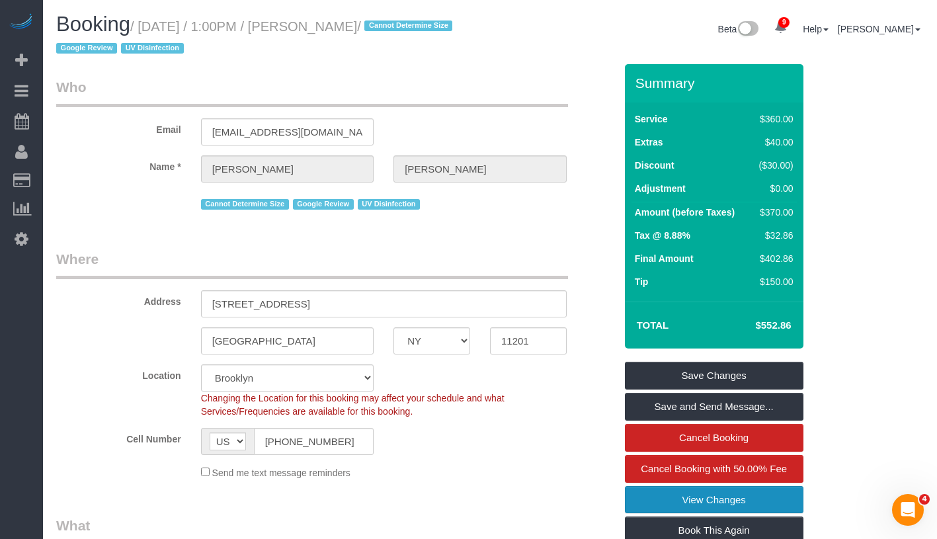
click at [800, 507] on link "View Changes" at bounding box center [714, 500] width 179 height 28
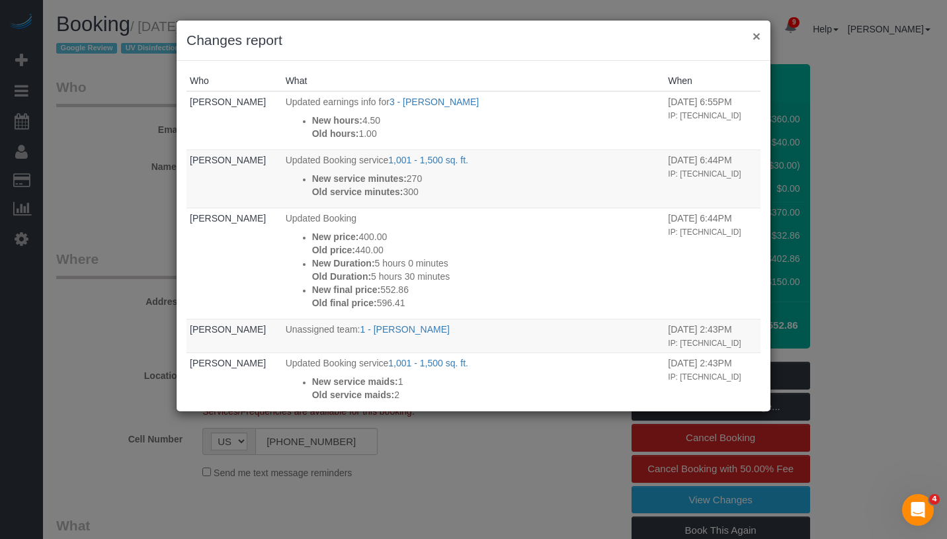
click at [753, 38] on button "×" at bounding box center [757, 36] width 8 height 14
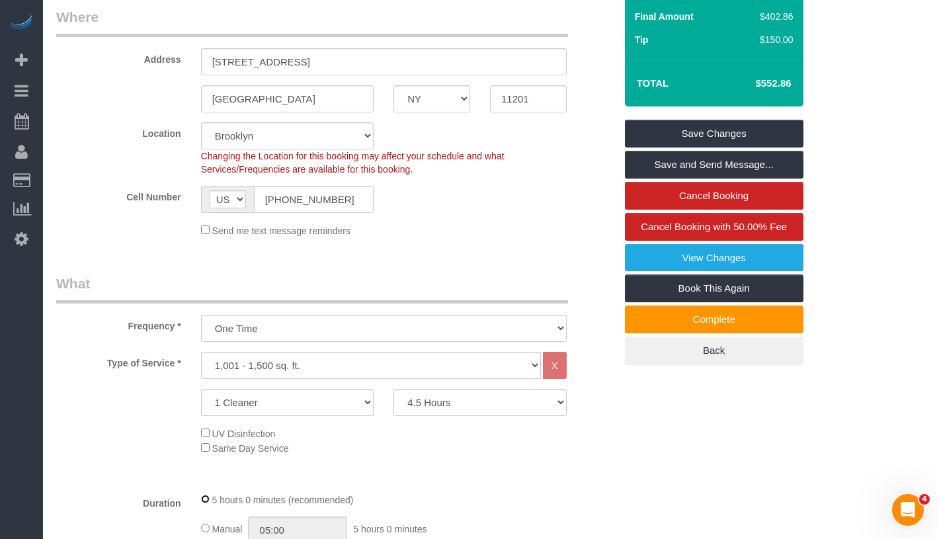
scroll to position [167, 0]
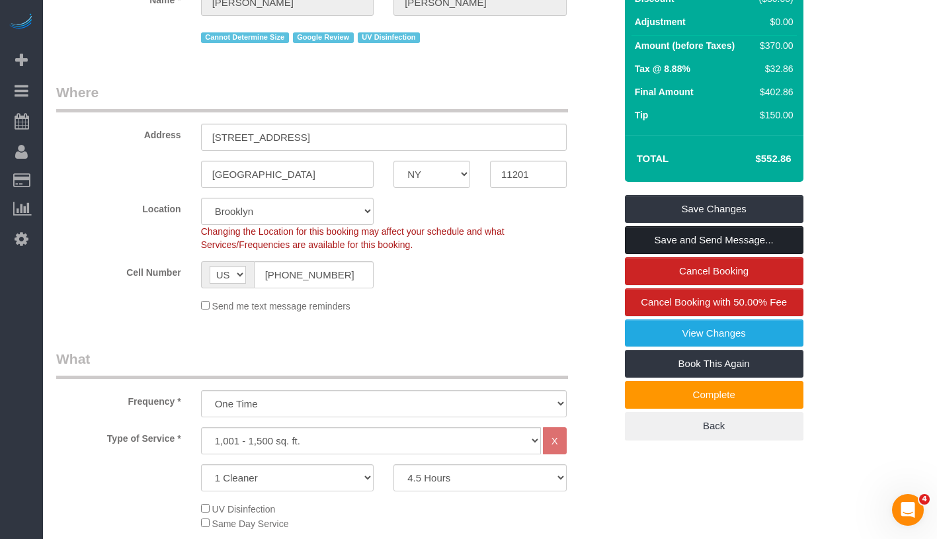
click at [781, 241] on link "Save and Send Message..." at bounding box center [714, 240] width 179 height 28
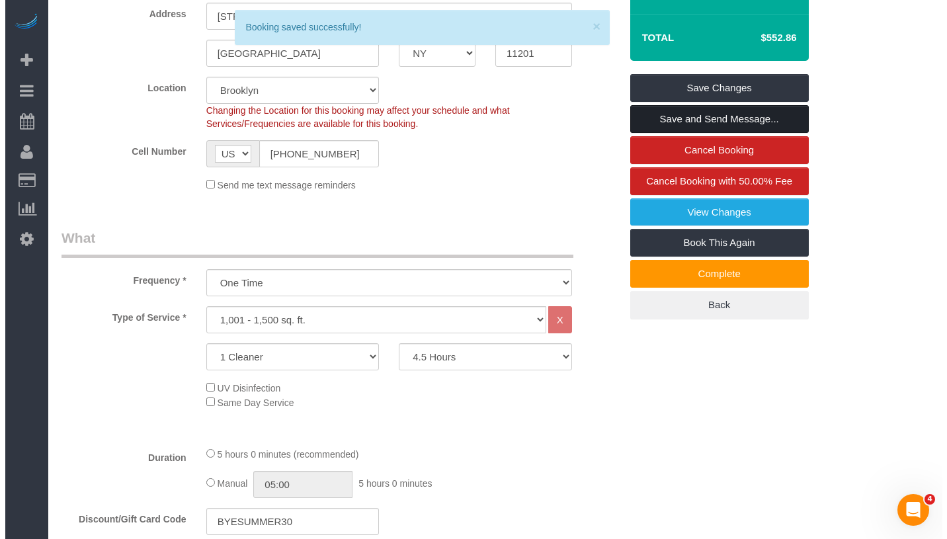
scroll to position [0, 0]
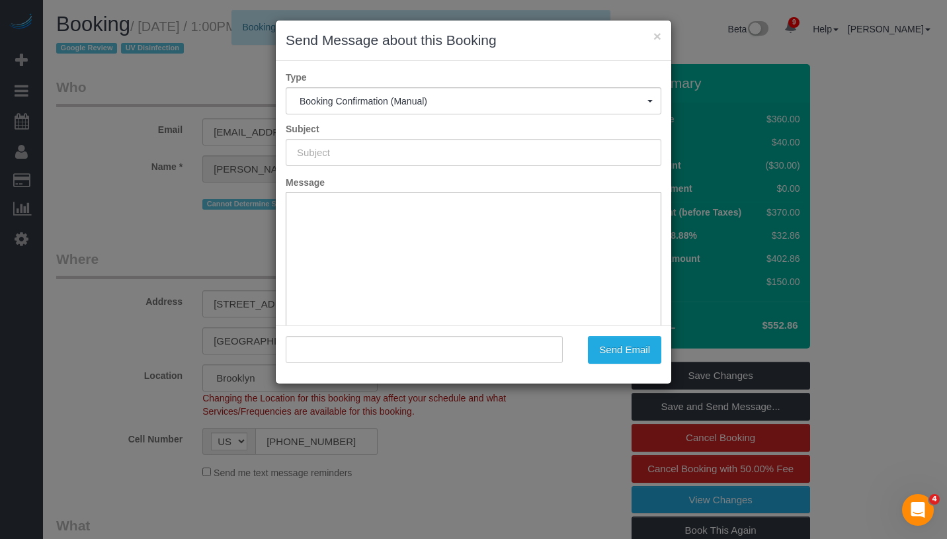
type input "Cleaning Confirmed for 09/02/2025 at 1:00pm"
type input ""Sonia Tatninov" <soniatat@yahoo.com>"
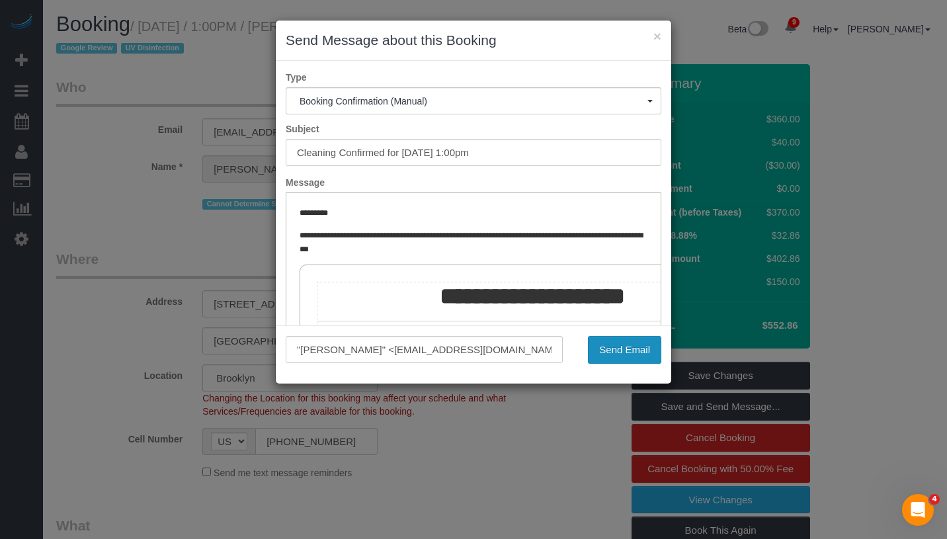
click at [644, 347] on button "Send Email" at bounding box center [624, 350] width 73 height 28
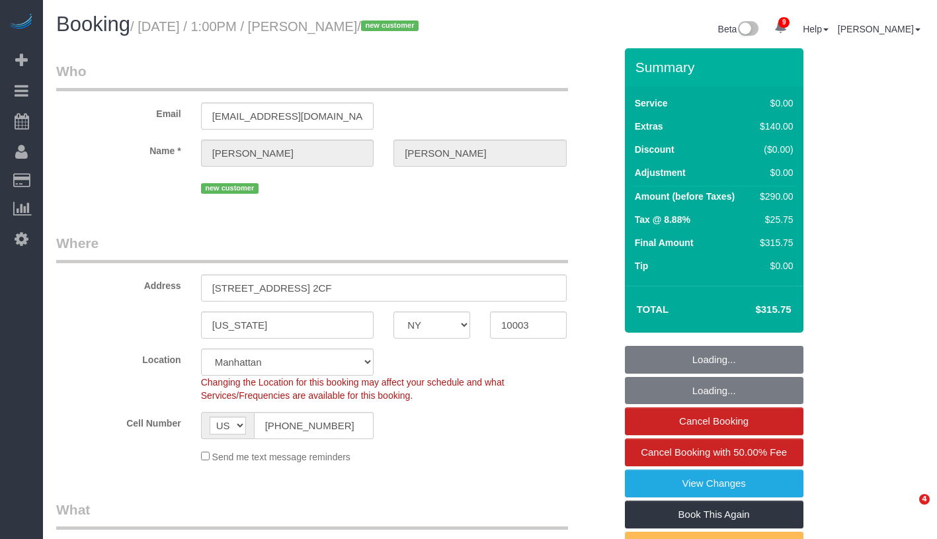
select select "NY"
select select "spot1"
select select "number:60"
select select "number:90"
select select "number:15"
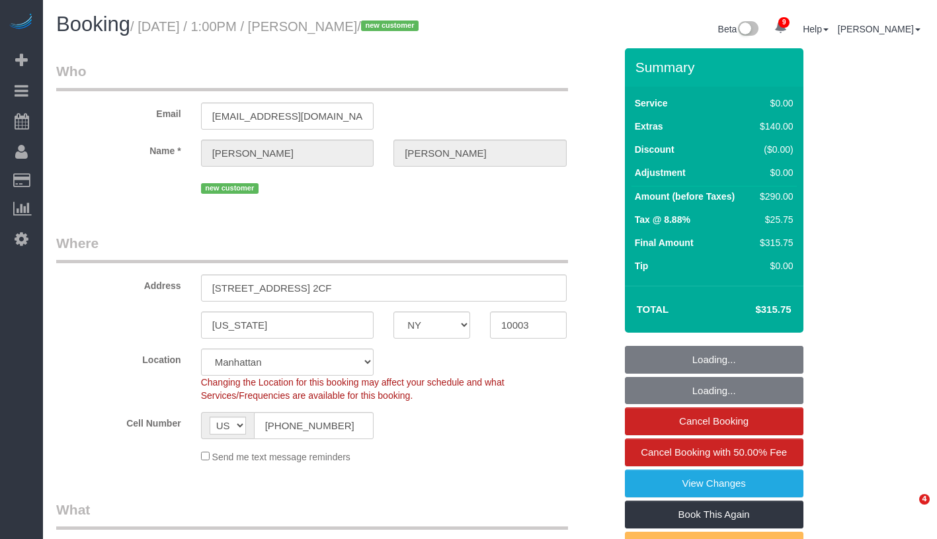
select select "number:5"
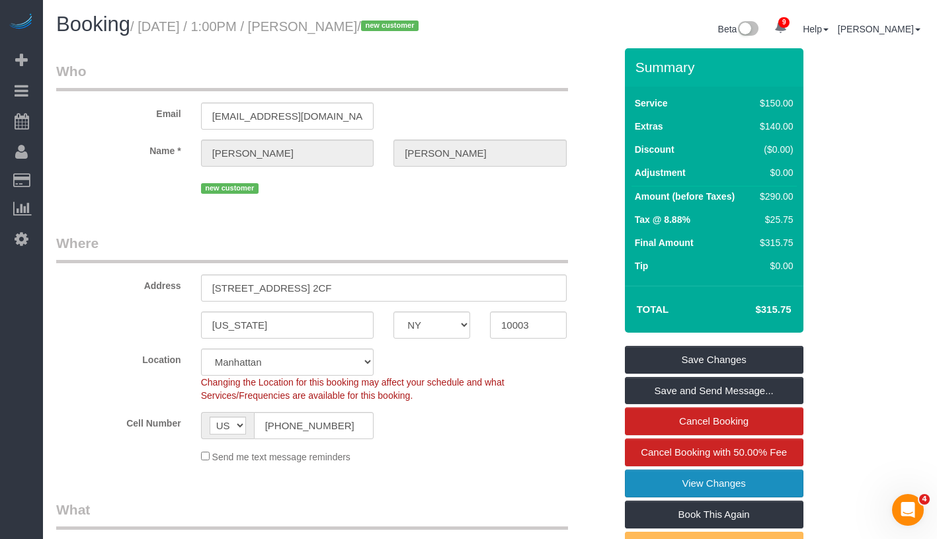
click at [742, 494] on link "View Changes" at bounding box center [714, 484] width 179 height 28
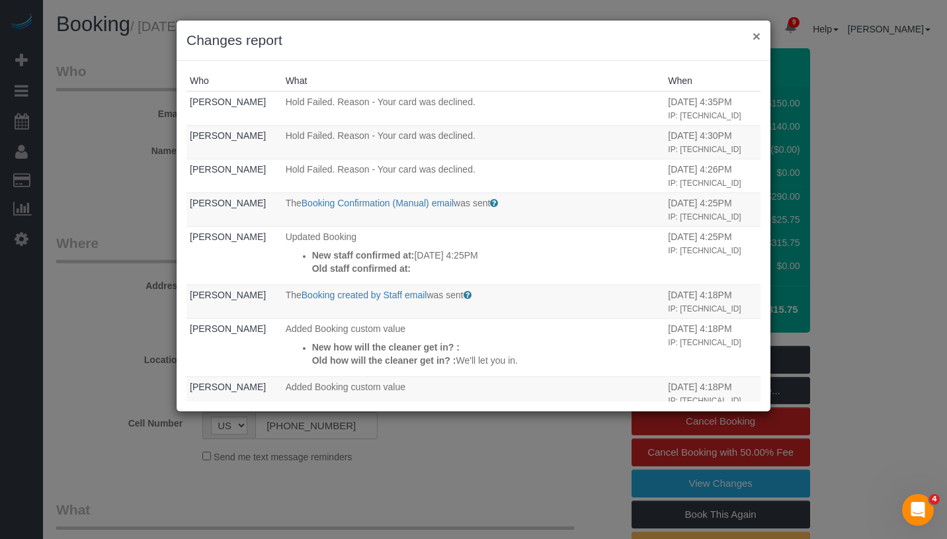
click at [759, 37] on button "×" at bounding box center [757, 36] width 8 height 14
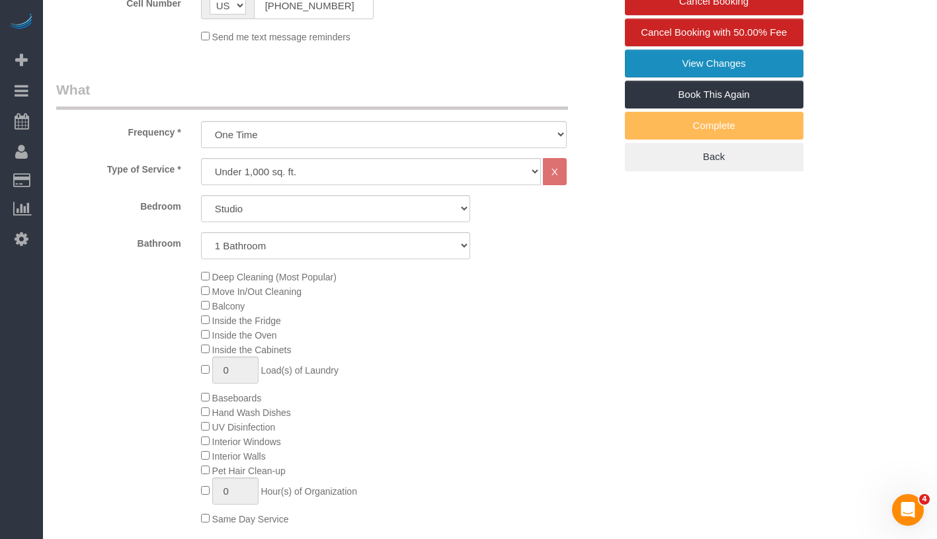
scroll to position [462, 0]
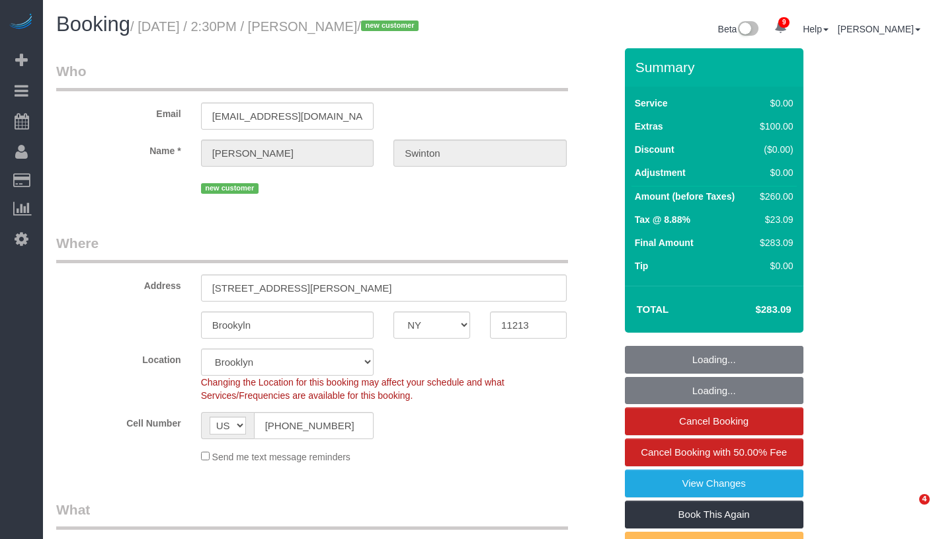
select select "NY"
select select "number:89"
select select "number:90"
select select "number:15"
select select "number:5"
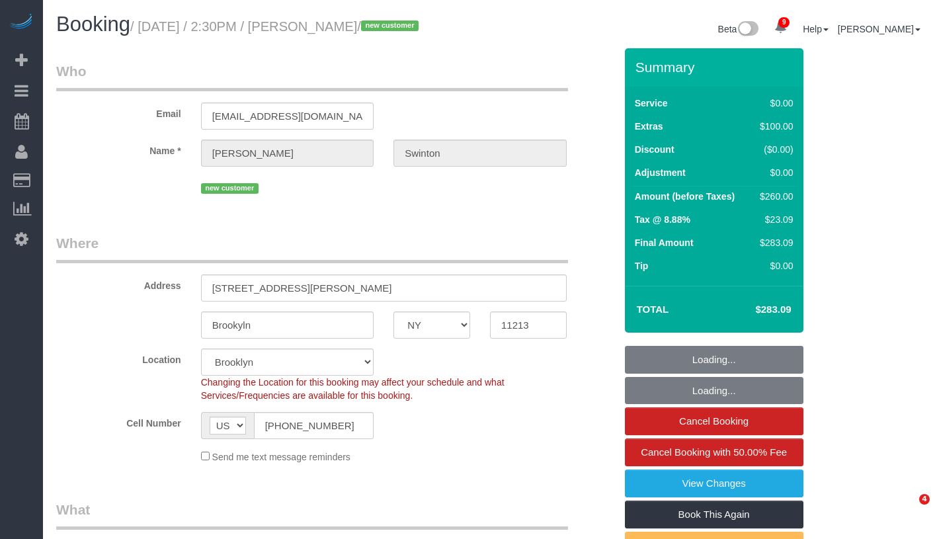
select select "object:973"
select select "1"
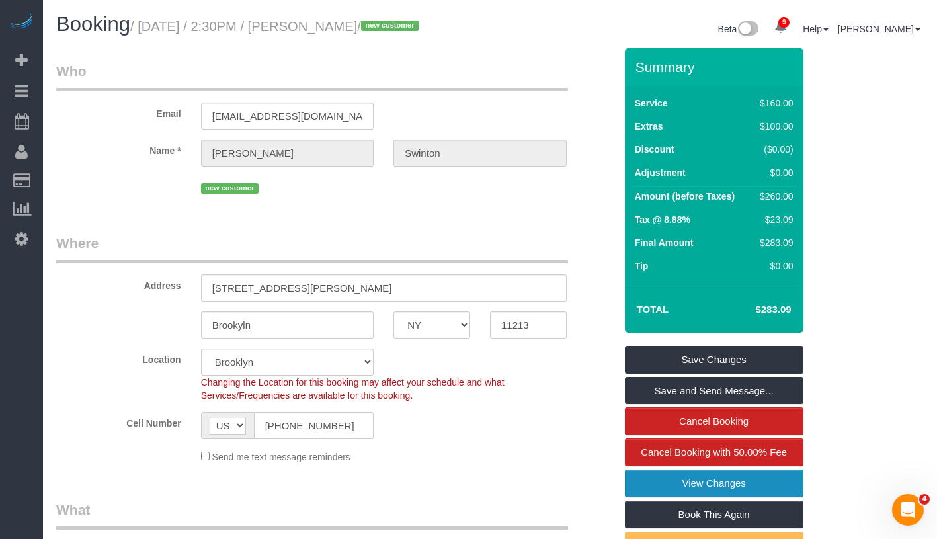
click at [755, 497] on link "View Changes" at bounding box center [714, 484] width 179 height 28
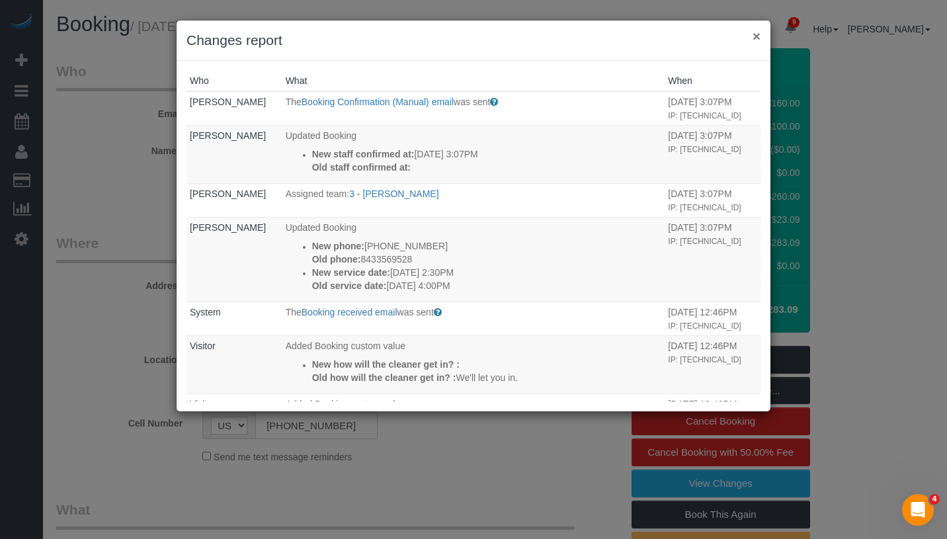
click at [759, 38] on button "×" at bounding box center [757, 36] width 8 height 14
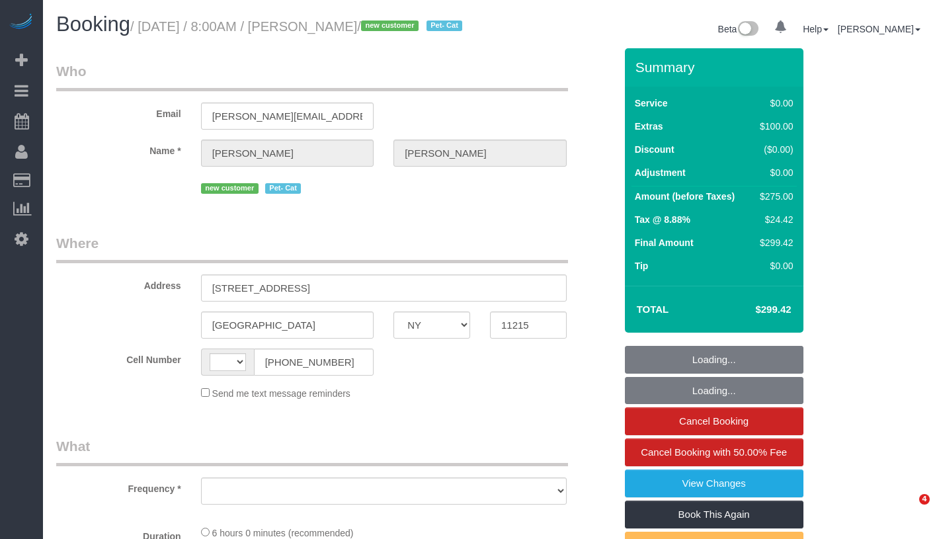
select select "NY"
select select "string:[GEOGRAPHIC_DATA]"
select select "object:718"
select select "spot1"
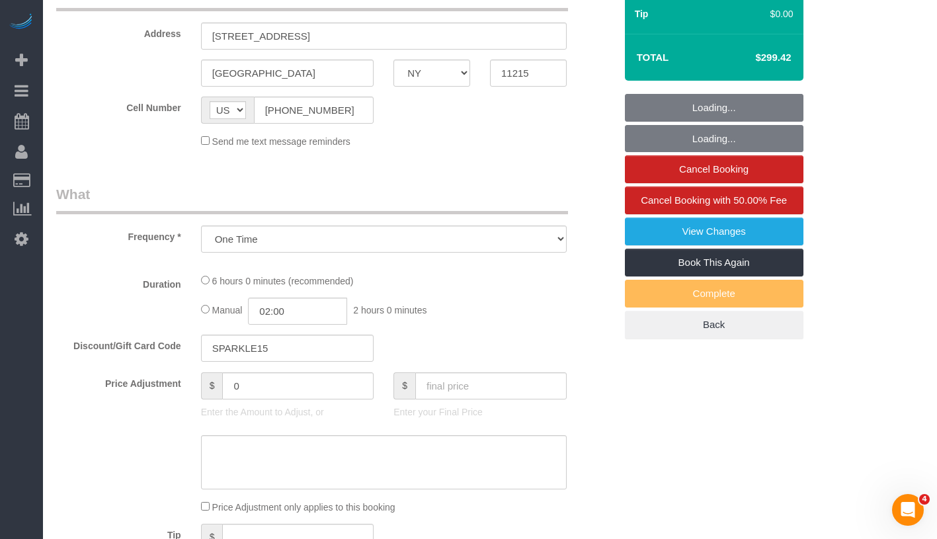
select select "string:stripe-pm_1S2Cv44VGloSiKo7FIBoyhks"
select select "2"
select select "number:56"
select select "number:71"
select select "number:14"
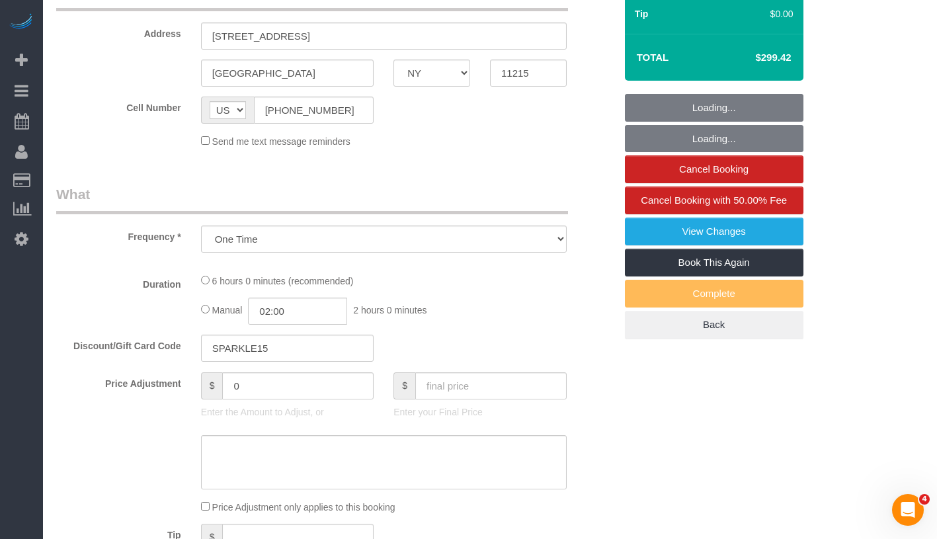
select select "number:5"
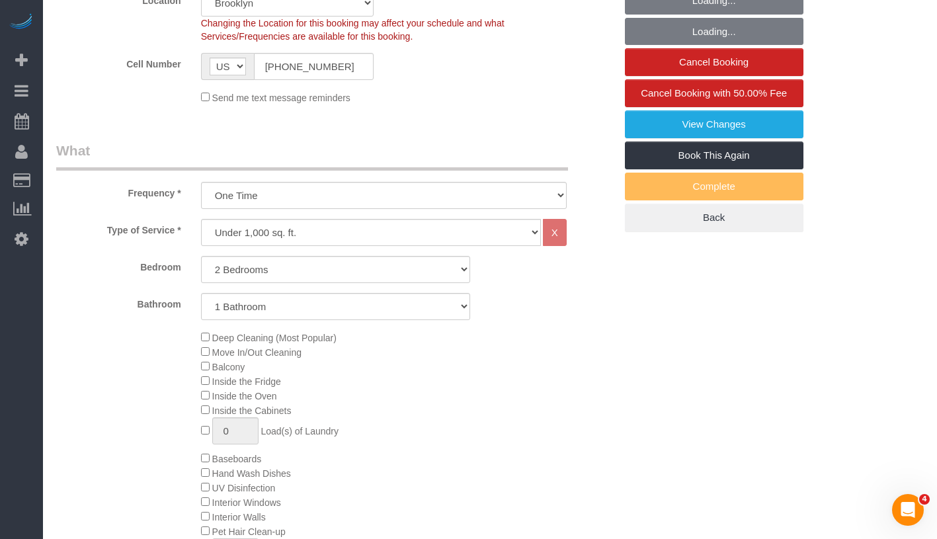
select select "object:1347"
select select "spot49"
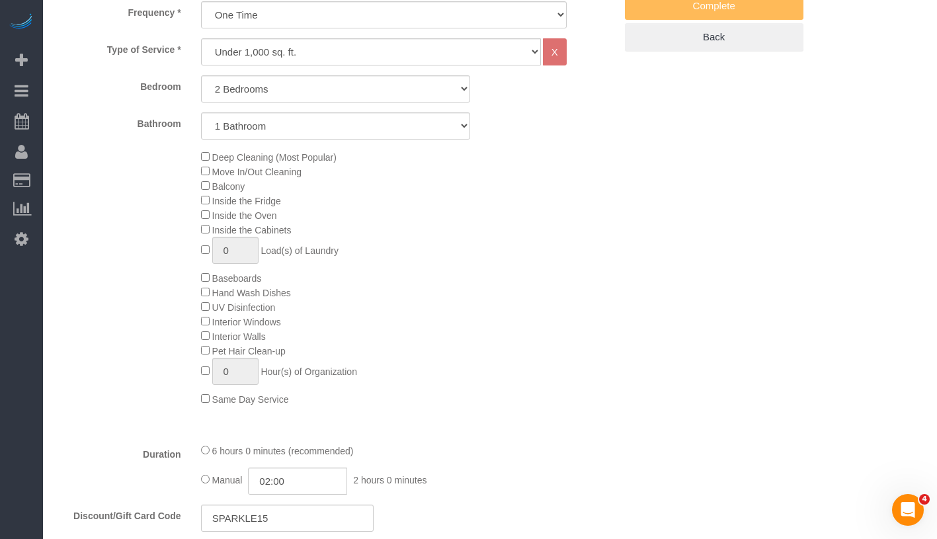
select select "2"
